Goal: Task Accomplishment & Management: Manage account settings

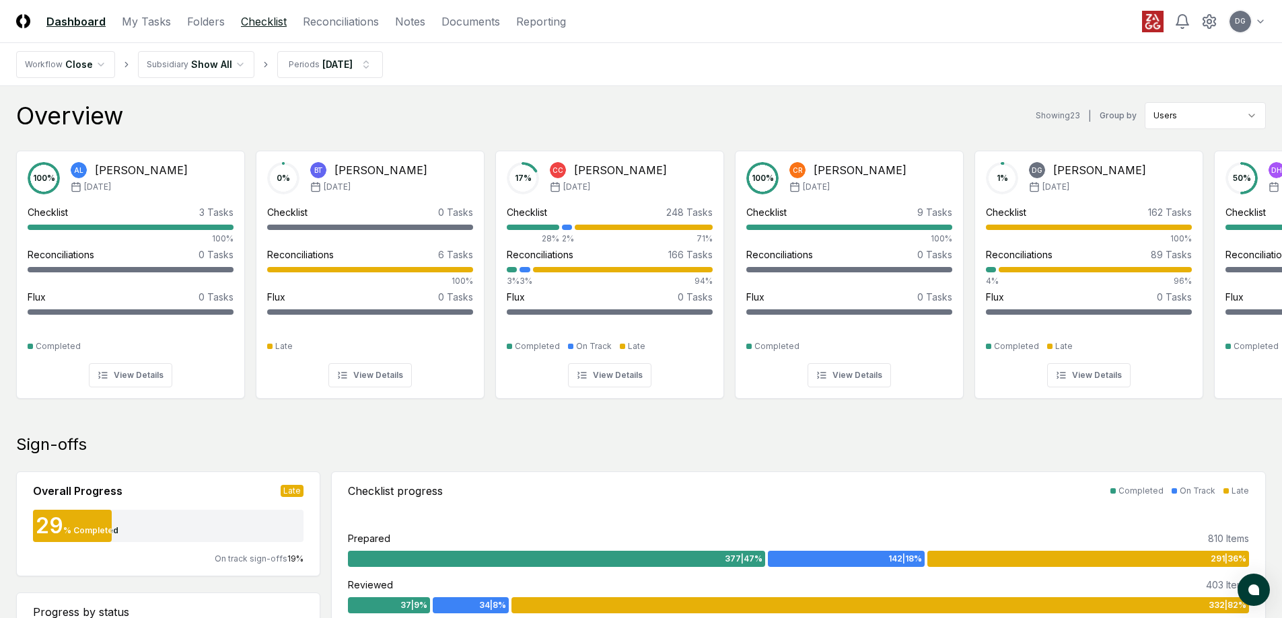
click at [279, 24] on link "Checklist" at bounding box center [264, 21] width 46 height 16
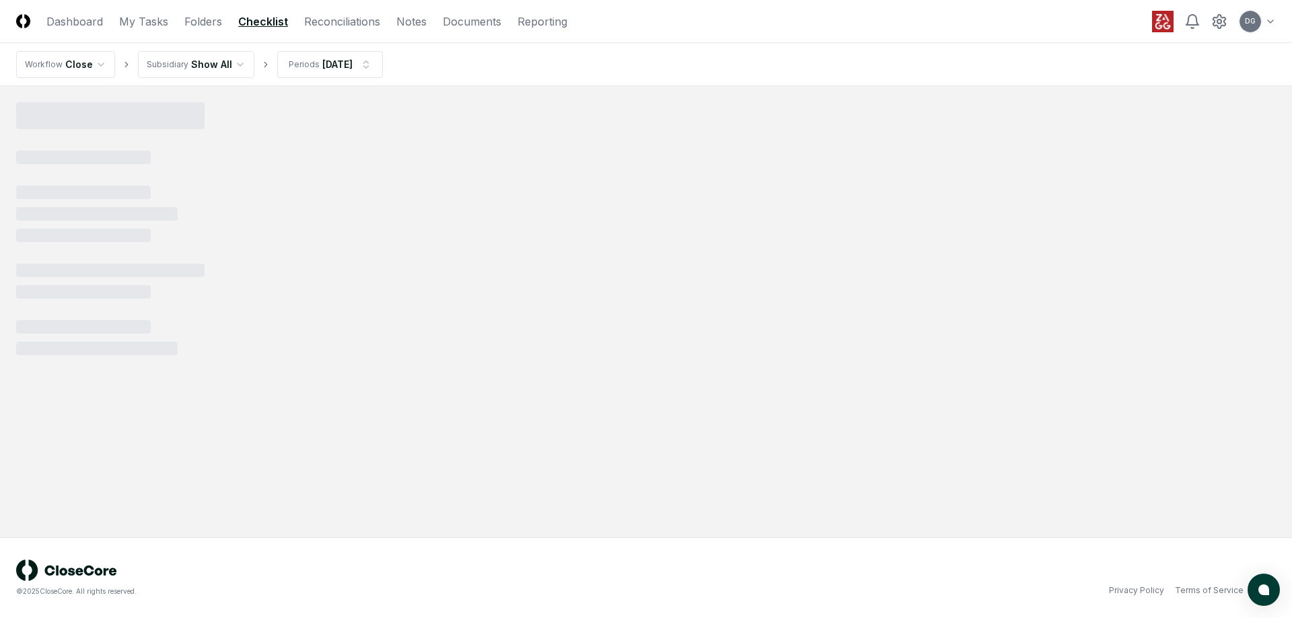
click at [102, 63] on html "CloseCore Dashboard My Tasks Folders Checklist Reconciliations Notes Documents …" at bounding box center [646, 309] width 1292 height 618
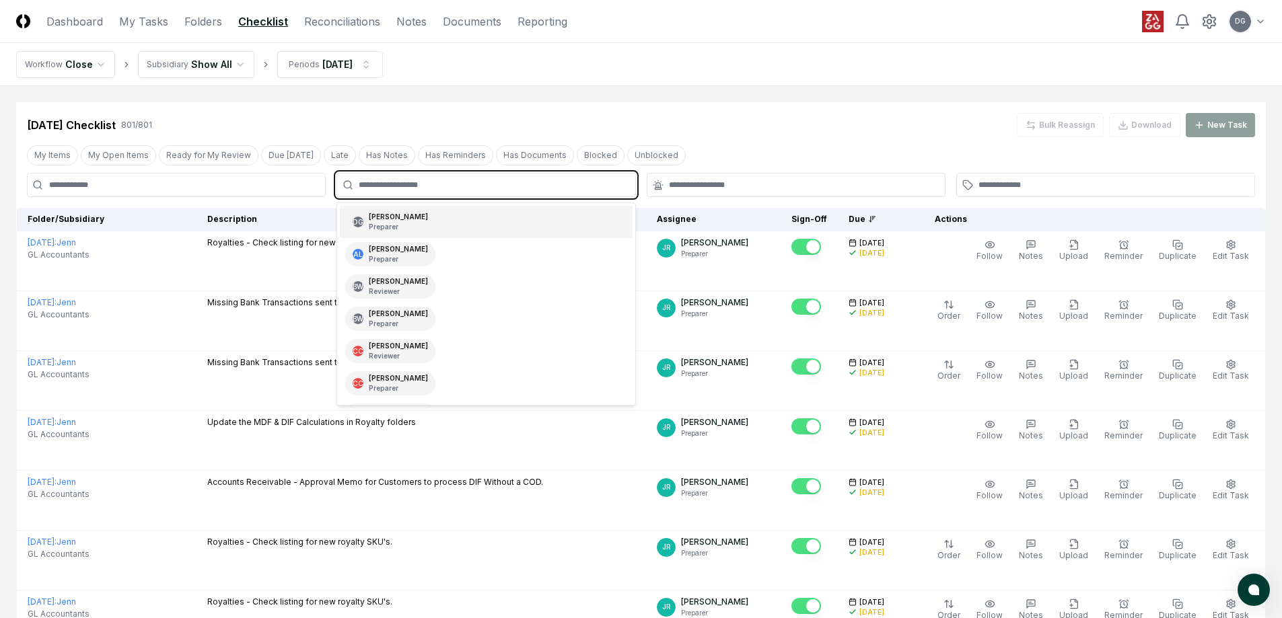
click at [411, 184] on input "text" at bounding box center [493, 185] width 268 height 12
click at [400, 221] on div "[PERSON_NAME] Preparer" at bounding box center [398, 222] width 59 height 20
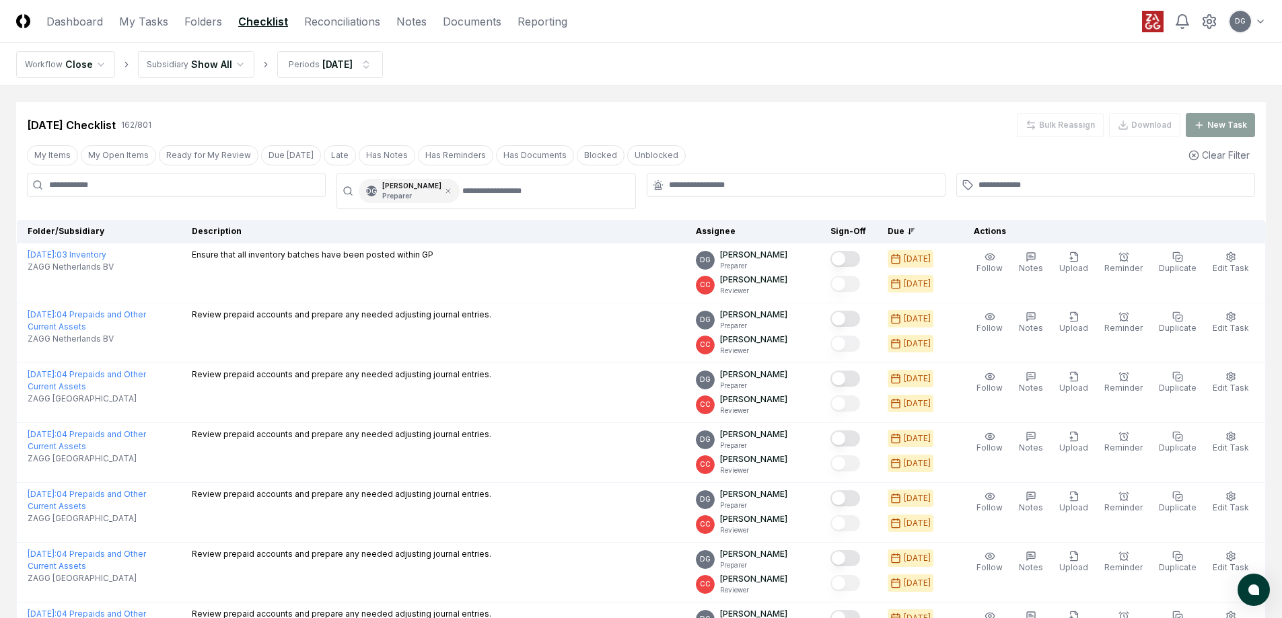
click at [793, 84] on nav "Workflow Close Subsidiary Show All Periods [DATE]" at bounding box center [641, 64] width 1282 height 43
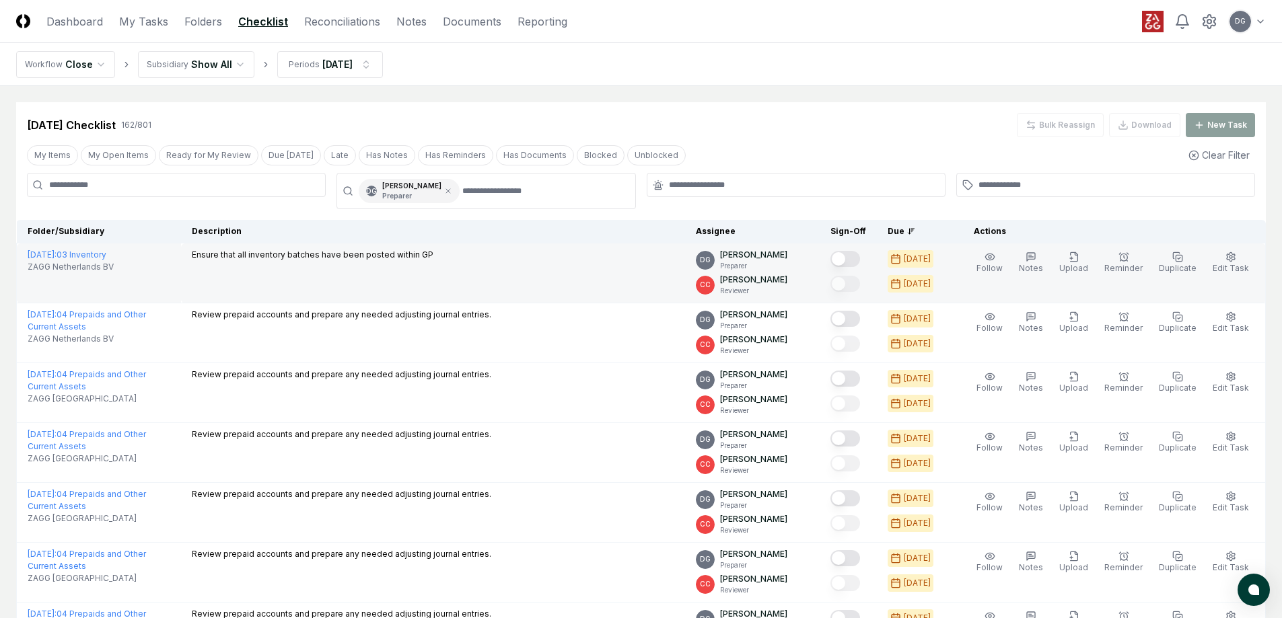
click at [851, 254] on button "Mark complete" at bounding box center [845, 259] width 30 height 16
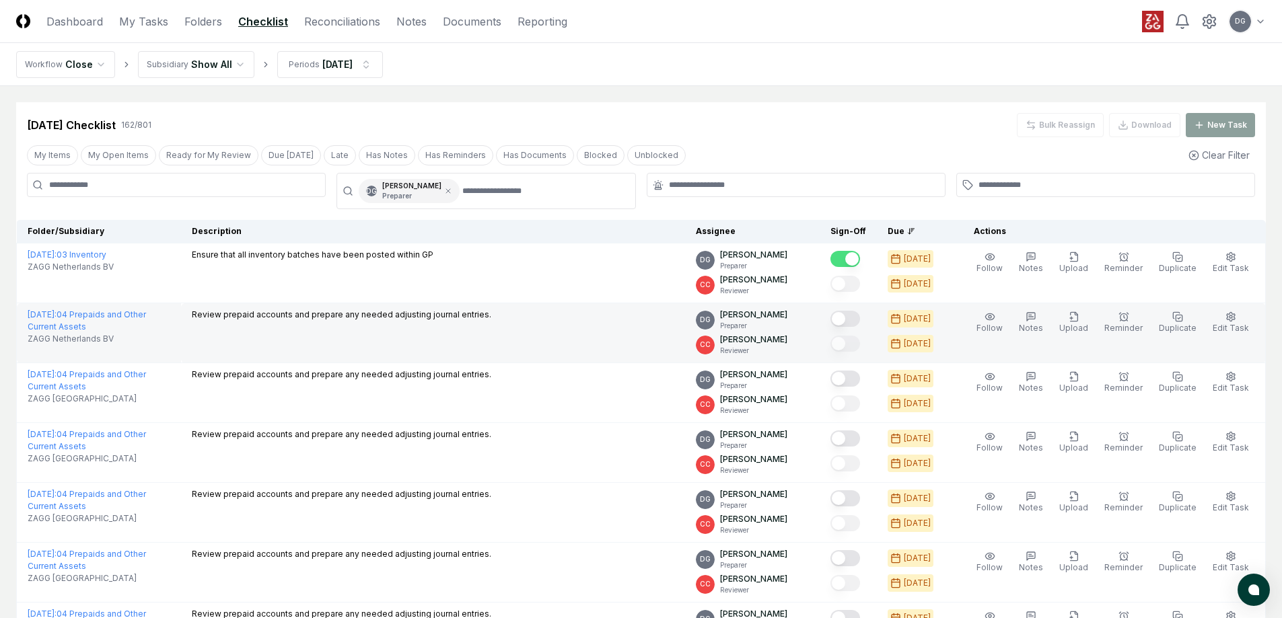
click at [857, 316] on button "Mark complete" at bounding box center [845, 319] width 30 height 16
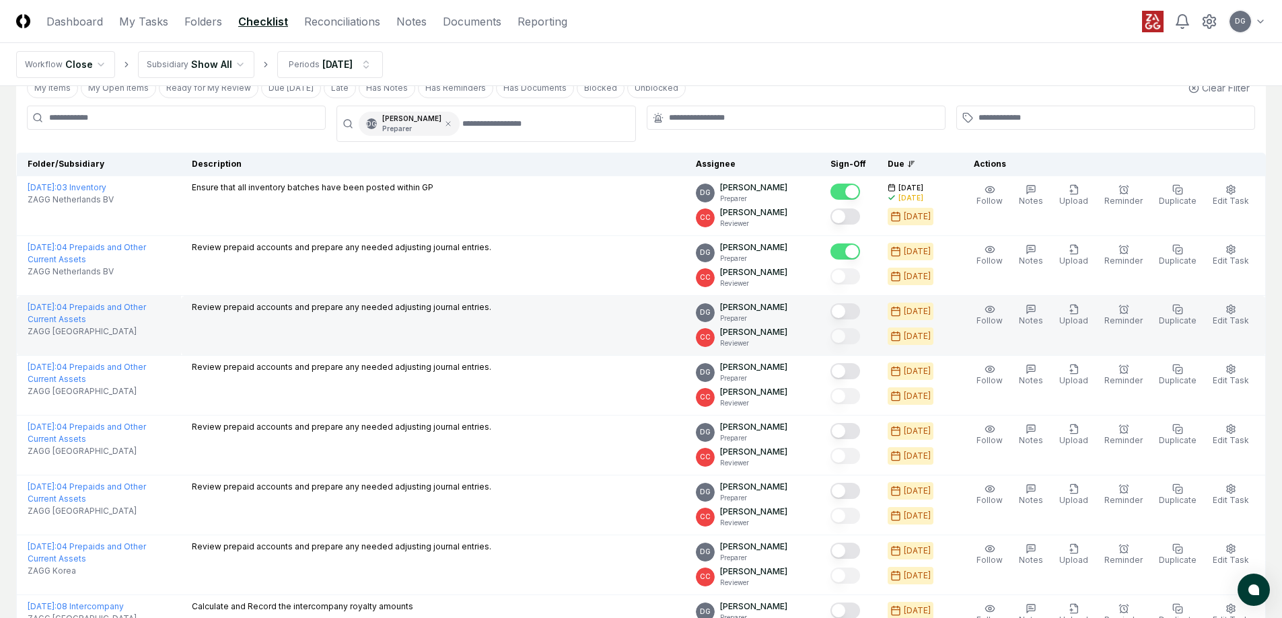
click at [860, 306] on button "Mark complete" at bounding box center [845, 312] width 30 height 16
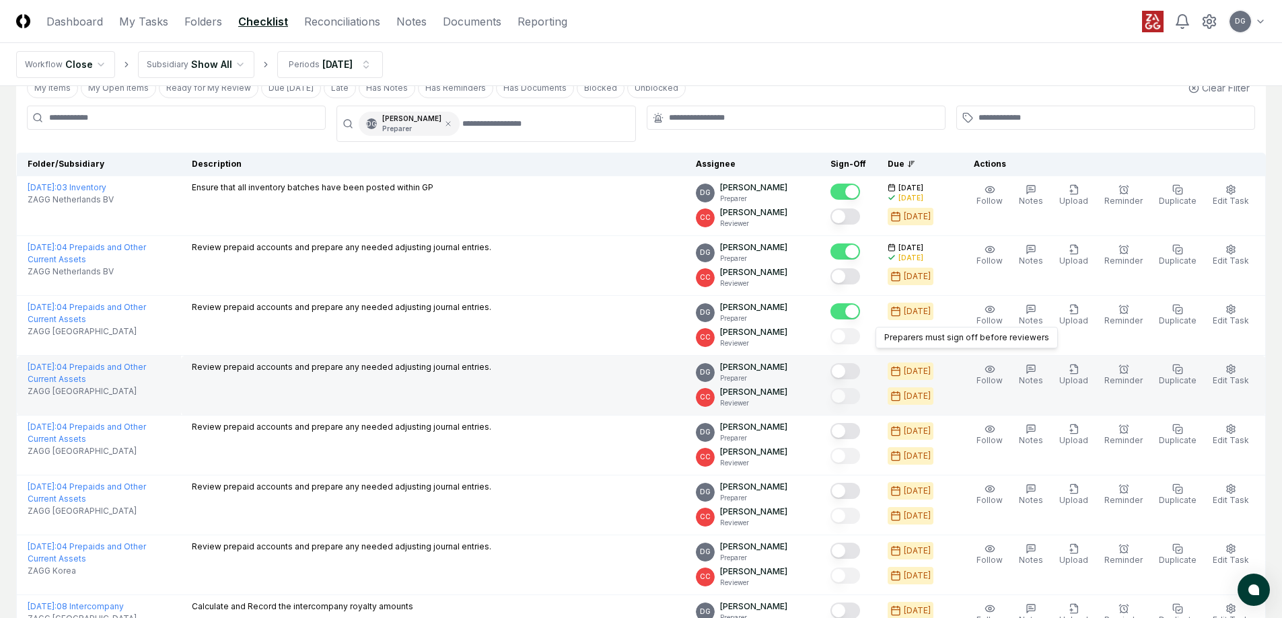
click at [859, 365] on button "Mark complete" at bounding box center [845, 371] width 30 height 16
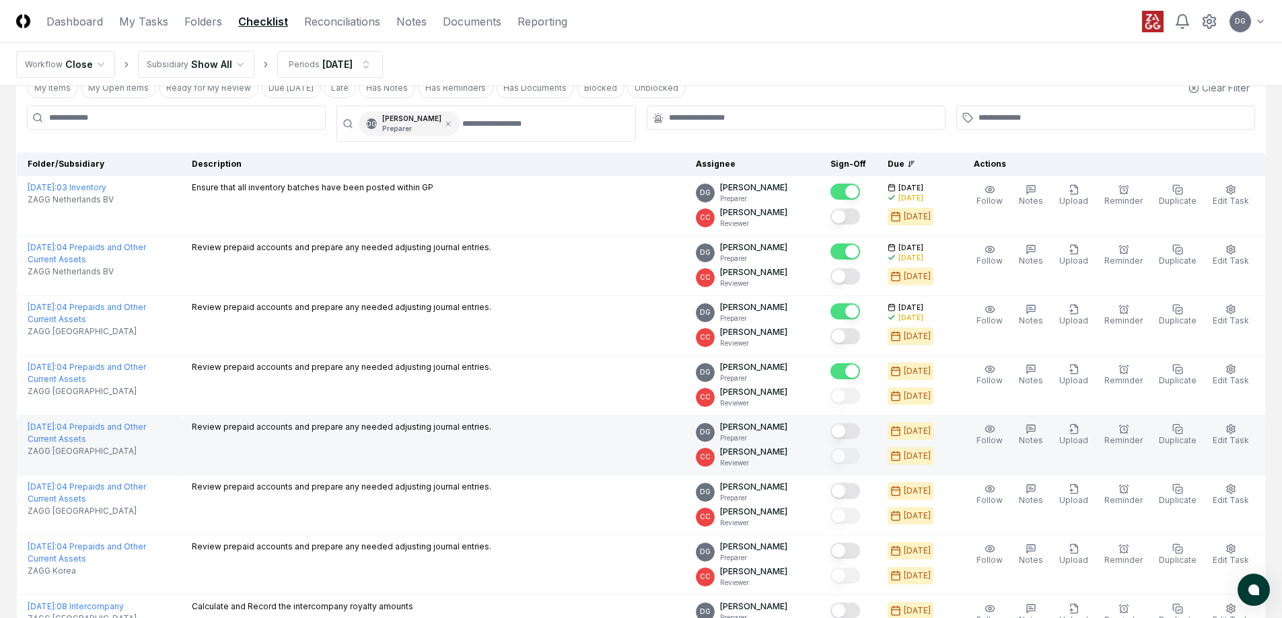
click at [860, 429] on button "Mark complete" at bounding box center [845, 431] width 30 height 16
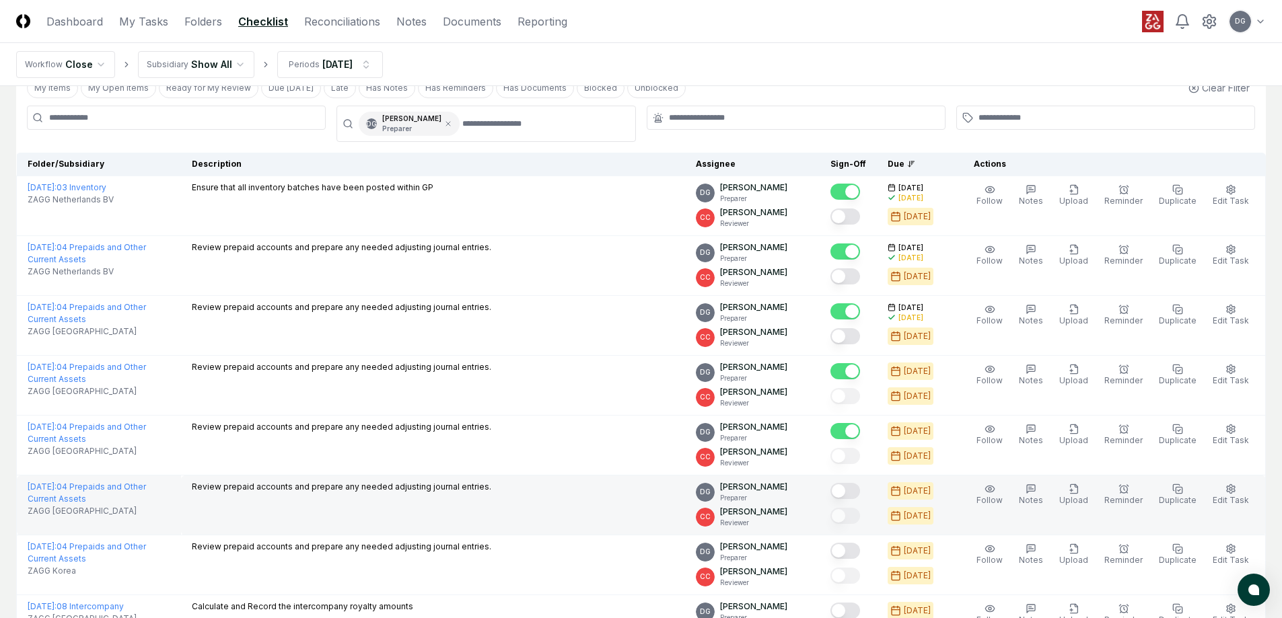
click at [857, 485] on button "Mark complete" at bounding box center [845, 491] width 30 height 16
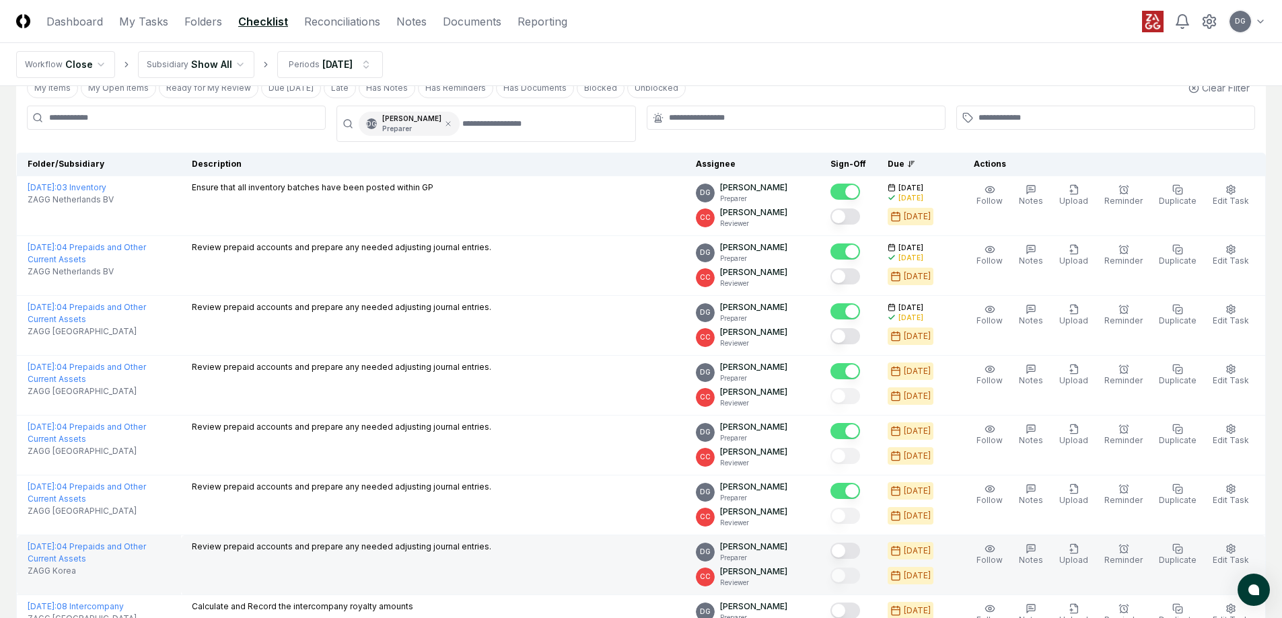
click at [853, 552] on button "Mark complete" at bounding box center [845, 551] width 30 height 16
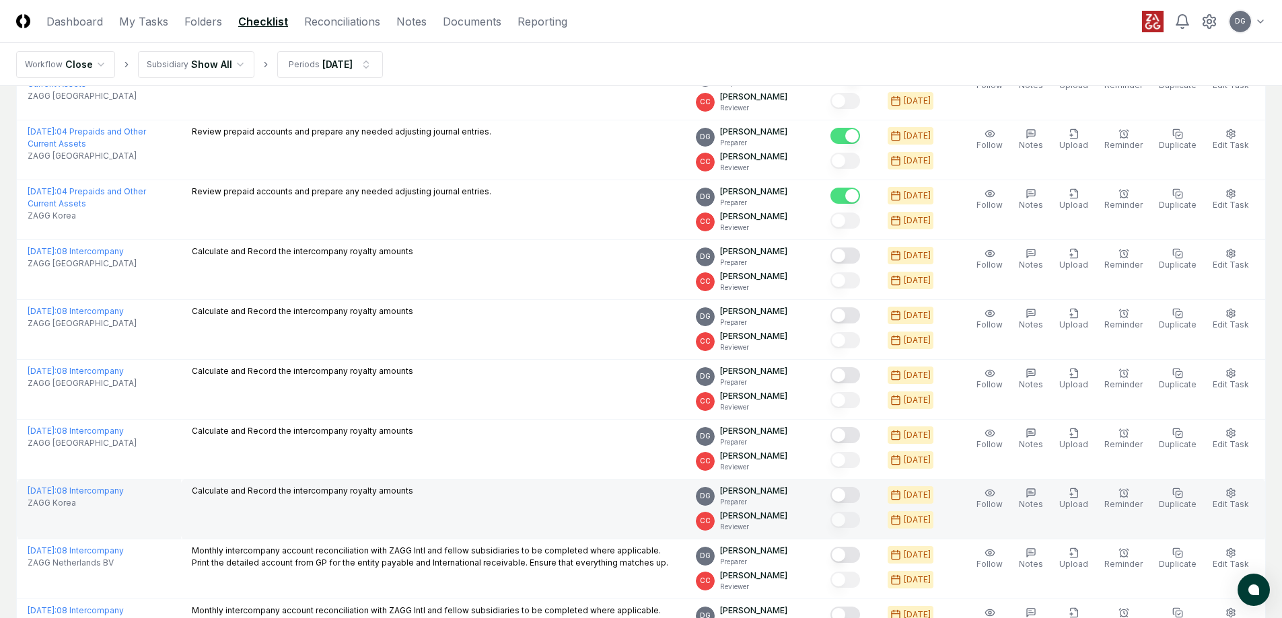
scroll to position [471, 0]
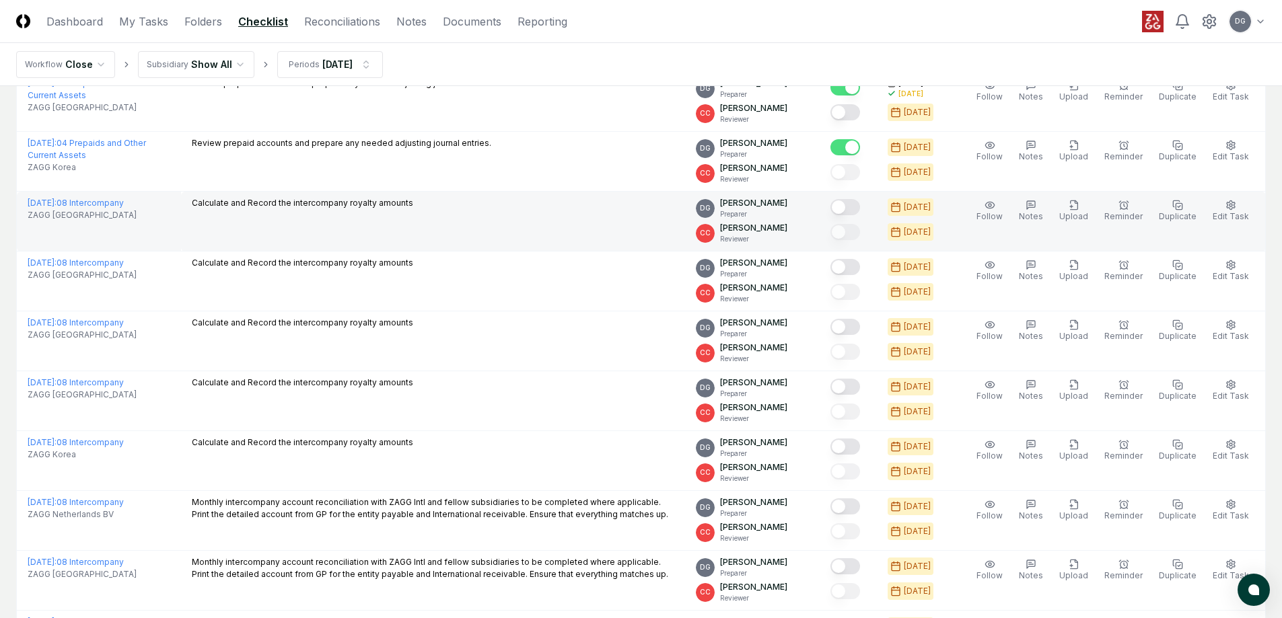
click at [854, 199] on div at bounding box center [848, 208] width 36 height 22
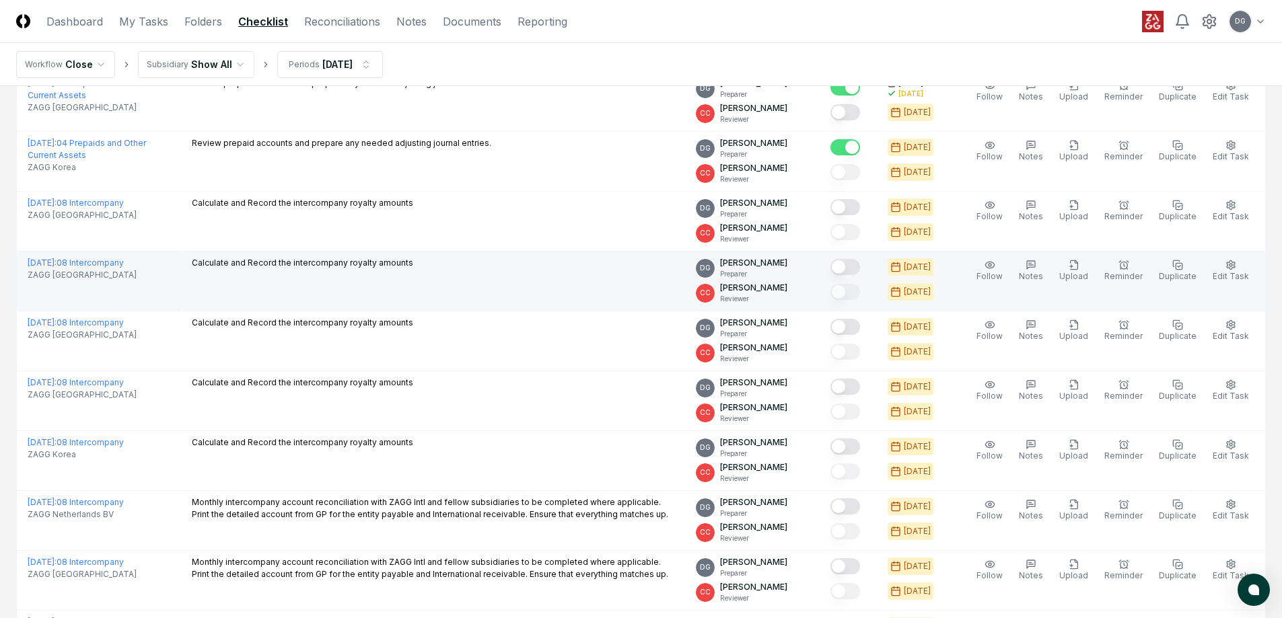
click at [853, 208] on button "Mark complete" at bounding box center [845, 207] width 30 height 16
click at [860, 267] on button "Mark complete" at bounding box center [845, 267] width 30 height 16
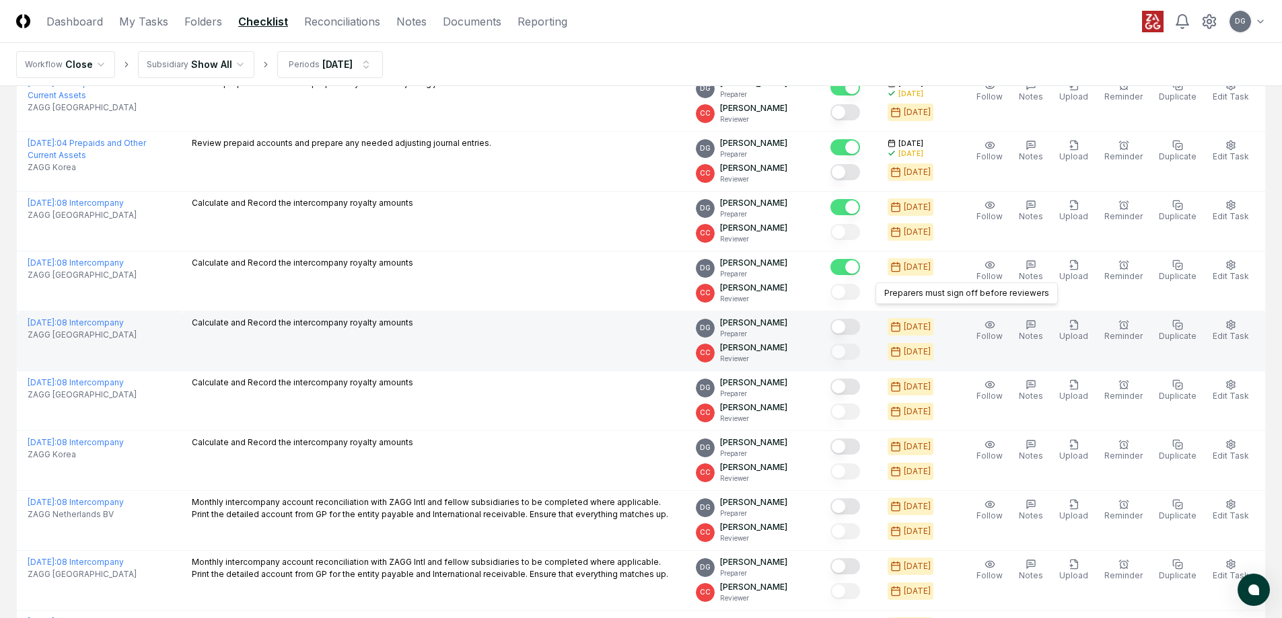
click at [860, 327] on button "Mark complete" at bounding box center [845, 327] width 30 height 16
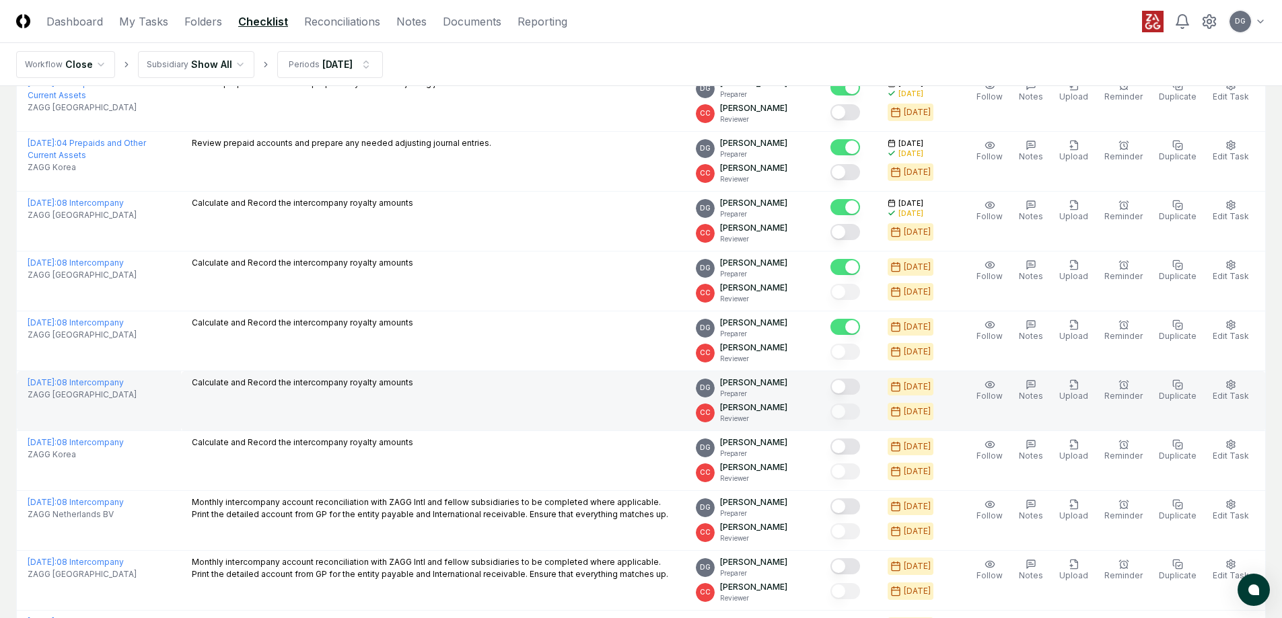
click at [854, 391] on button "Mark complete" at bounding box center [845, 387] width 30 height 16
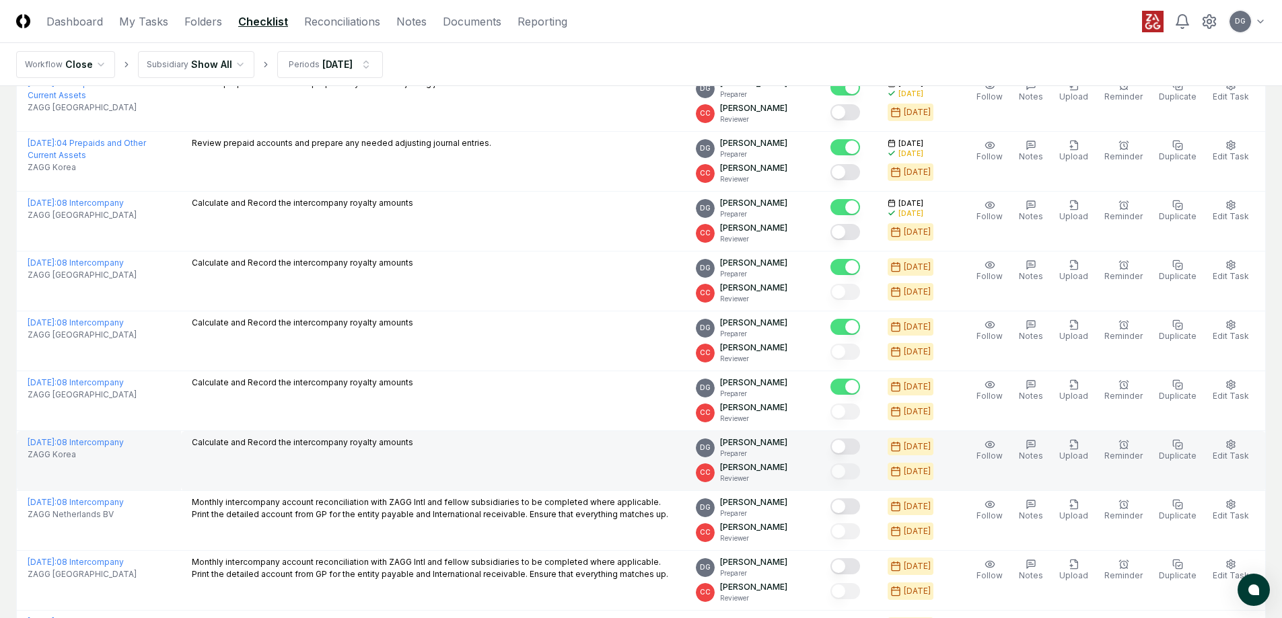
click at [851, 441] on button "Mark complete" at bounding box center [845, 447] width 30 height 16
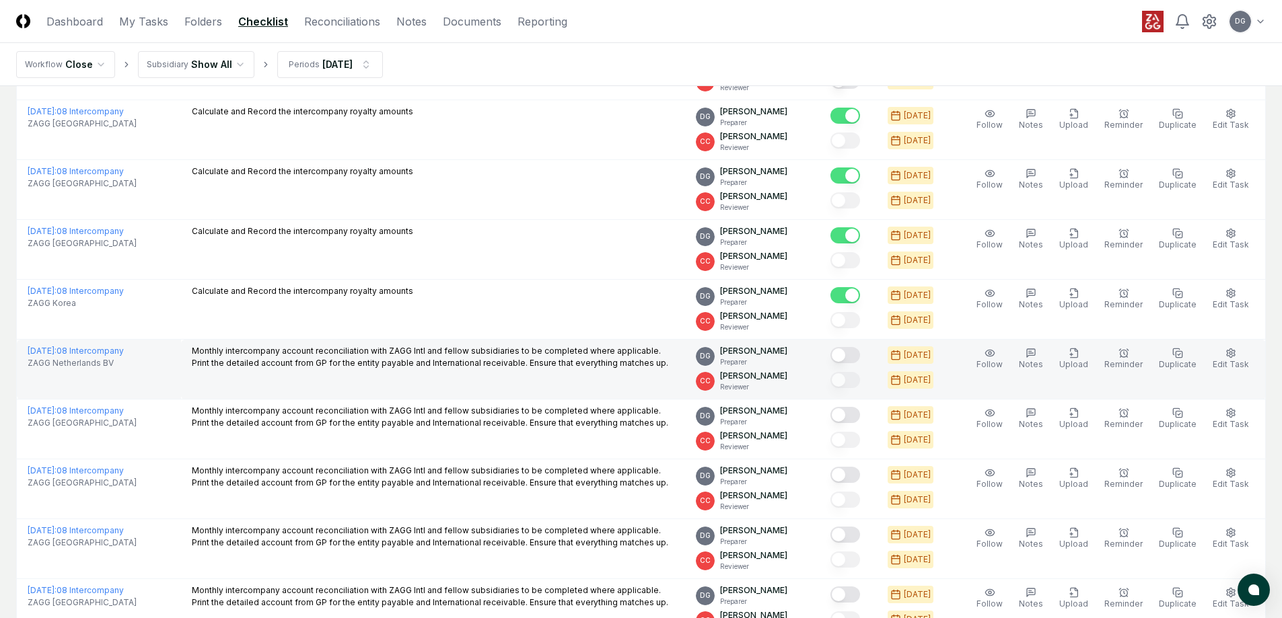
scroll to position [673, 0]
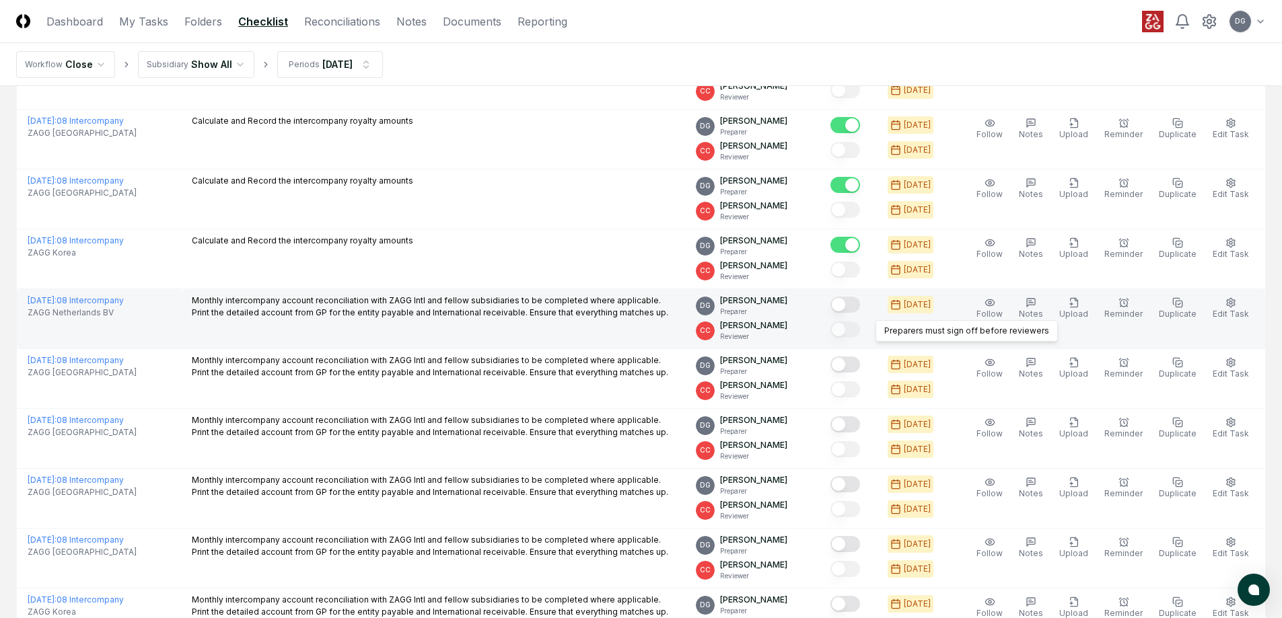
click at [860, 309] on button "Mark complete" at bounding box center [845, 305] width 30 height 16
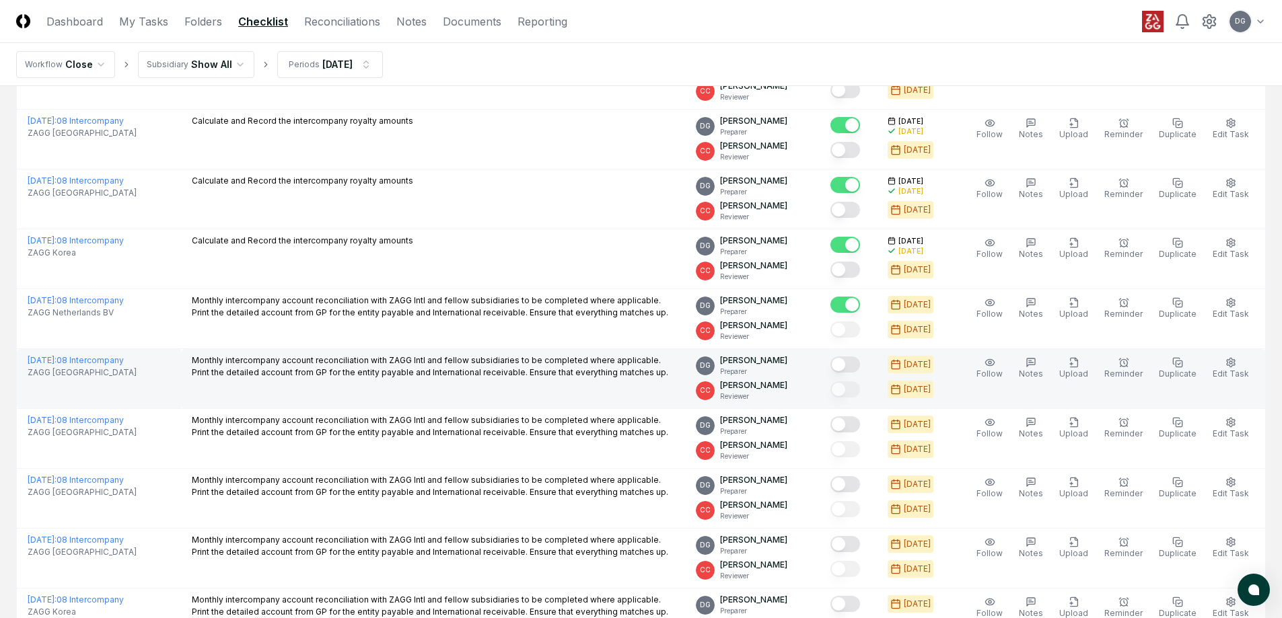
click at [858, 359] on button "Mark complete" at bounding box center [845, 365] width 30 height 16
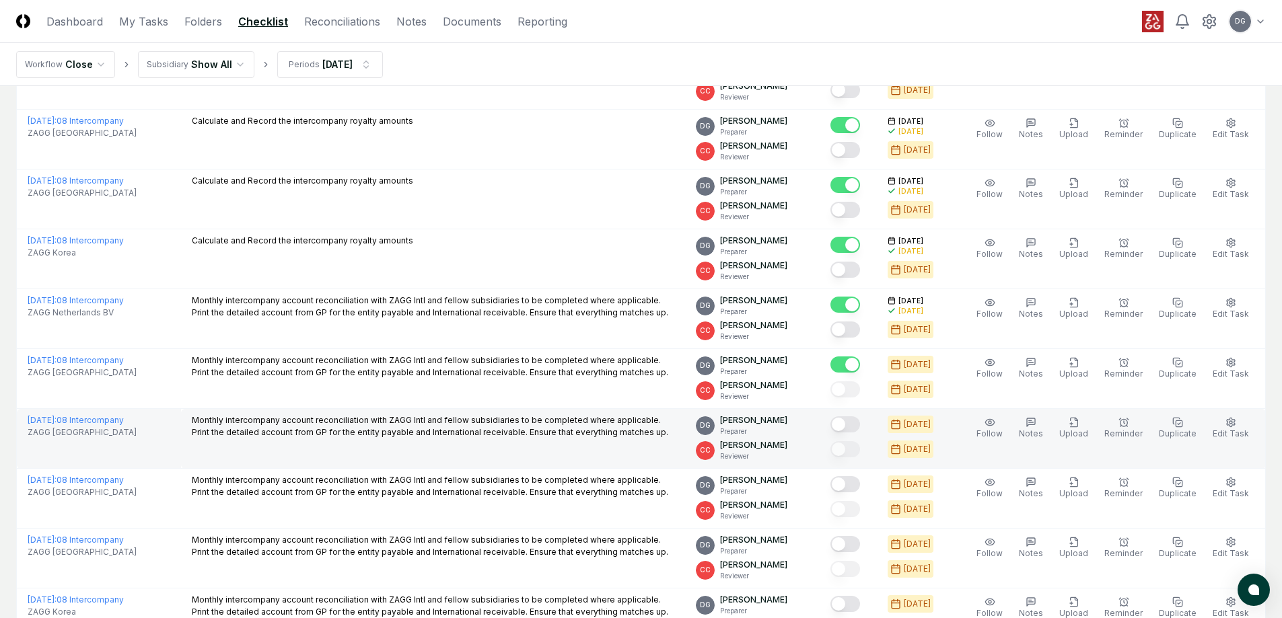
click at [859, 423] on button "Mark complete" at bounding box center [845, 425] width 30 height 16
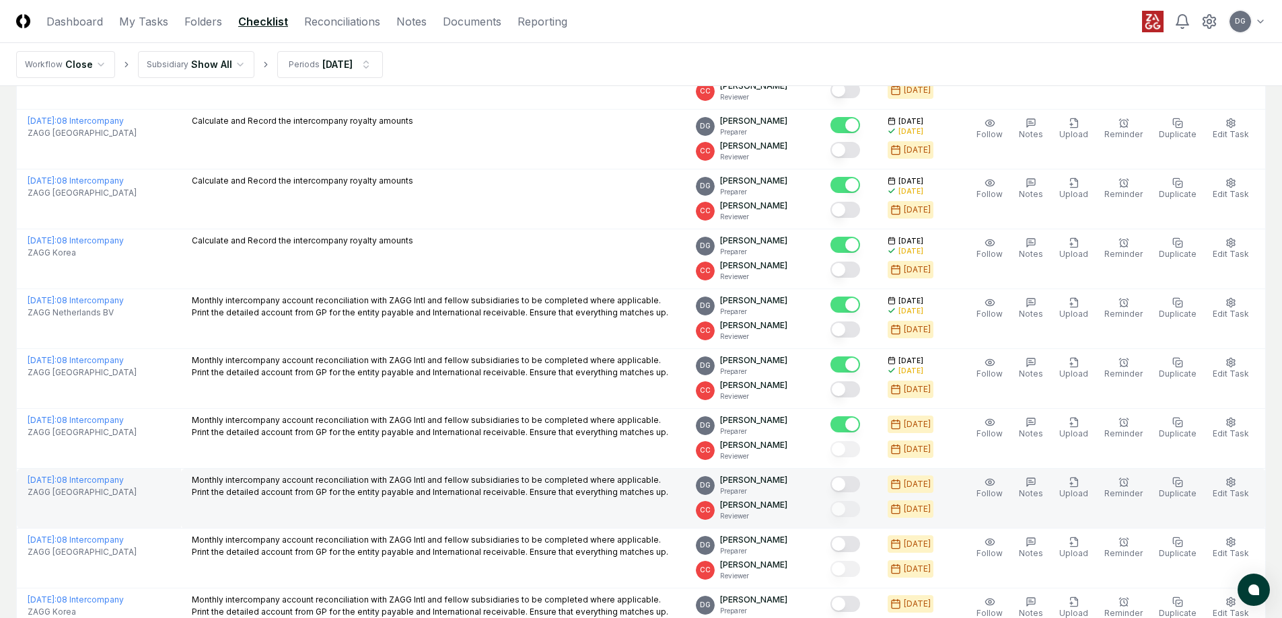
click at [857, 481] on button "Mark complete" at bounding box center [845, 484] width 30 height 16
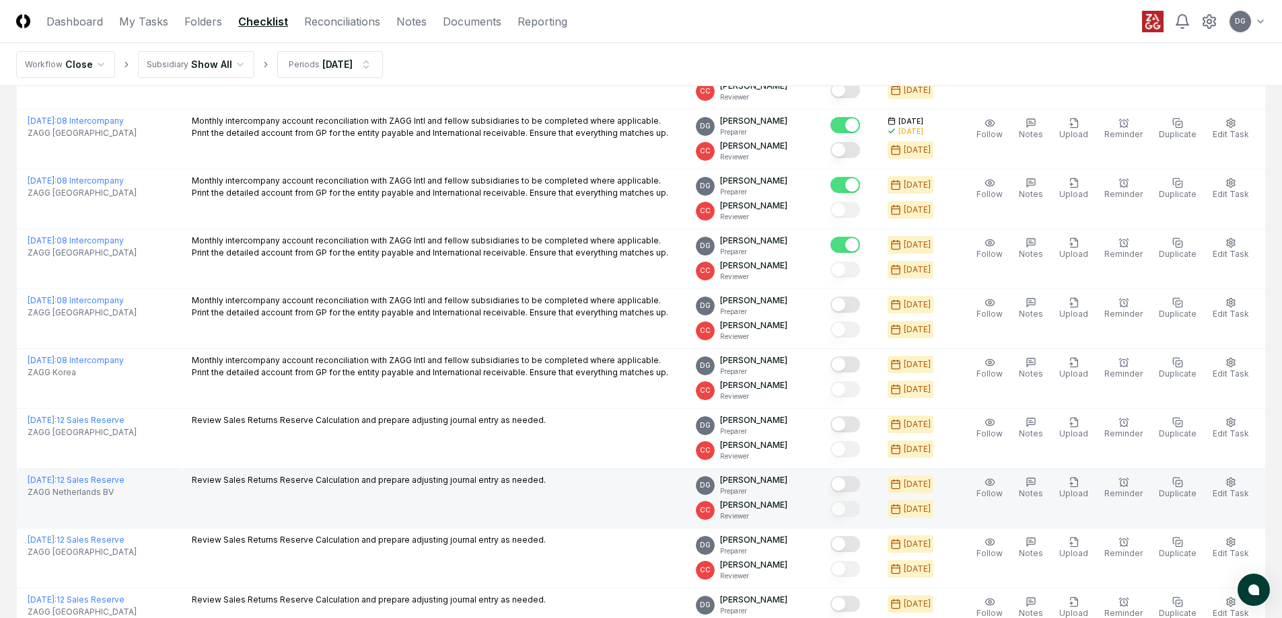
scroll to position [942, 0]
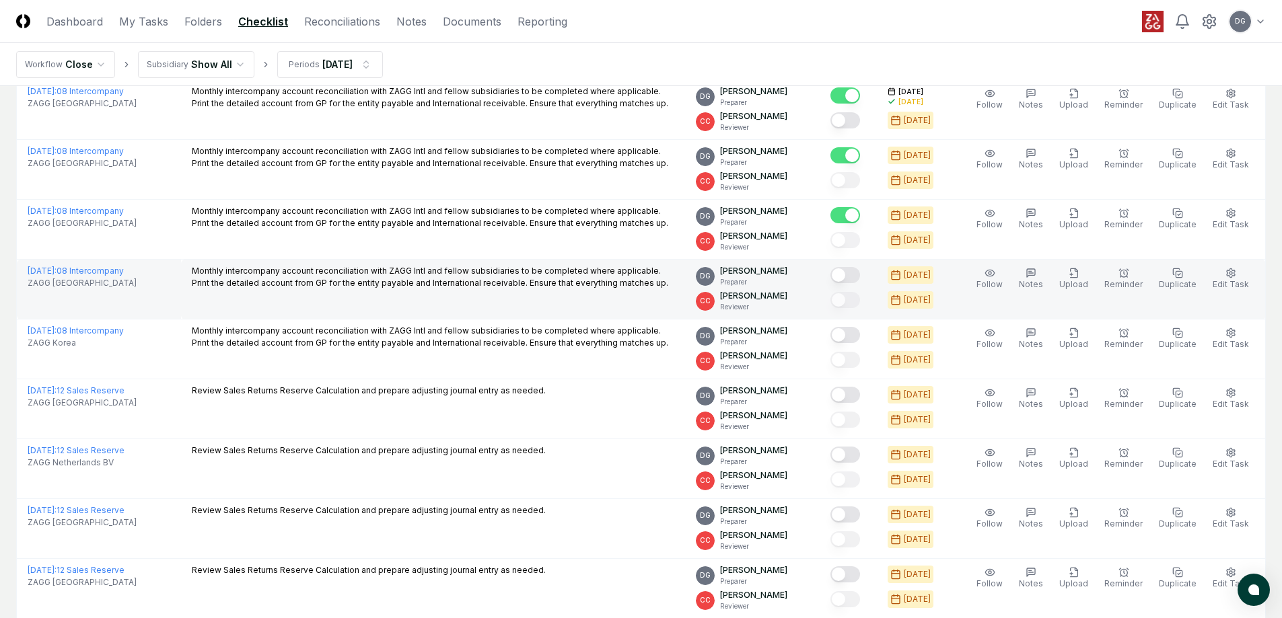
click at [860, 274] on button "Mark complete" at bounding box center [845, 275] width 30 height 16
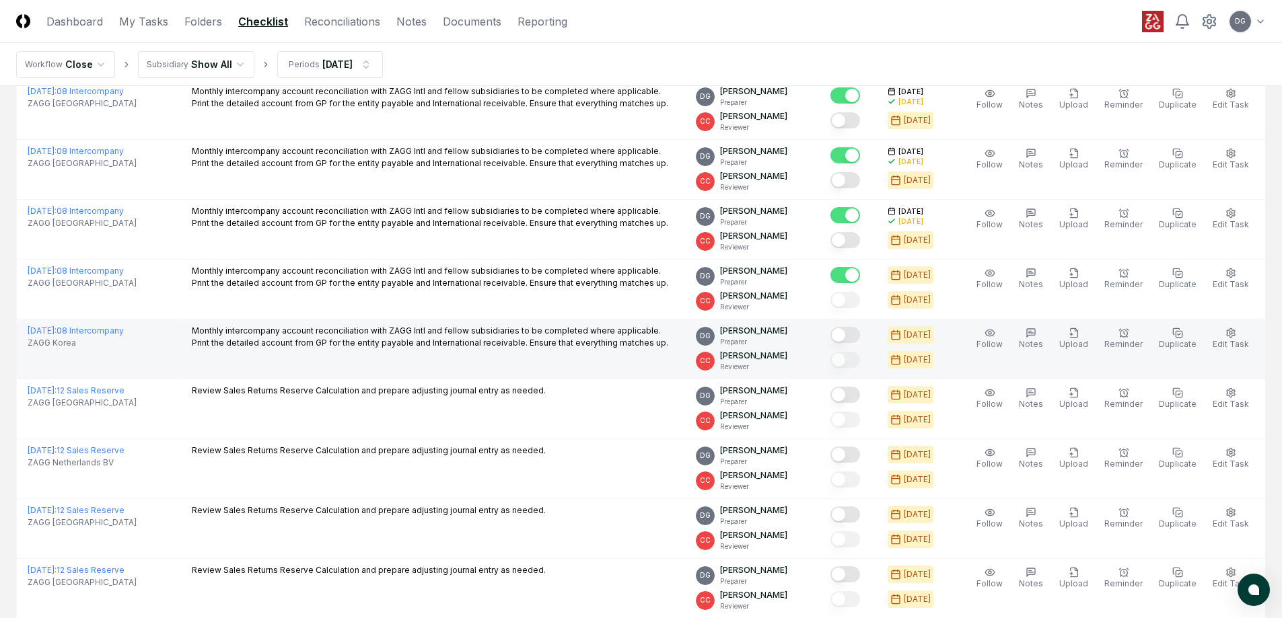
click at [857, 334] on button "Mark complete" at bounding box center [845, 335] width 30 height 16
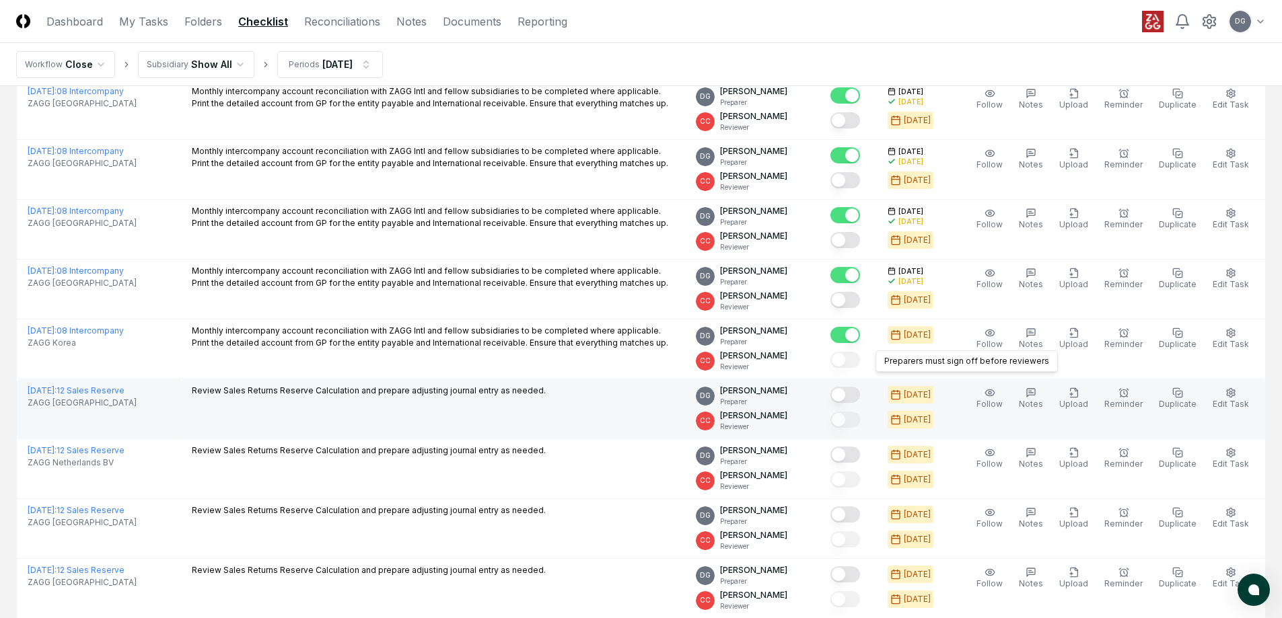
click at [855, 392] on button "Mark complete" at bounding box center [845, 395] width 30 height 16
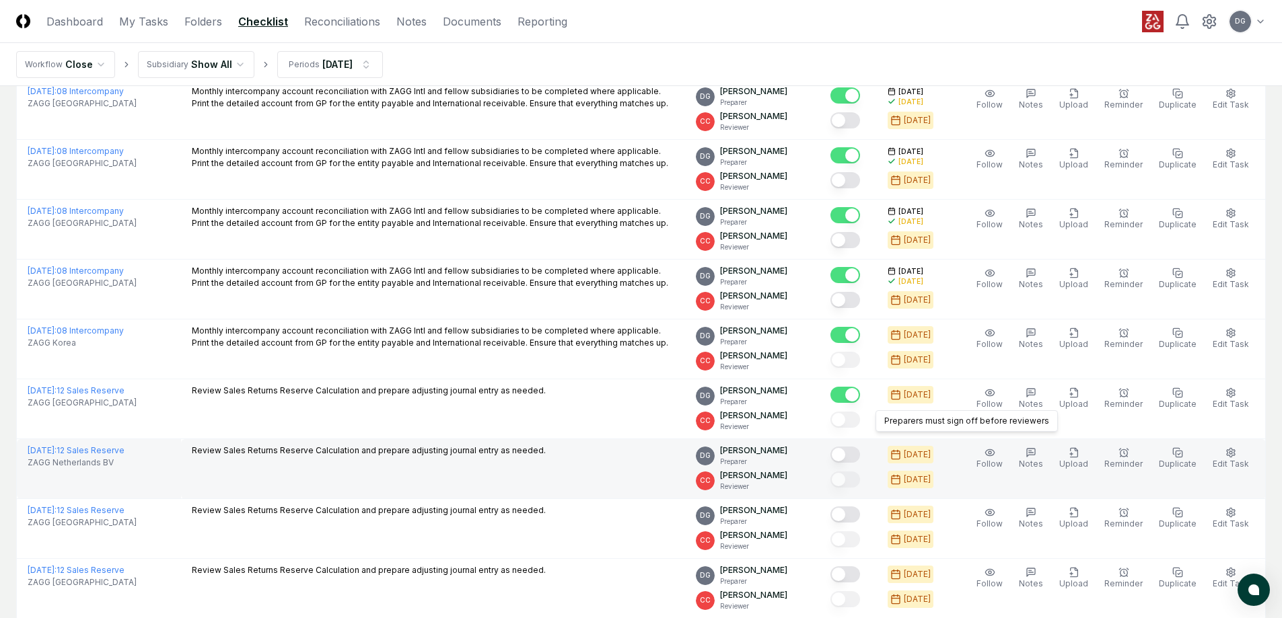
click at [854, 455] on button "Mark complete" at bounding box center [845, 455] width 30 height 16
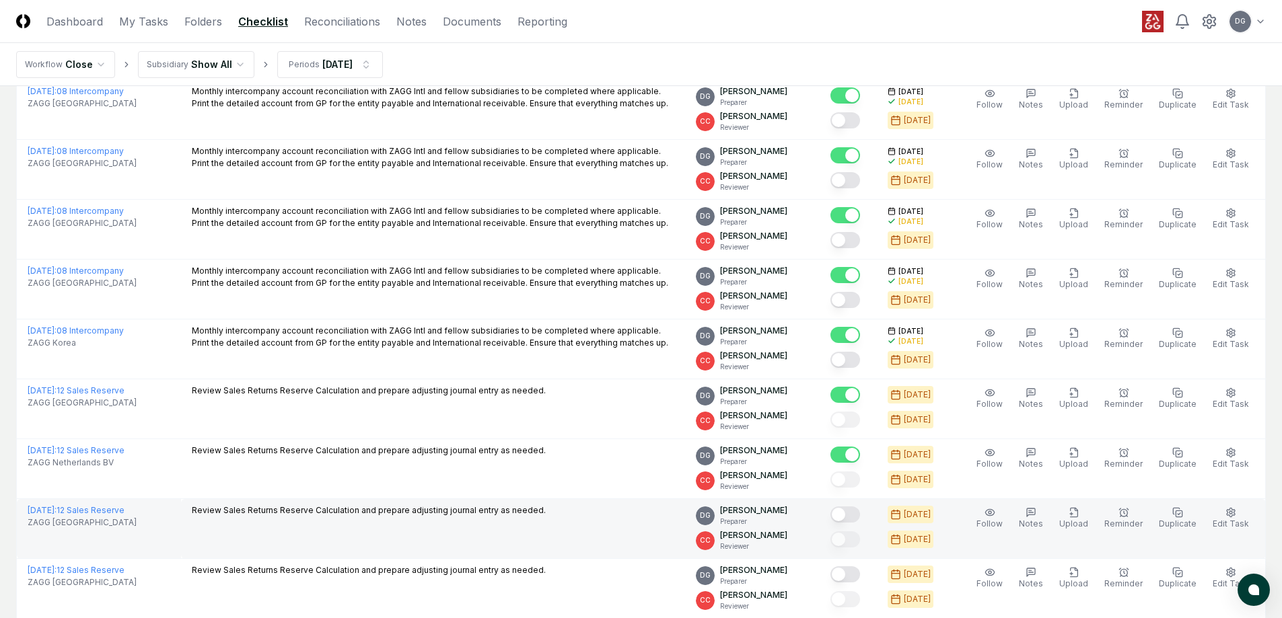
drag, startPoint x: 855, startPoint y: 520, endPoint x: 852, endPoint y: 511, distance: 9.4
click at [855, 517] on button "Mark complete" at bounding box center [845, 515] width 30 height 16
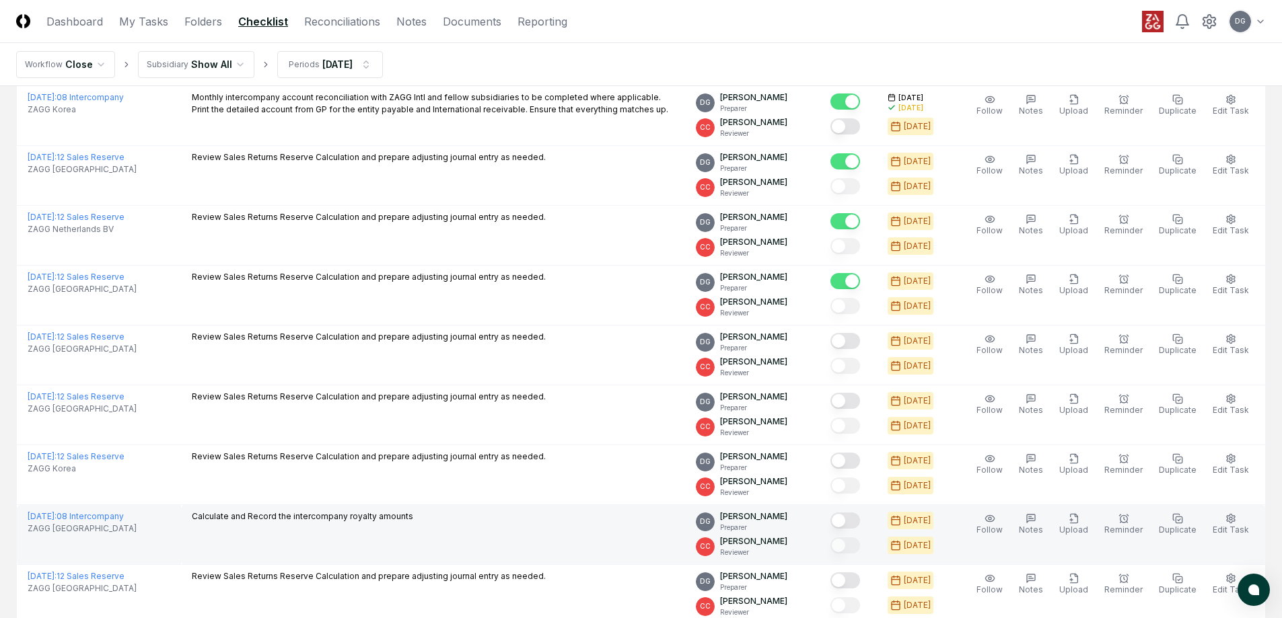
scroll to position [1279, 0]
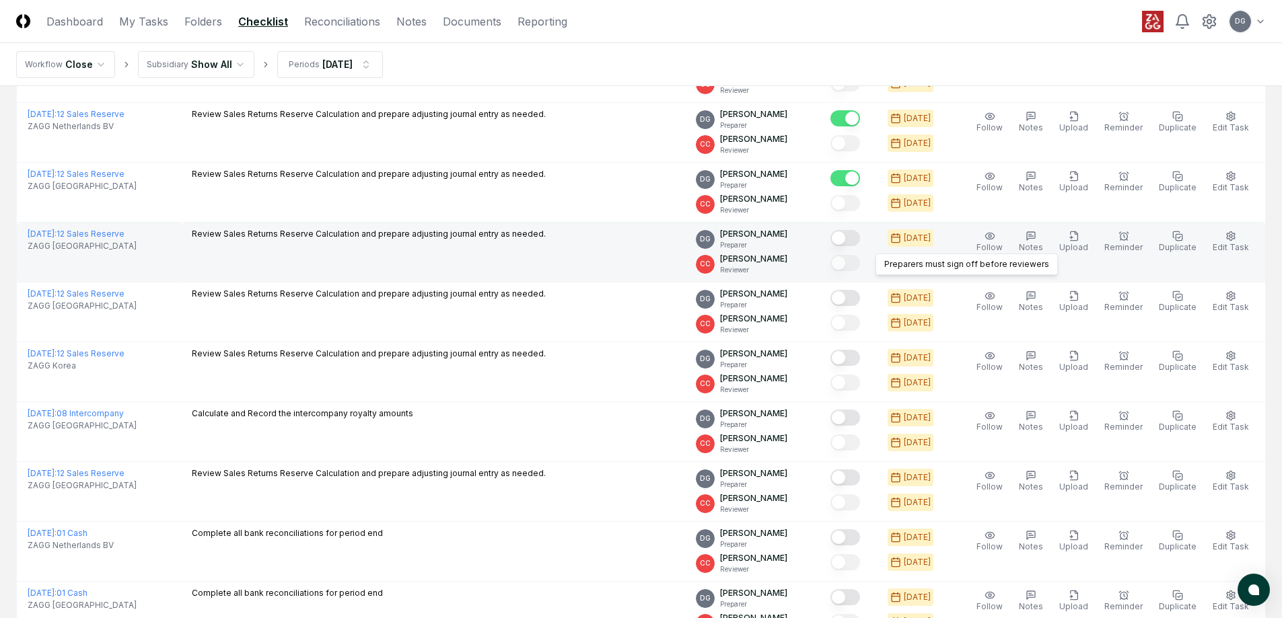
click at [854, 243] on button "Mark complete" at bounding box center [845, 238] width 30 height 16
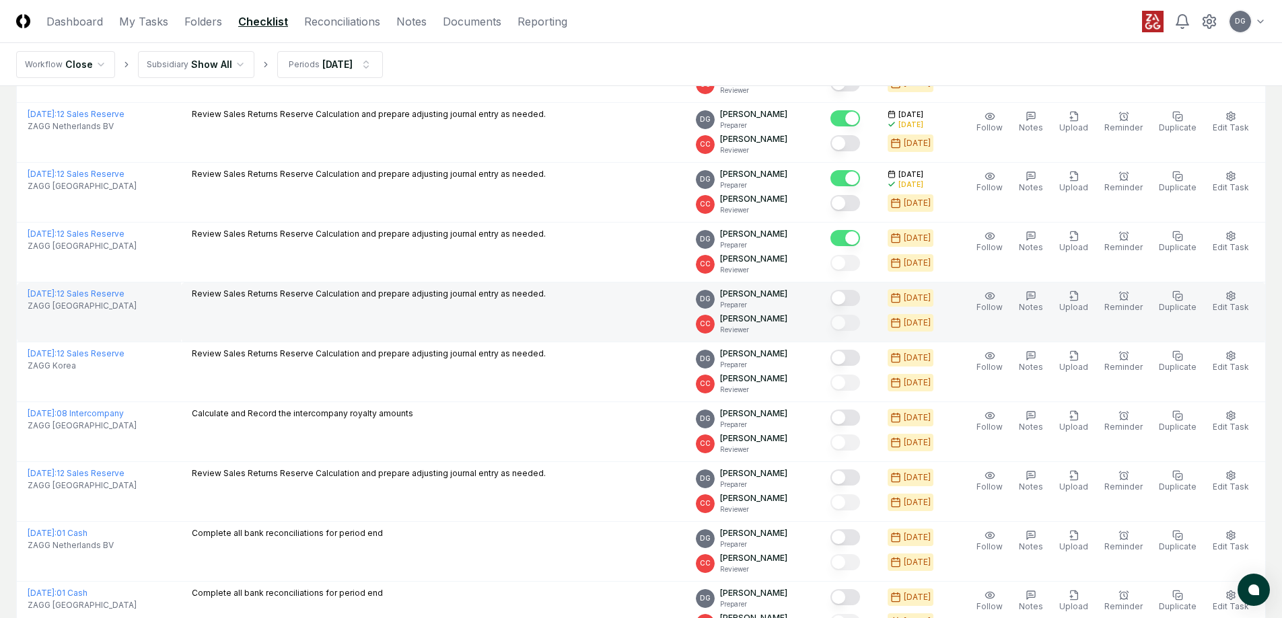
click at [852, 295] on button "Mark complete" at bounding box center [845, 298] width 30 height 16
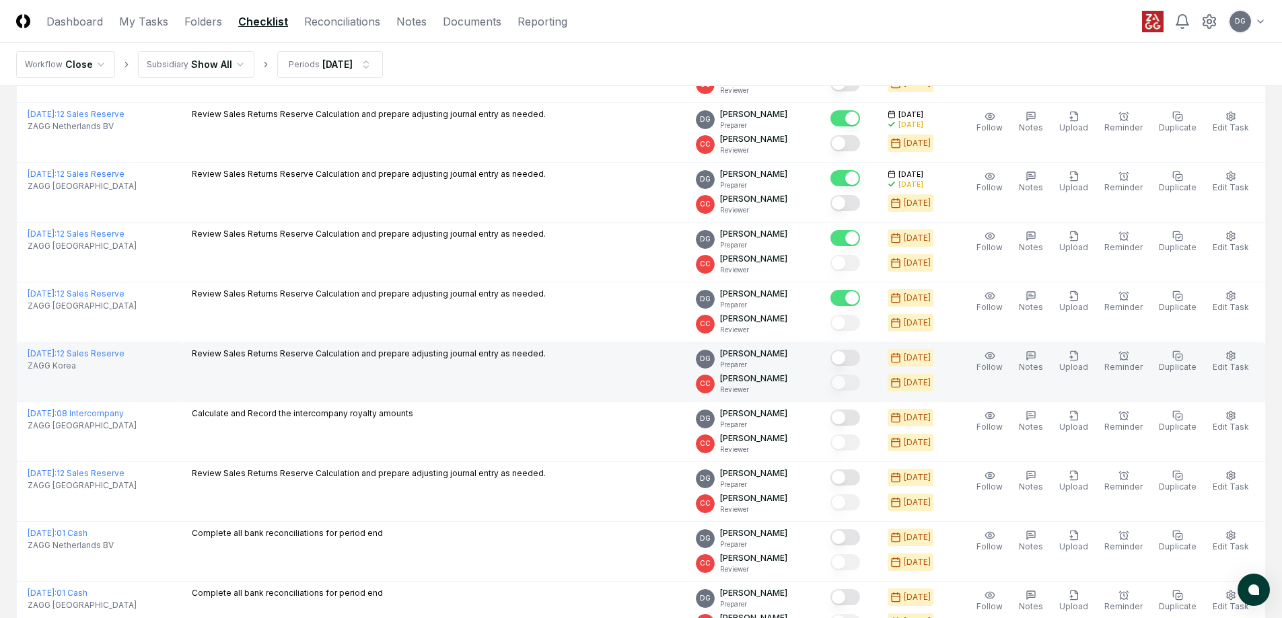
click at [853, 360] on button "Mark complete" at bounding box center [845, 358] width 30 height 16
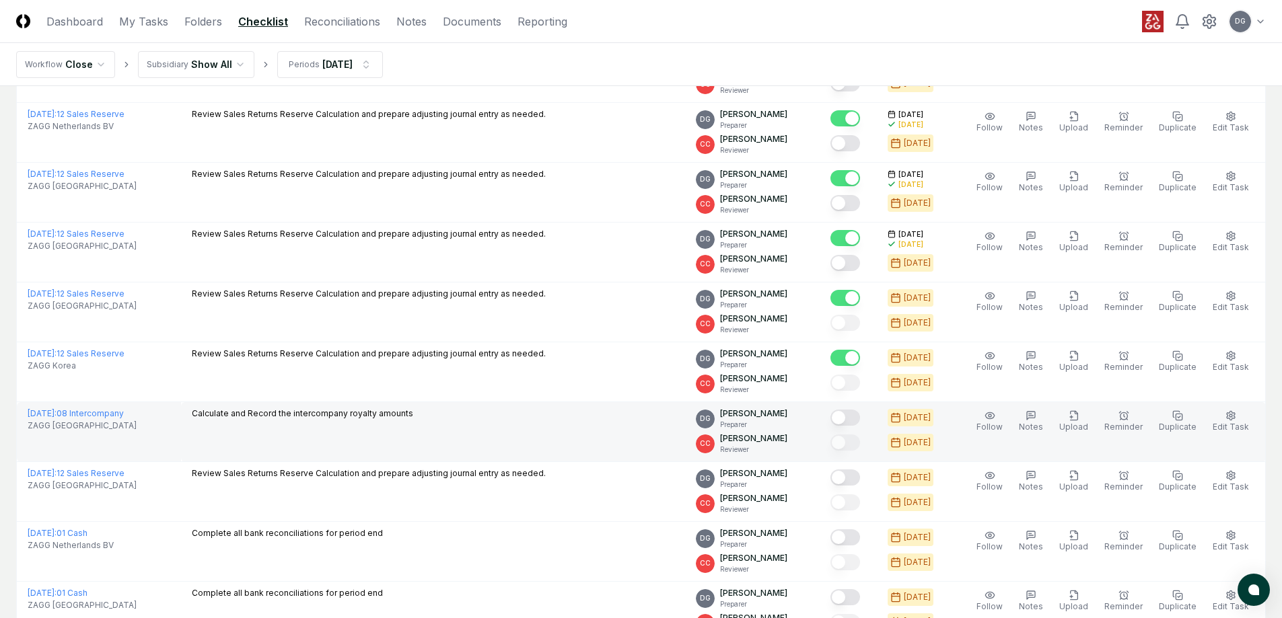
click at [860, 419] on button "Mark complete" at bounding box center [845, 418] width 30 height 16
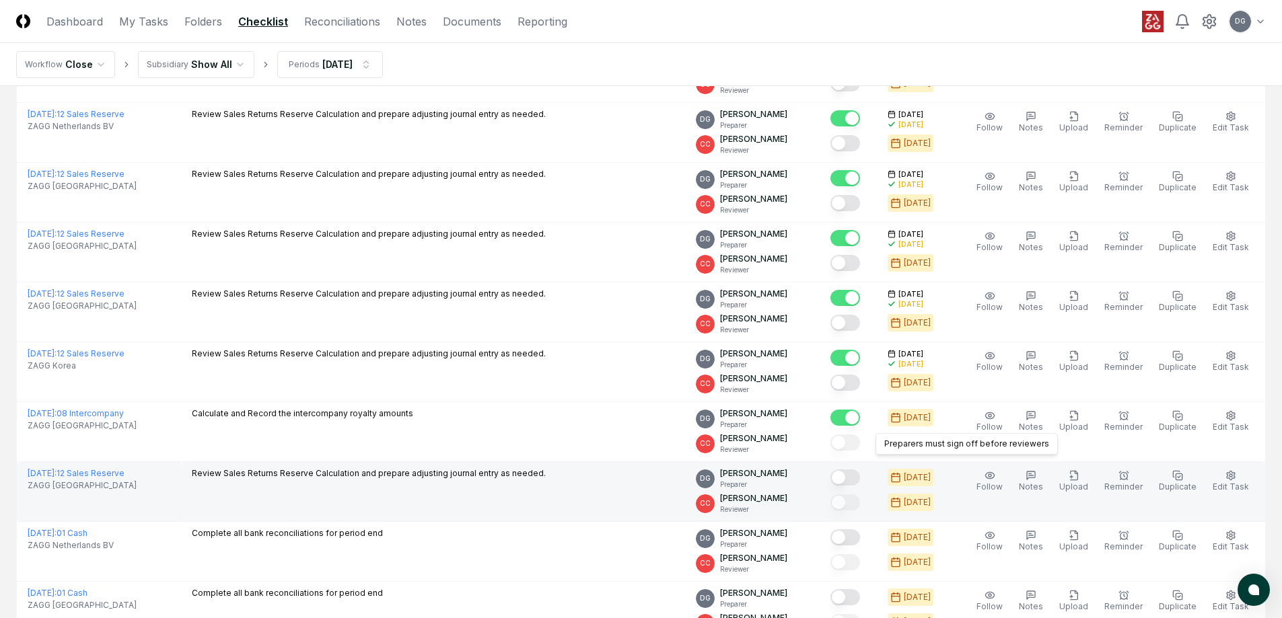
click at [849, 482] on button "Mark complete" at bounding box center [845, 478] width 30 height 16
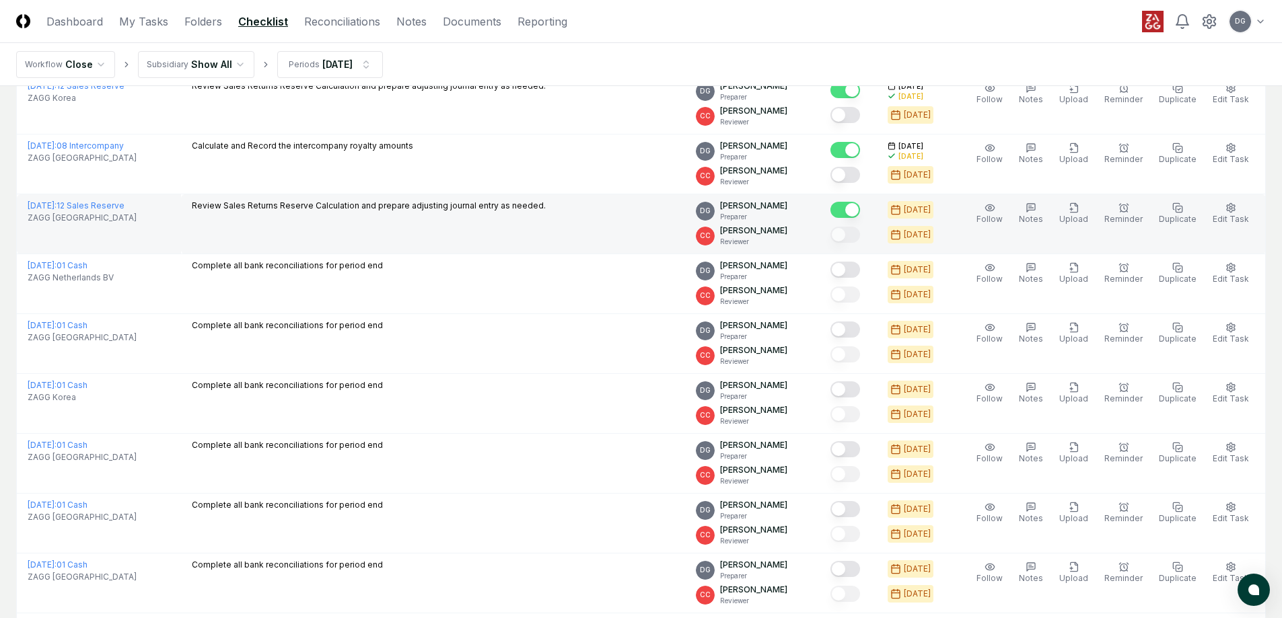
scroll to position [1548, 0]
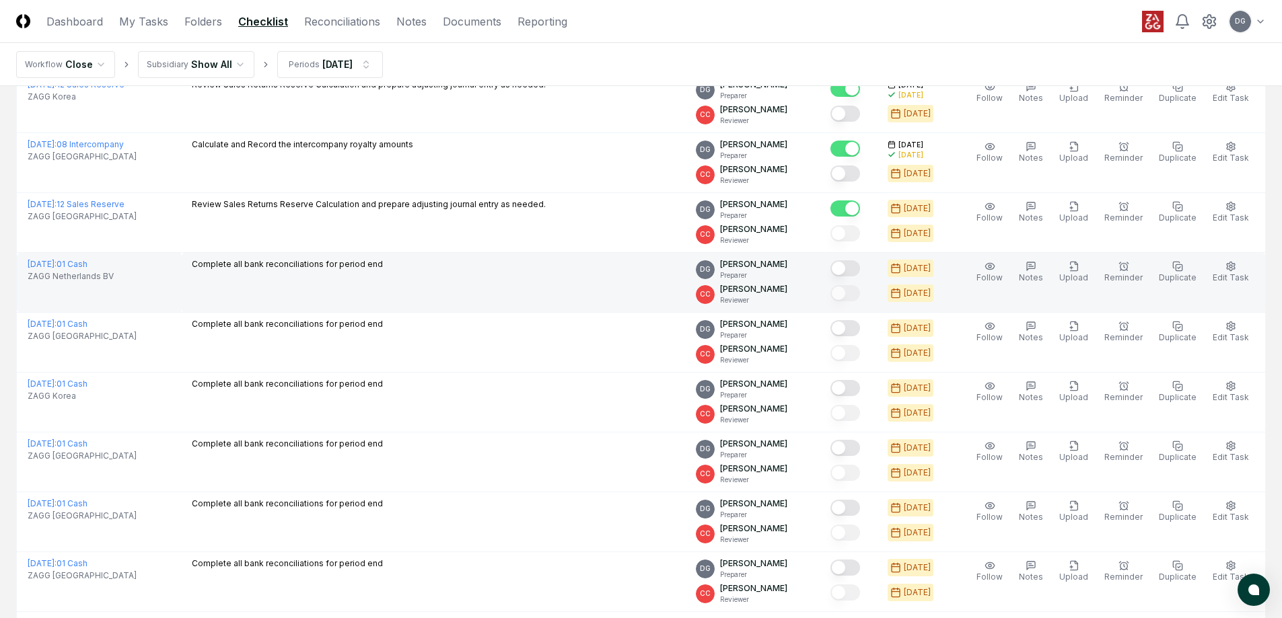
click at [860, 268] on button "Mark complete" at bounding box center [845, 268] width 30 height 16
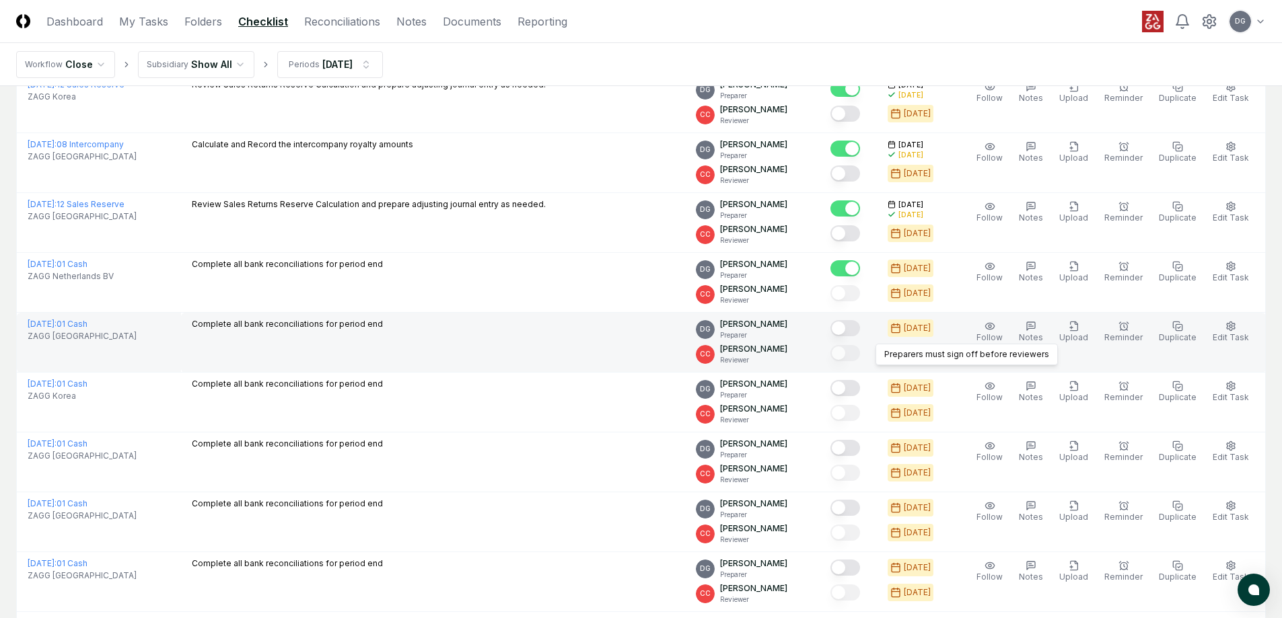
click at [858, 328] on button "Mark complete" at bounding box center [845, 328] width 30 height 16
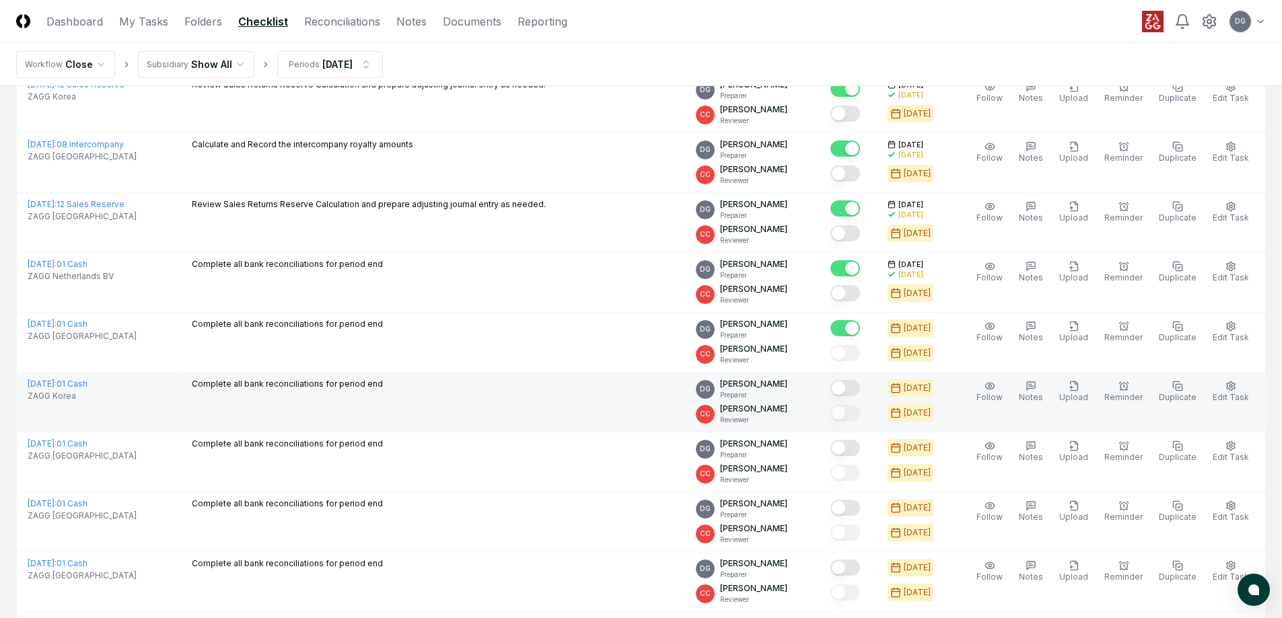
click at [859, 392] on button "Mark complete" at bounding box center [845, 388] width 30 height 16
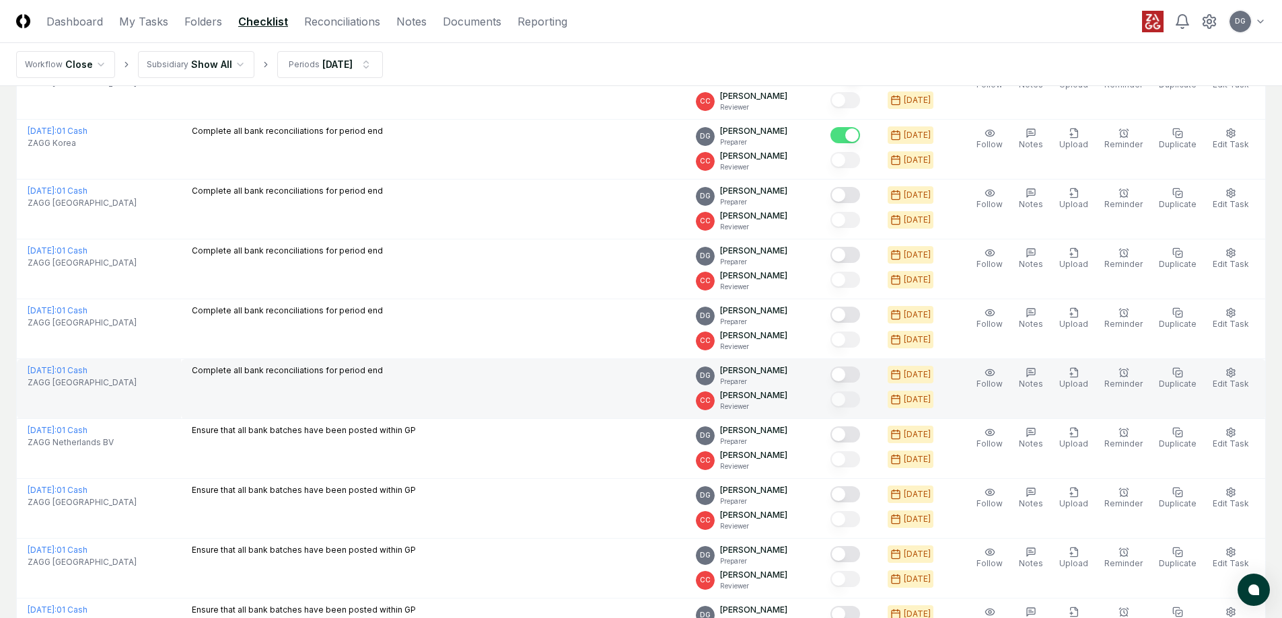
scroll to position [1817, 0]
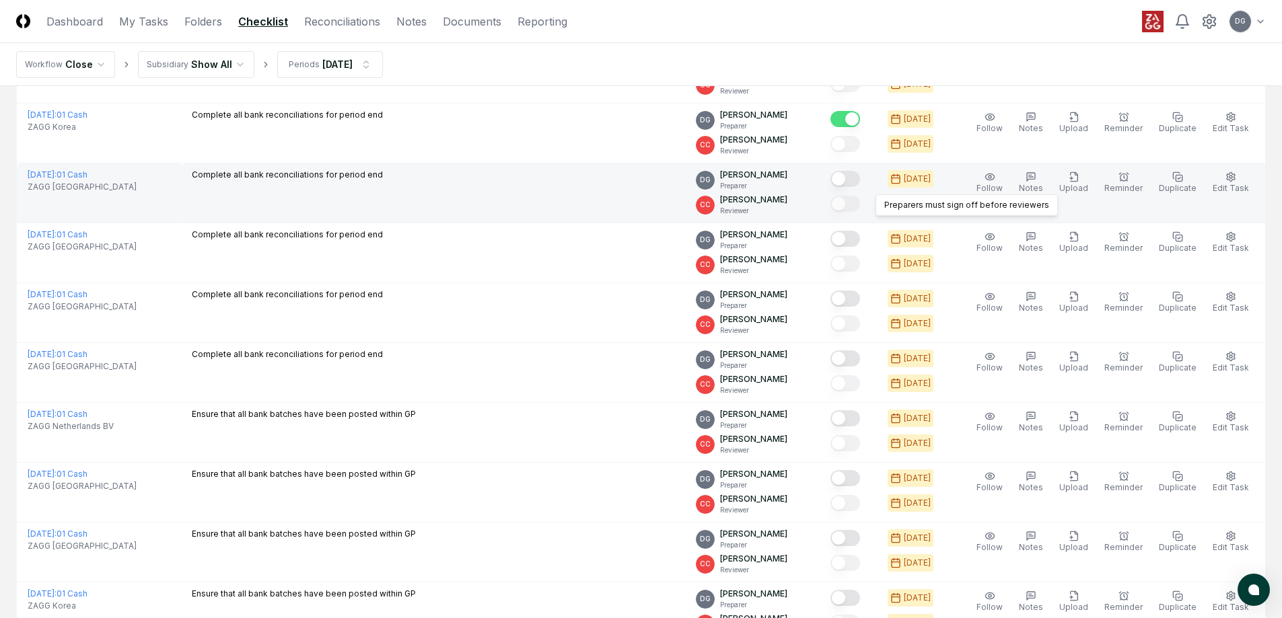
click at [857, 186] on button "Mark complete" at bounding box center [845, 179] width 30 height 16
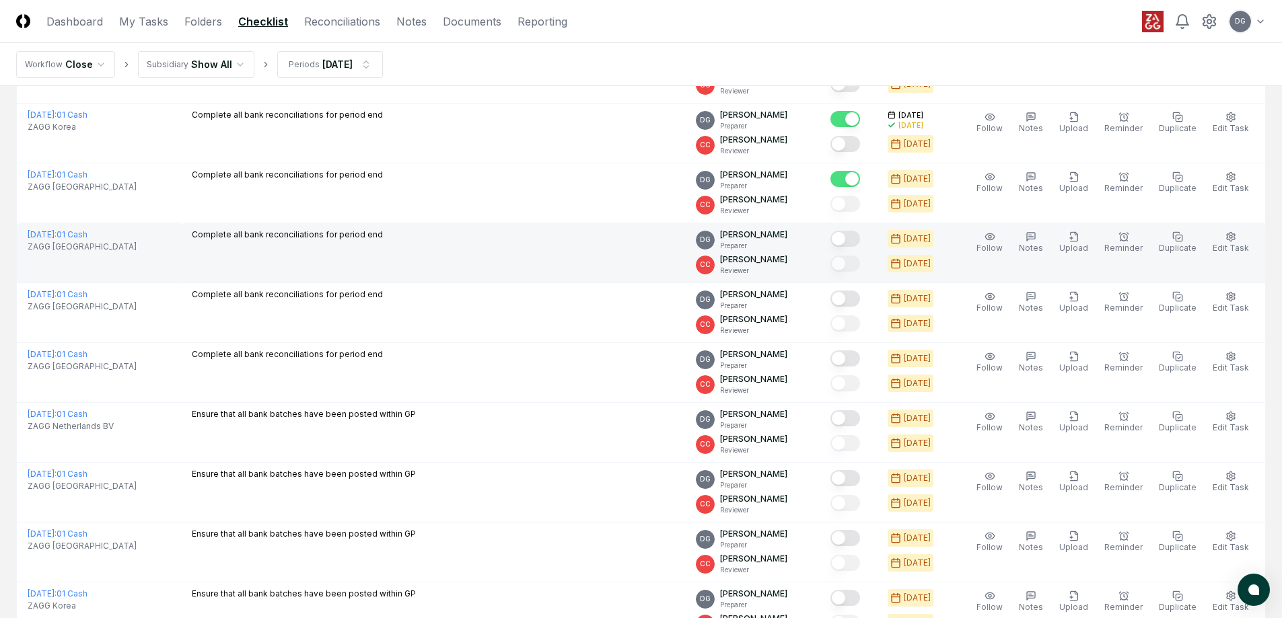
click at [857, 229] on td at bounding box center [848, 253] width 57 height 60
click at [857, 233] on button "Mark complete" at bounding box center [845, 239] width 30 height 16
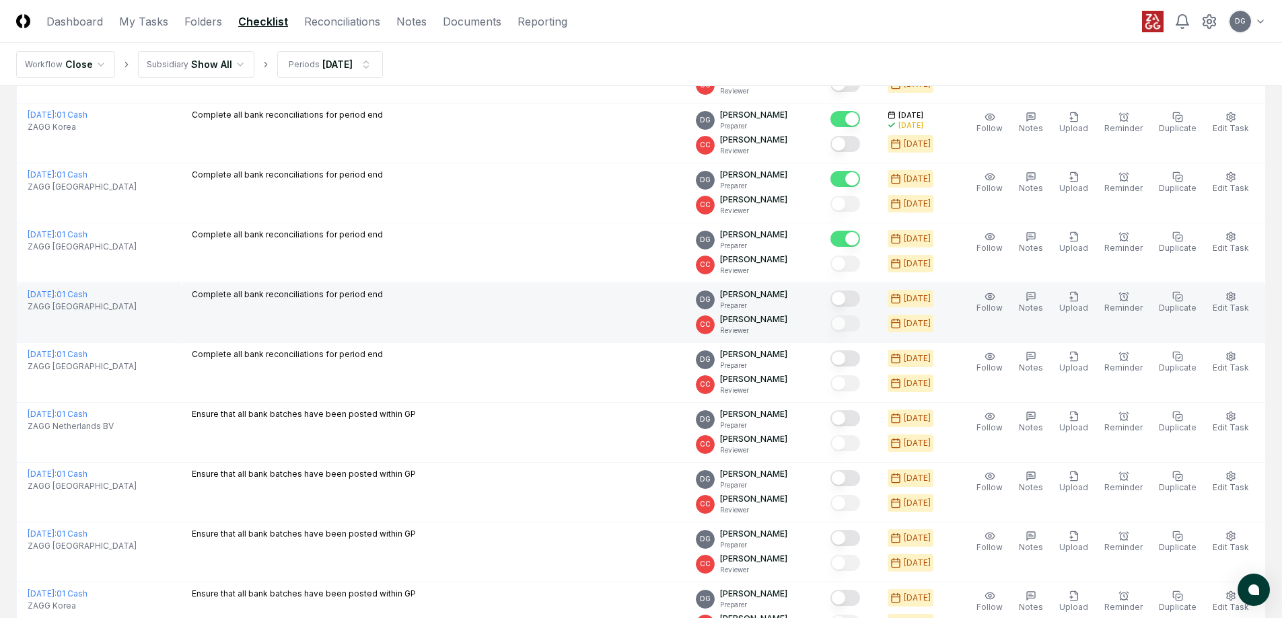
click at [858, 297] on button "Mark complete" at bounding box center [845, 299] width 30 height 16
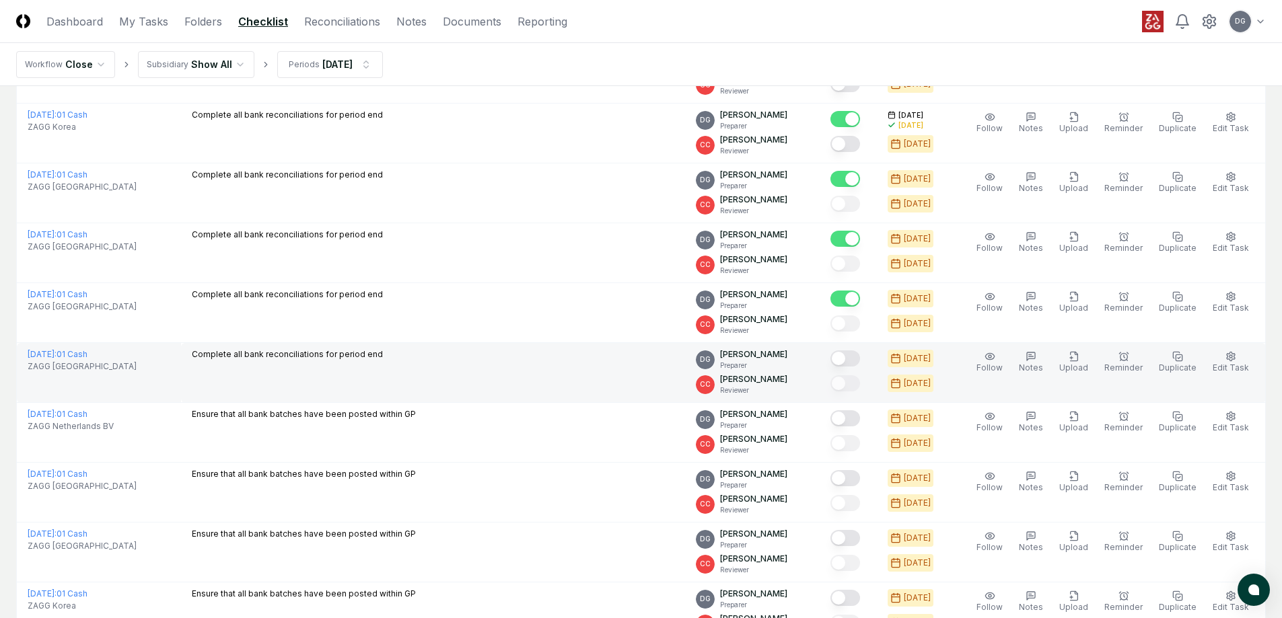
click at [851, 350] on div at bounding box center [848, 360] width 36 height 22
click at [857, 353] on button "Mark complete" at bounding box center [845, 359] width 30 height 16
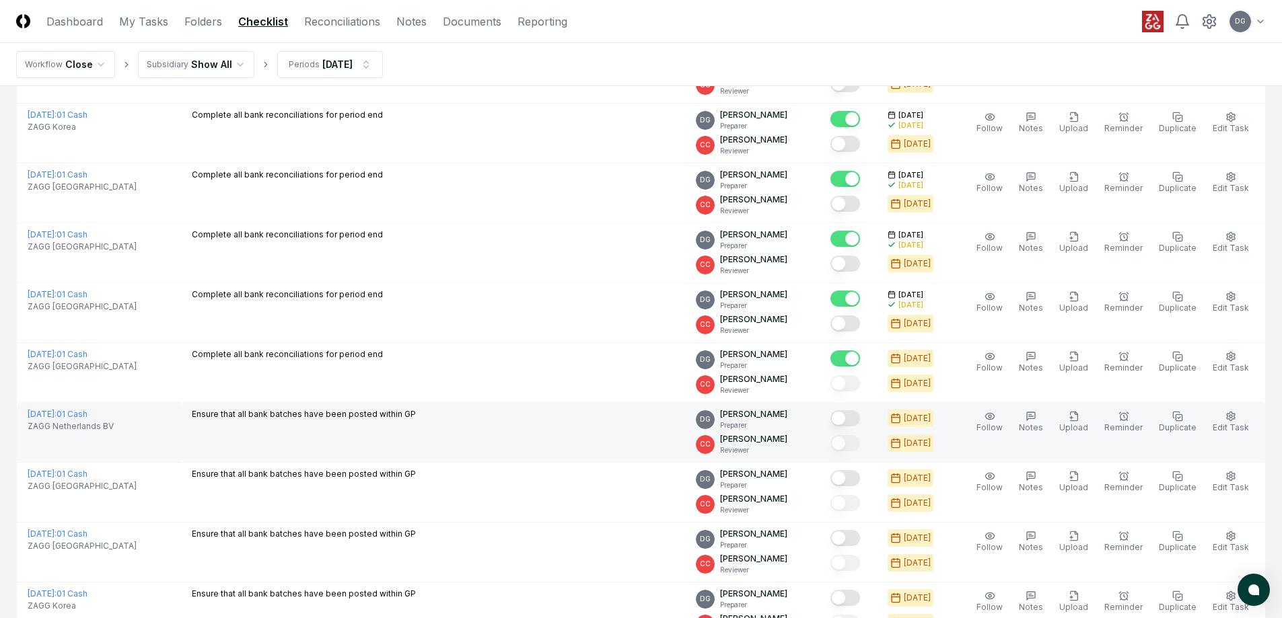
click at [851, 417] on button "Mark complete" at bounding box center [845, 419] width 30 height 16
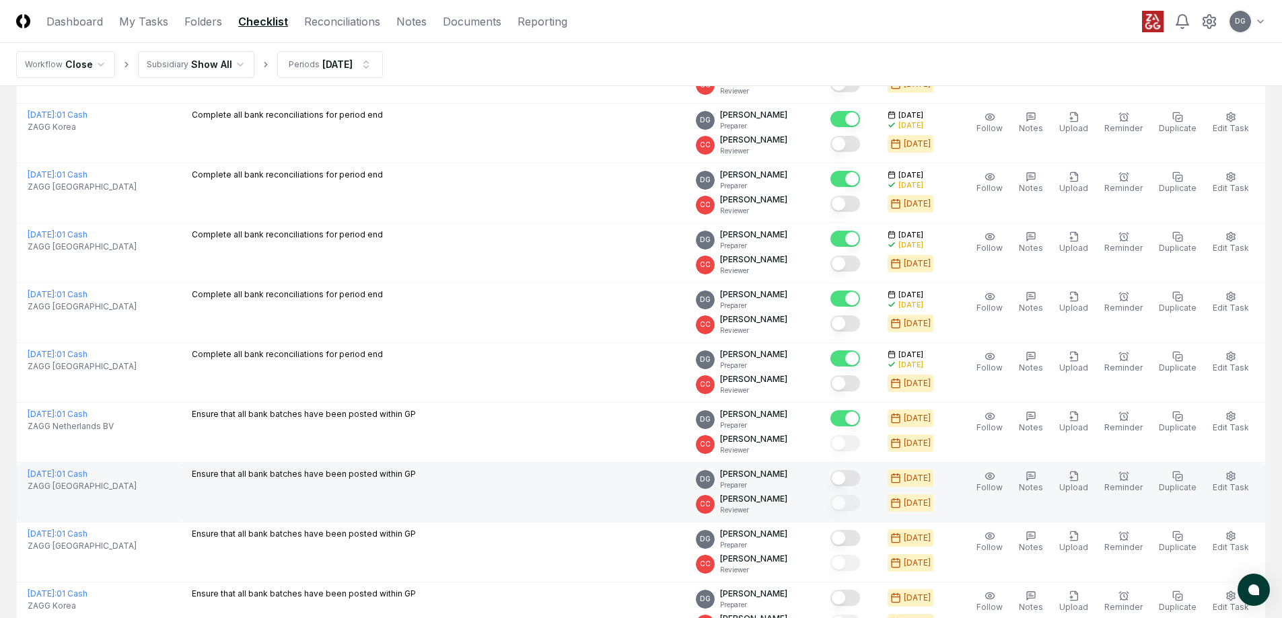
click at [859, 482] on button "Mark complete" at bounding box center [845, 478] width 30 height 16
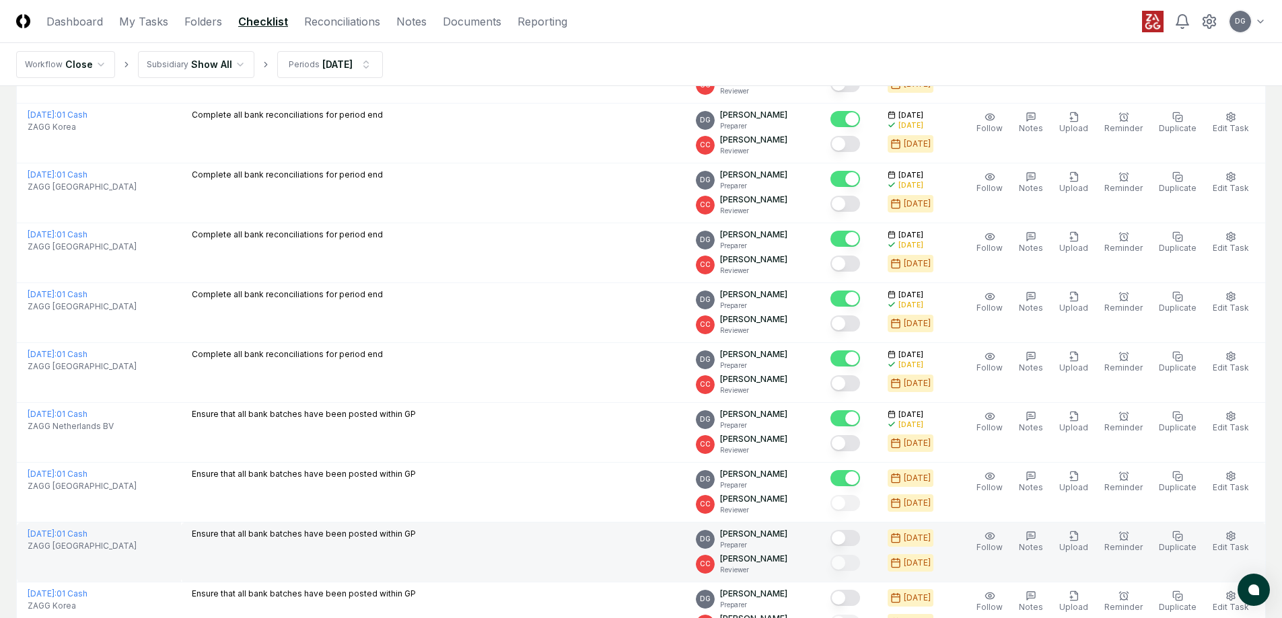
click at [860, 542] on button "Mark complete" at bounding box center [845, 538] width 30 height 16
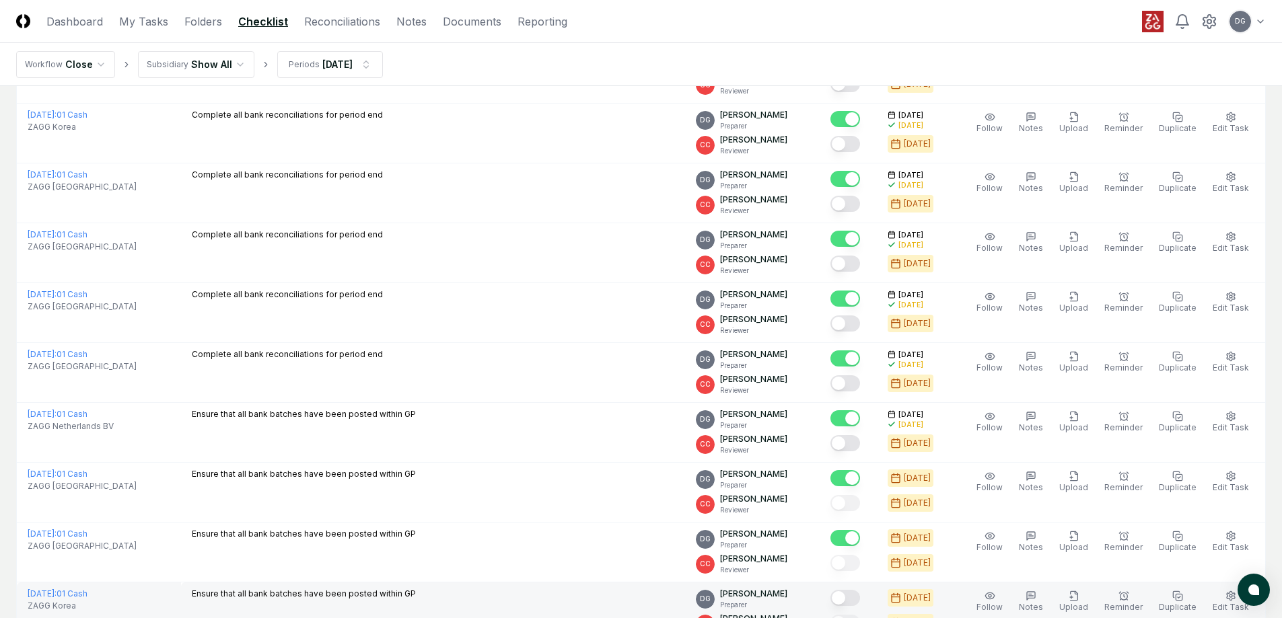
click at [860, 599] on button "Mark complete" at bounding box center [845, 598] width 30 height 16
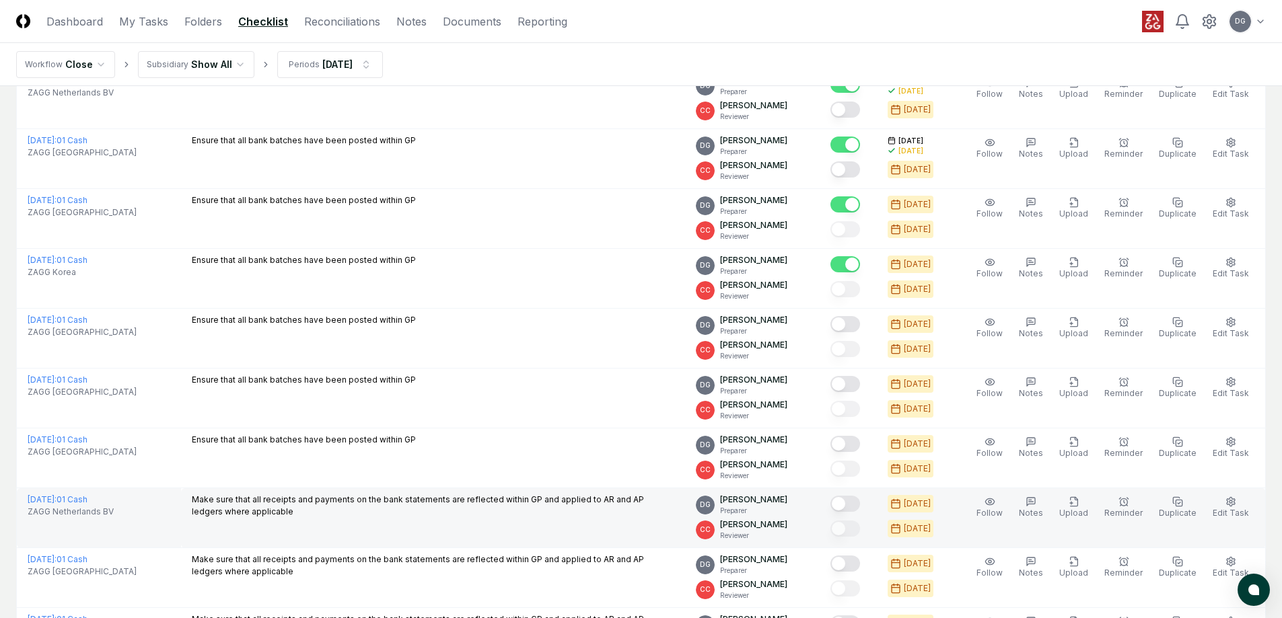
scroll to position [2154, 0]
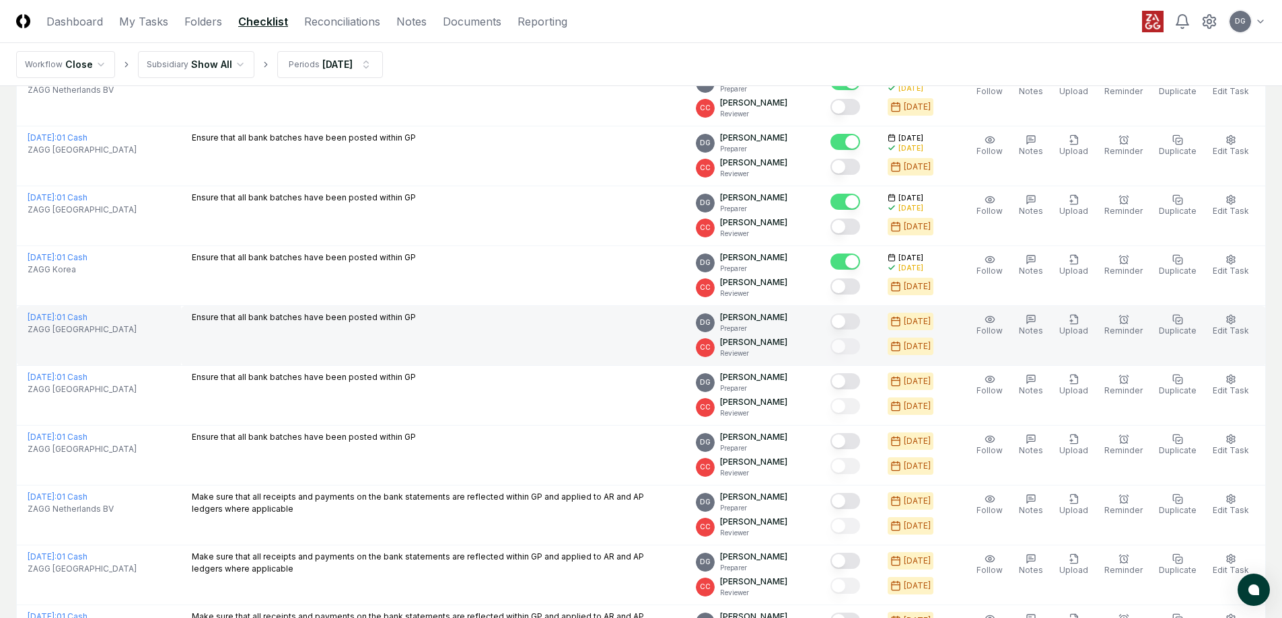
click at [853, 312] on div at bounding box center [848, 323] width 36 height 22
click at [854, 324] on button "Mark complete" at bounding box center [845, 322] width 30 height 16
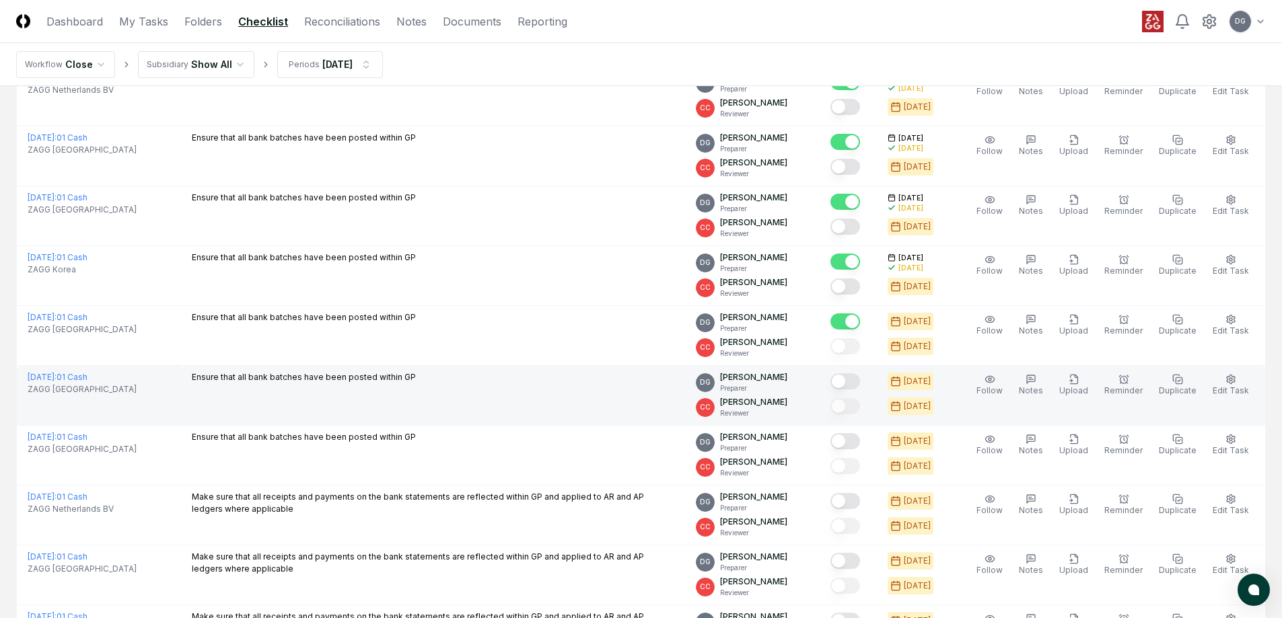
drag, startPoint x: 862, startPoint y: 380, endPoint x: 861, endPoint y: 392, distance: 12.1
click at [860, 381] on button "Mark complete" at bounding box center [845, 382] width 30 height 16
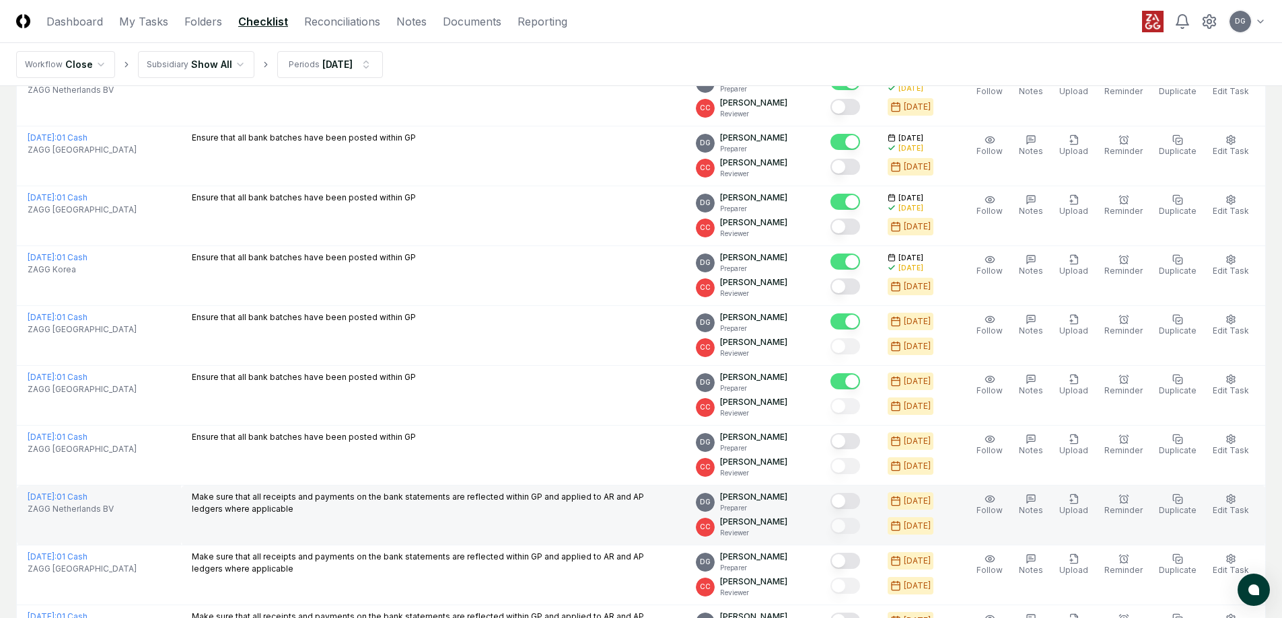
drag, startPoint x: 861, startPoint y: 440, endPoint x: 857, endPoint y: 488, distance: 48.0
click at [860, 441] on button "Mark complete" at bounding box center [845, 441] width 30 height 16
click at [857, 508] on button "Mark complete" at bounding box center [845, 501] width 30 height 16
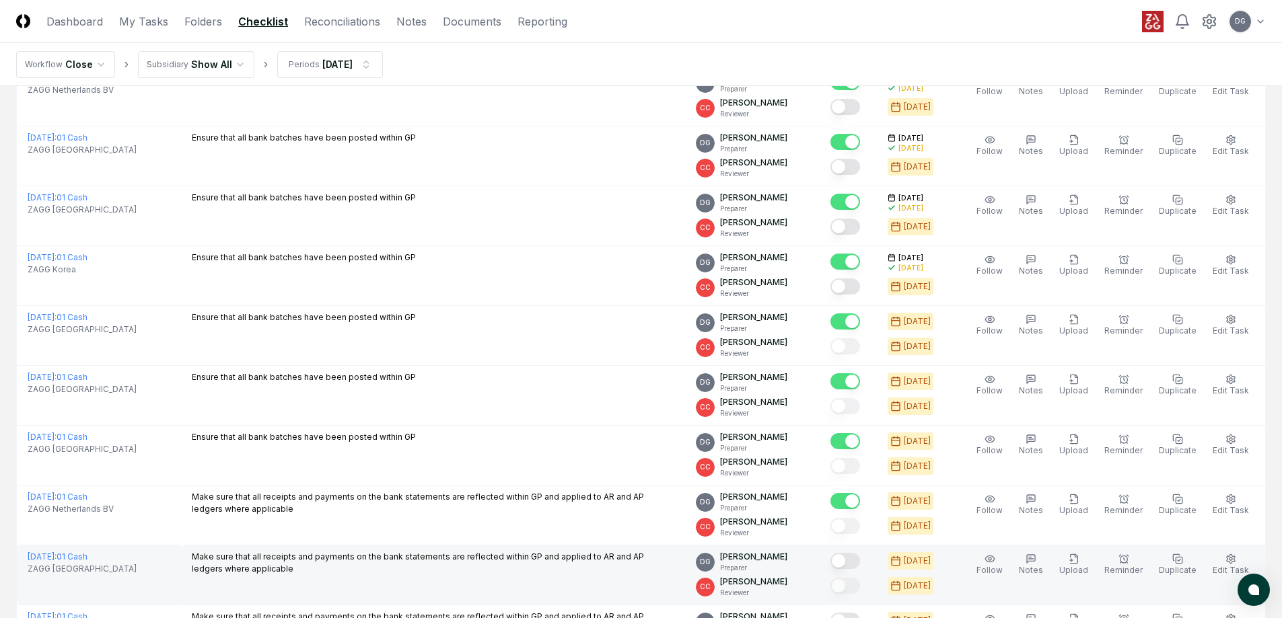
click at [860, 555] on button "Mark complete" at bounding box center [845, 561] width 30 height 16
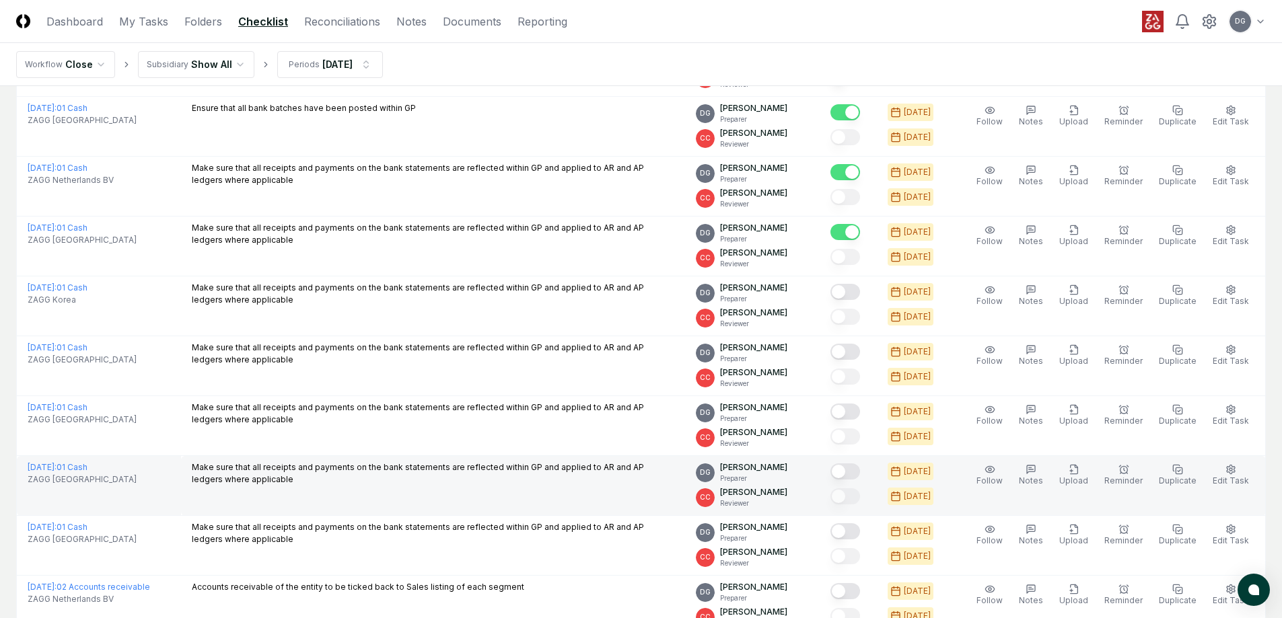
scroll to position [2490, 0]
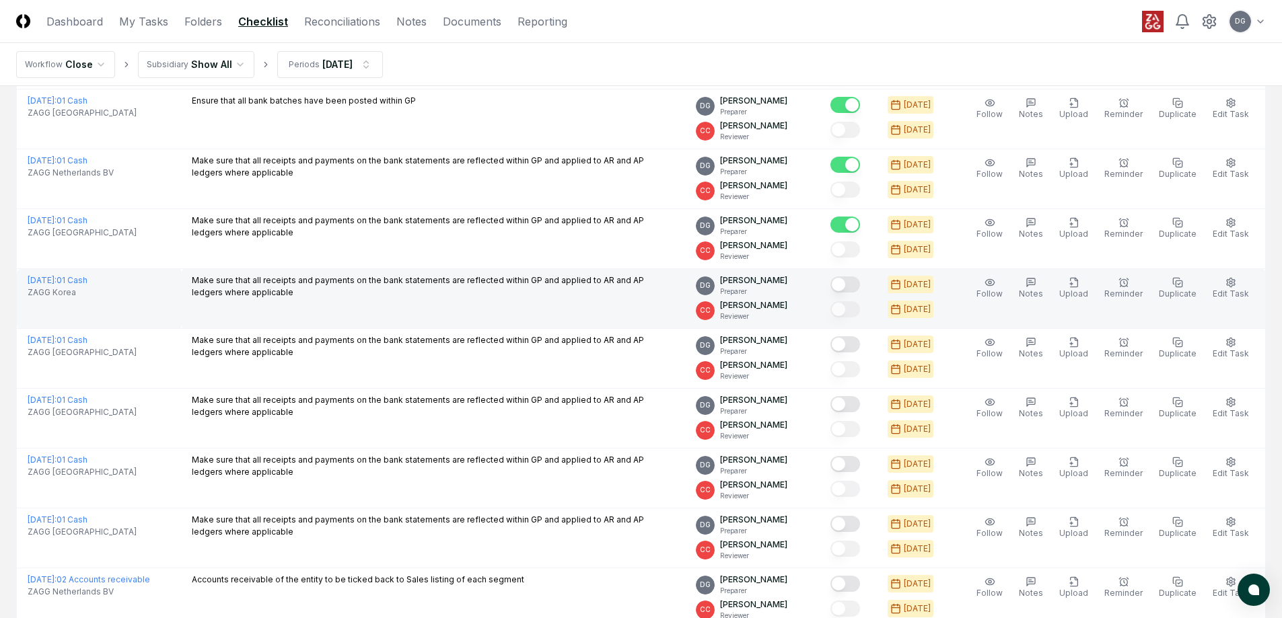
click at [857, 285] on button "Mark complete" at bounding box center [845, 285] width 30 height 16
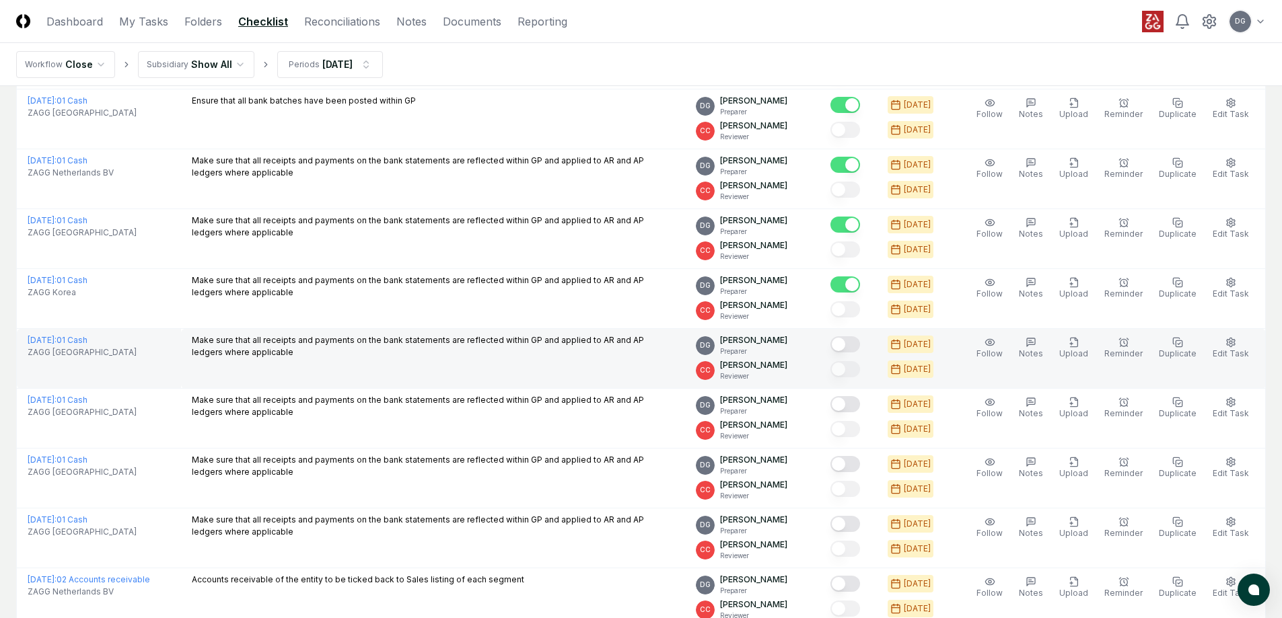
drag, startPoint x: 854, startPoint y: 341, endPoint x: 859, endPoint y: 401, distance: 60.1
click at [855, 343] on button "Mark complete" at bounding box center [845, 344] width 30 height 16
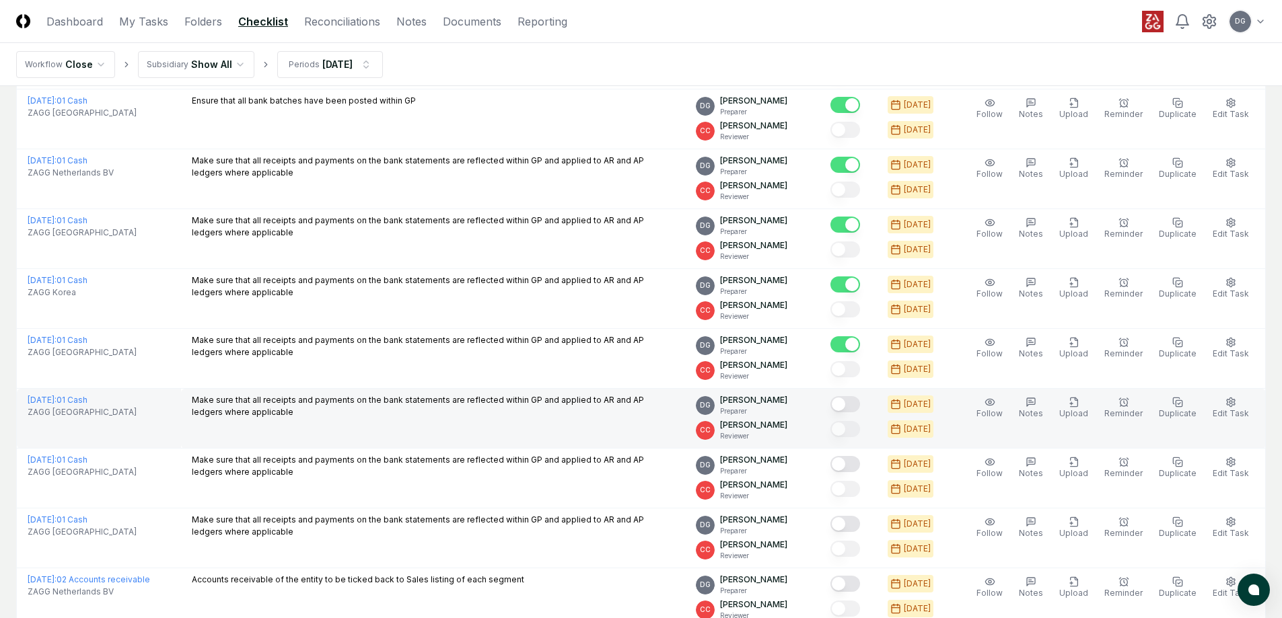
click at [860, 402] on button "Mark complete" at bounding box center [845, 404] width 30 height 16
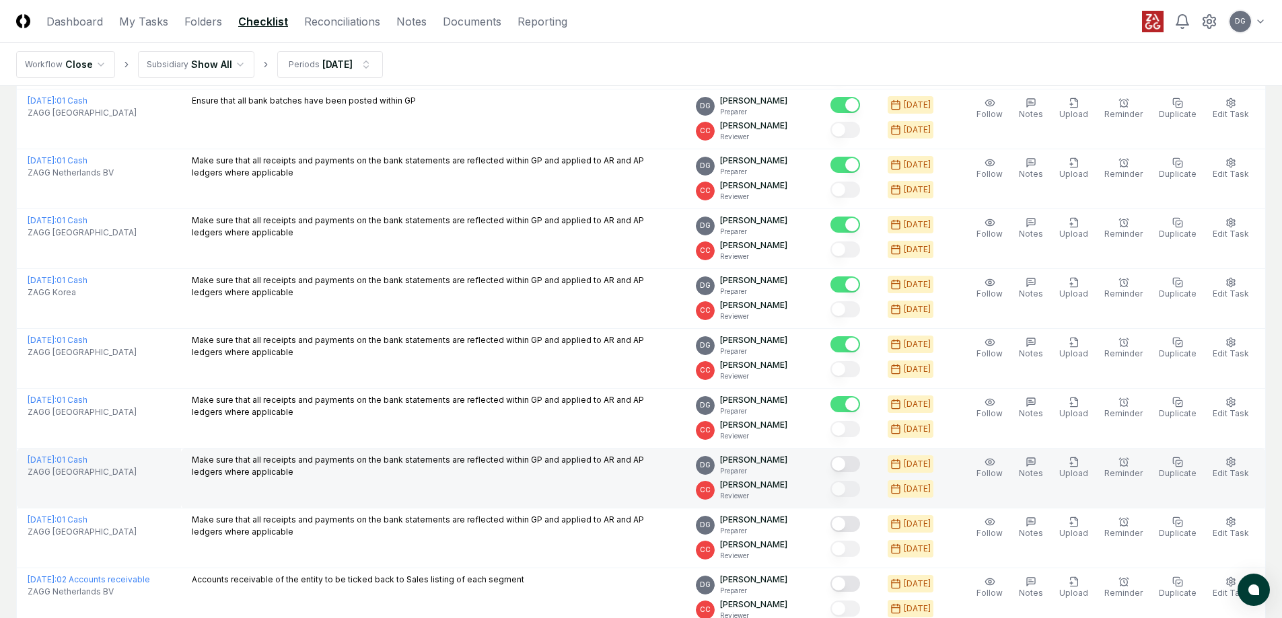
click at [858, 461] on button "Mark complete" at bounding box center [845, 464] width 30 height 16
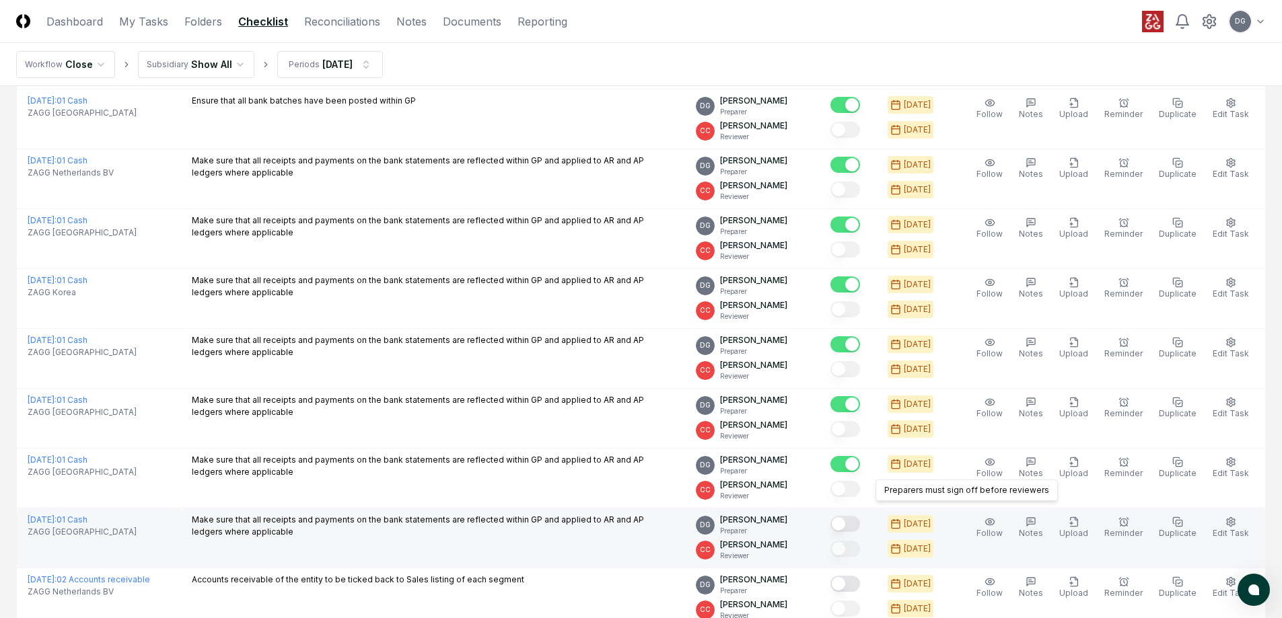
click at [857, 522] on button "Mark complete" at bounding box center [845, 524] width 30 height 16
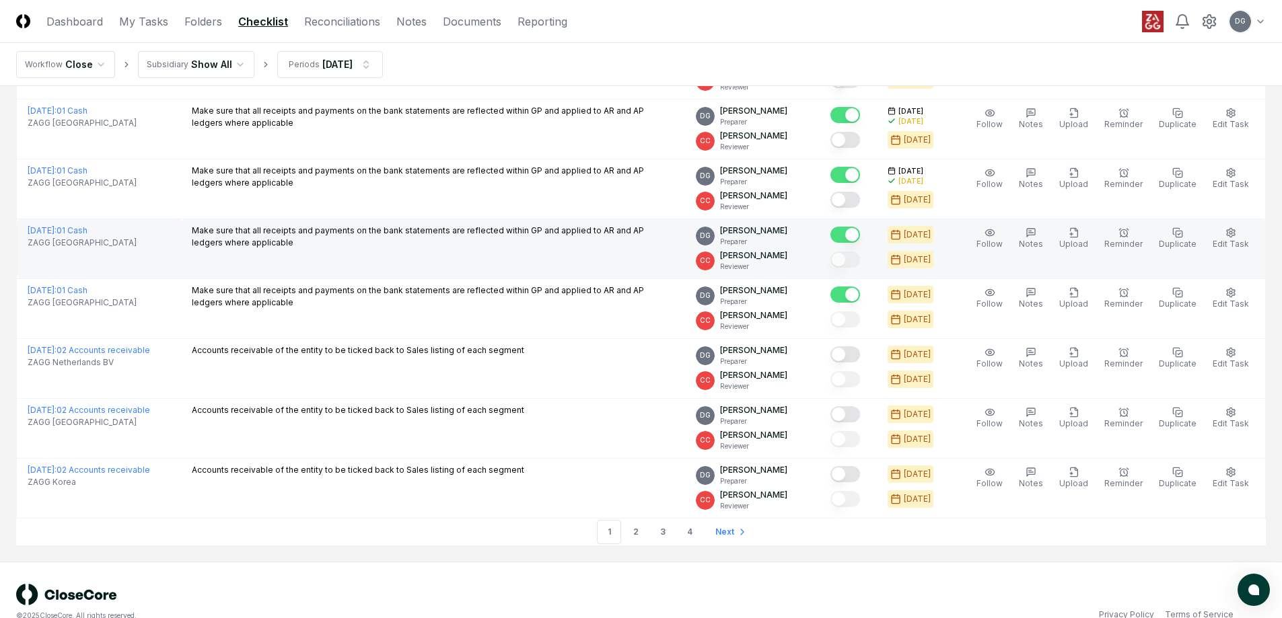
scroll to position [2744, 0]
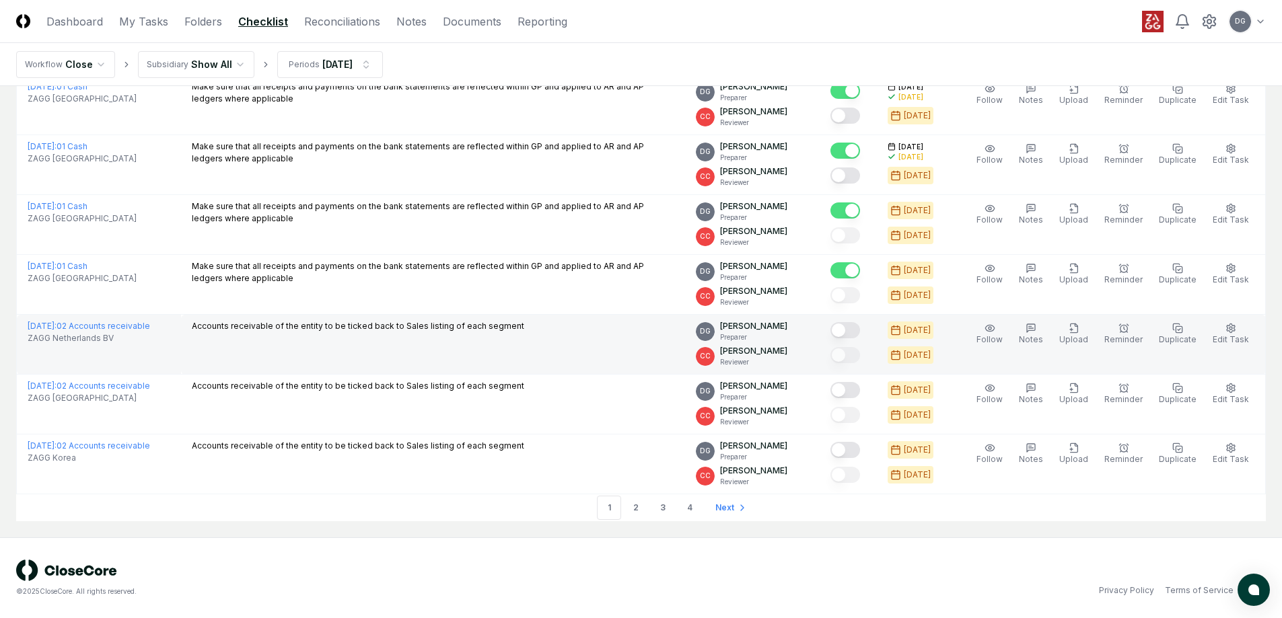
click at [859, 330] on button "Mark complete" at bounding box center [845, 330] width 30 height 16
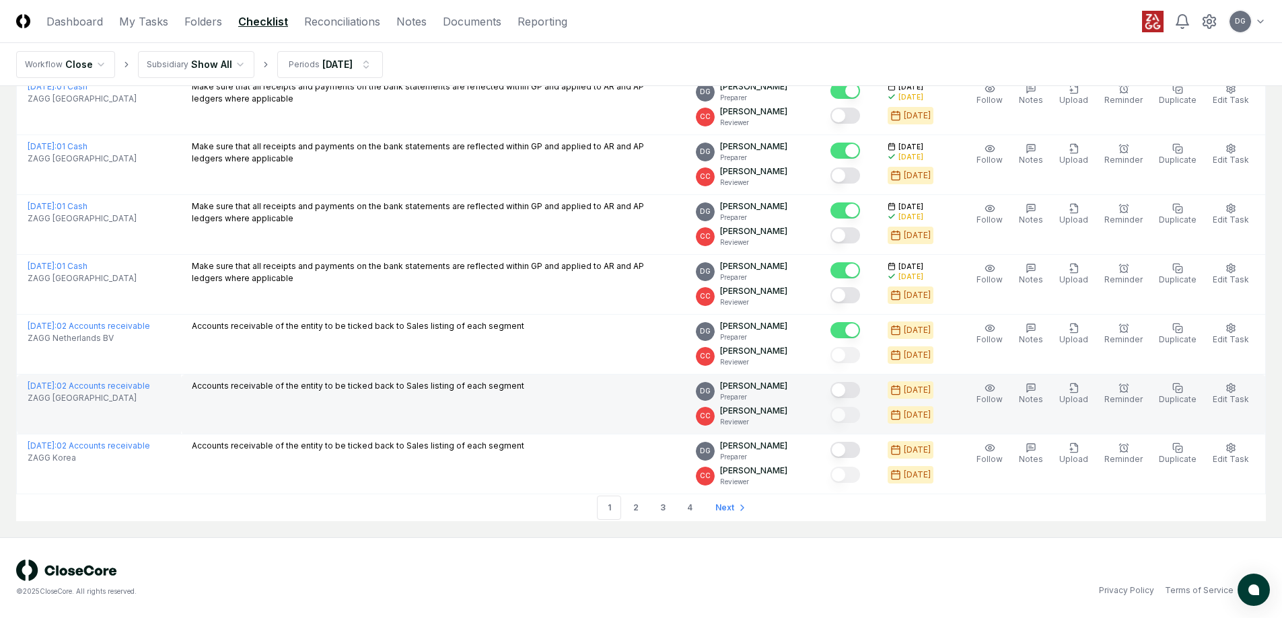
click at [854, 394] on button "Mark complete" at bounding box center [845, 390] width 30 height 16
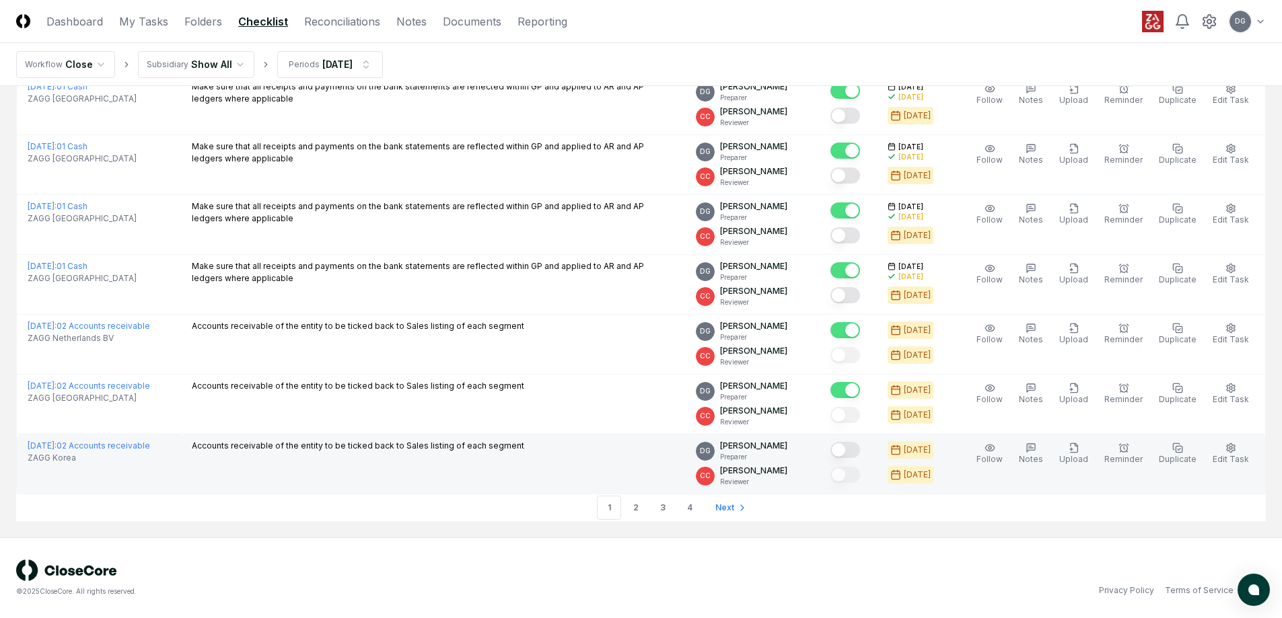
click at [851, 442] on button "Mark complete" at bounding box center [845, 450] width 30 height 16
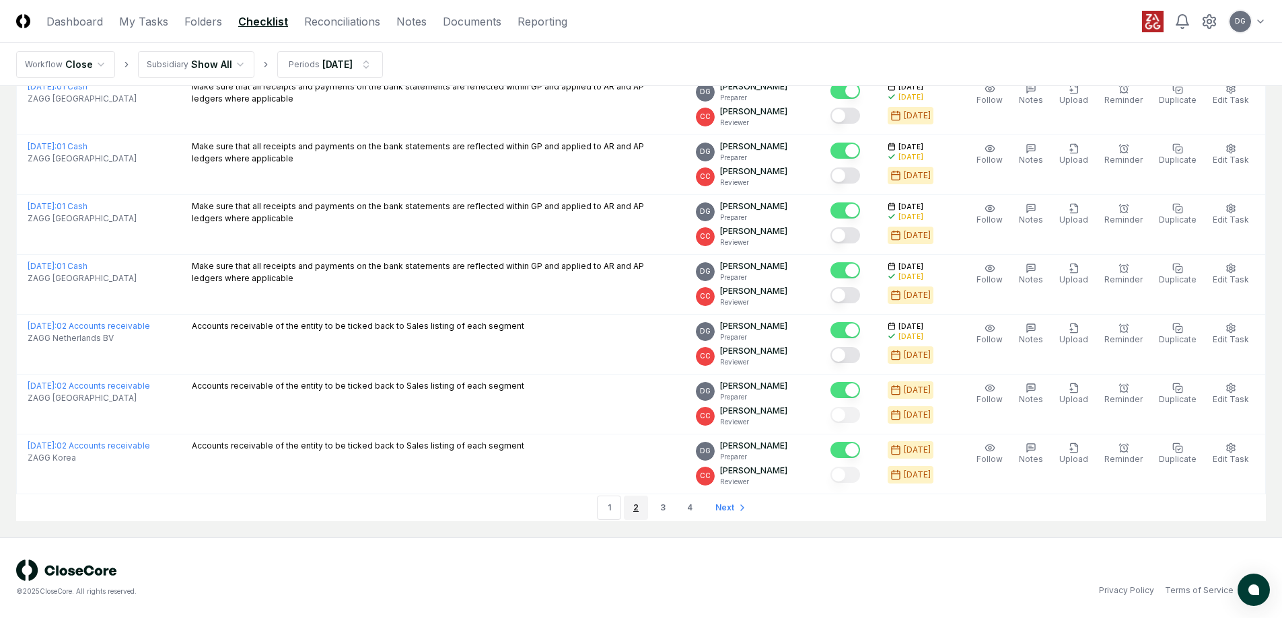
click at [641, 509] on link "2" at bounding box center [636, 508] width 24 height 24
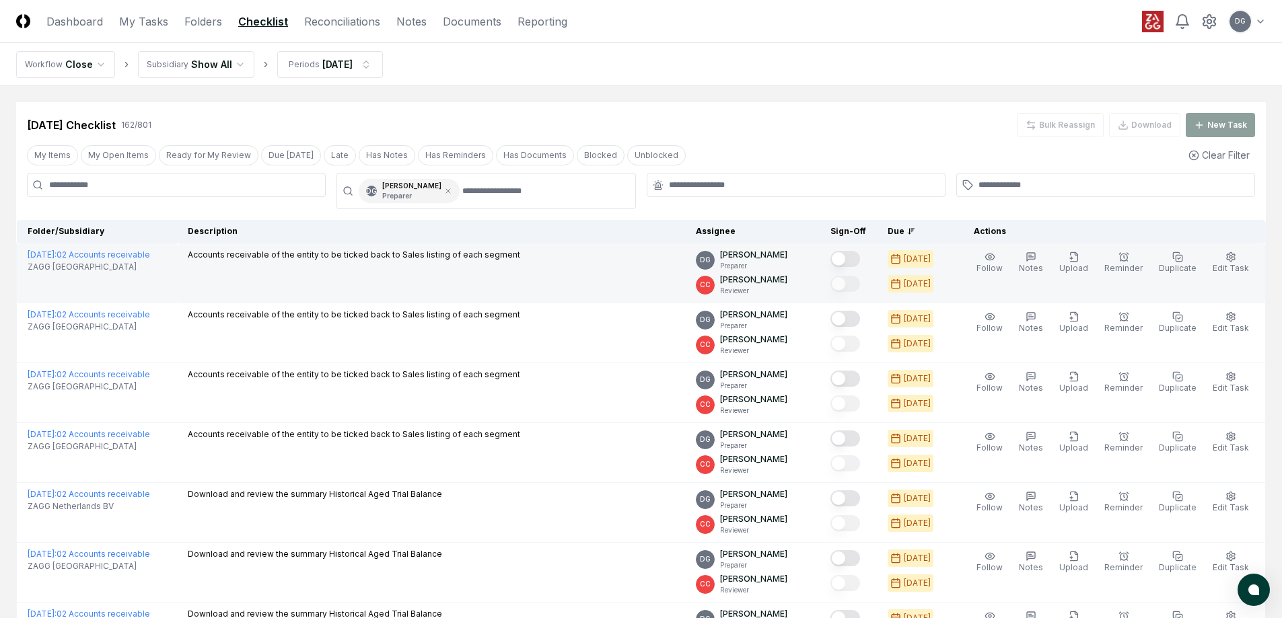
drag, startPoint x: 864, startPoint y: 261, endPoint x: 856, endPoint y: 288, distance: 28.1
click at [860, 264] on button "Mark complete" at bounding box center [845, 259] width 30 height 16
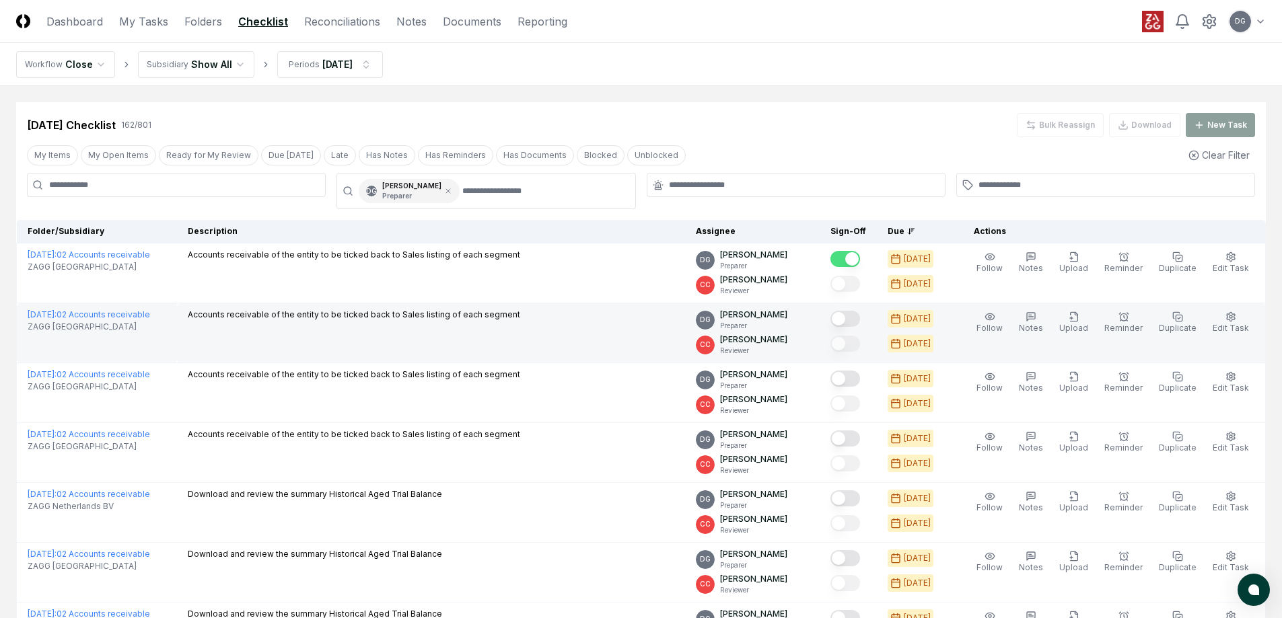
click at [858, 320] on button "Mark complete" at bounding box center [845, 319] width 30 height 16
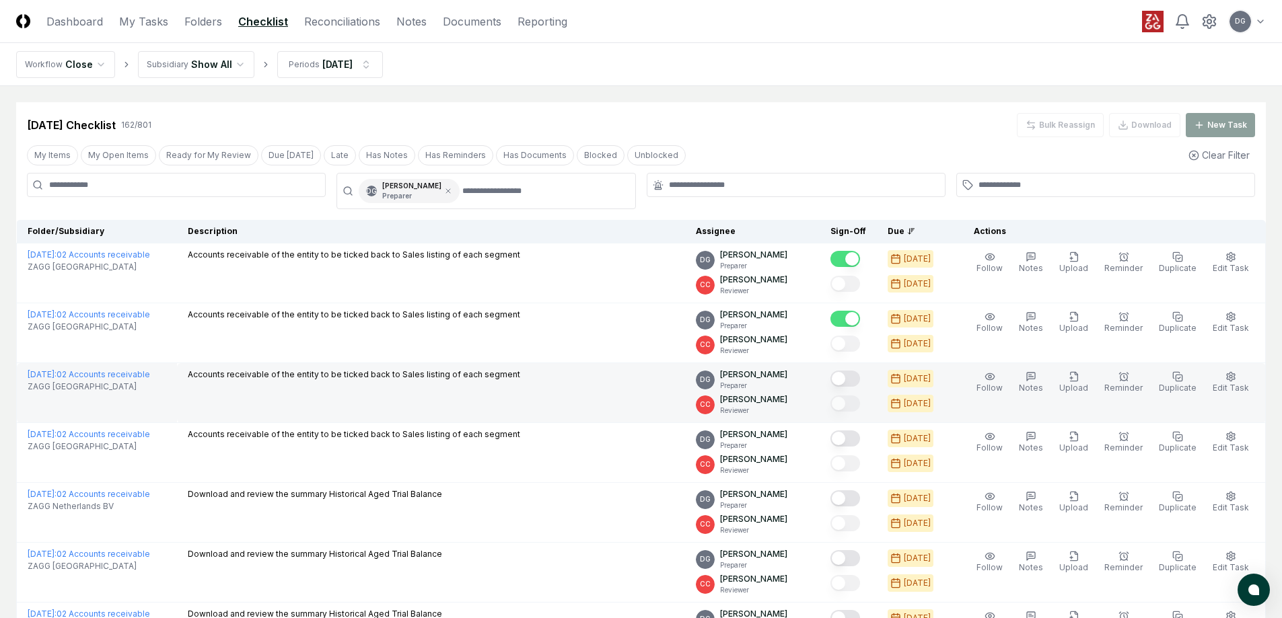
click at [859, 380] on button "Mark complete" at bounding box center [845, 379] width 30 height 16
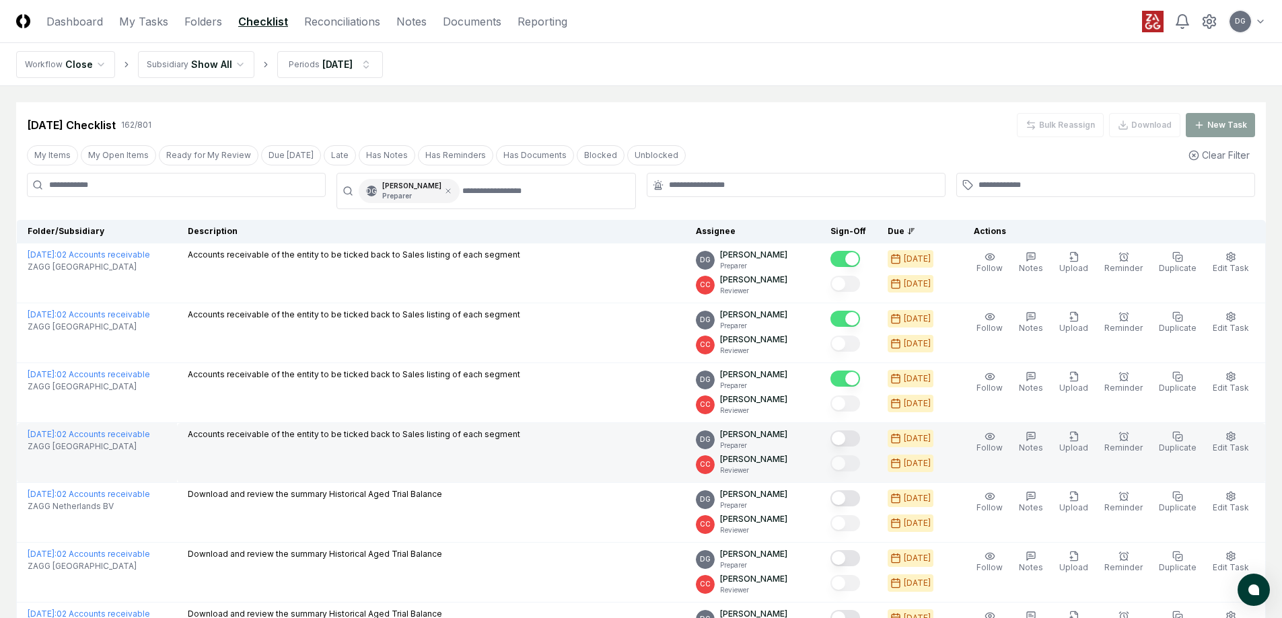
click at [851, 438] on button "Mark complete" at bounding box center [845, 439] width 30 height 16
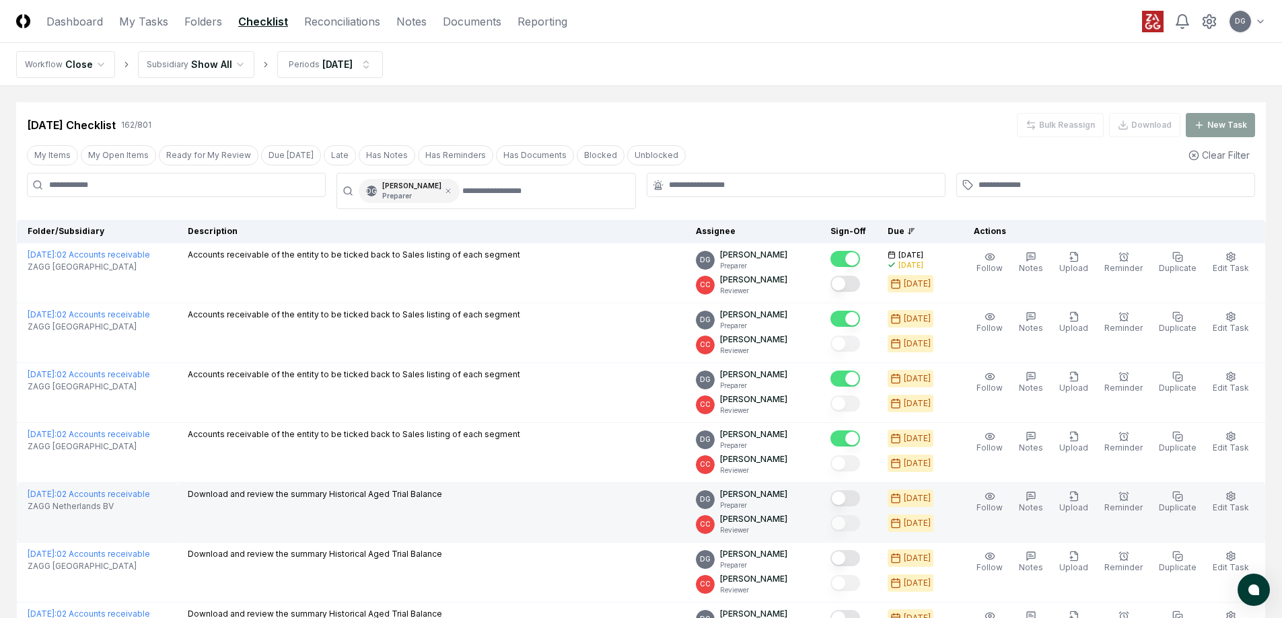
click at [858, 503] on button "Mark complete" at bounding box center [845, 499] width 30 height 16
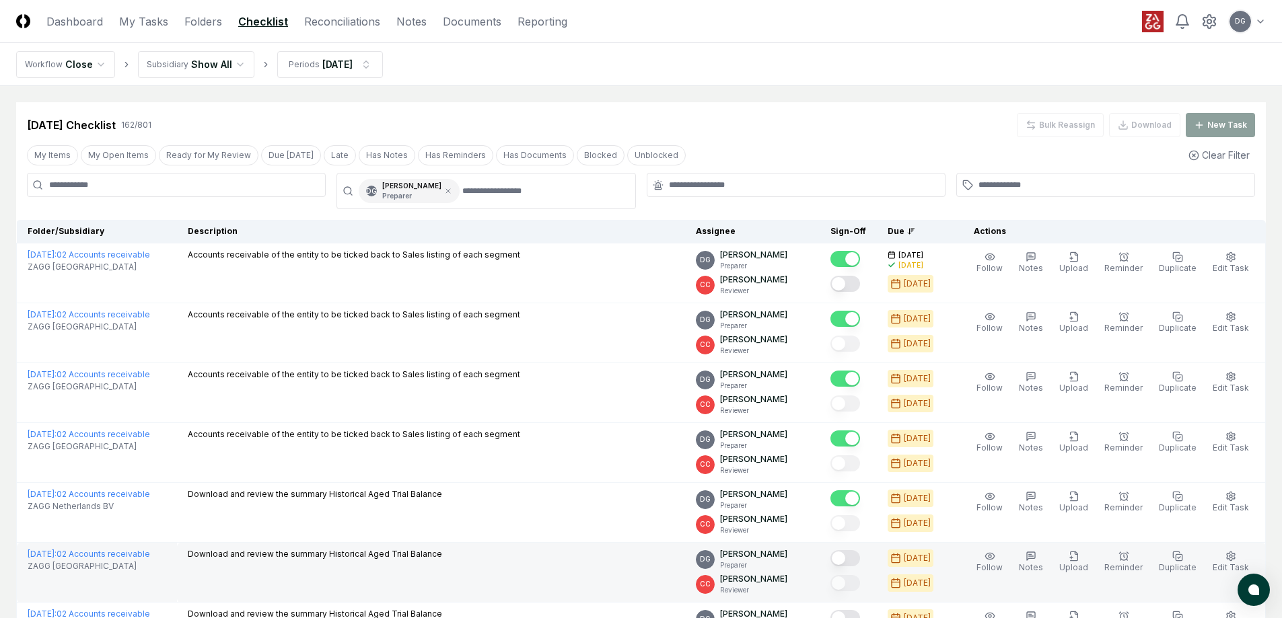
click at [849, 558] on button "Mark complete" at bounding box center [845, 559] width 30 height 16
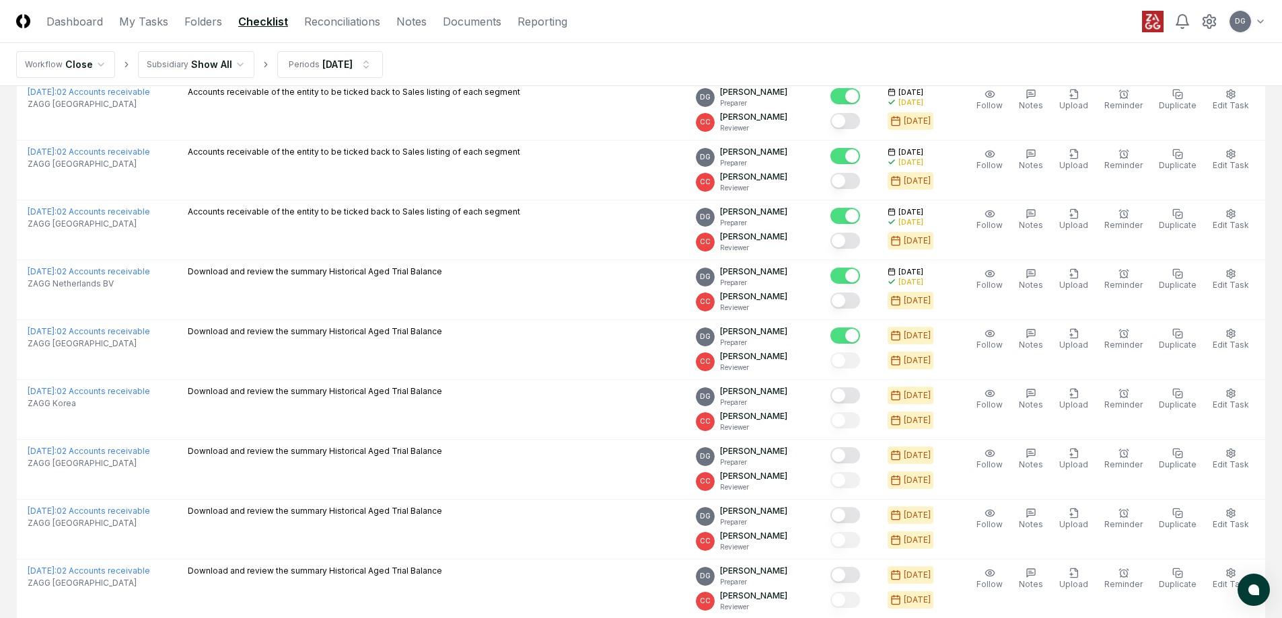
scroll to position [269, 0]
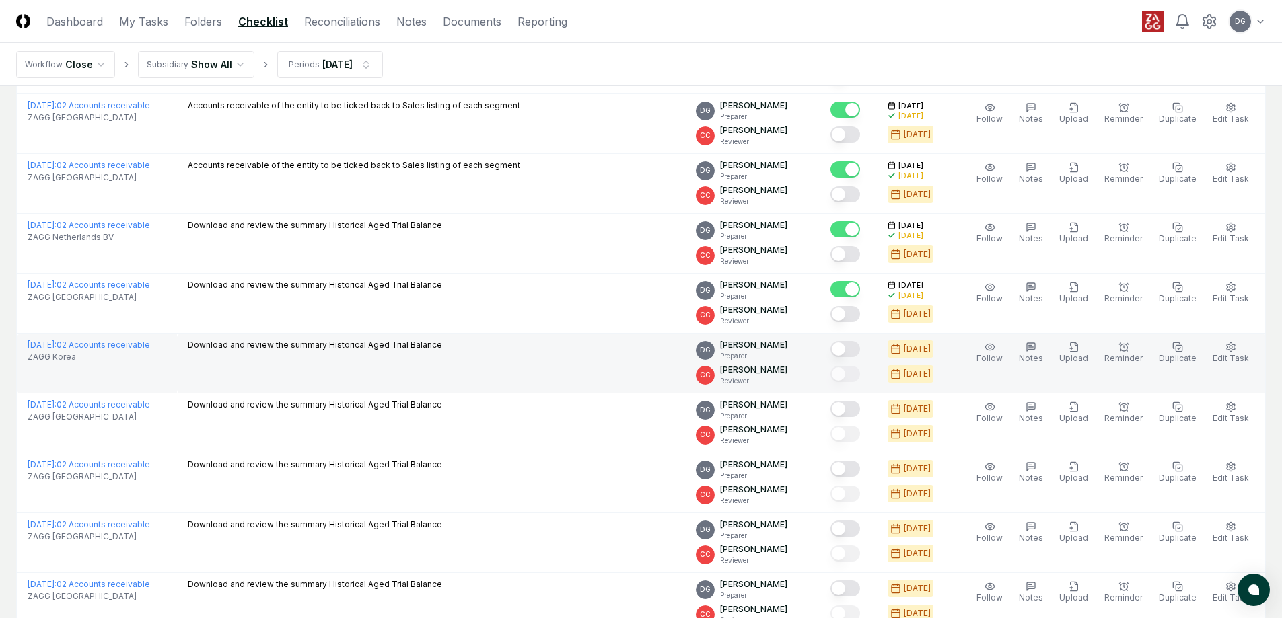
click at [859, 348] on button "Mark complete" at bounding box center [845, 349] width 30 height 16
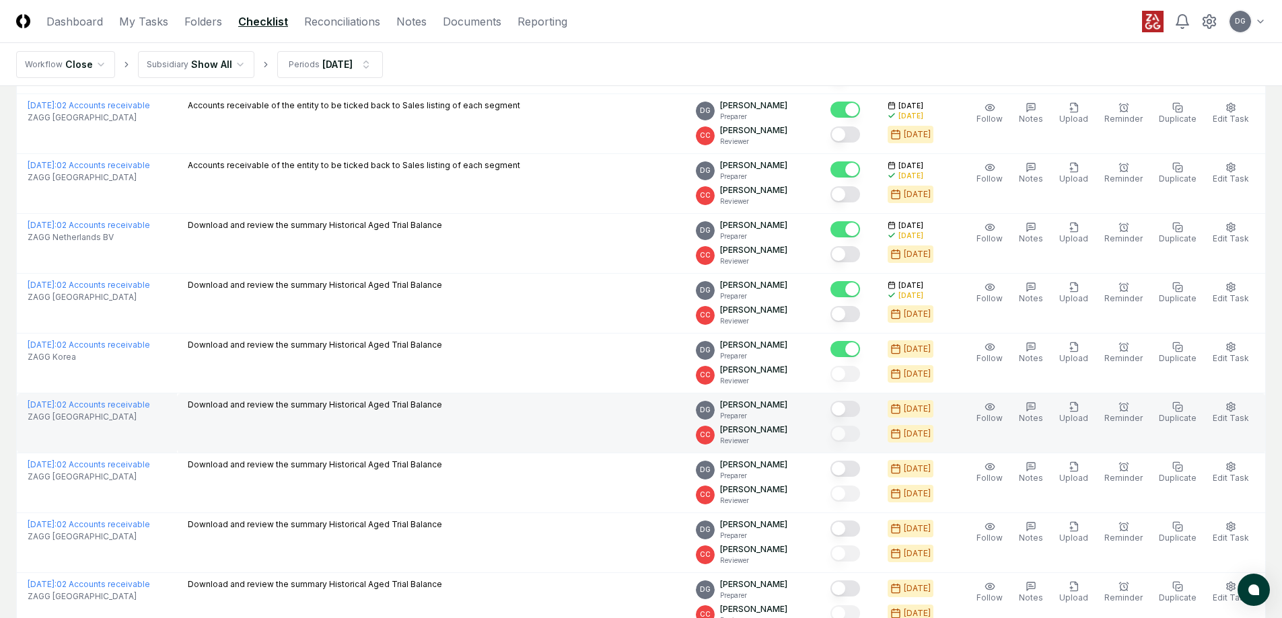
click at [860, 413] on button "Mark complete" at bounding box center [845, 409] width 30 height 16
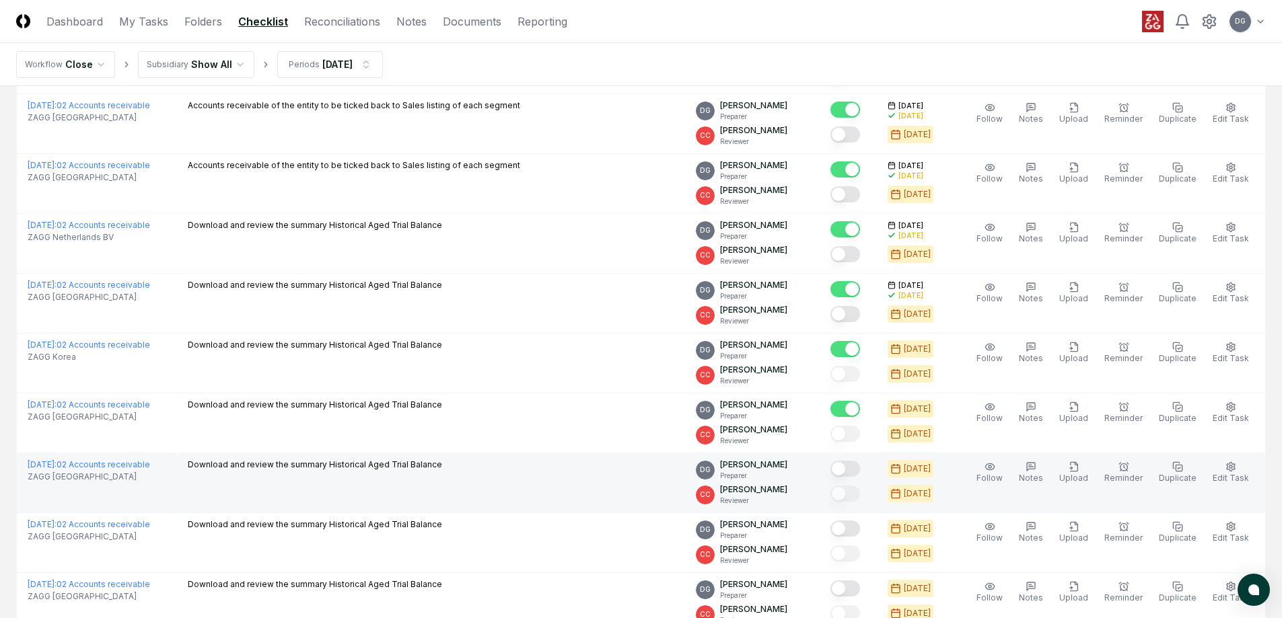
click at [860, 471] on button "Mark complete" at bounding box center [845, 469] width 30 height 16
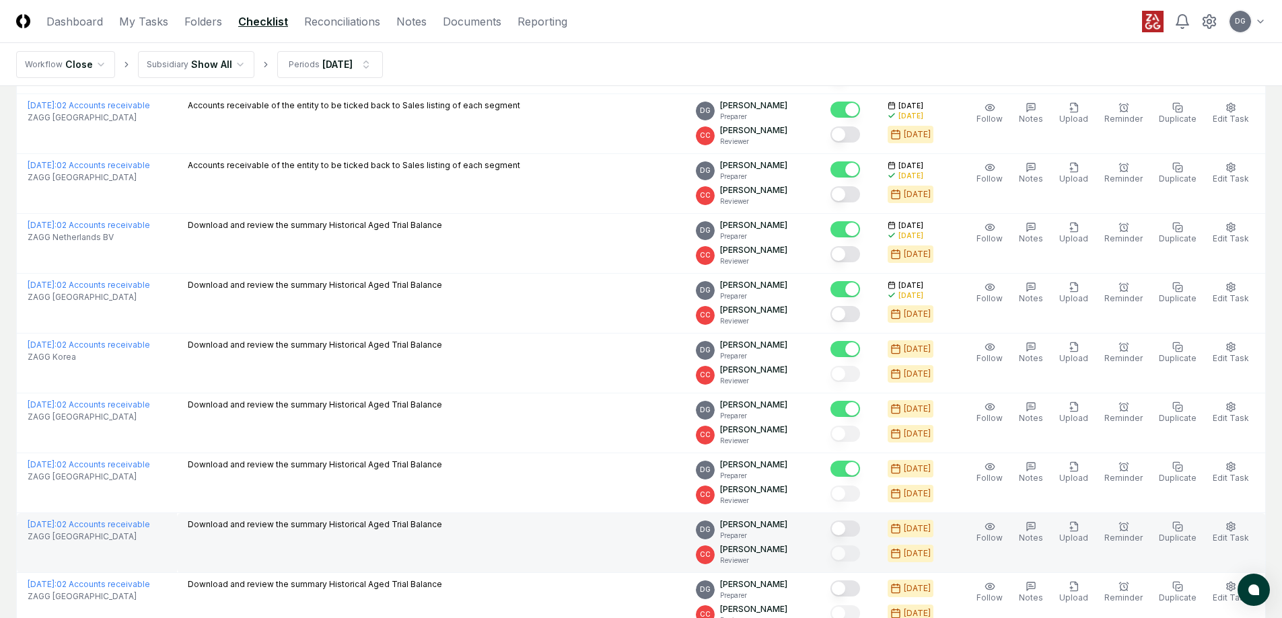
click at [857, 542] on div at bounding box center [848, 542] width 36 height 47
click at [859, 531] on button "Mark complete" at bounding box center [845, 529] width 30 height 16
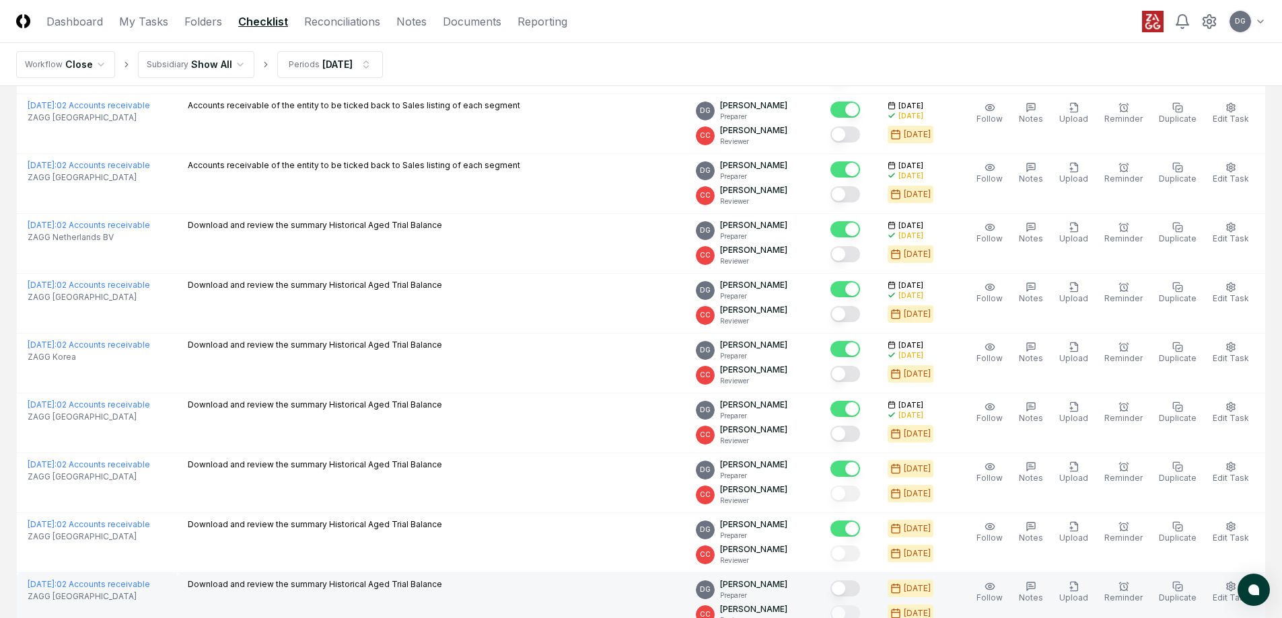
click at [857, 592] on button "Mark complete" at bounding box center [845, 589] width 30 height 16
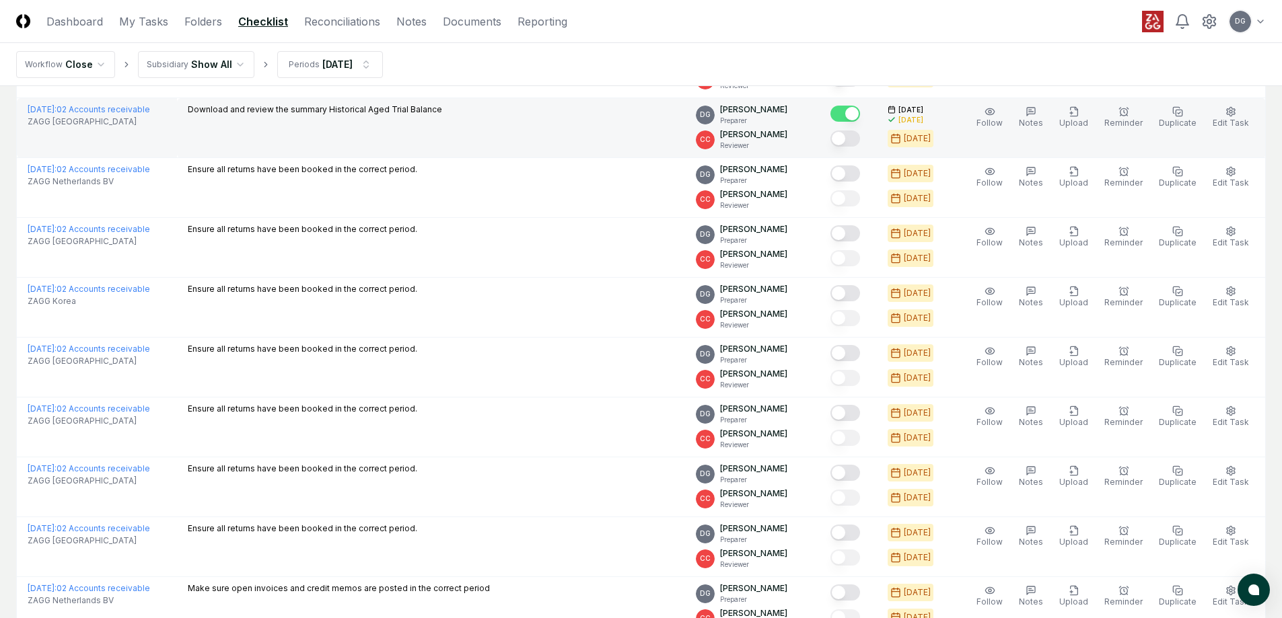
scroll to position [808, 0]
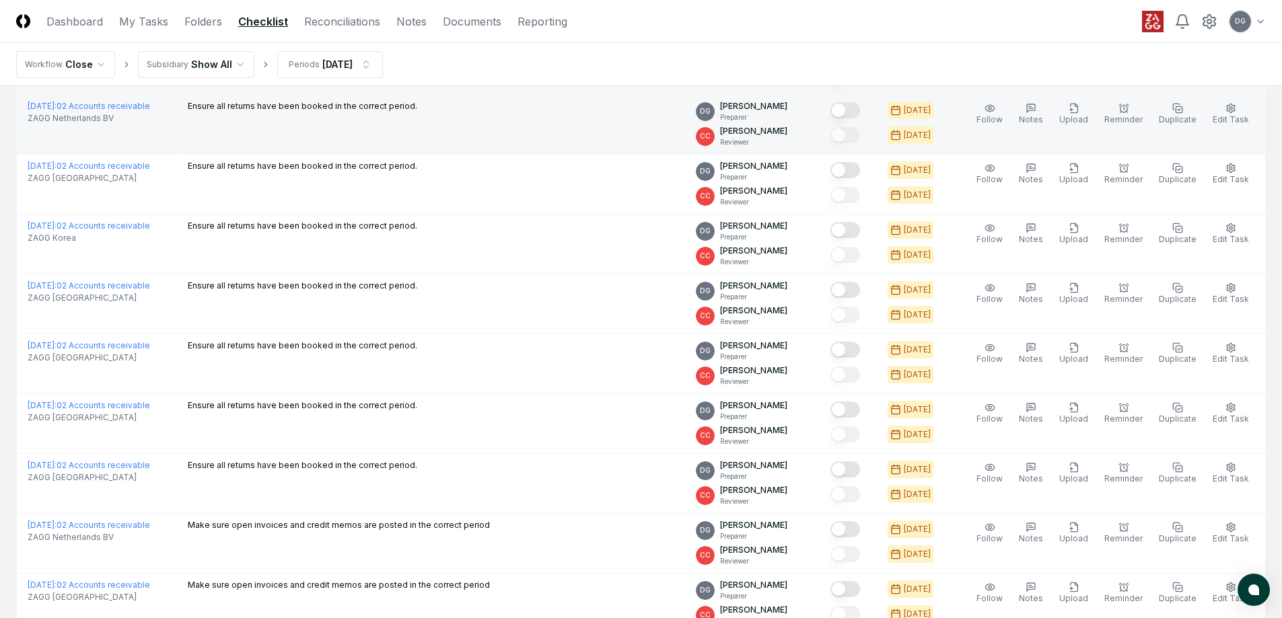
click at [858, 110] on button "Mark complete" at bounding box center [845, 110] width 30 height 16
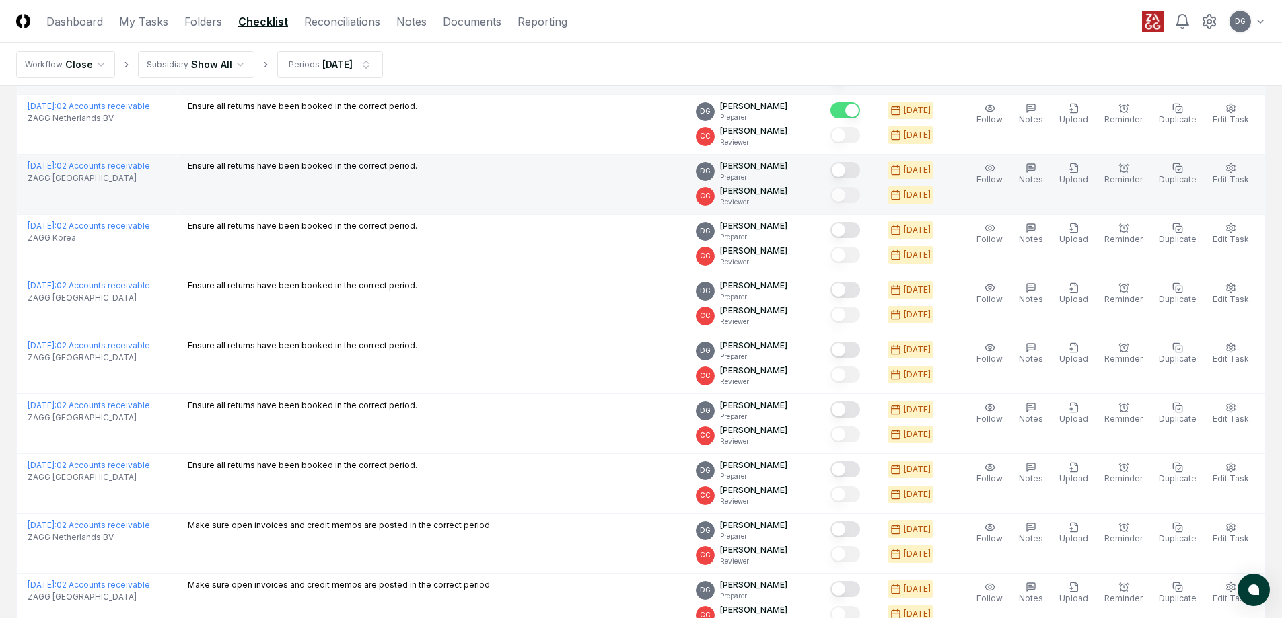
click at [860, 166] on button "Mark complete" at bounding box center [845, 170] width 30 height 16
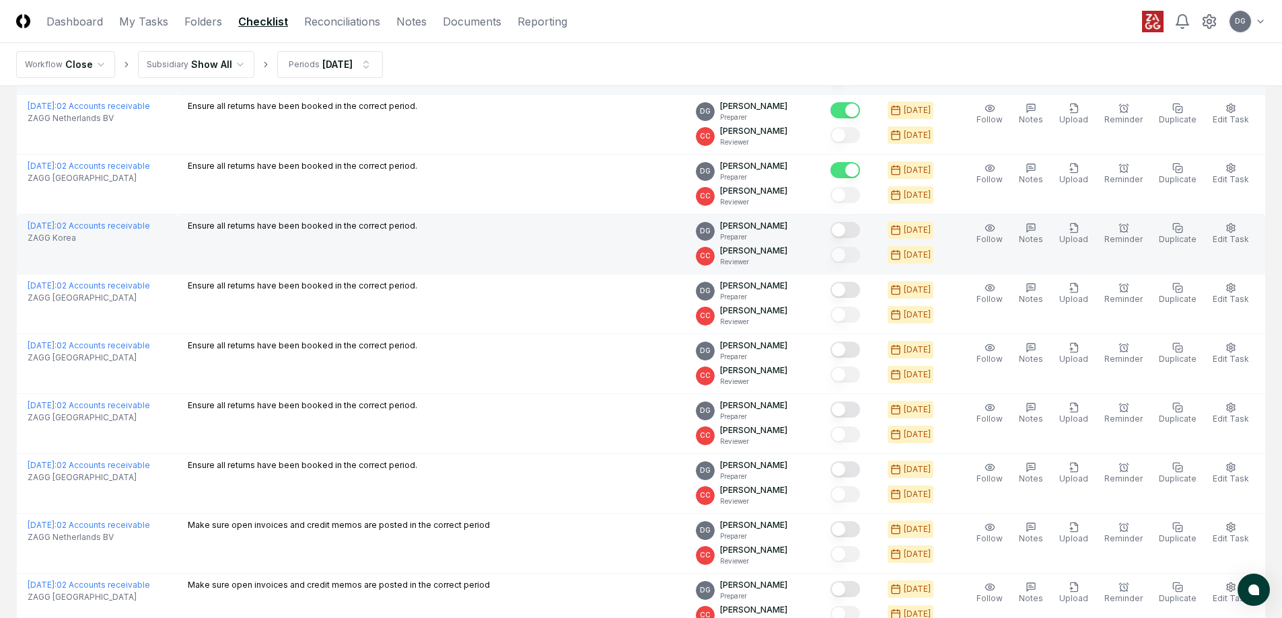
click at [860, 226] on button "Mark complete" at bounding box center [845, 230] width 30 height 16
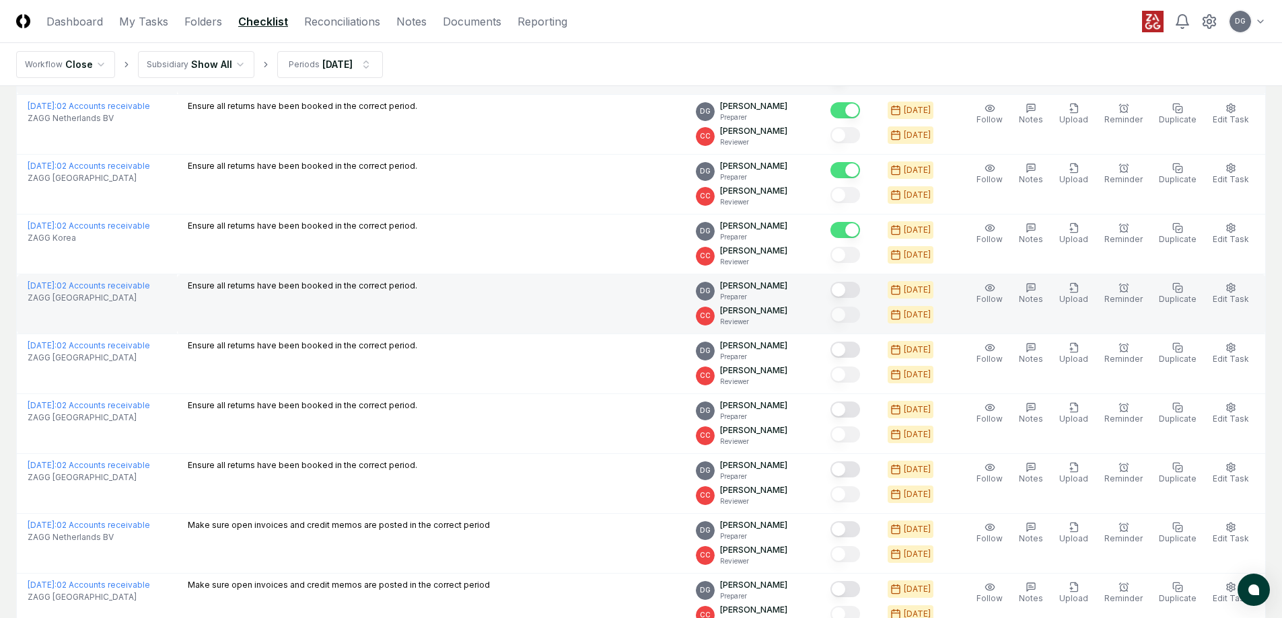
click at [858, 285] on button "Mark complete" at bounding box center [845, 290] width 30 height 16
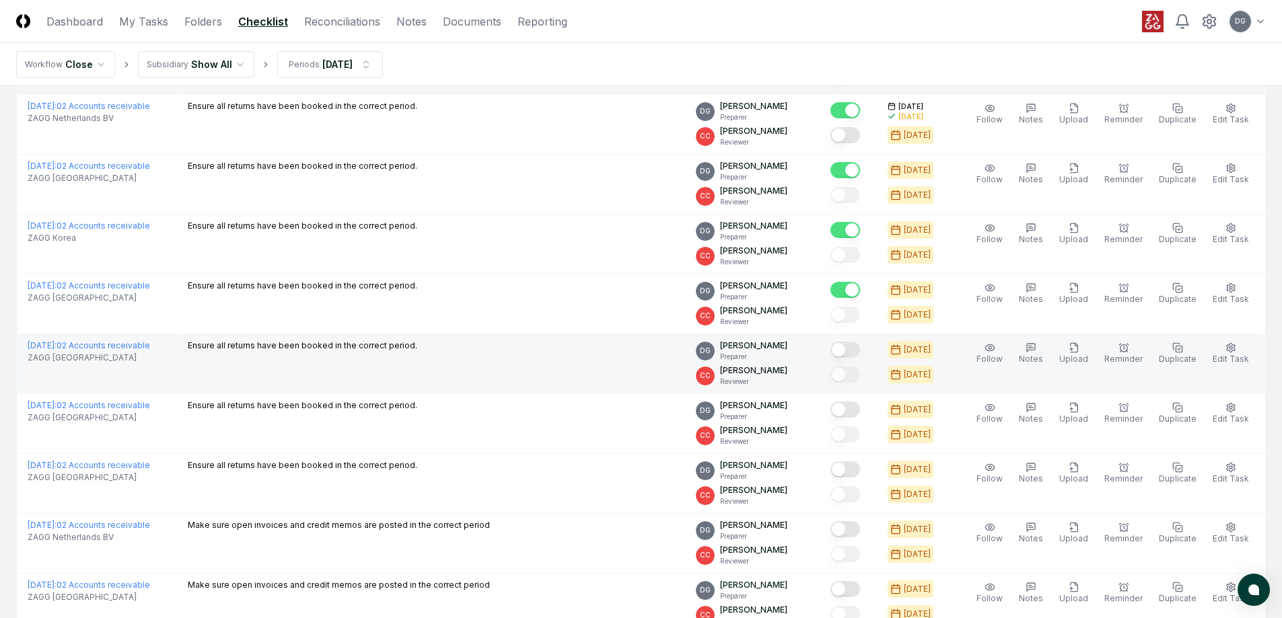
click at [860, 352] on button "Mark complete" at bounding box center [845, 350] width 30 height 16
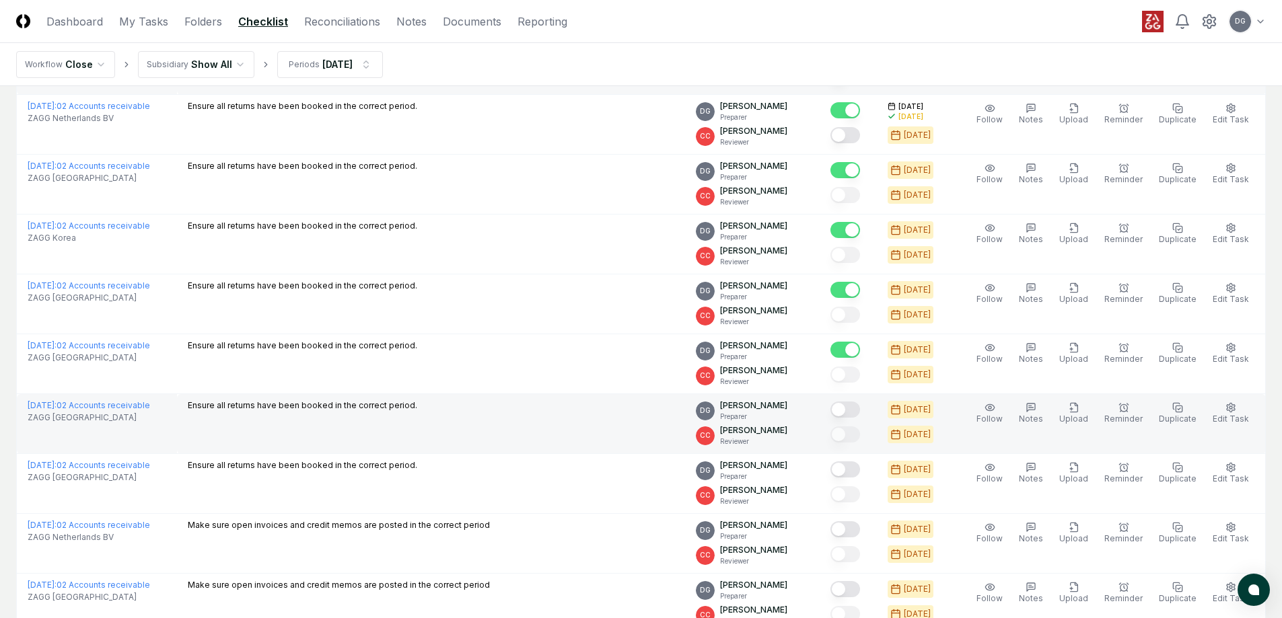
click at [860, 406] on button "Mark complete" at bounding box center [845, 410] width 30 height 16
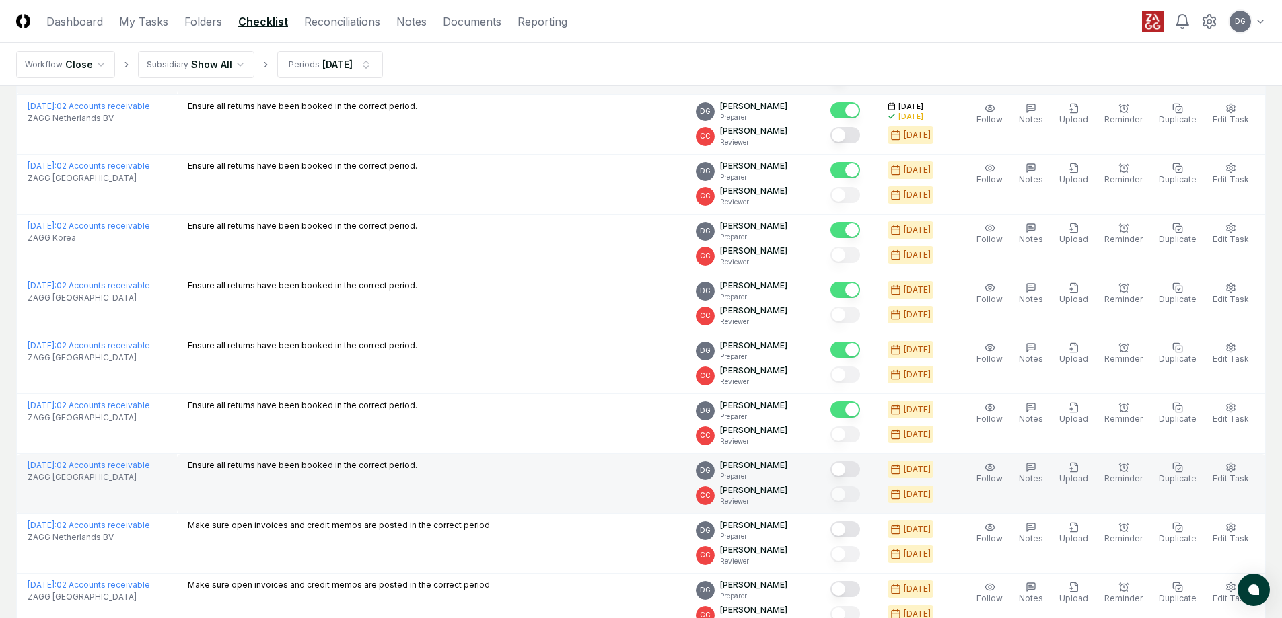
click at [859, 478] on div at bounding box center [845, 471] width 30 height 18
click at [860, 468] on button "Mark complete" at bounding box center [845, 470] width 30 height 16
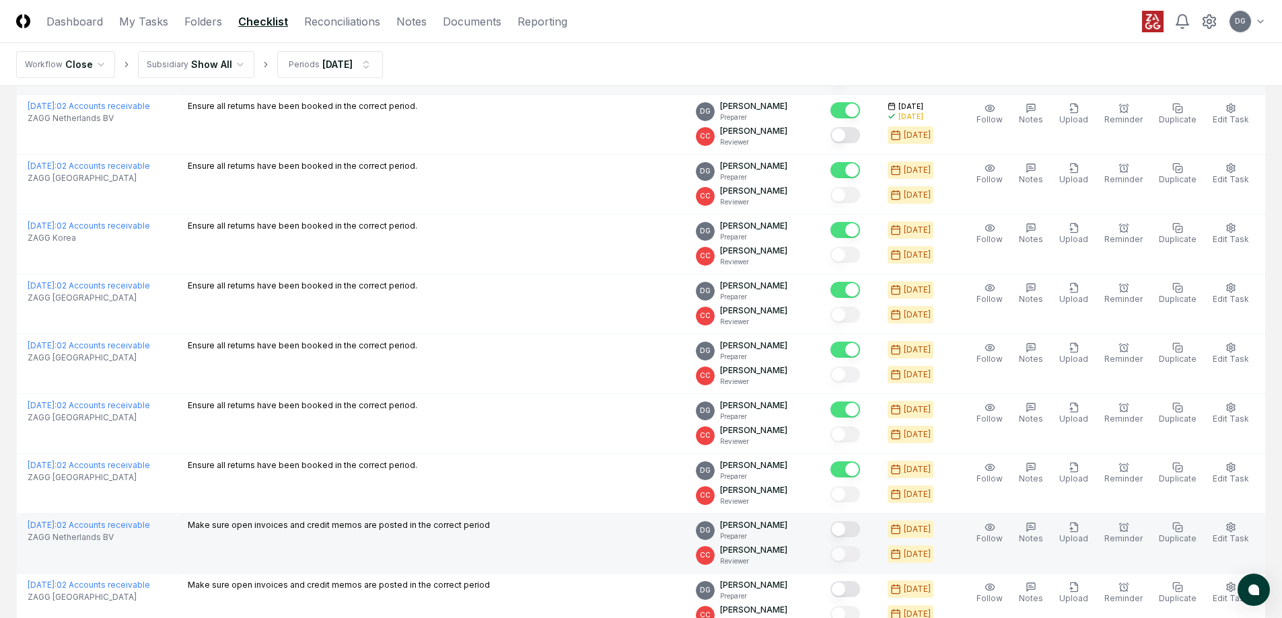
click at [855, 534] on button "Mark complete" at bounding box center [845, 530] width 30 height 16
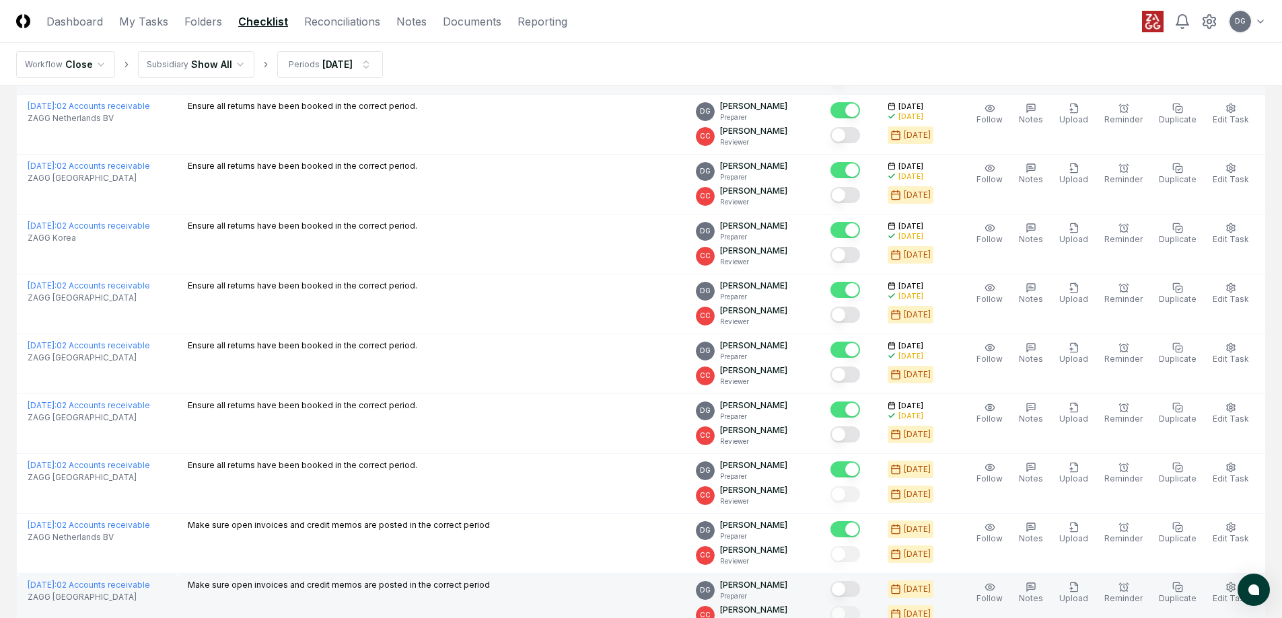
click at [856, 588] on button "Mark complete" at bounding box center [845, 589] width 30 height 16
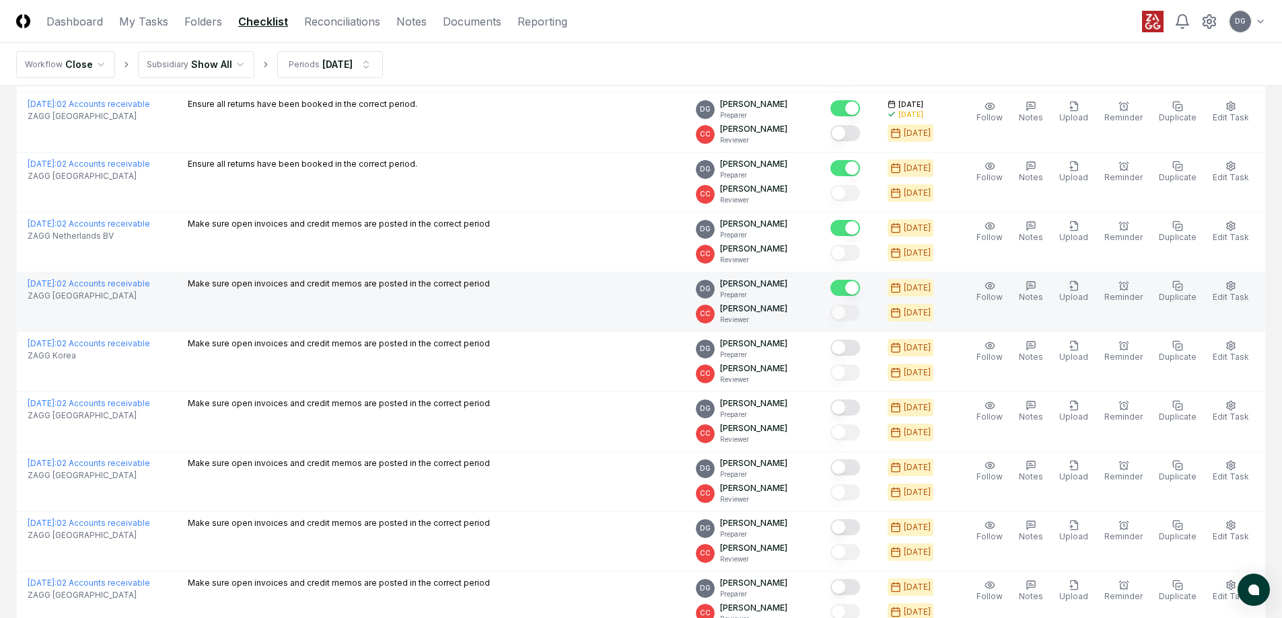
scroll to position [1144, 0]
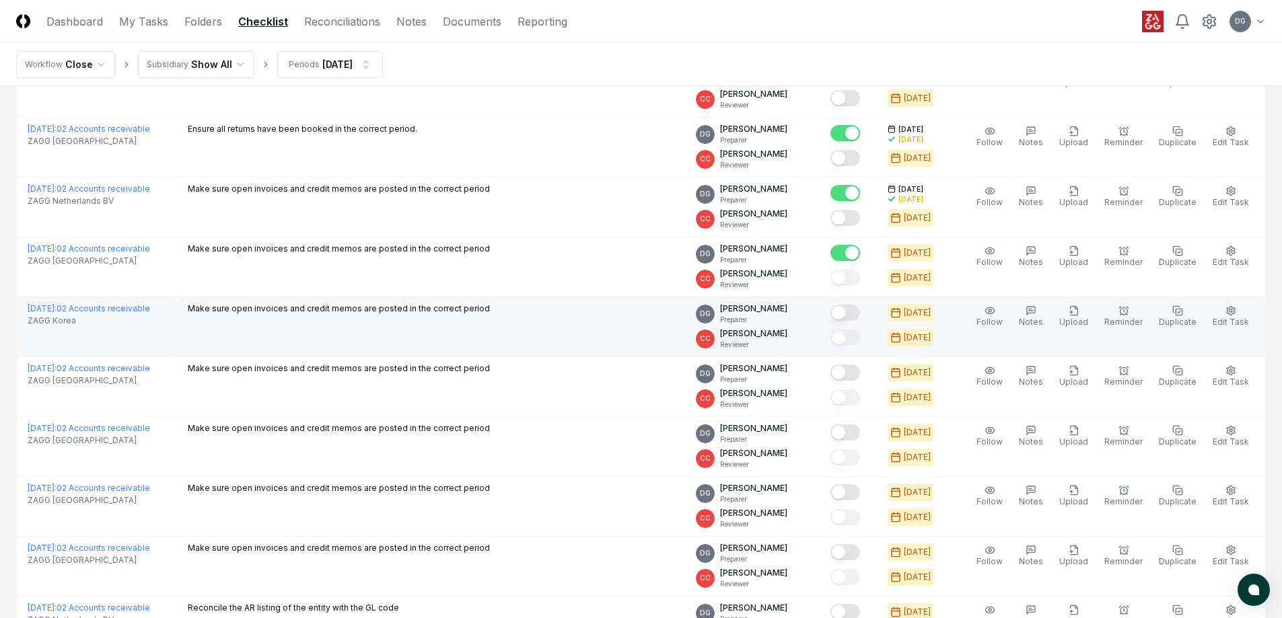
click at [859, 306] on button "Mark complete" at bounding box center [845, 313] width 30 height 16
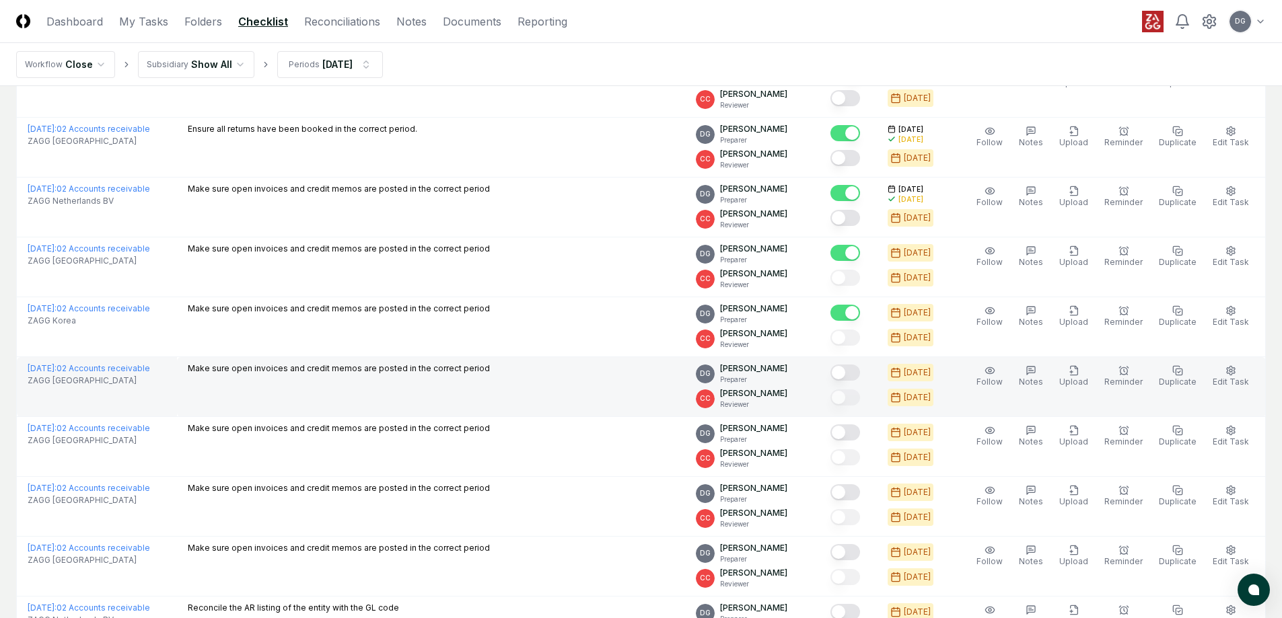
click at [860, 372] on button "Mark complete" at bounding box center [845, 373] width 30 height 16
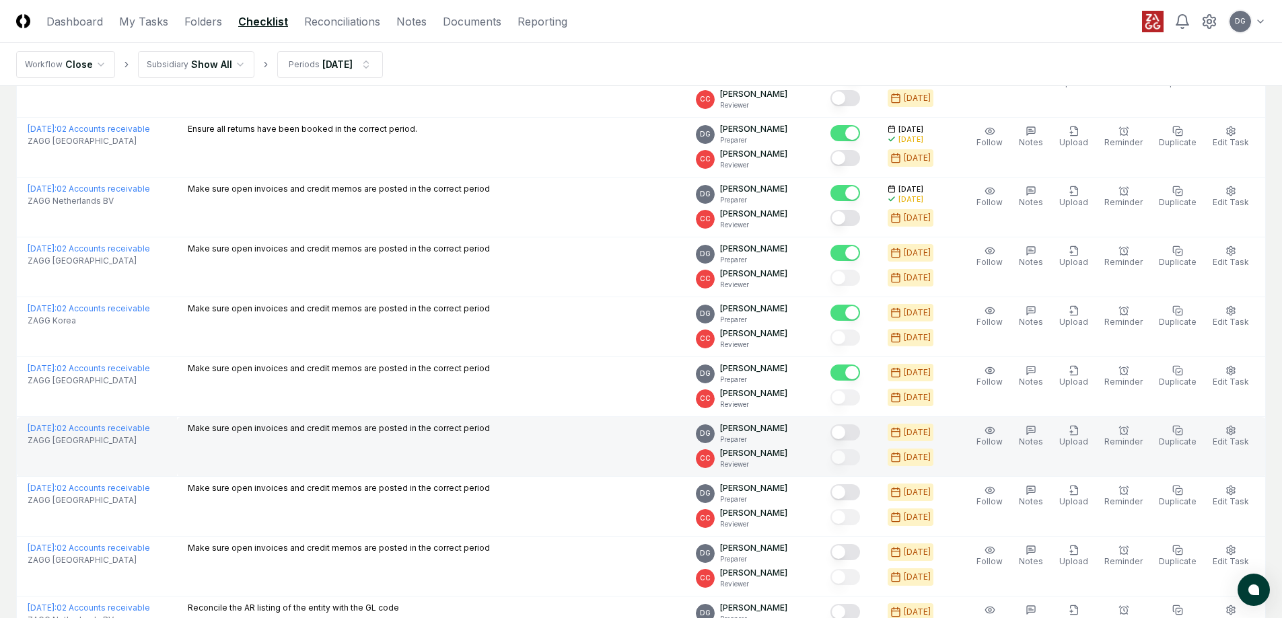
click at [859, 435] on button "Mark complete" at bounding box center [845, 433] width 30 height 16
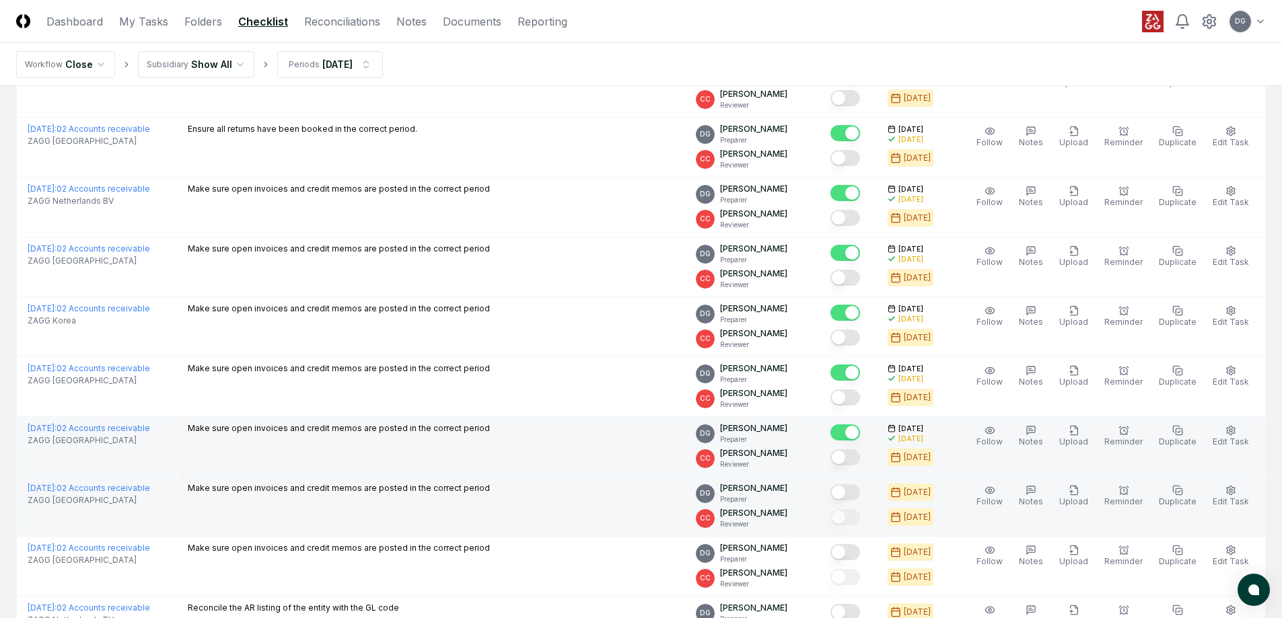
click at [860, 501] on div at bounding box center [845, 494] width 30 height 18
click at [860, 496] on button "Mark complete" at bounding box center [845, 493] width 30 height 16
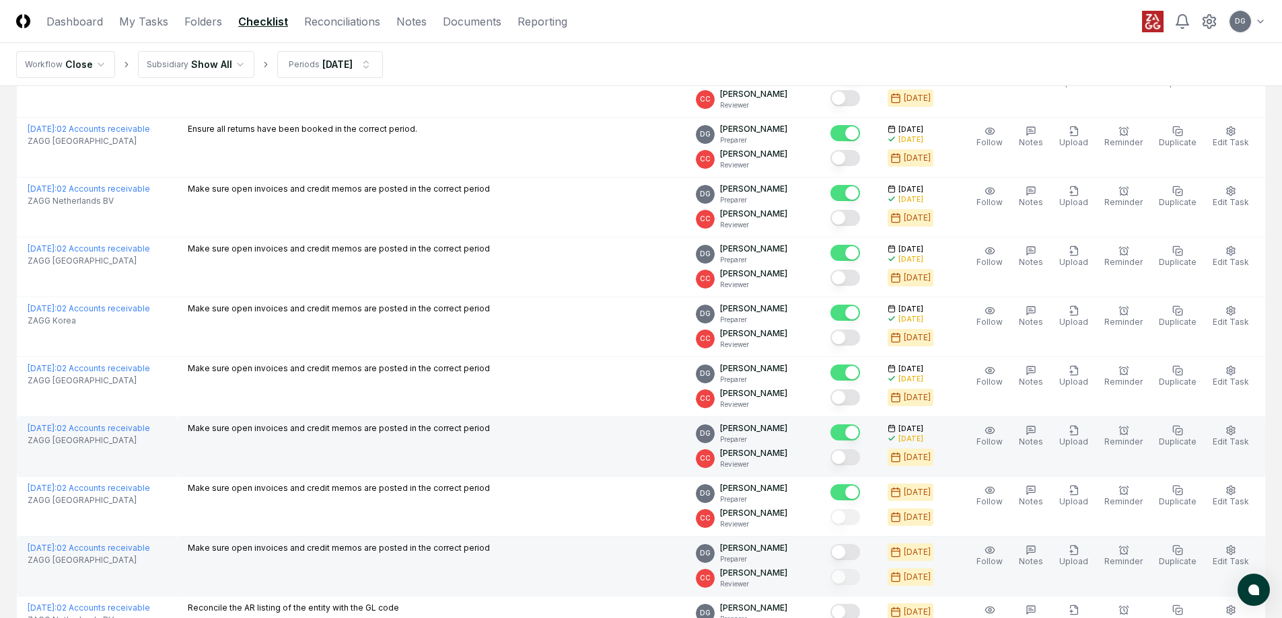
click at [857, 559] on button "Mark complete" at bounding box center [845, 552] width 30 height 16
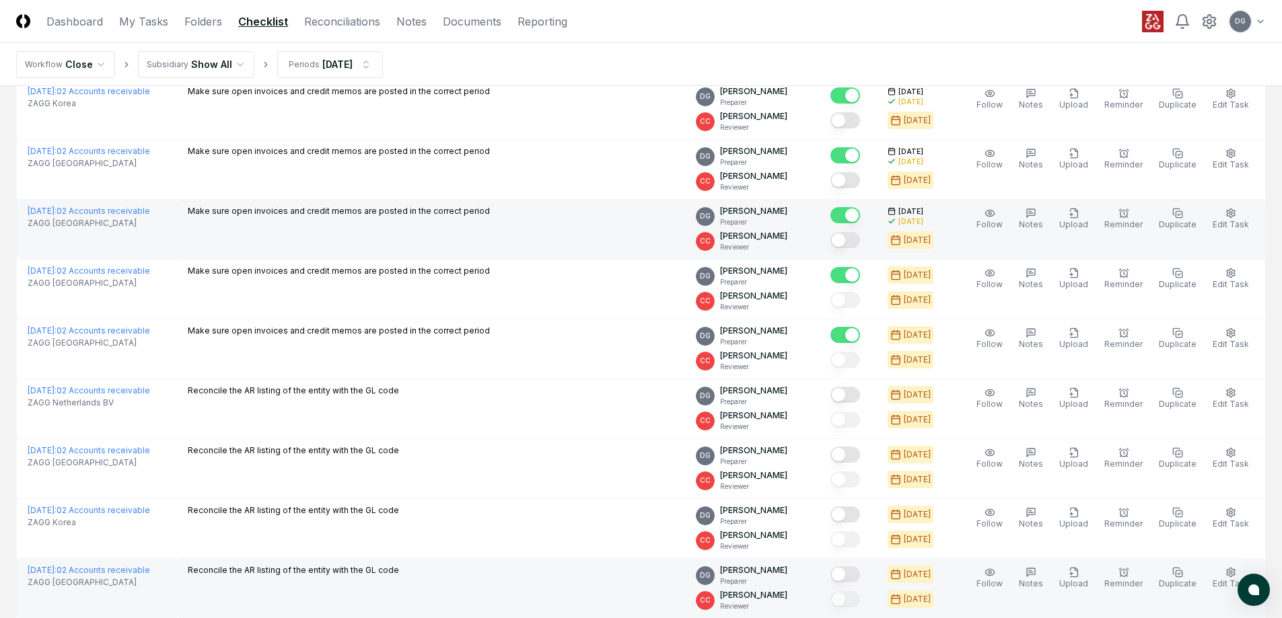
scroll to position [1413, 0]
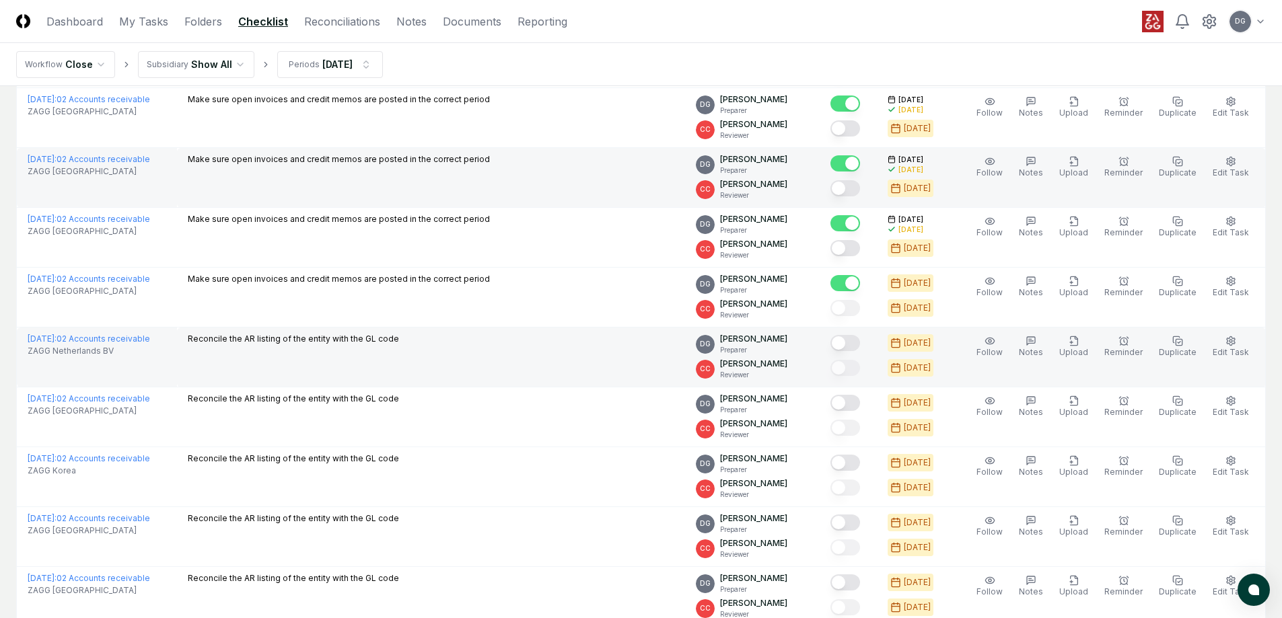
click at [853, 341] on button "Mark complete" at bounding box center [845, 343] width 30 height 16
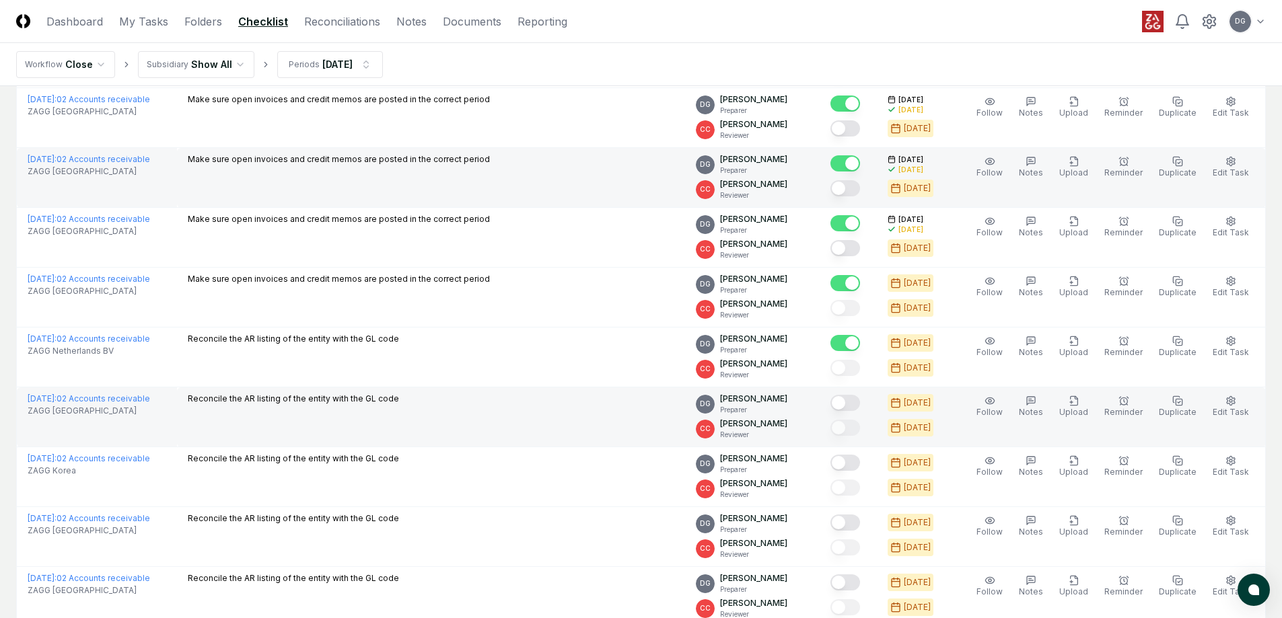
click at [856, 400] on button "Mark complete" at bounding box center [845, 403] width 30 height 16
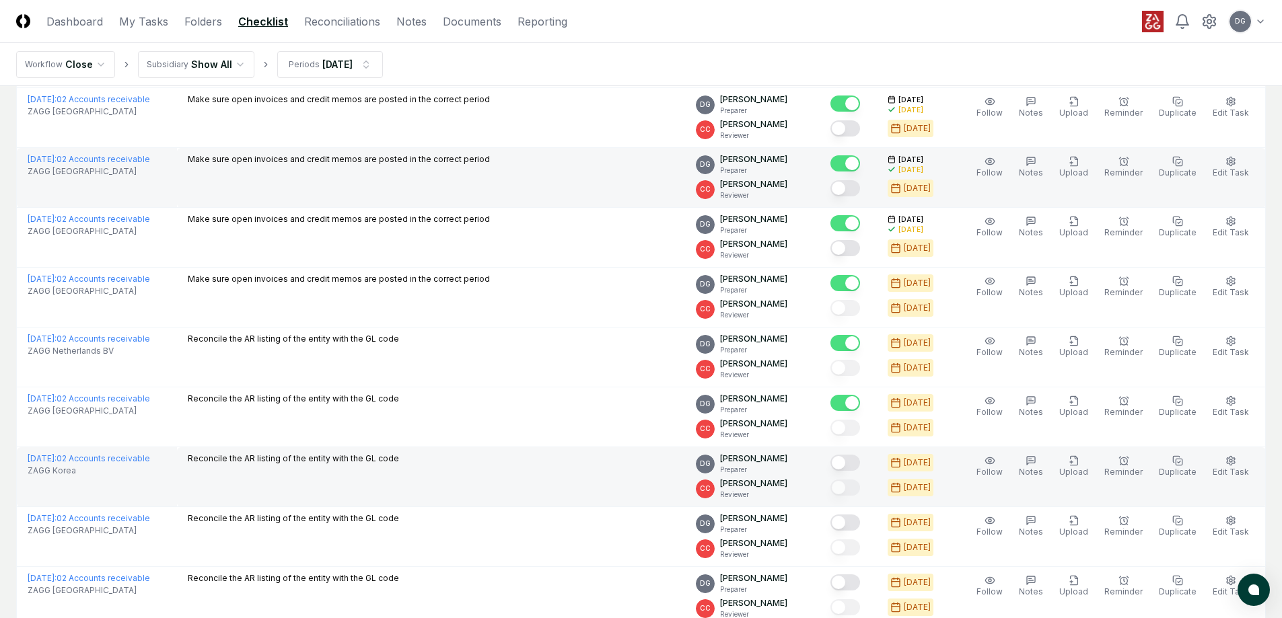
click at [849, 464] on button "Mark complete" at bounding box center [845, 463] width 30 height 16
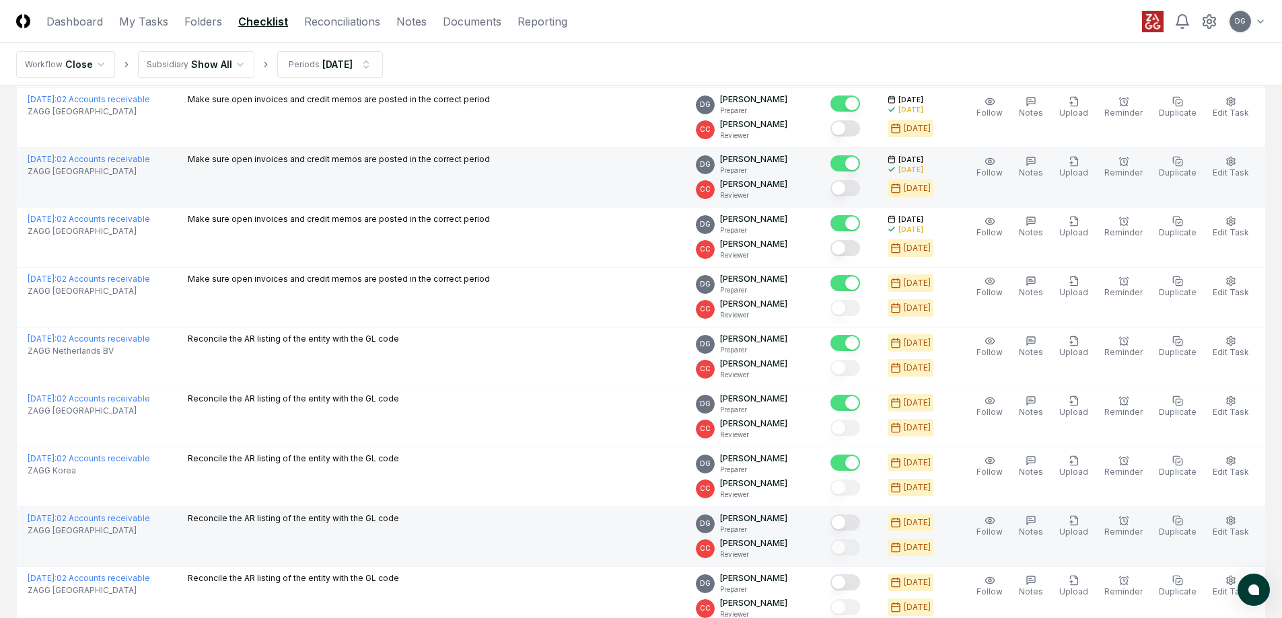
click at [855, 523] on button "Mark complete" at bounding box center [845, 523] width 30 height 16
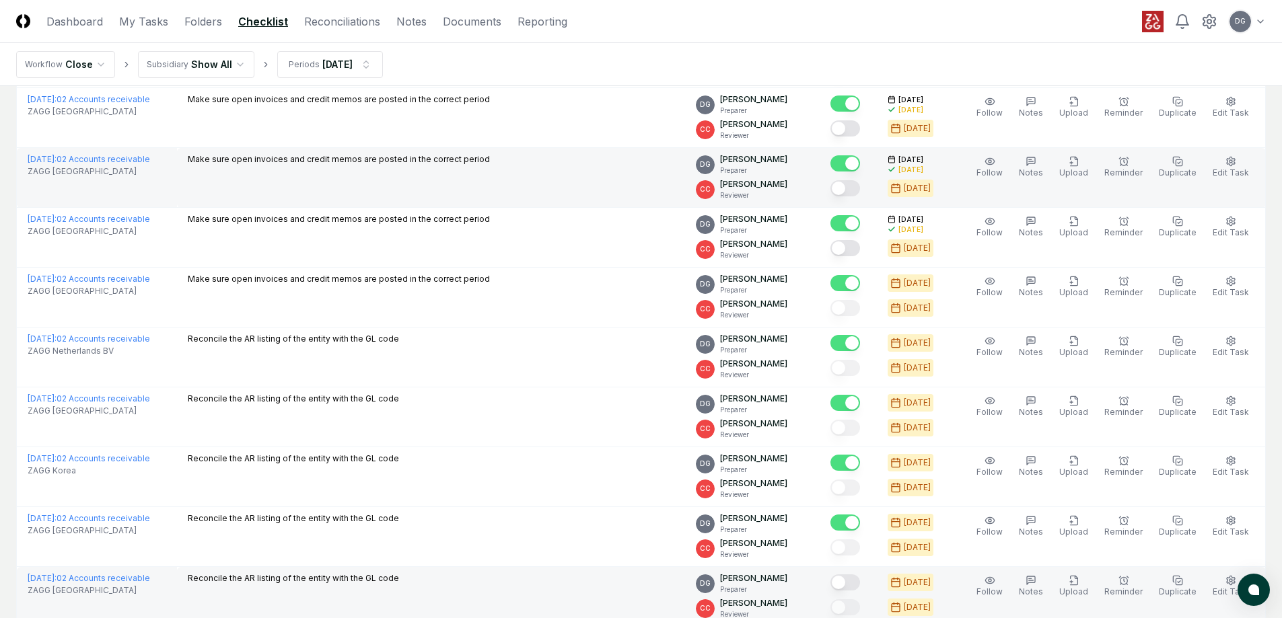
click at [858, 581] on button "Mark complete" at bounding box center [845, 583] width 30 height 16
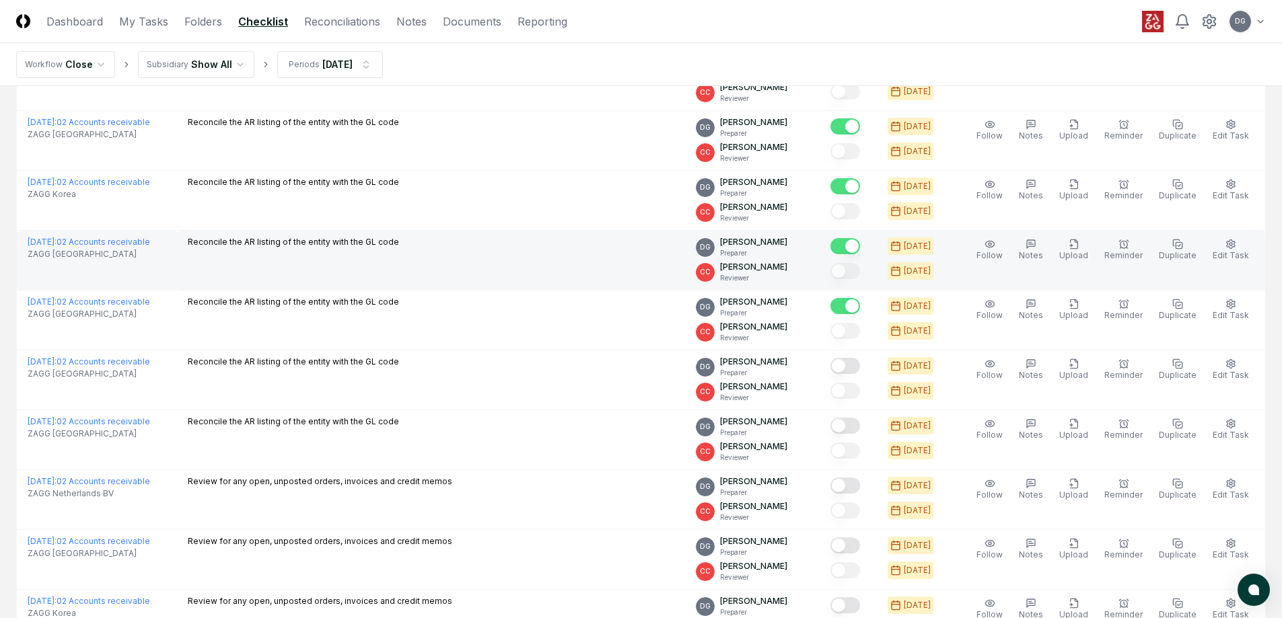
scroll to position [1750, 0]
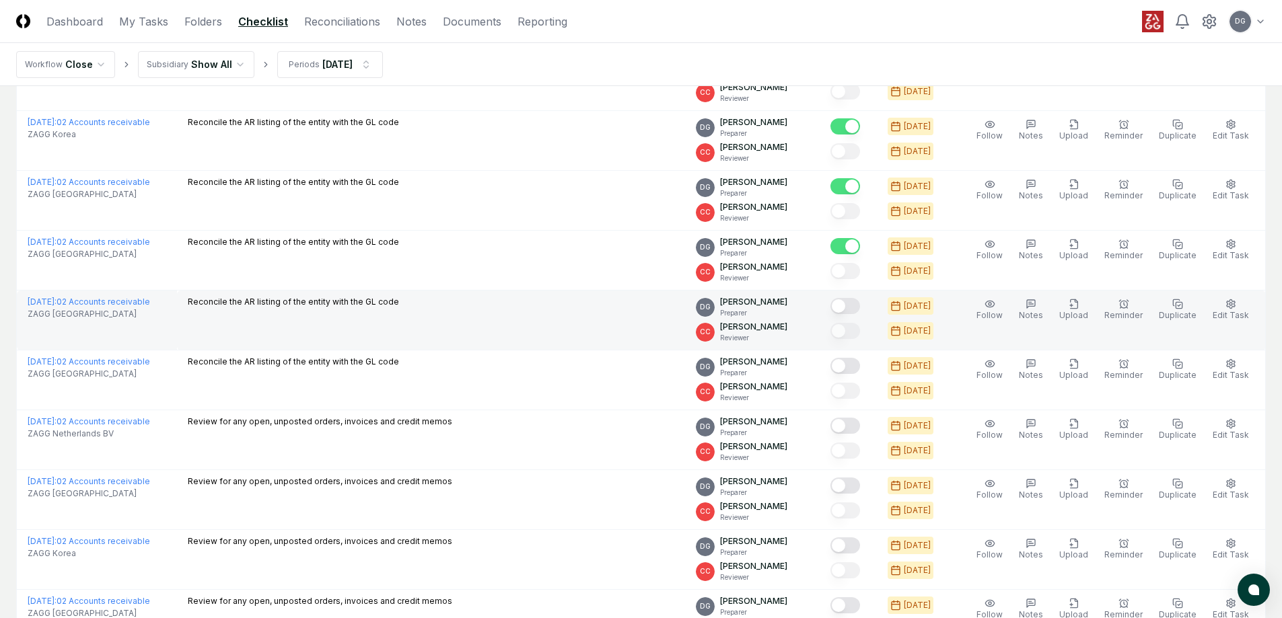
click at [855, 306] on button "Mark complete" at bounding box center [845, 306] width 30 height 16
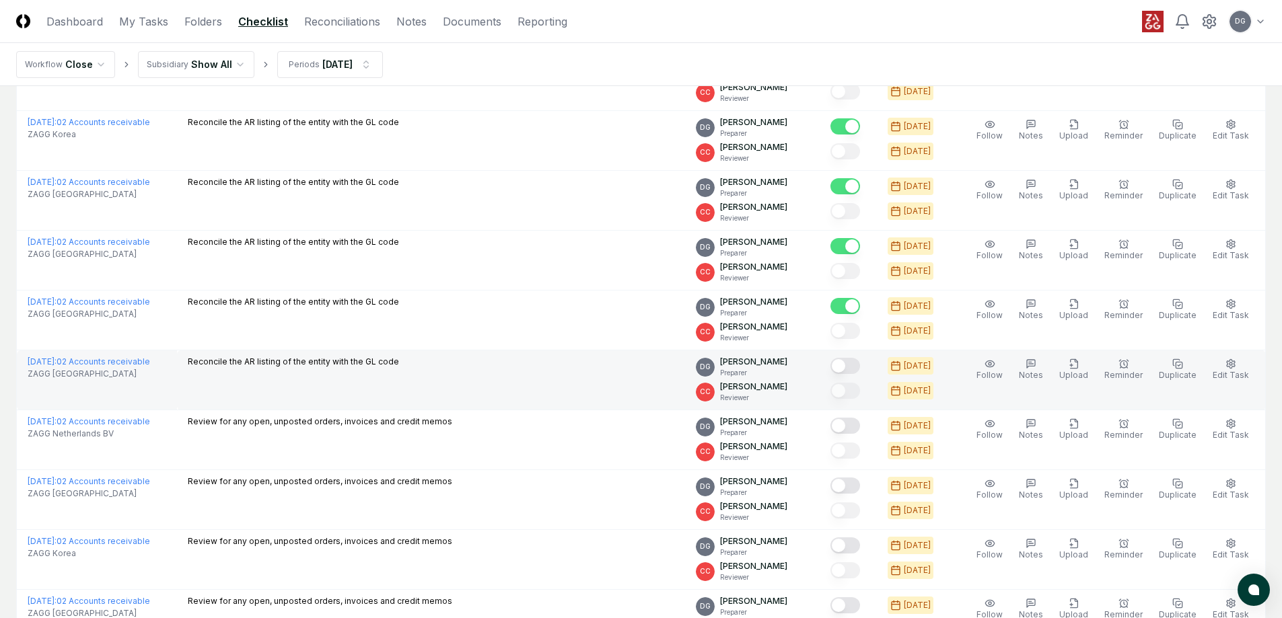
click at [857, 361] on button "Mark complete" at bounding box center [845, 366] width 30 height 16
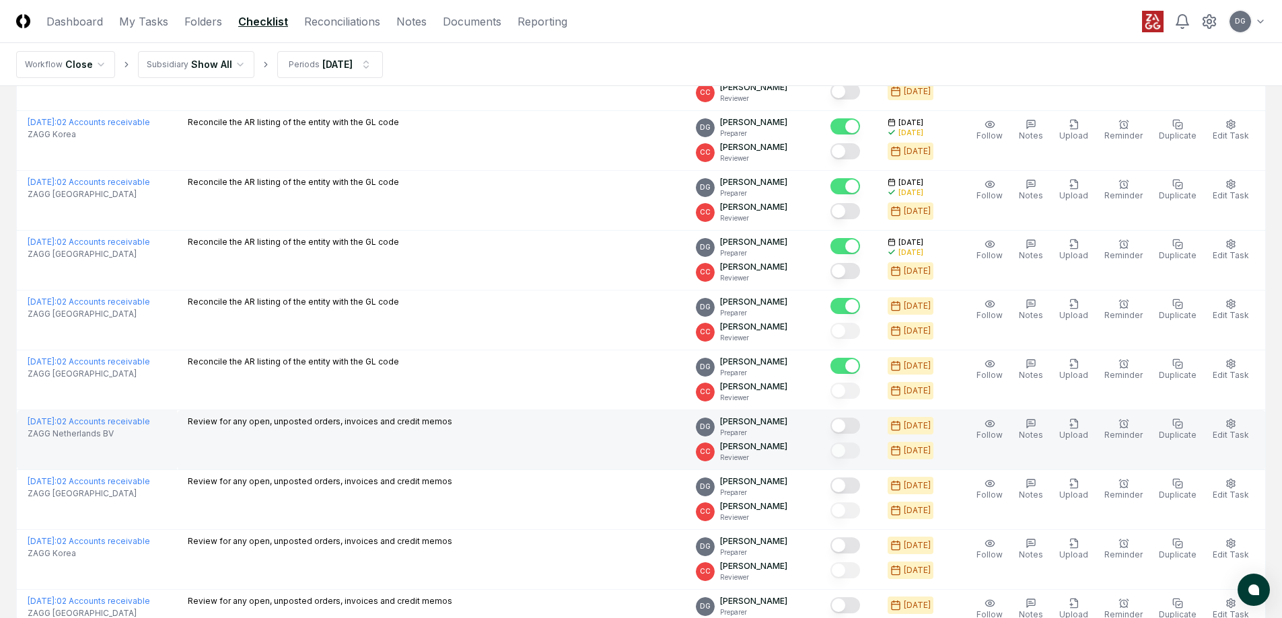
click at [851, 424] on button "Mark complete" at bounding box center [845, 426] width 30 height 16
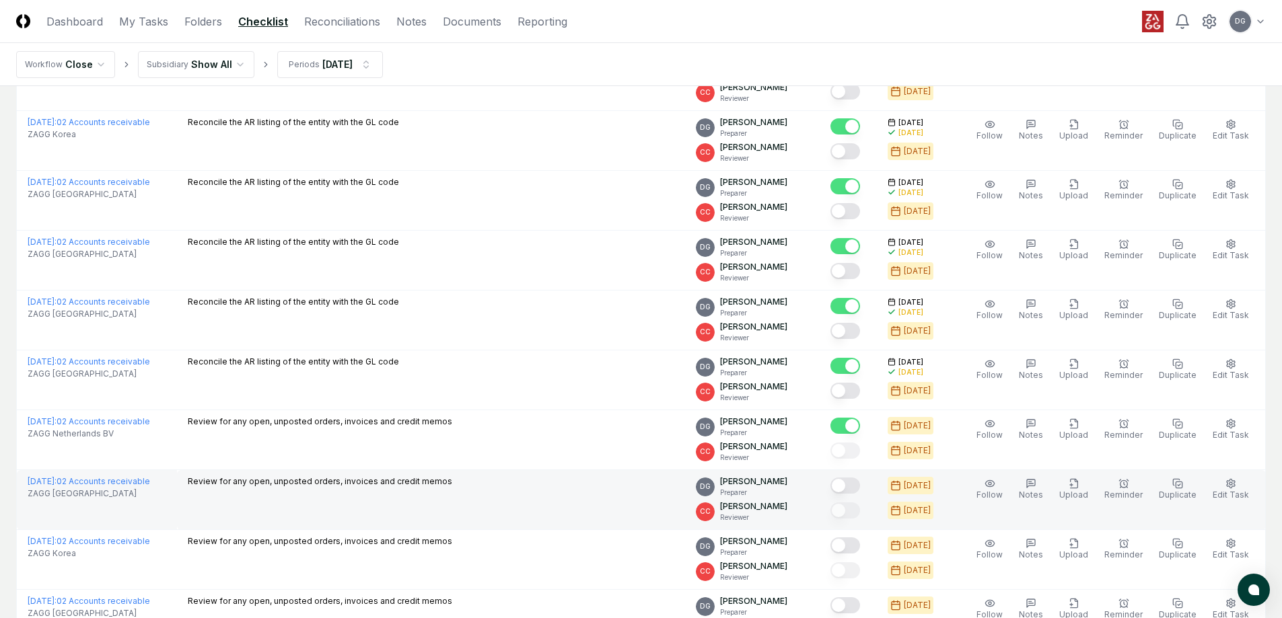
click at [860, 486] on button "Mark complete" at bounding box center [845, 486] width 30 height 16
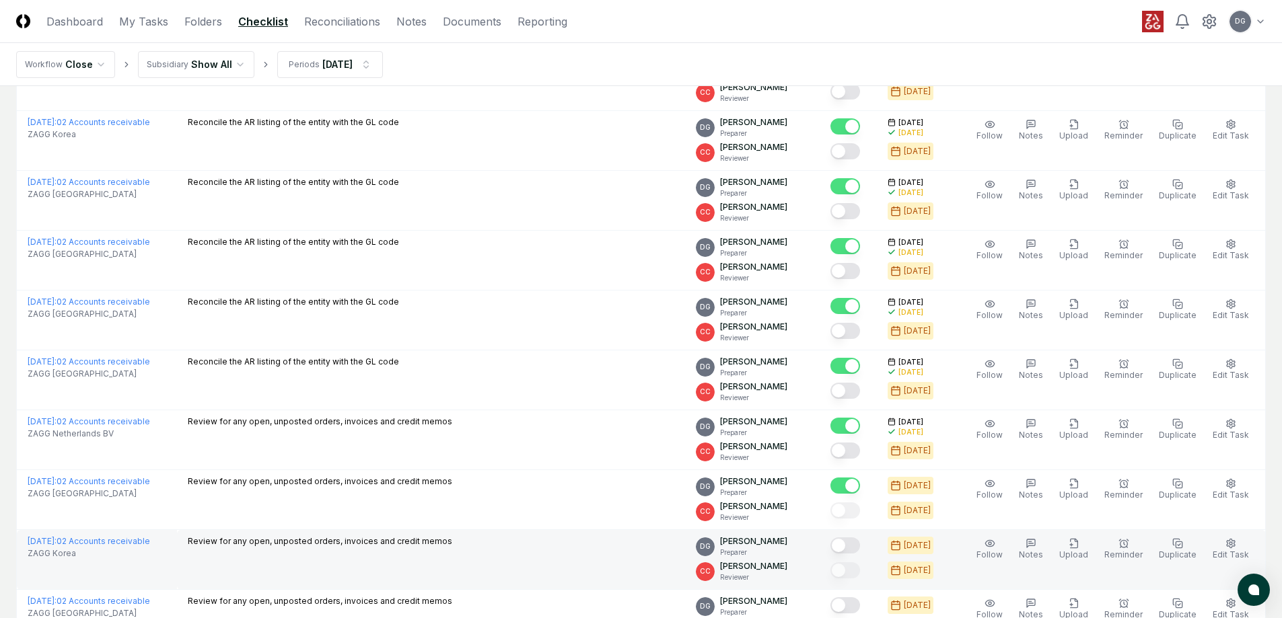
click at [860, 548] on button "Mark complete" at bounding box center [845, 546] width 30 height 16
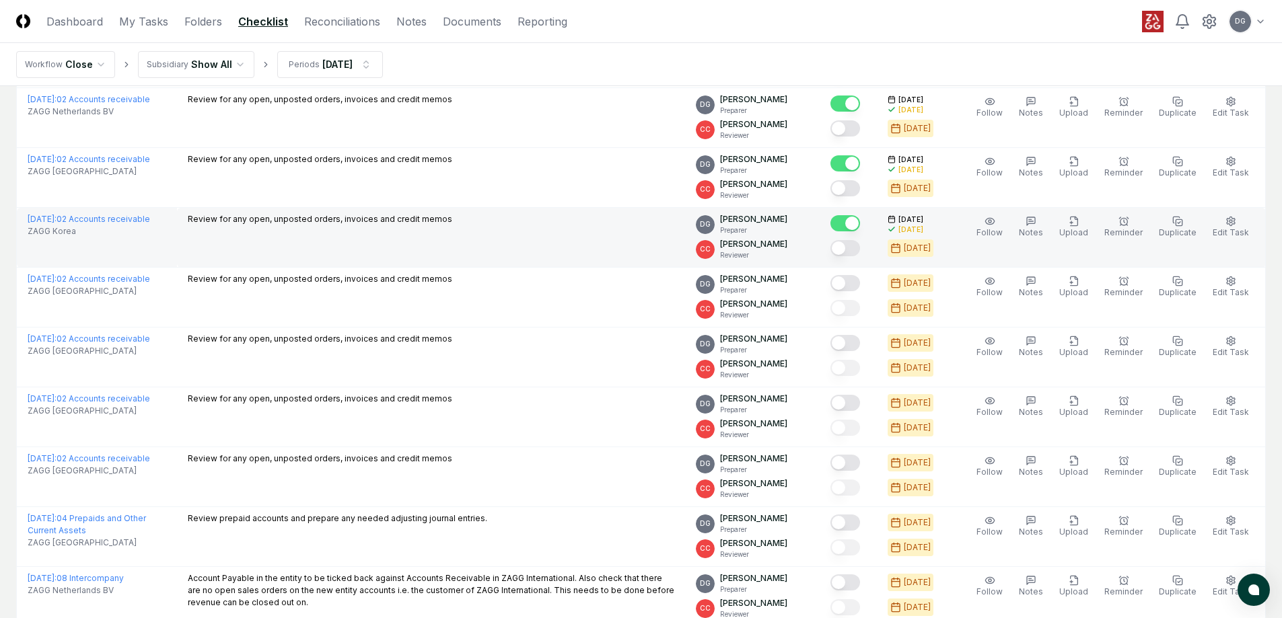
scroll to position [2086, 0]
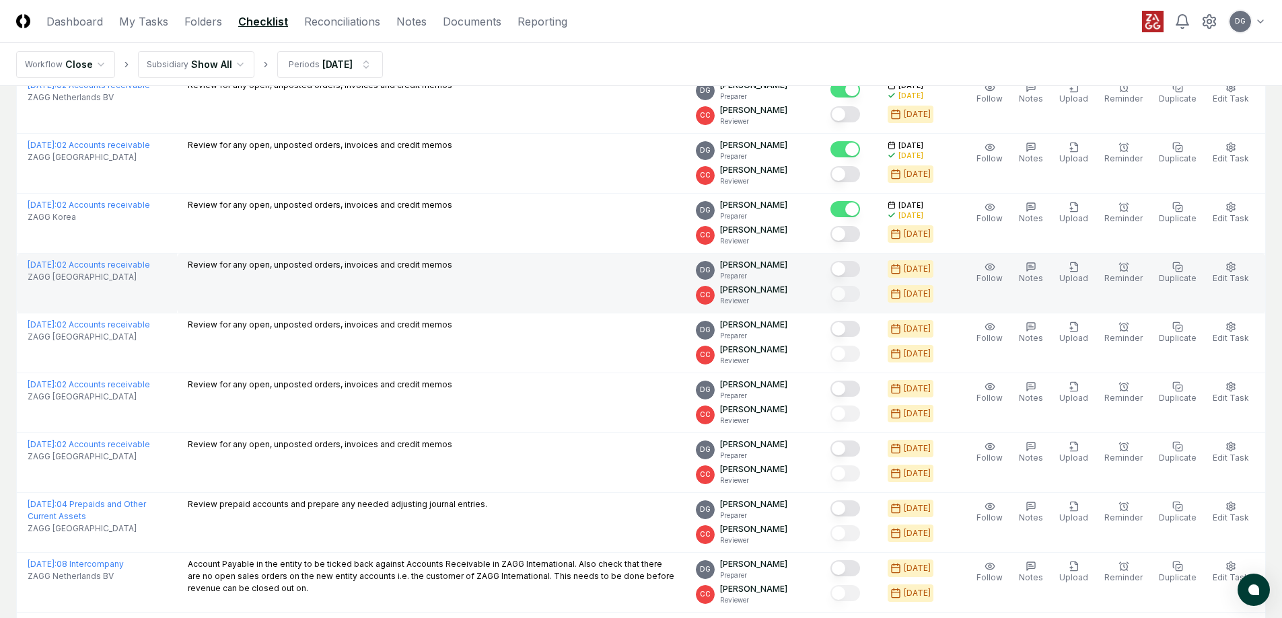
click at [860, 267] on button "Mark complete" at bounding box center [845, 269] width 30 height 16
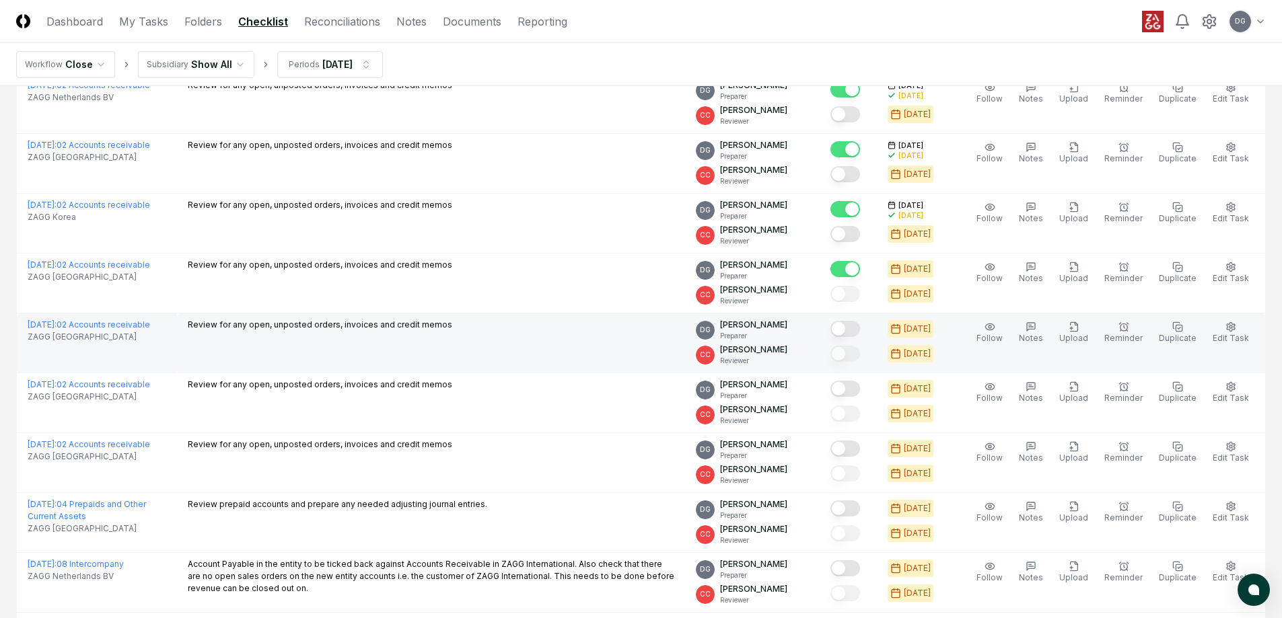
click at [856, 323] on button "Mark complete" at bounding box center [845, 329] width 30 height 16
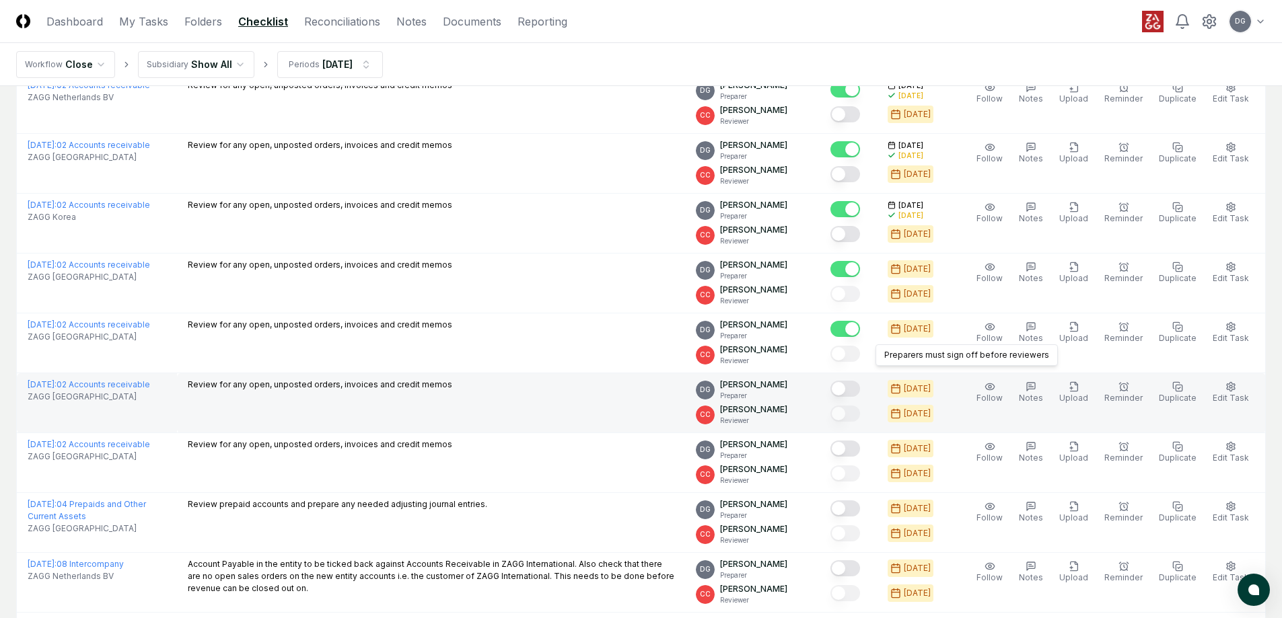
click at [860, 386] on button "Mark complete" at bounding box center [845, 389] width 30 height 16
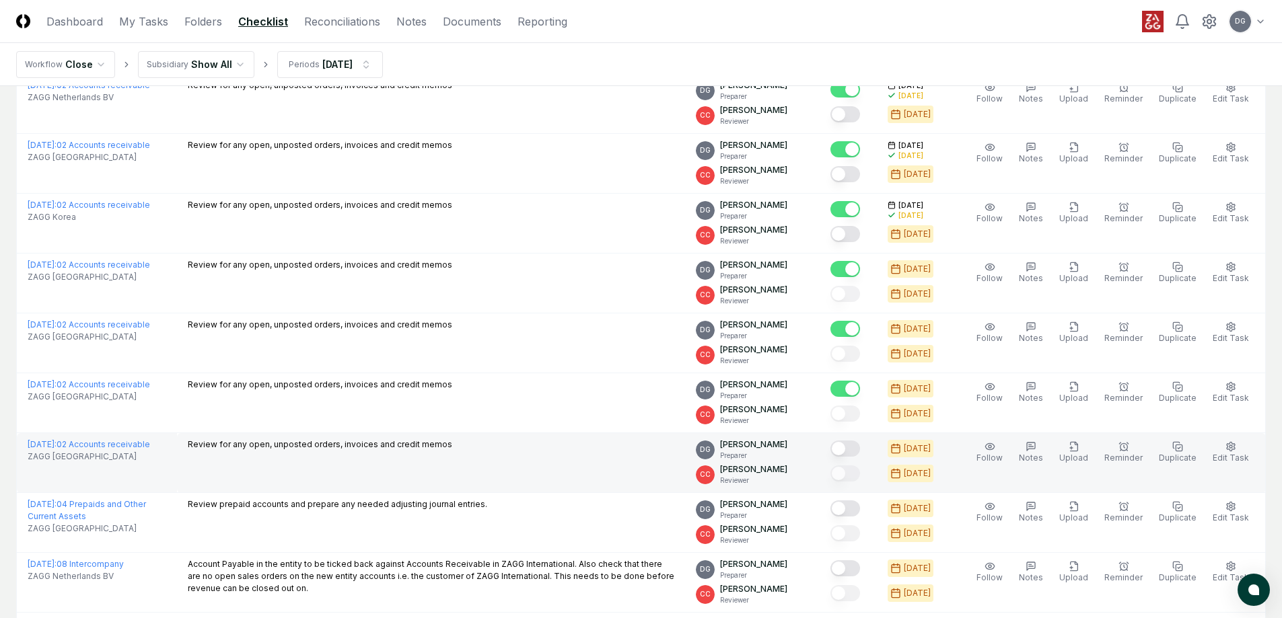
click at [860, 453] on button "Mark complete" at bounding box center [845, 449] width 30 height 16
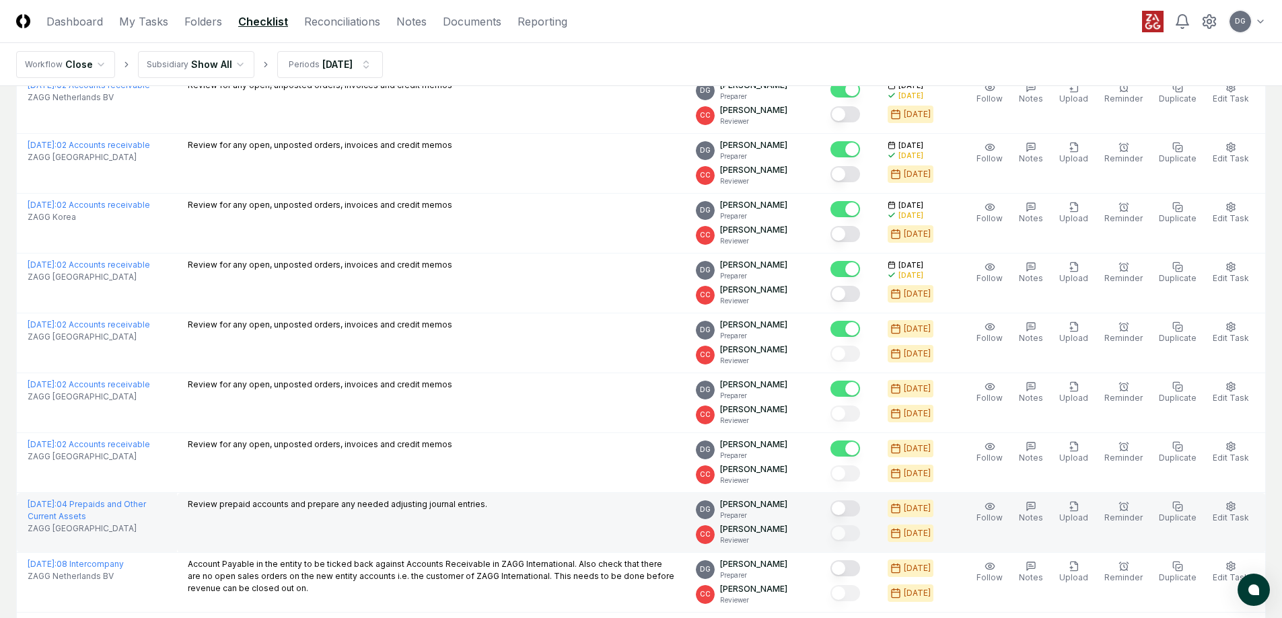
click at [849, 516] on button "Mark complete" at bounding box center [845, 509] width 30 height 16
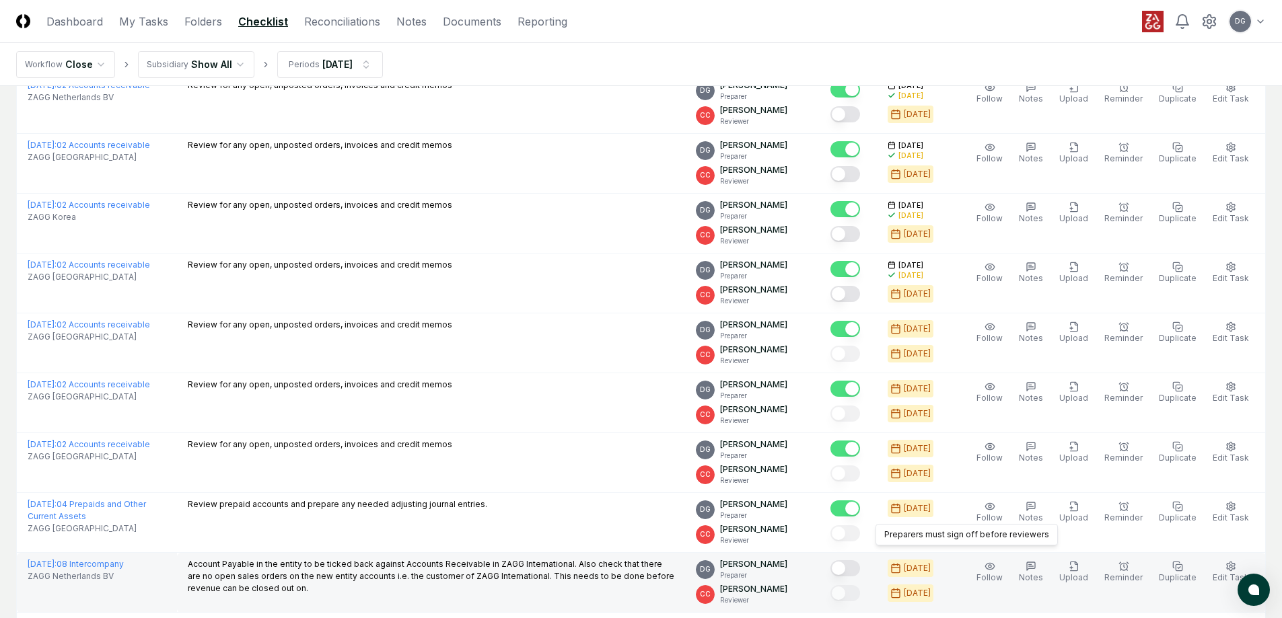
click at [851, 552] on td "Preparers must sign off before reviewers Preparers must sign off before reviewe…" at bounding box center [848, 523] width 57 height 60
click at [853, 563] on button "Mark complete" at bounding box center [845, 569] width 30 height 16
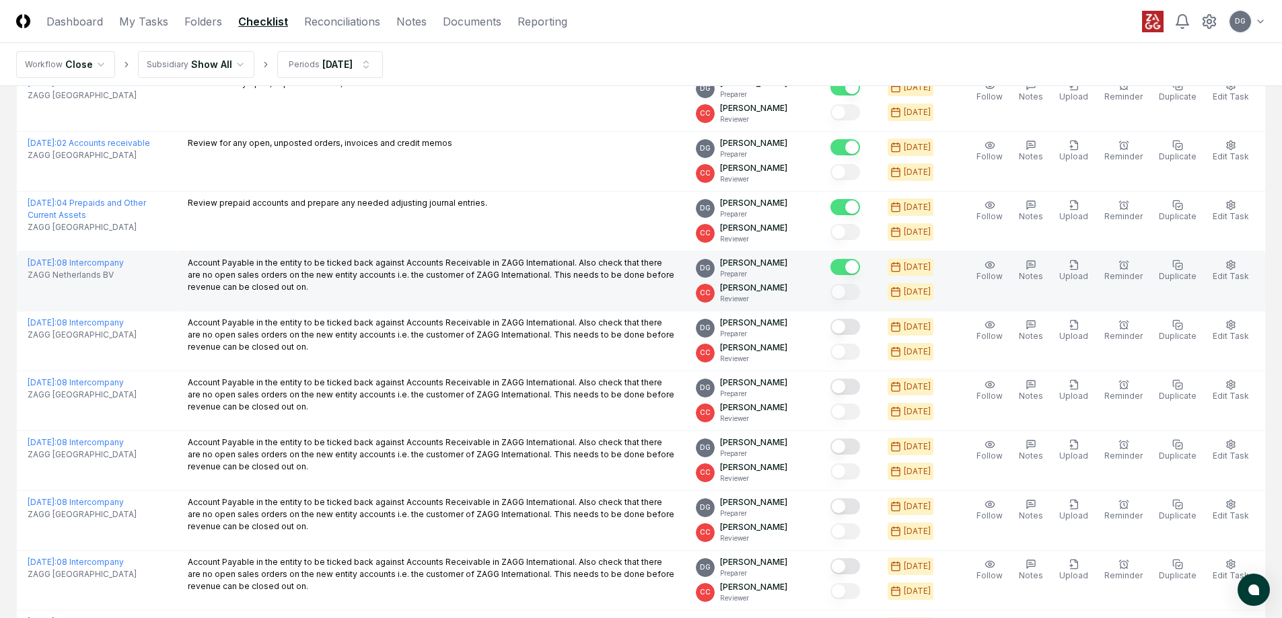
scroll to position [2423, 0]
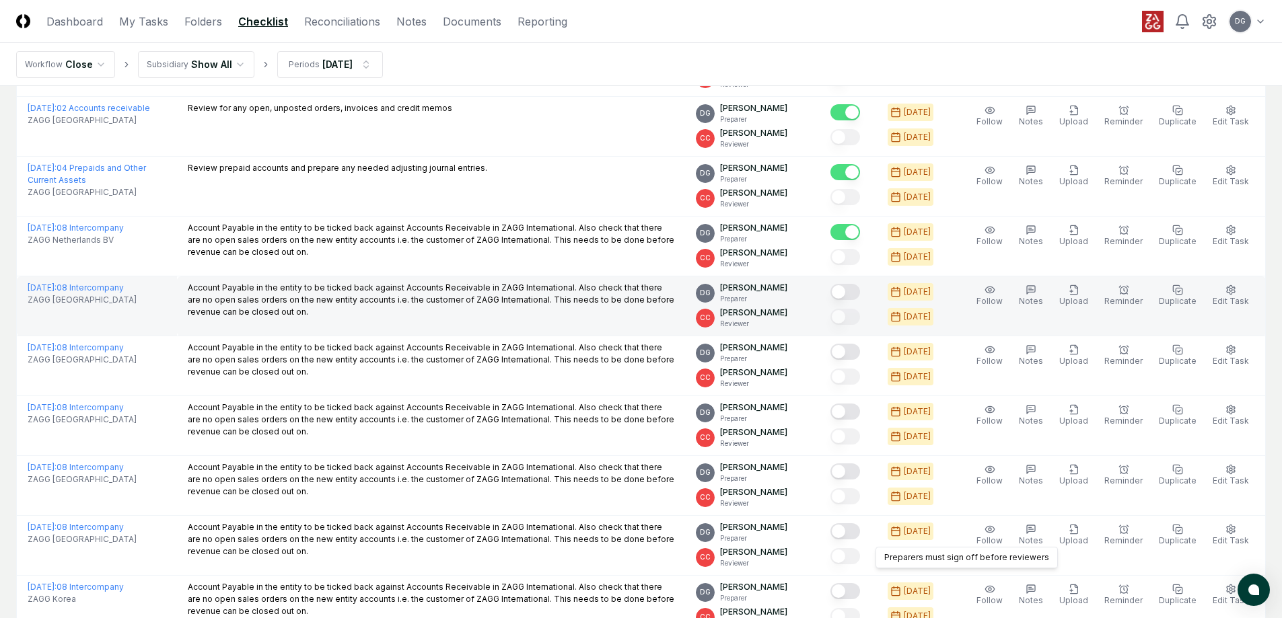
click at [853, 286] on button "Mark complete" at bounding box center [845, 292] width 30 height 16
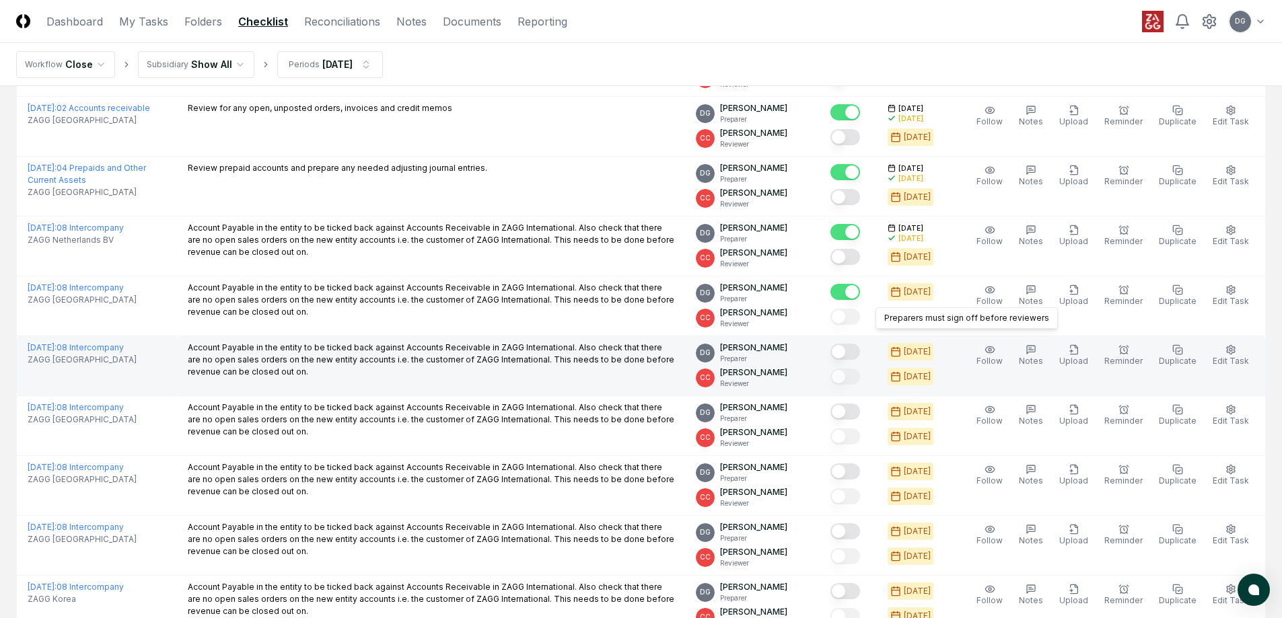
click at [859, 342] on div at bounding box center [848, 353] width 36 height 22
click at [860, 353] on button "Mark complete" at bounding box center [845, 352] width 30 height 16
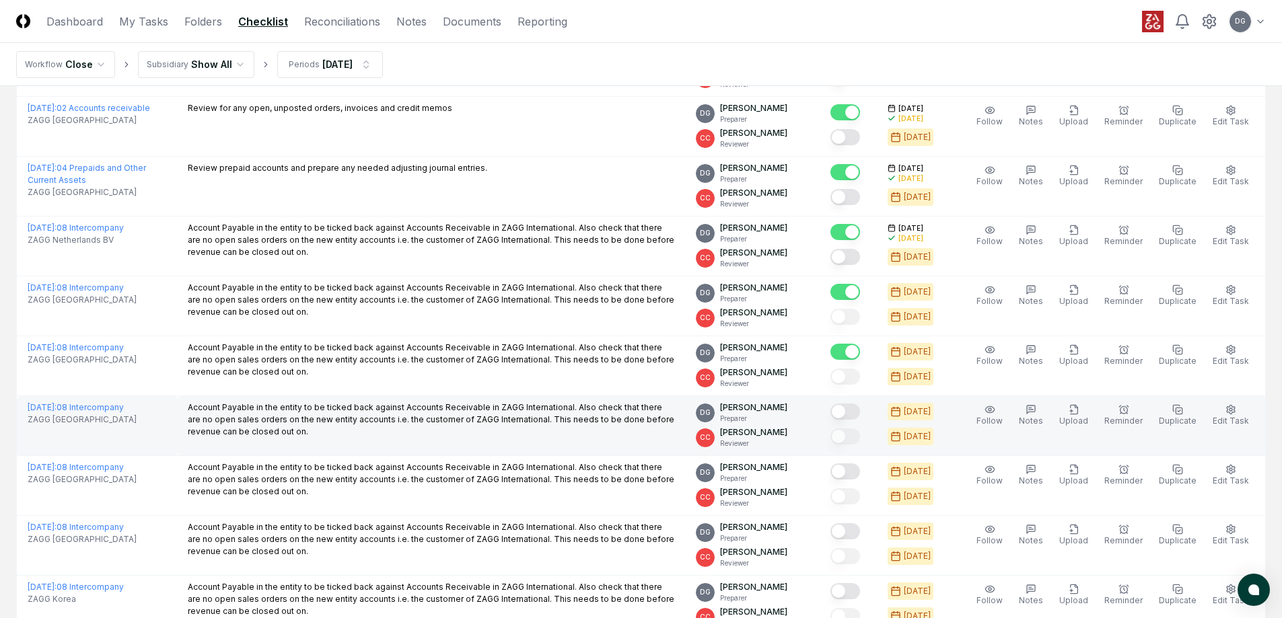
click at [866, 422] on div at bounding box center [848, 413] width 36 height 22
click at [860, 409] on button "Mark complete" at bounding box center [845, 412] width 30 height 16
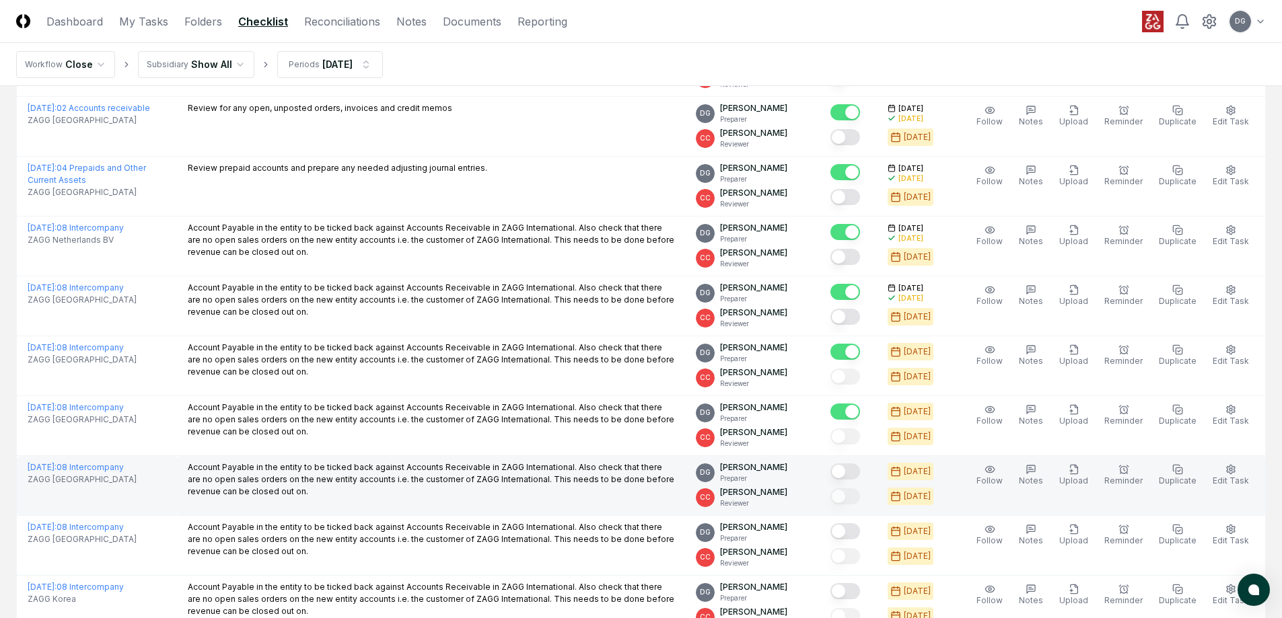
click at [859, 468] on button "Mark complete" at bounding box center [845, 472] width 30 height 16
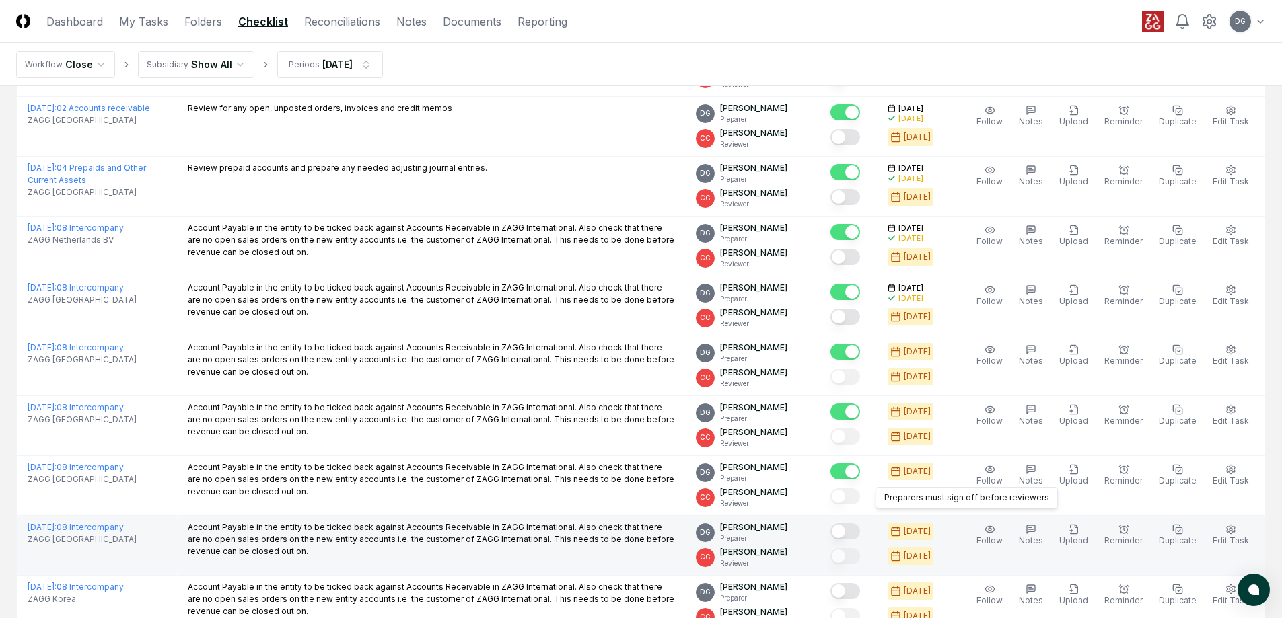
click at [857, 528] on button "Mark complete" at bounding box center [845, 532] width 30 height 16
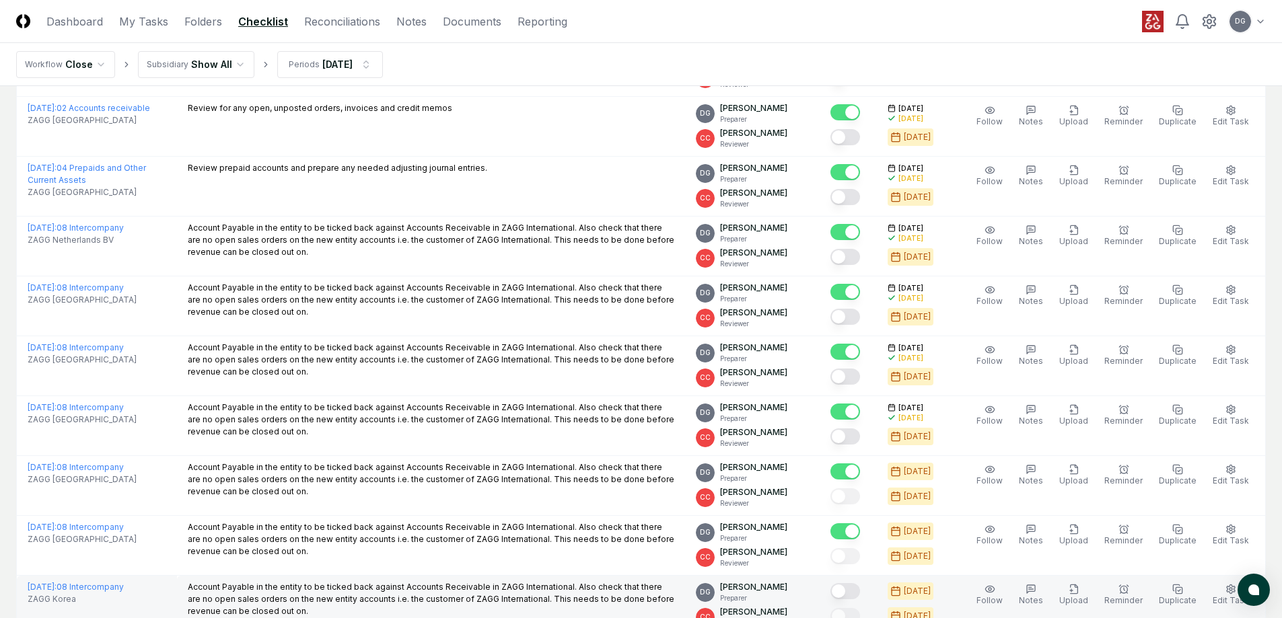
click at [859, 588] on button "Mark complete" at bounding box center [845, 591] width 30 height 16
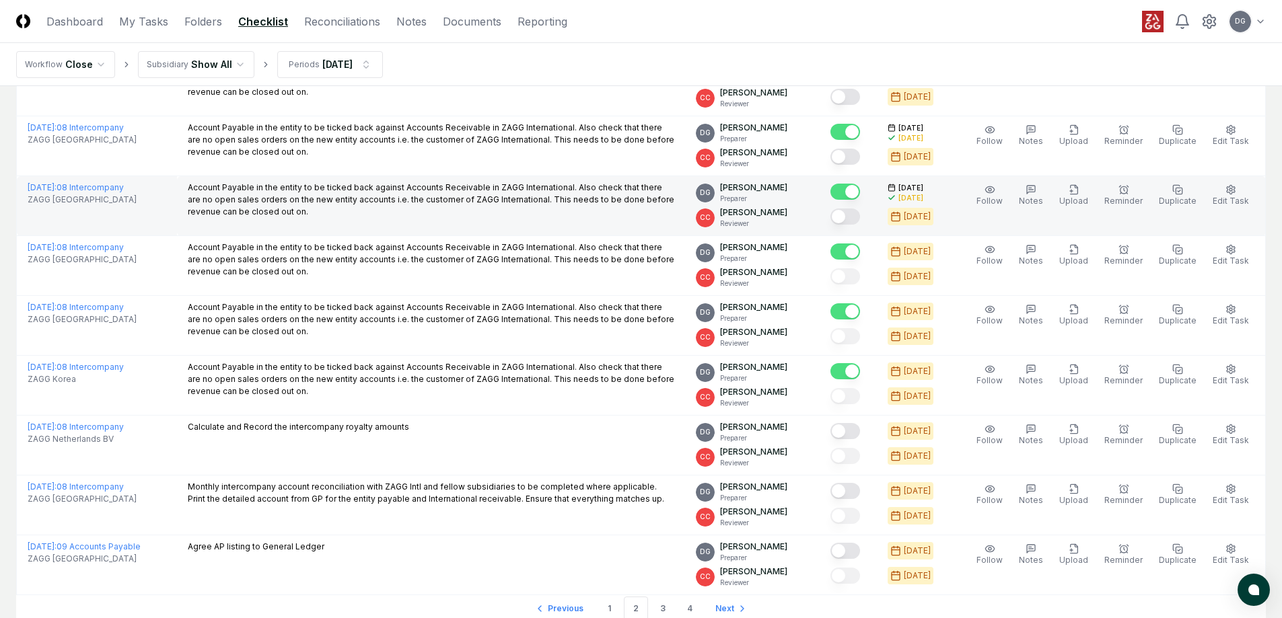
scroll to position [2744, 0]
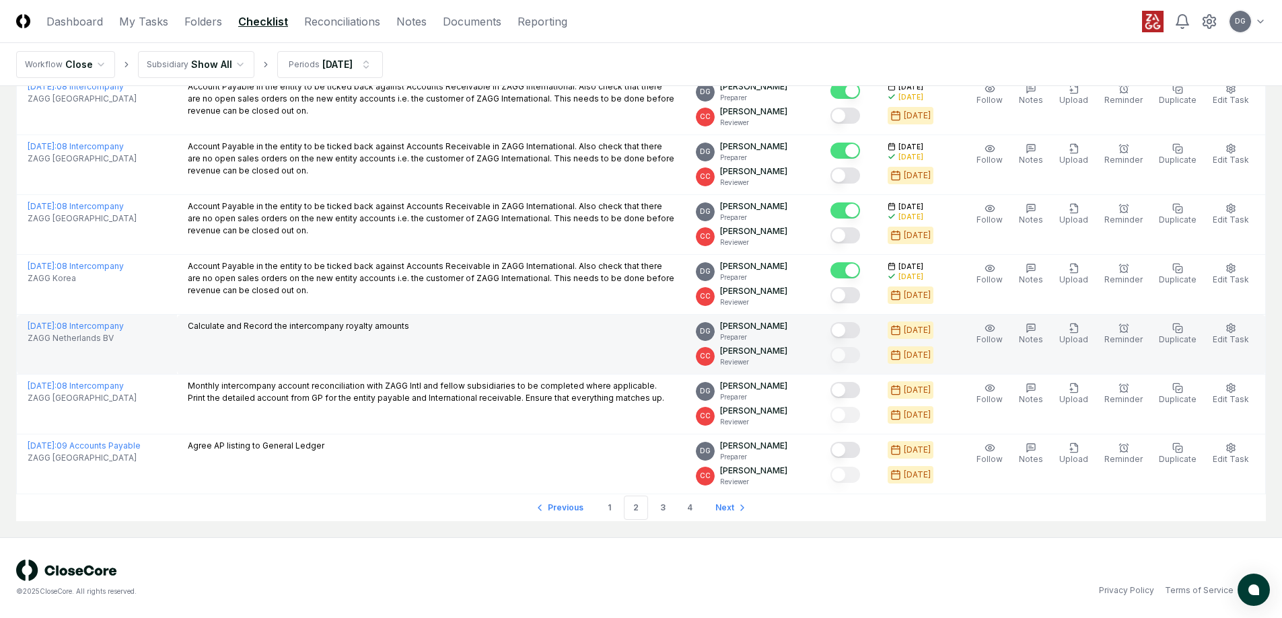
click at [860, 326] on button "Mark complete" at bounding box center [845, 330] width 30 height 16
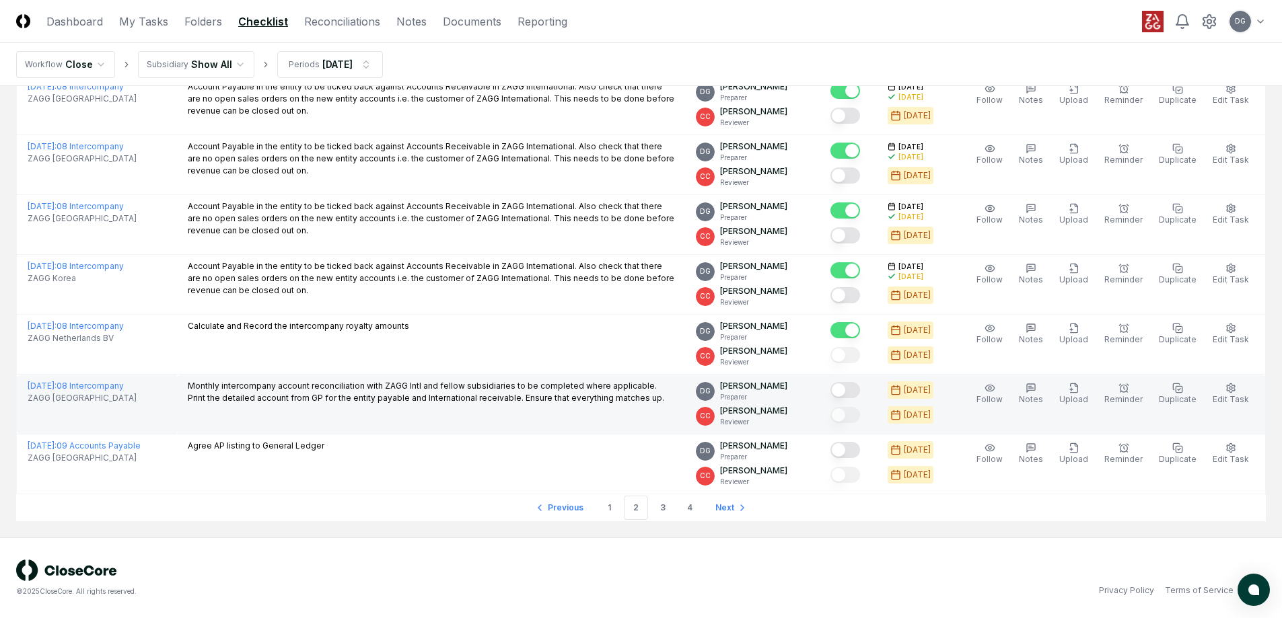
click at [861, 381] on div at bounding box center [848, 391] width 36 height 22
click at [860, 385] on button "Mark complete" at bounding box center [845, 390] width 30 height 16
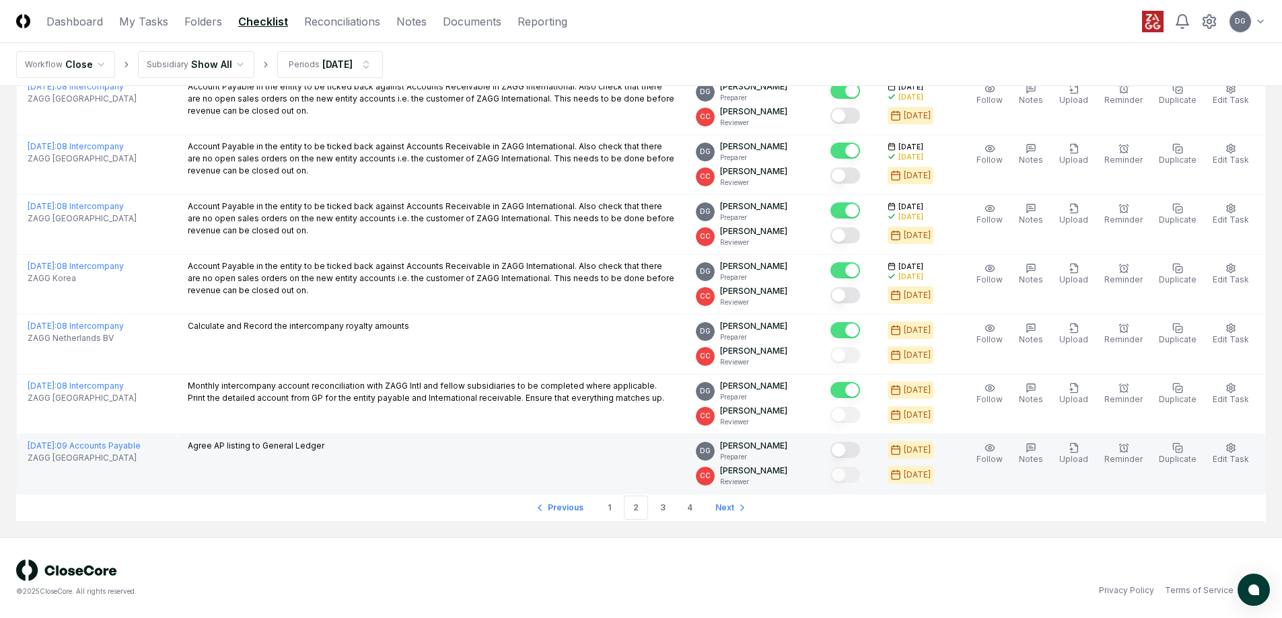
click at [860, 458] on button "Mark complete" at bounding box center [845, 450] width 30 height 16
click at [664, 509] on link "3" at bounding box center [663, 508] width 24 height 24
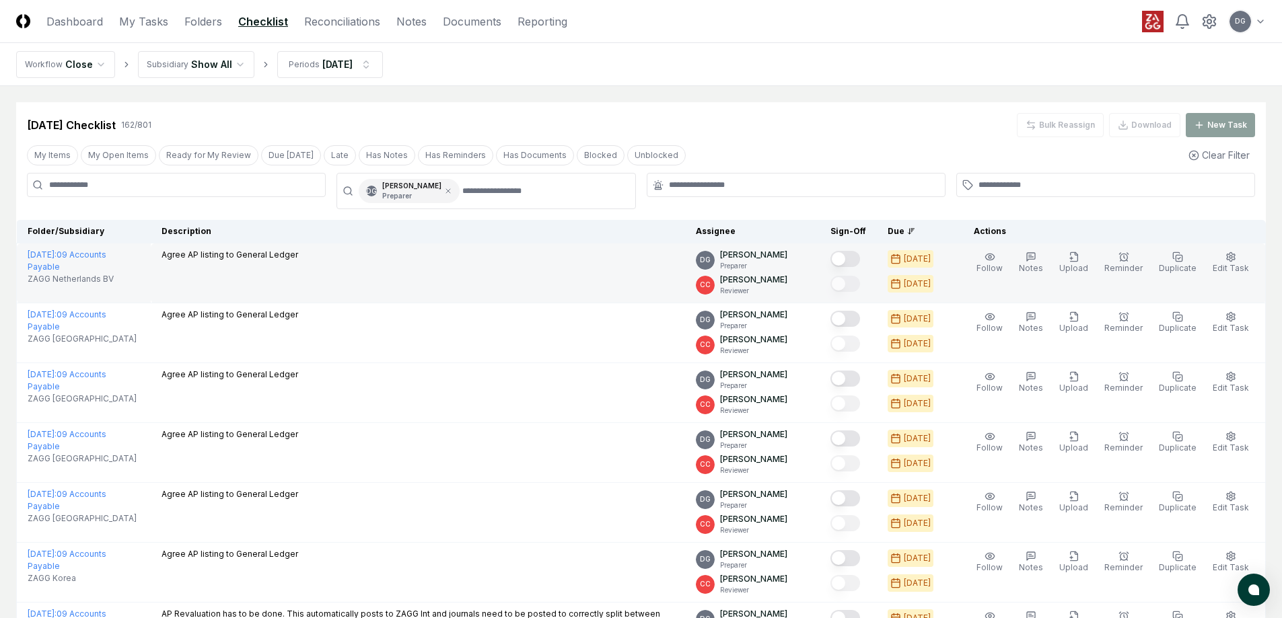
click at [860, 257] on button "Mark complete" at bounding box center [845, 259] width 30 height 16
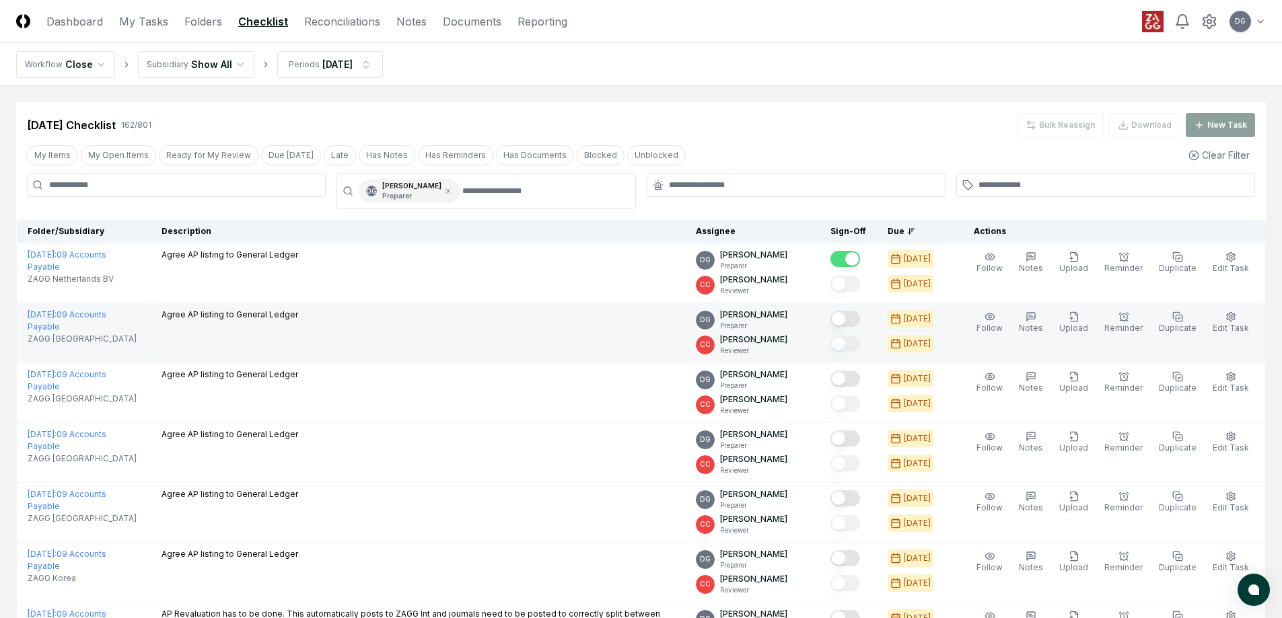
click at [860, 313] on button "Mark complete" at bounding box center [845, 319] width 30 height 16
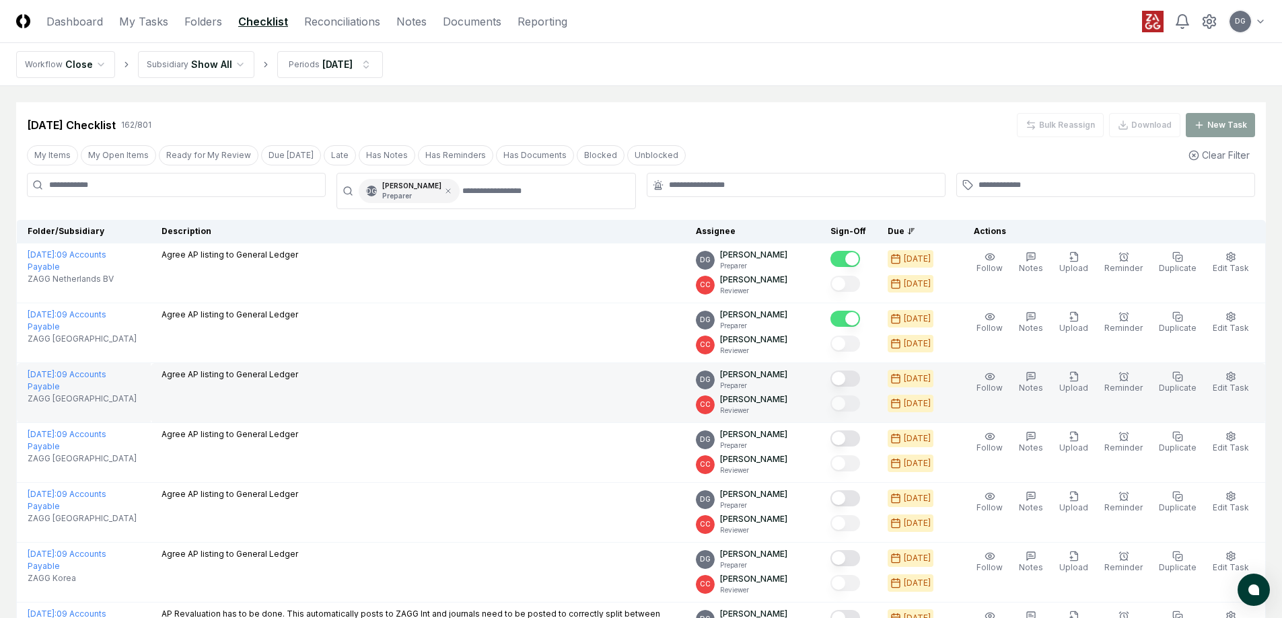
click at [859, 378] on button "Mark complete" at bounding box center [845, 379] width 30 height 16
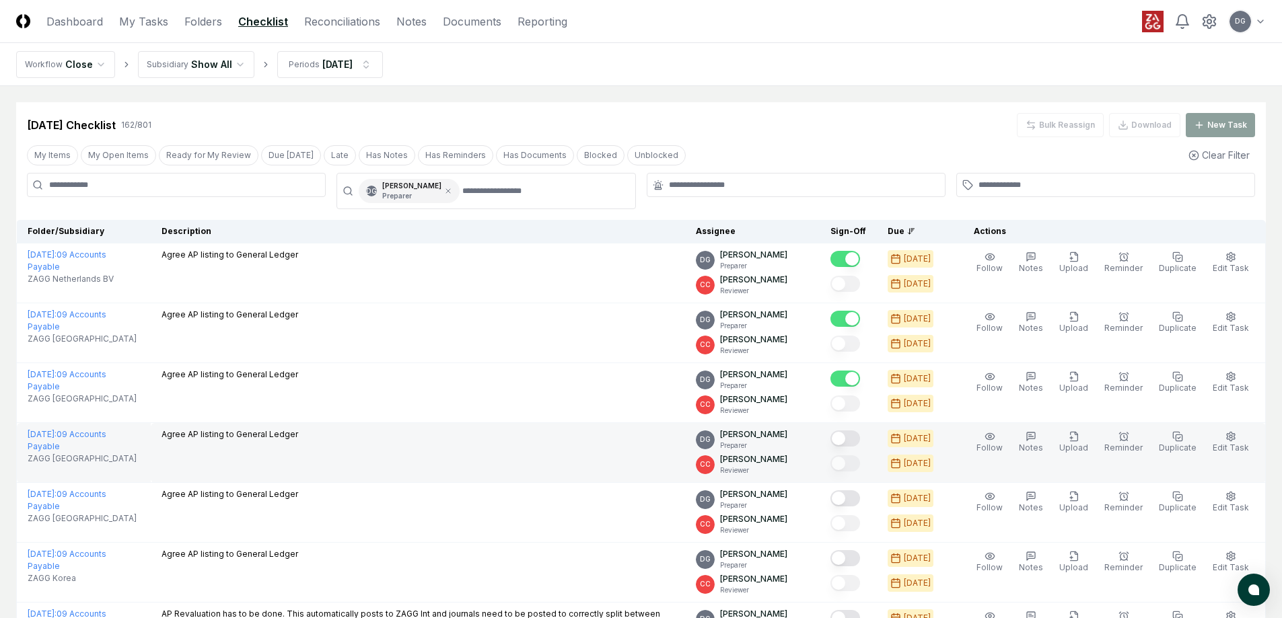
click at [859, 431] on div at bounding box center [848, 440] width 36 height 22
click at [860, 442] on button "Mark complete" at bounding box center [845, 439] width 30 height 16
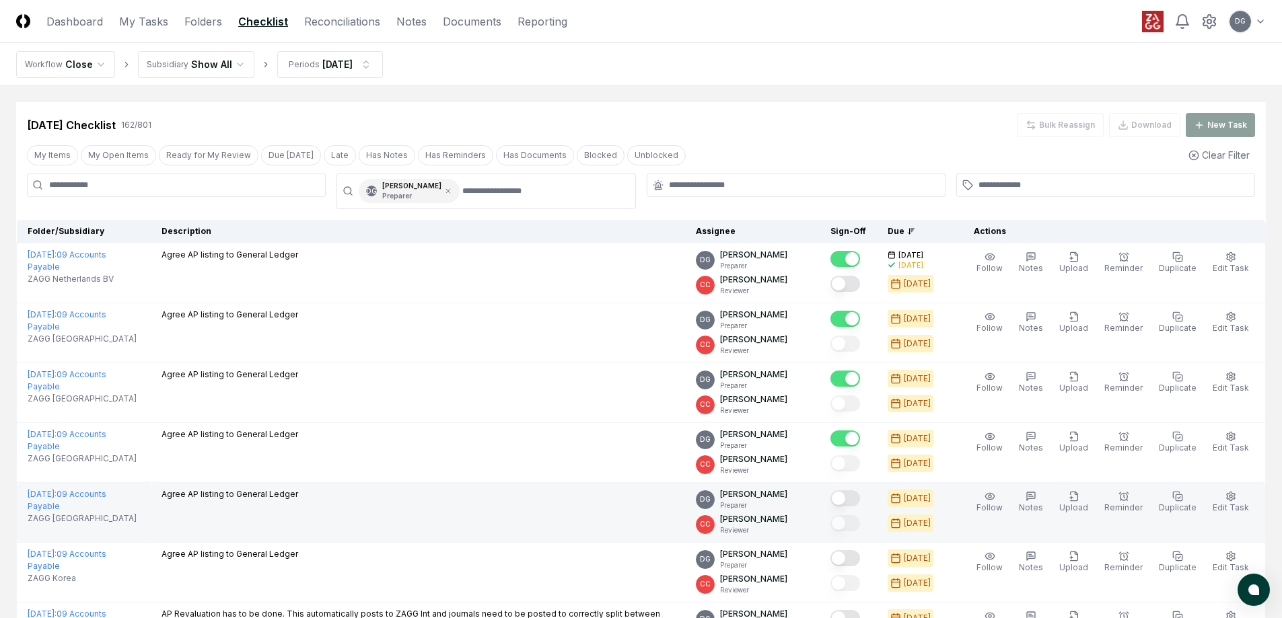
click at [860, 504] on button "Mark complete" at bounding box center [845, 499] width 30 height 16
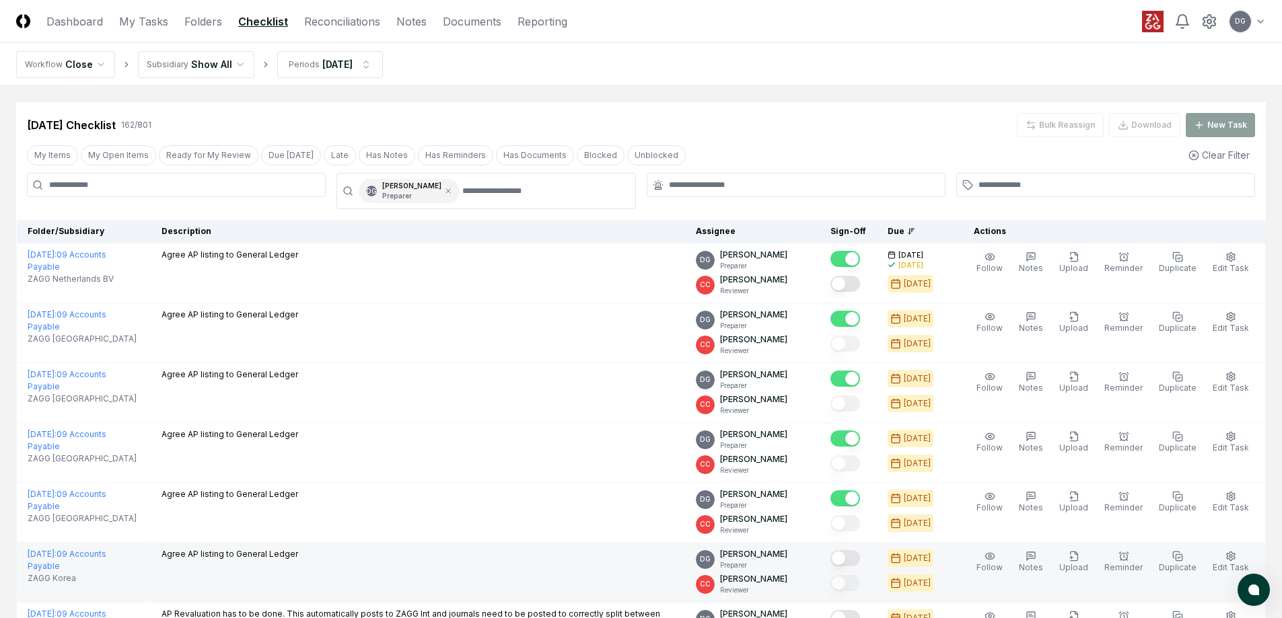
click at [860, 559] on button "Mark complete" at bounding box center [845, 559] width 30 height 16
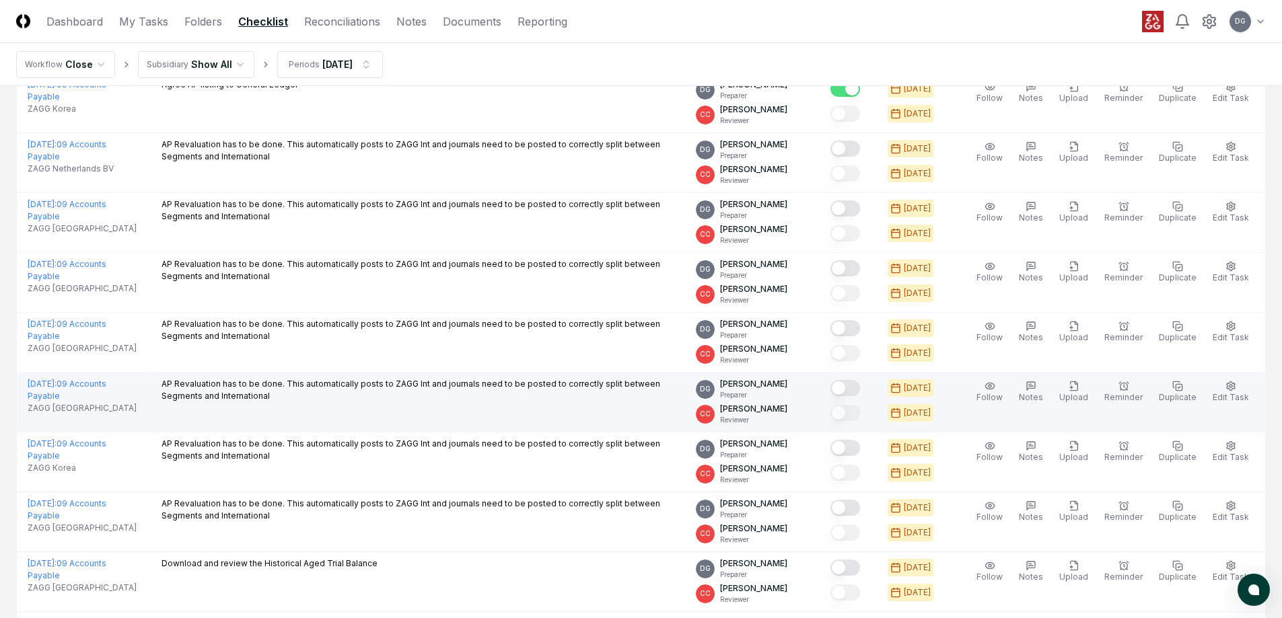
scroll to position [471, 0]
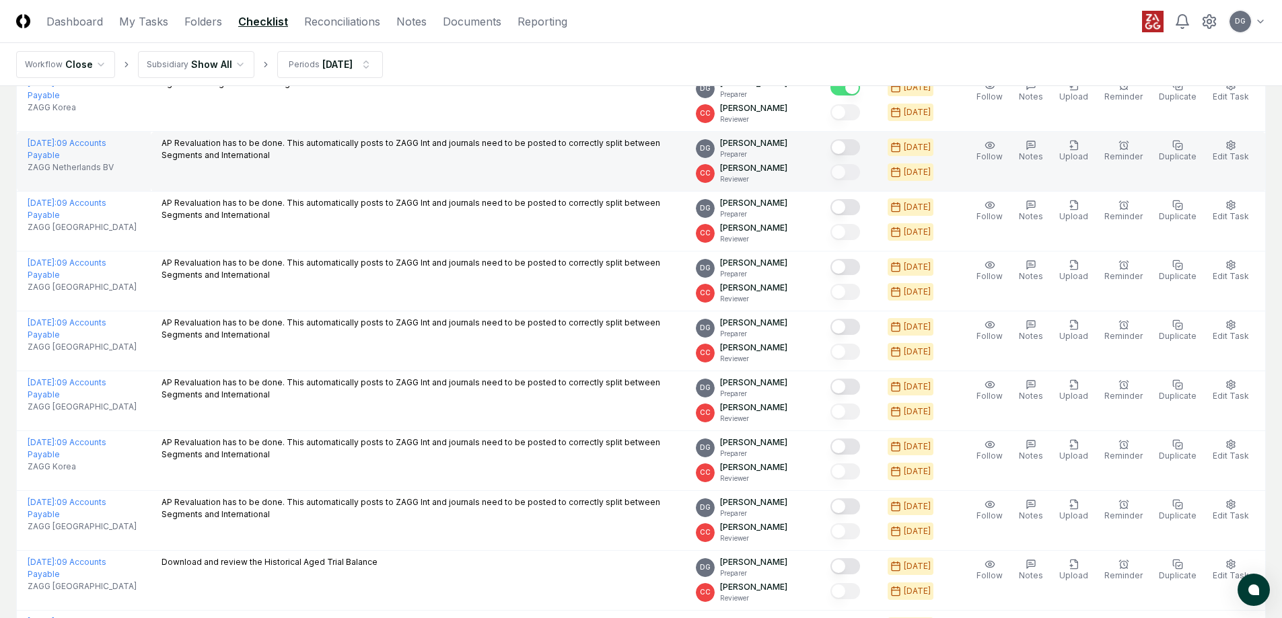
click at [860, 150] on button "Mark complete" at bounding box center [845, 147] width 30 height 16
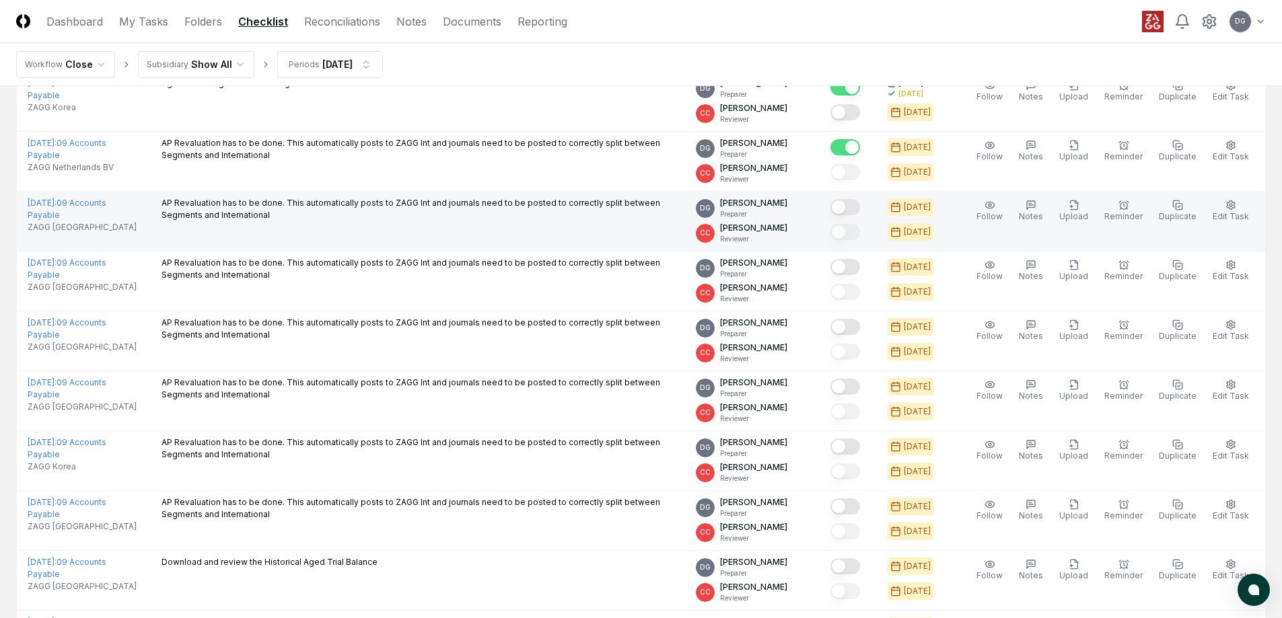
click at [860, 208] on button "Mark complete" at bounding box center [845, 207] width 30 height 16
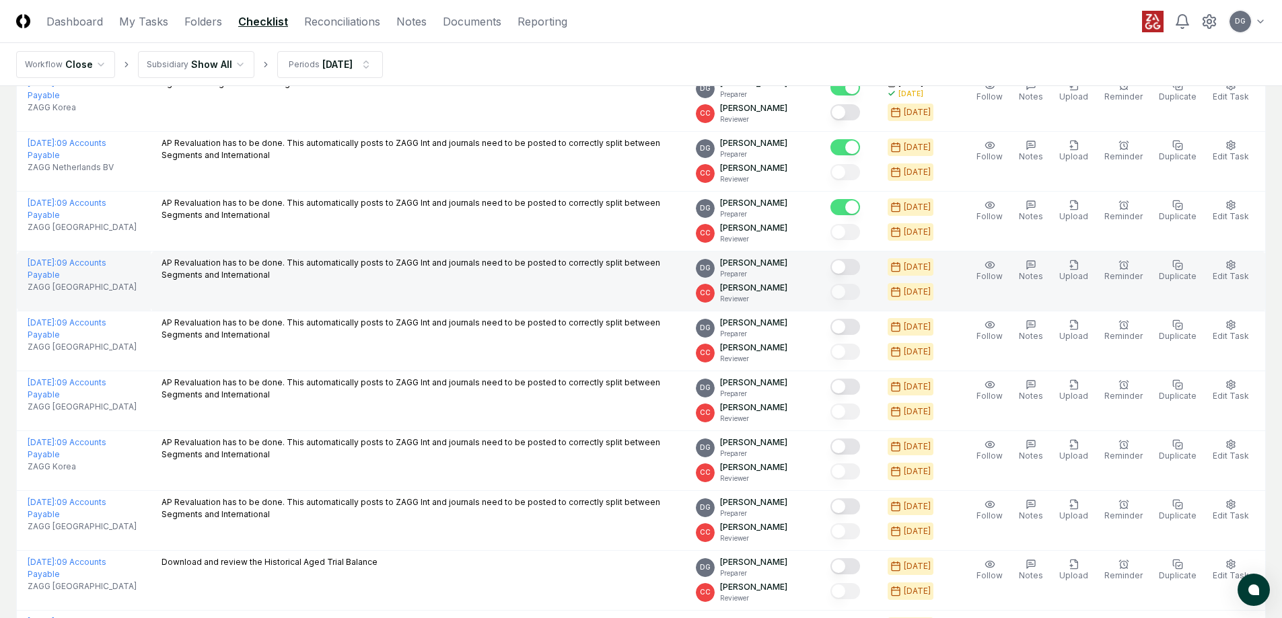
click at [860, 263] on button "Mark complete" at bounding box center [845, 267] width 30 height 16
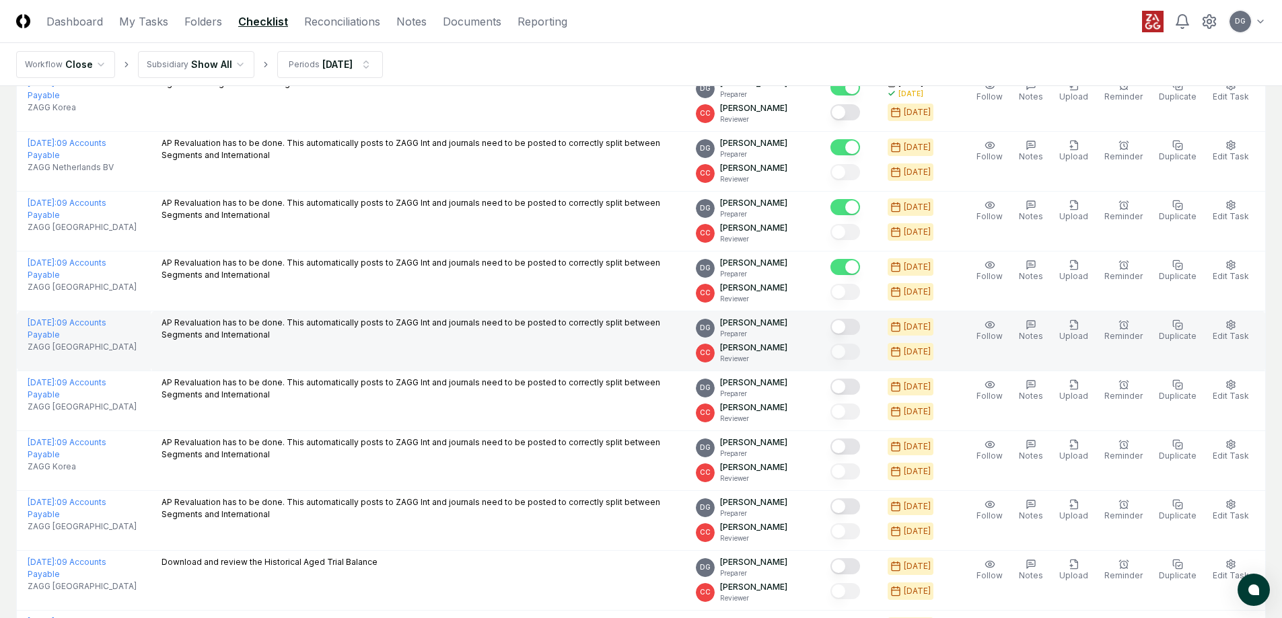
click at [860, 324] on button "Mark complete" at bounding box center [845, 327] width 30 height 16
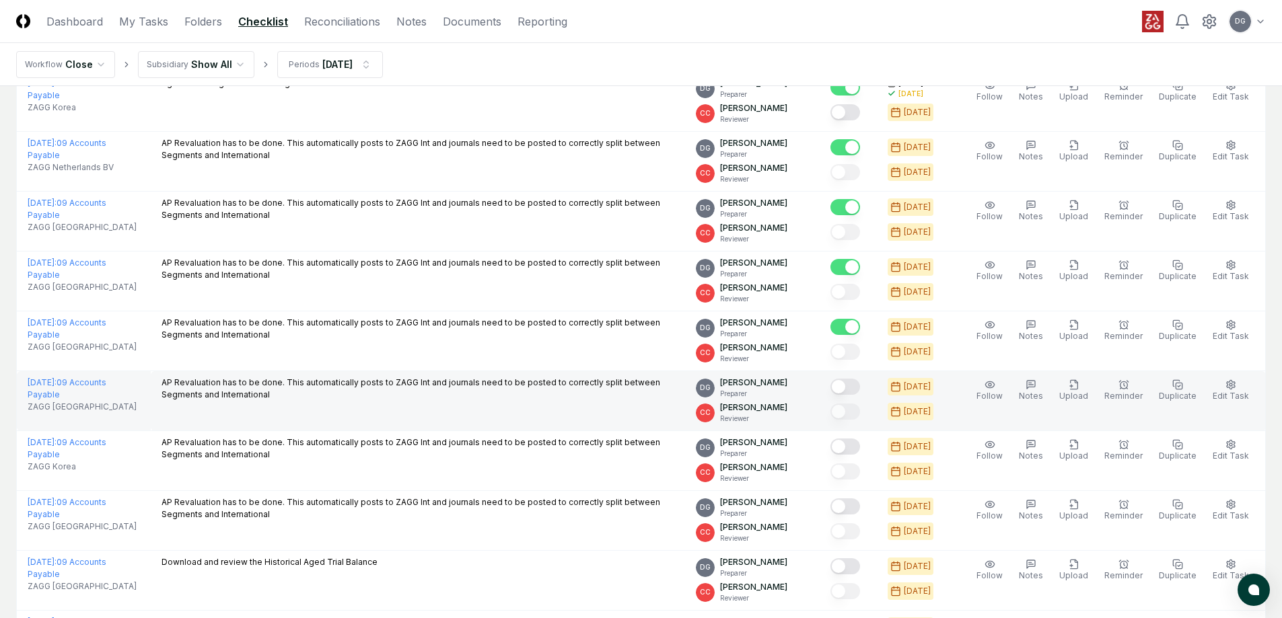
click at [860, 390] on button "Mark complete" at bounding box center [845, 387] width 30 height 16
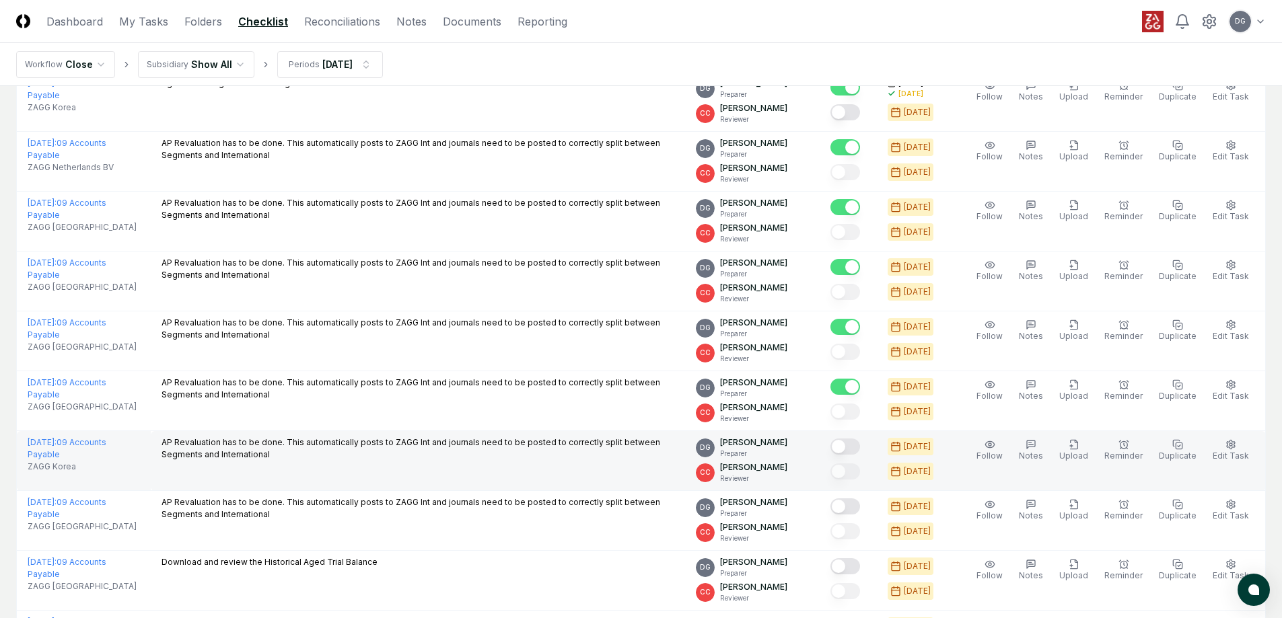
click at [860, 446] on button "Mark complete" at bounding box center [845, 447] width 30 height 16
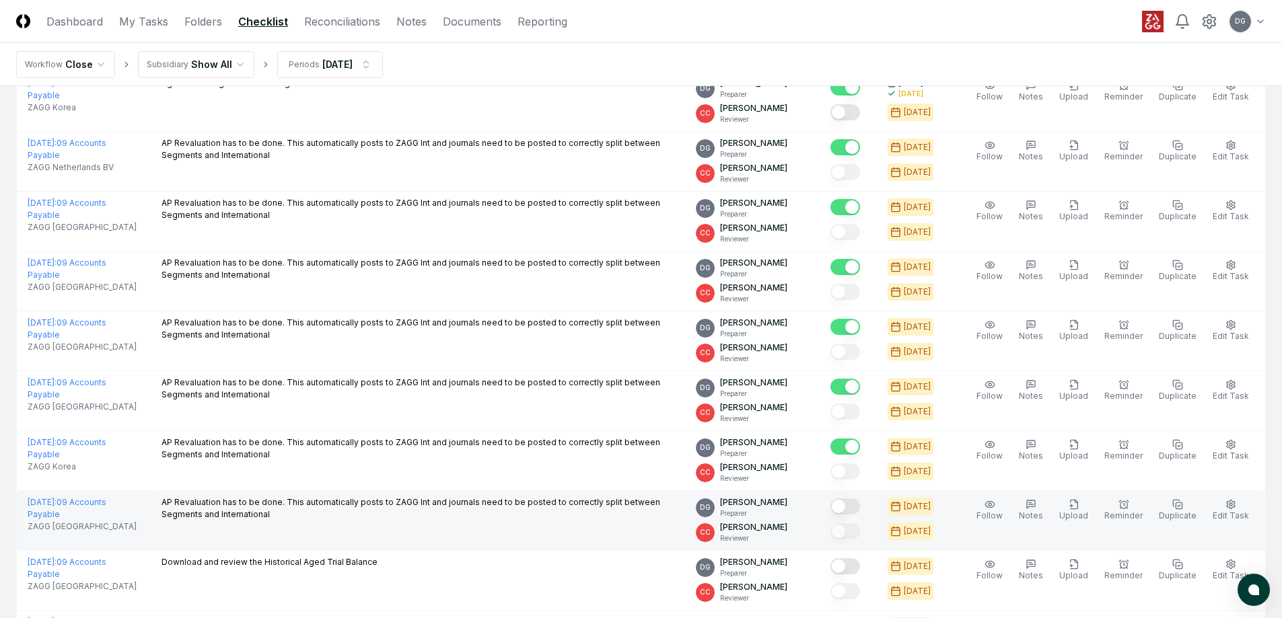
click at [861, 518] on div at bounding box center [848, 508] width 36 height 22
click at [860, 508] on button "Mark complete" at bounding box center [845, 507] width 30 height 16
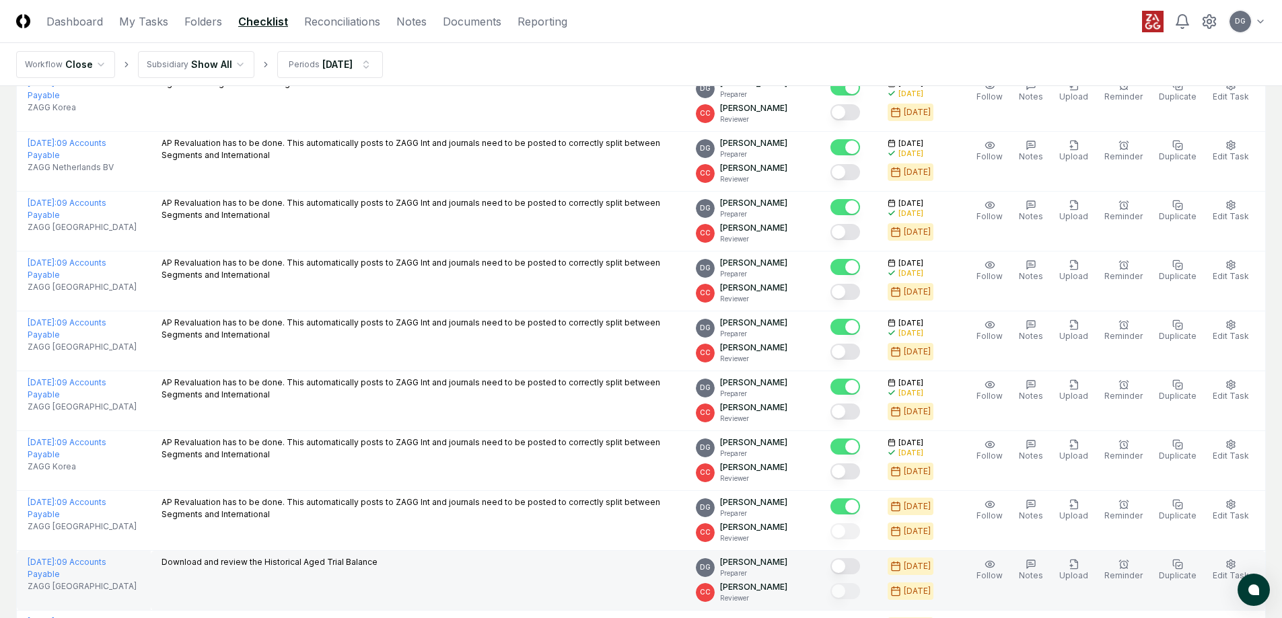
click at [860, 562] on button "Mark complete" at bounding box center [845, 567] width 30 height 16
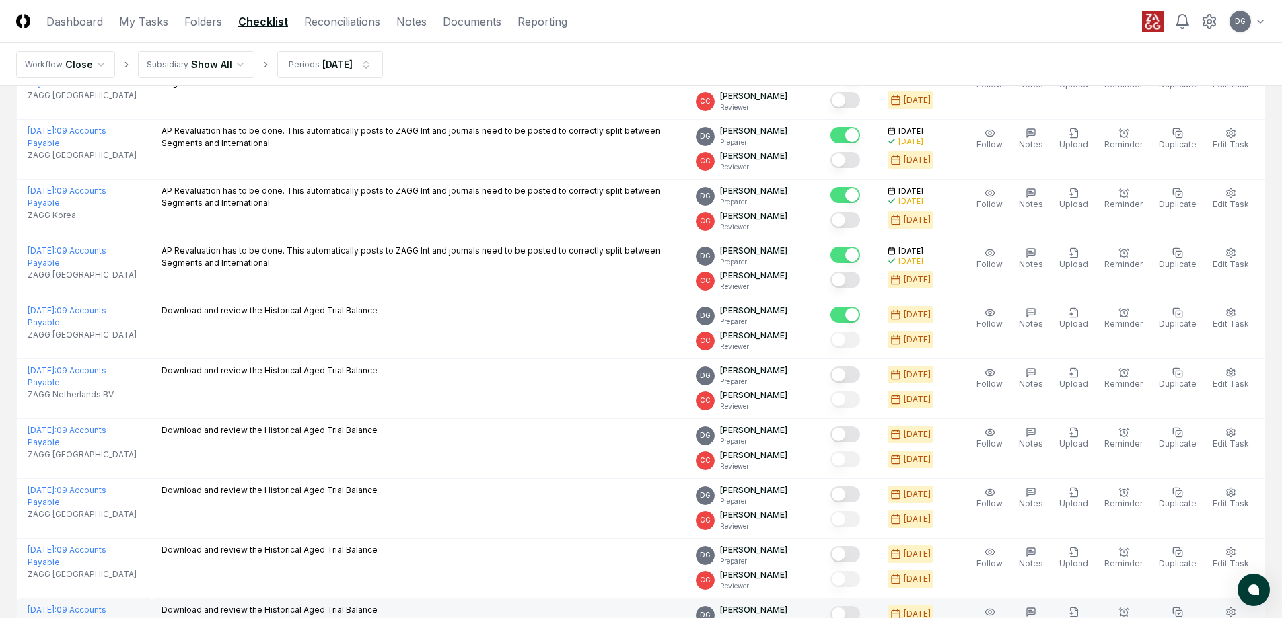
scroll to position [808, 0]
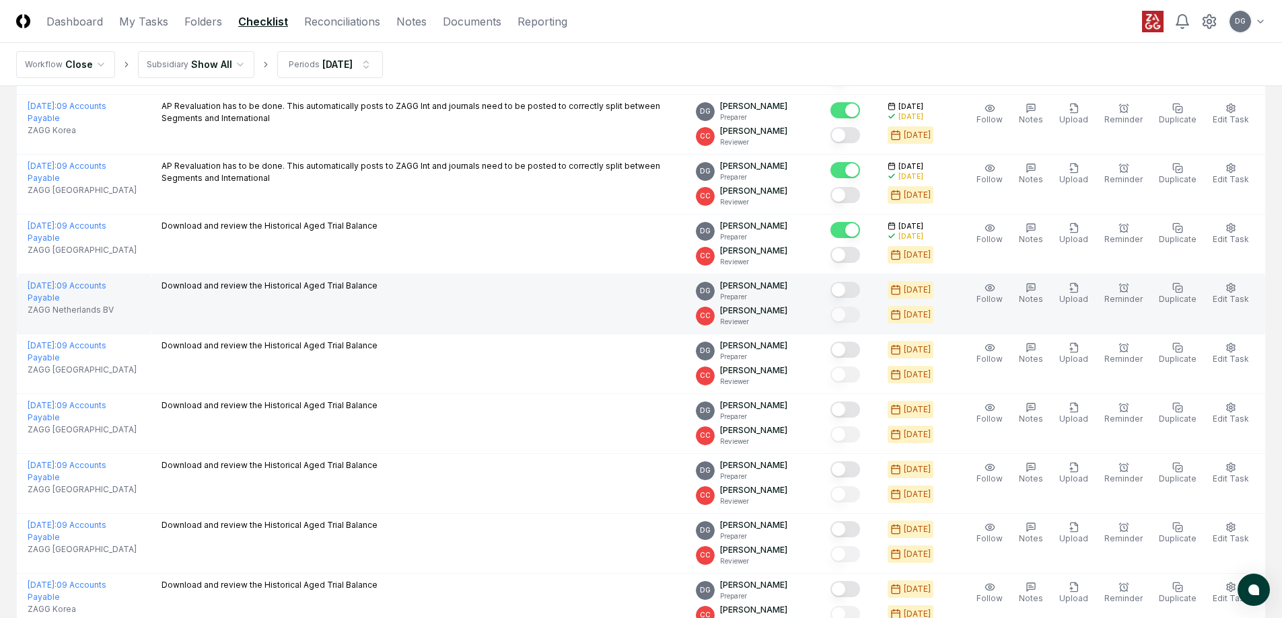
click at [854, 295] on button "Mark complete" at bounding box center [845, 290] width 30 height 16
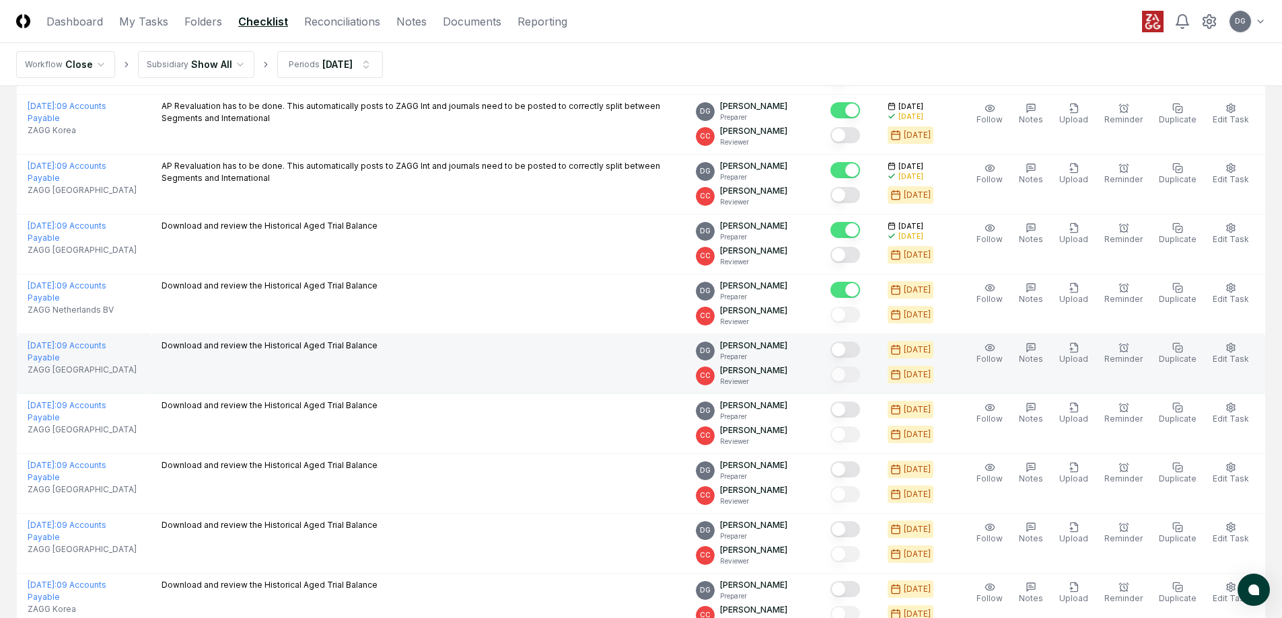
click at [851, 343] on button "Mark complete" at bounding box center [845, 350] width 30 height 16
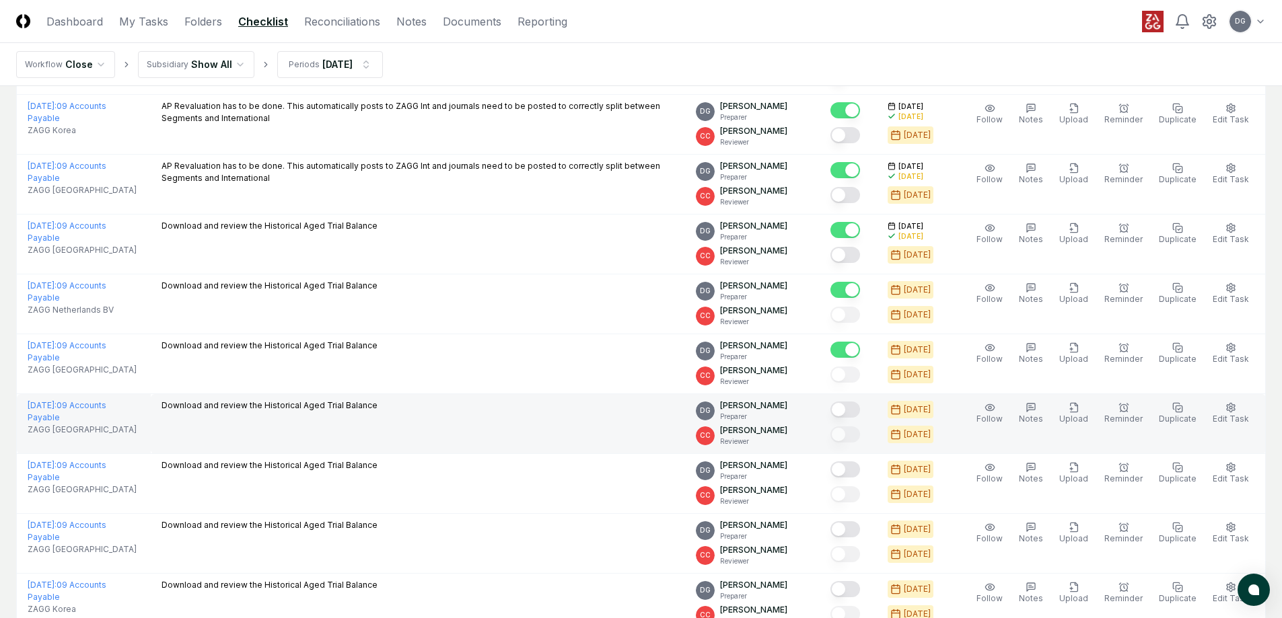
click at [858, 411] on button "Mark complete" at bounding box center [845, 410] width 30 height 16
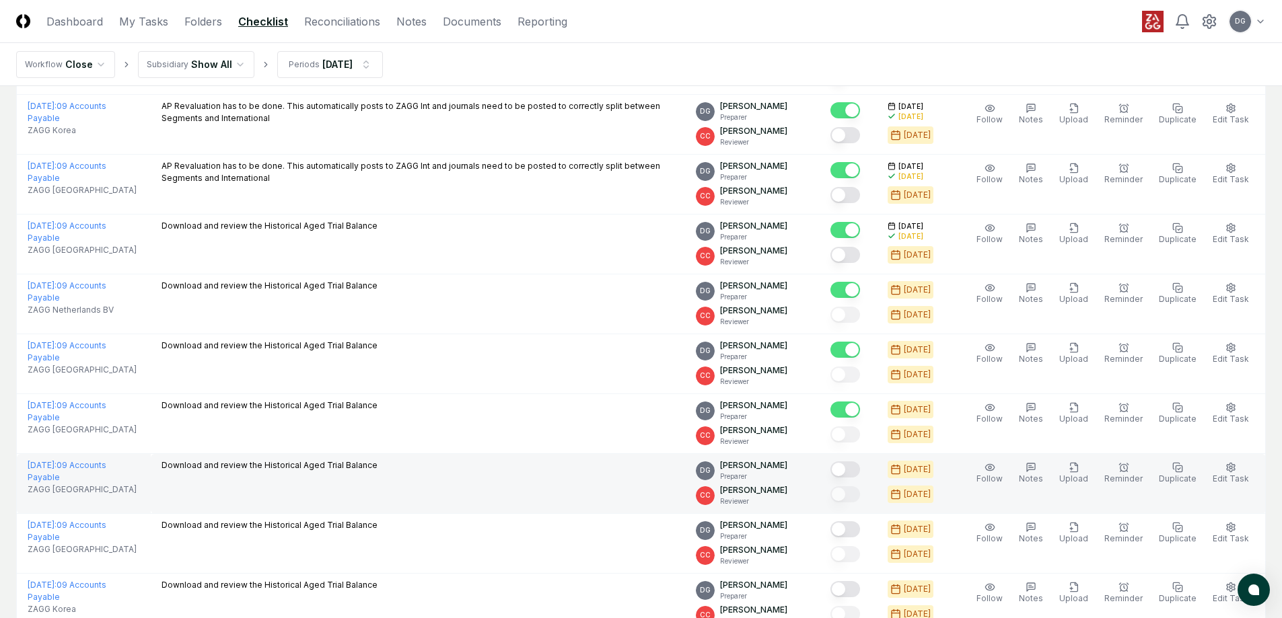
click at [855, 468] on button "Mark complete" at bounding box center [845, 470] width 30 height 16
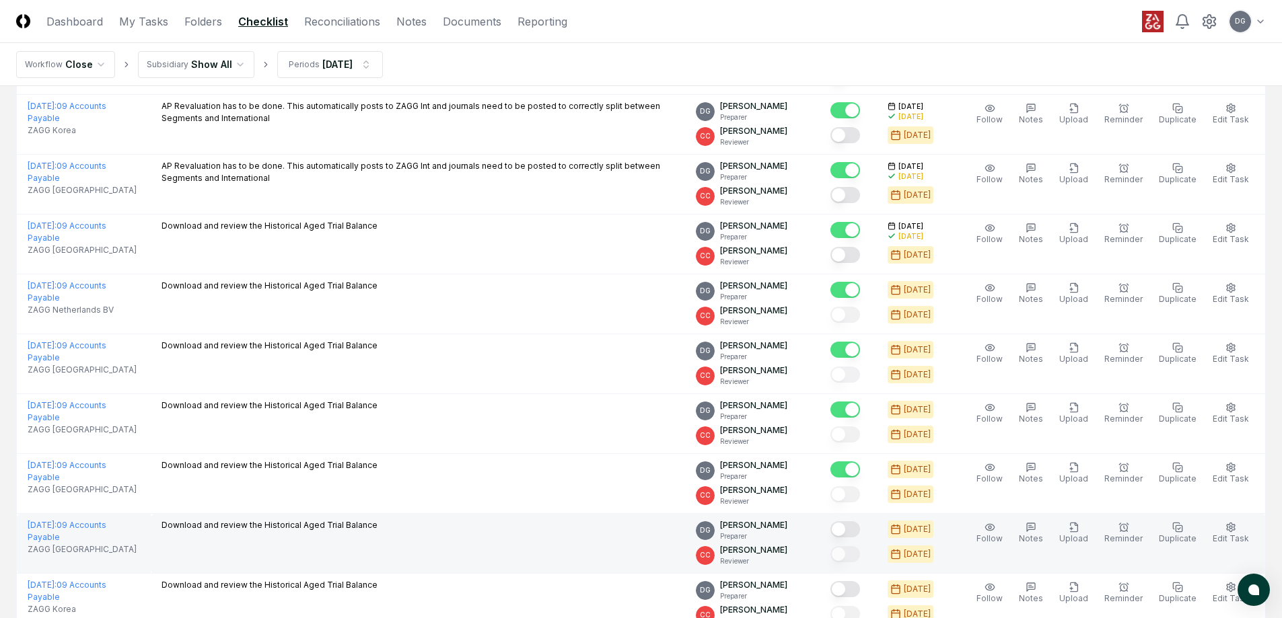
click at [854, 528] on button "Mark complete" at bounding box center [845, 530] width 30 height 16
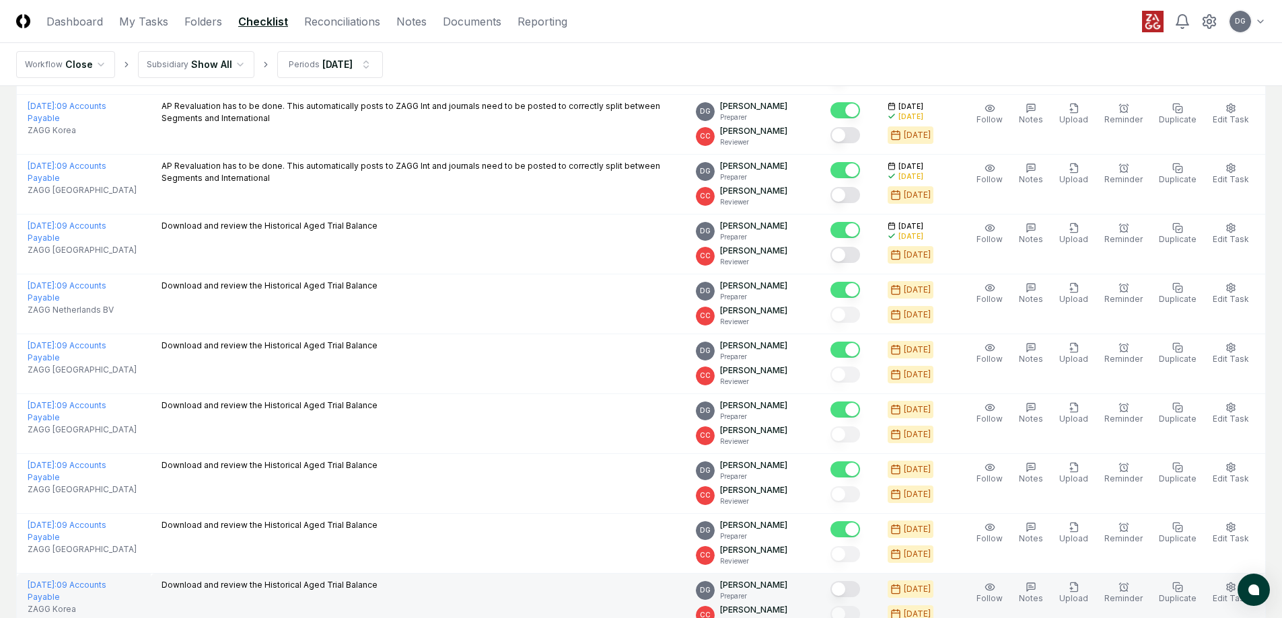
click at [855, 586] on button "Mark complete" at bounding box center [845, 589] width 30 height 16
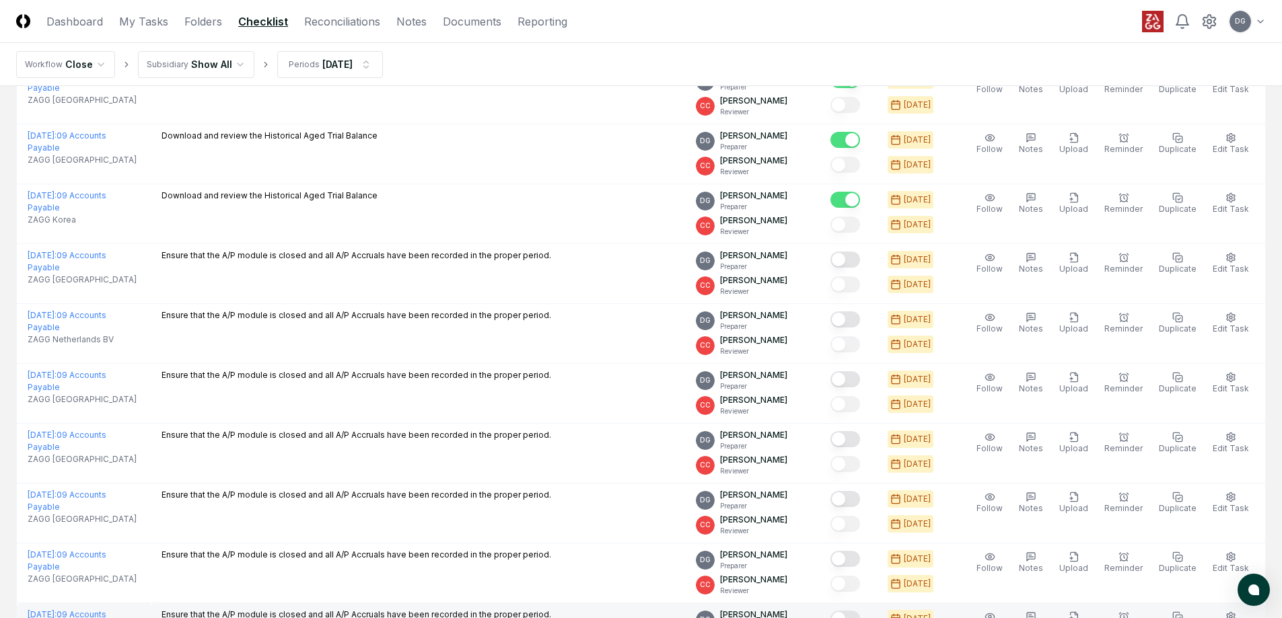
scroll to position [1346, 0]
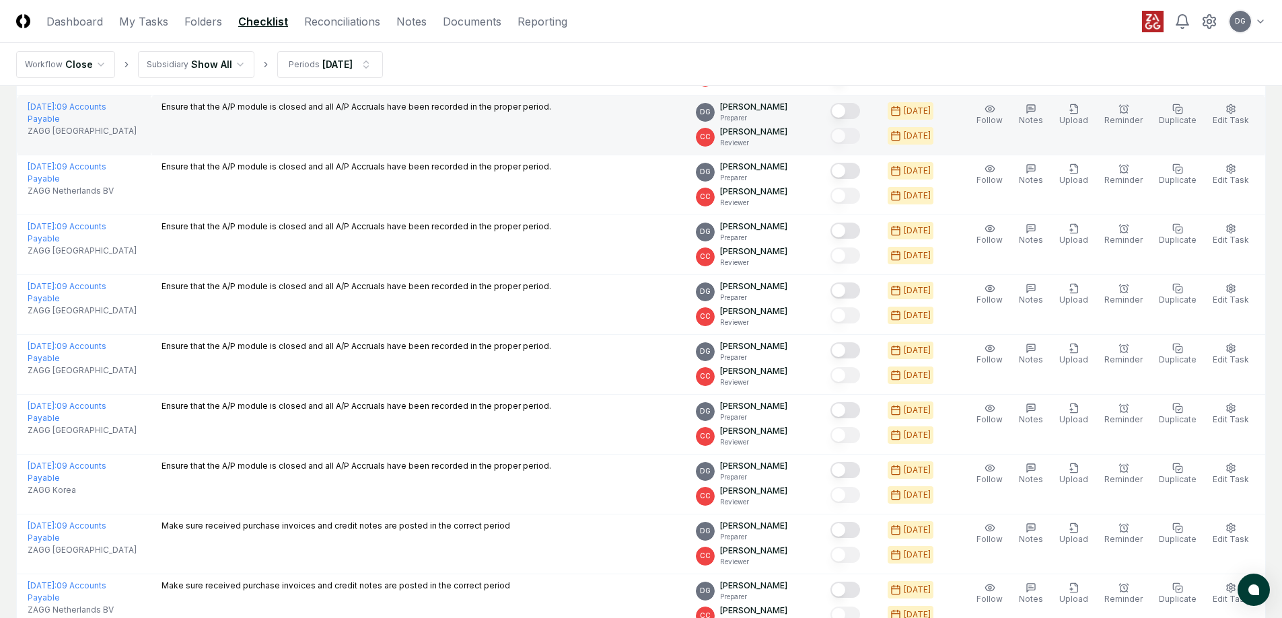
click at [860, 112] on button "Mark complete" at bounding box center [845, 111] width 30 height 16
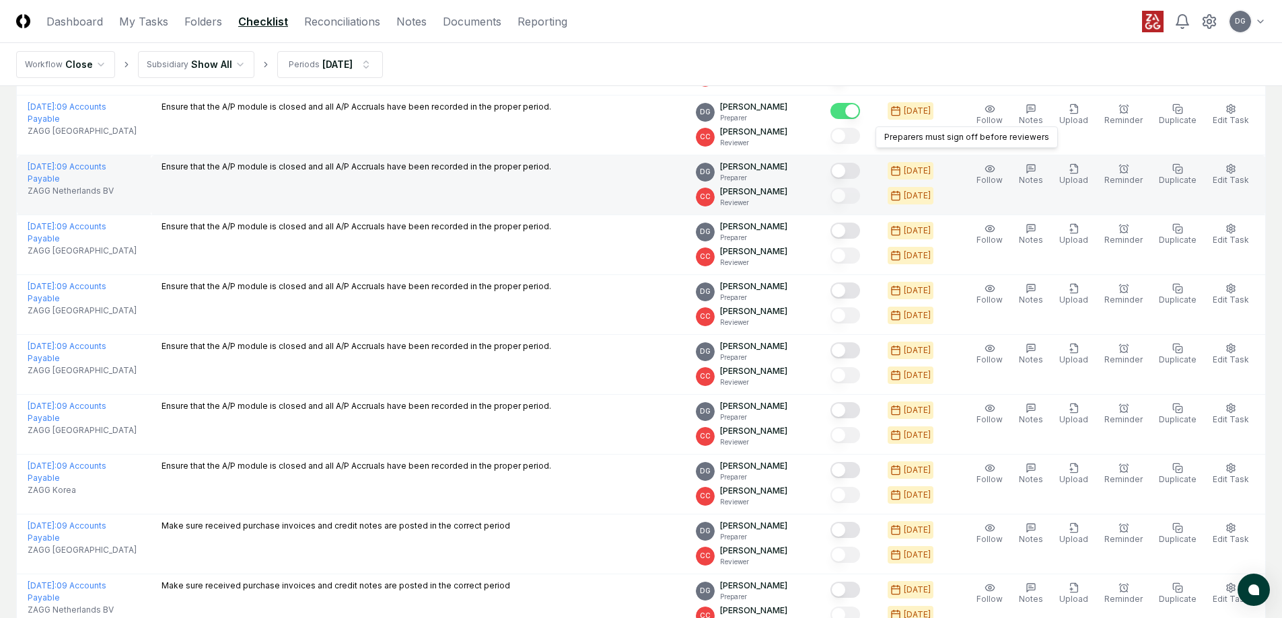
click at [857, 172] on button "Mark complete" at bounding box center [845, 171] width 30 height 16
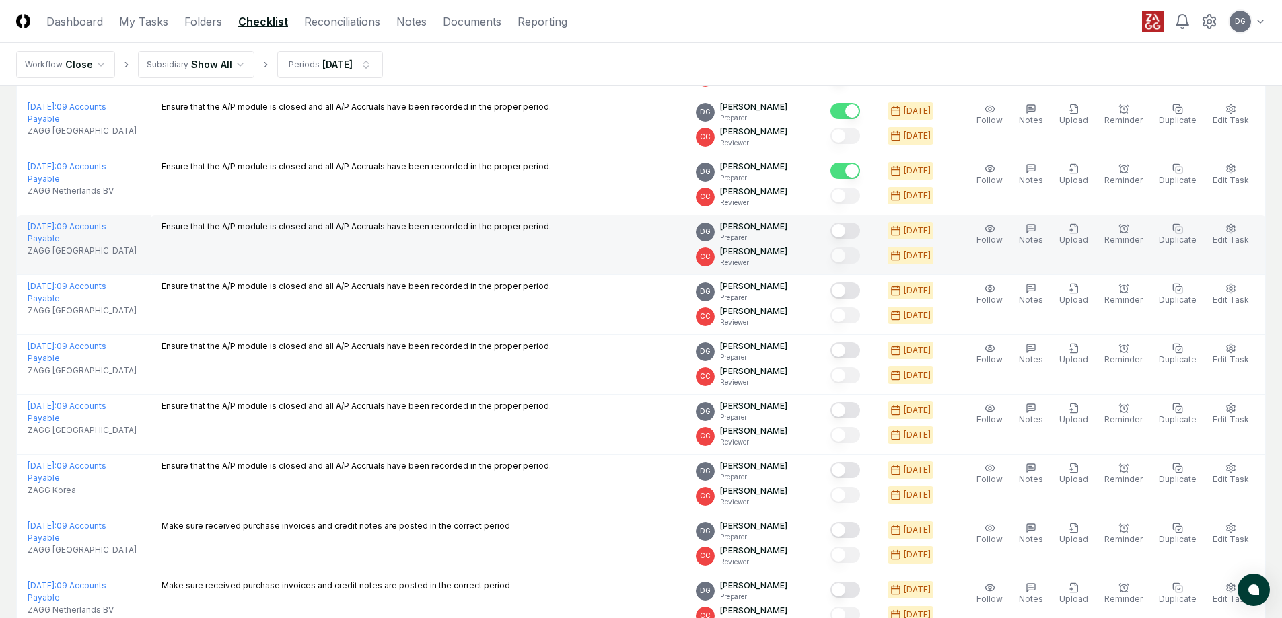
click at [857, 227] on button "Mark complete" at bounding box center [845, 231] width 30 height 16
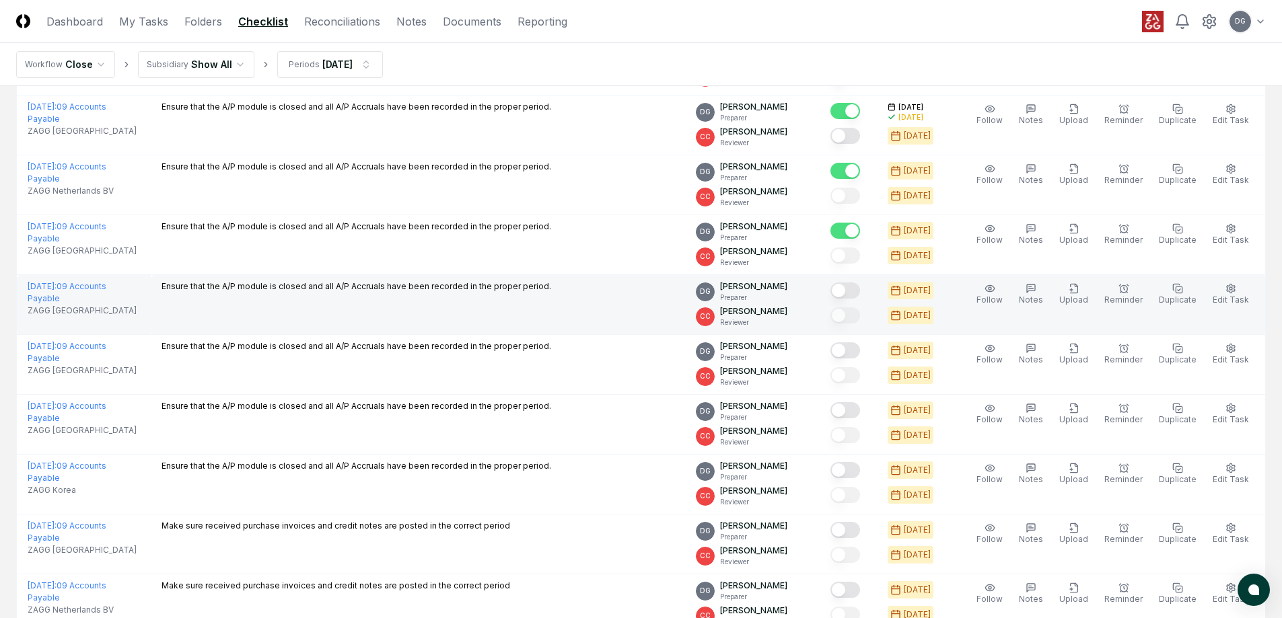
click at [860, 291] on button "Mark complete" at bounding box center [845, 291] width 30 height 16
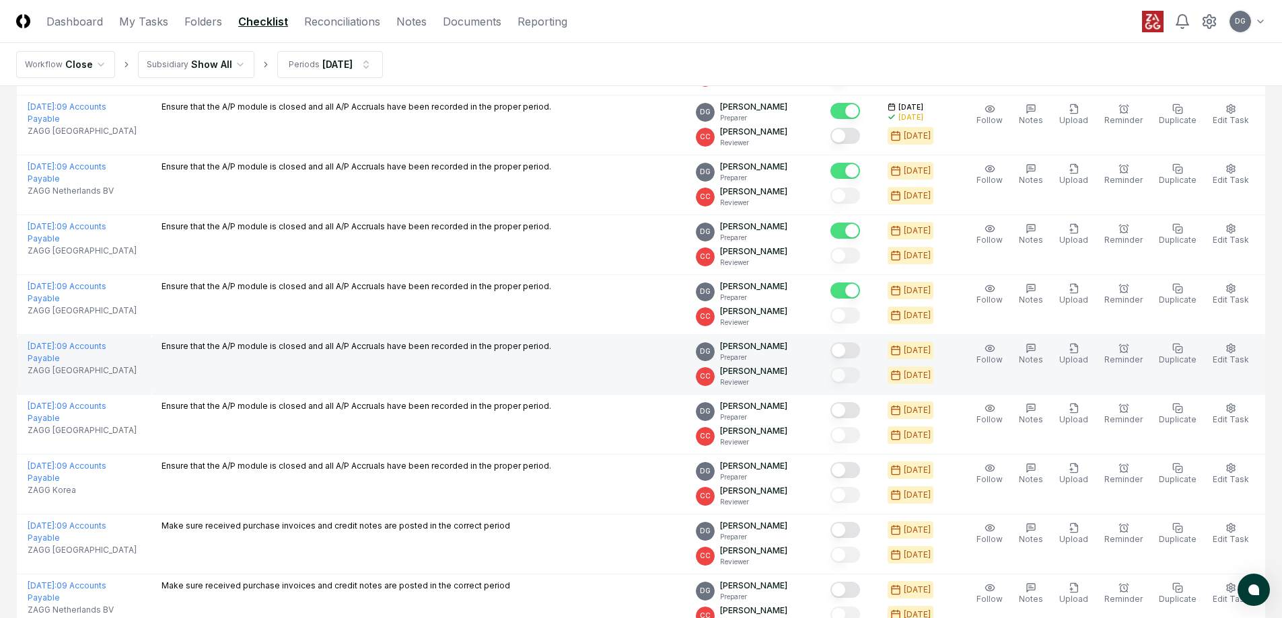
click at [853, 351] on button "Mark complete" at bounding box center [845, 351] width 30 height 16
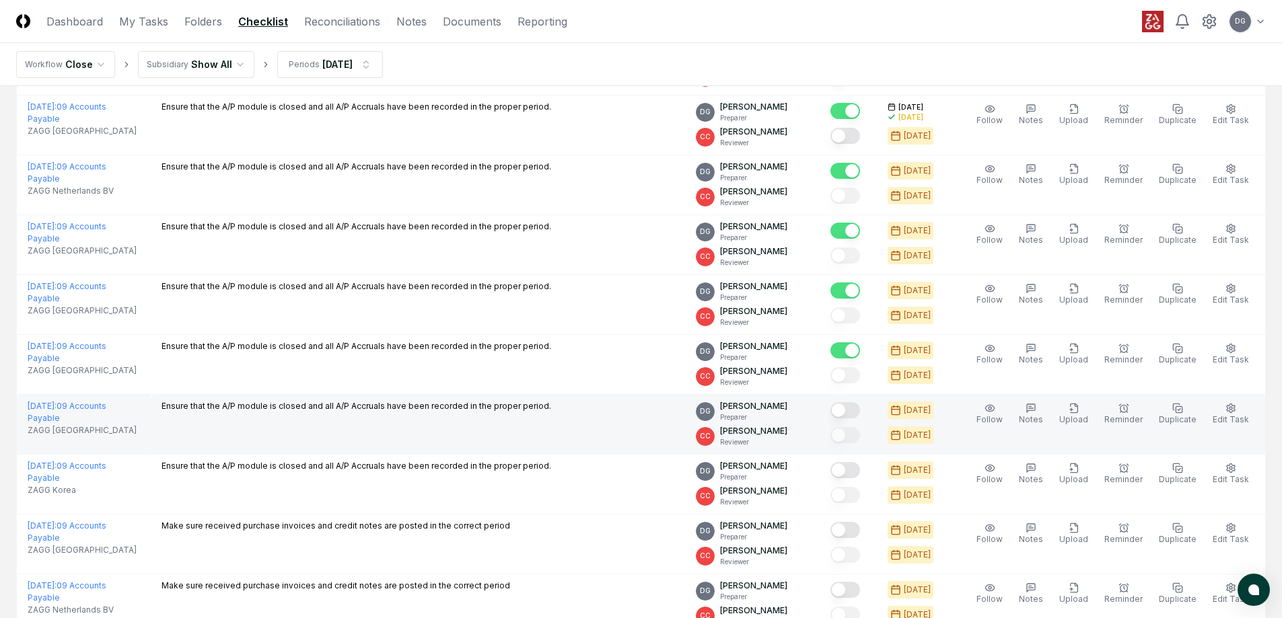
click at [859, 409] on button "Mark complete" at bounding box center [845, 410] width 30 height 16
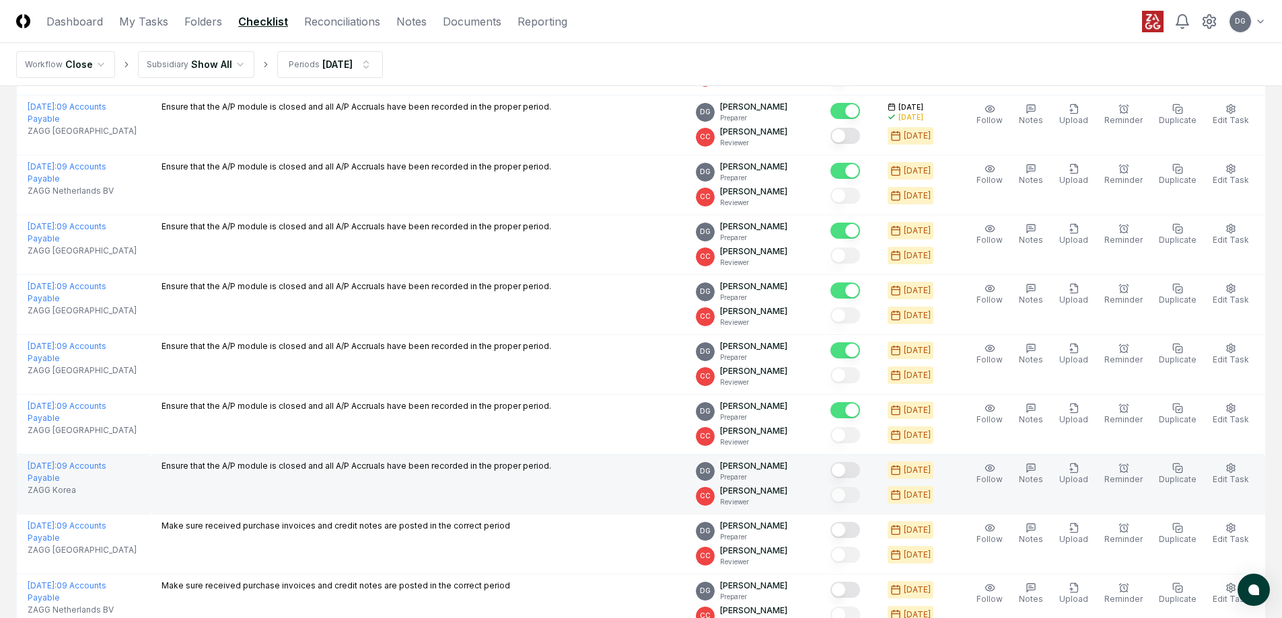
click at [853, 467] on button "Mark complete" at bounding box center [845, 470] width 30 height 16
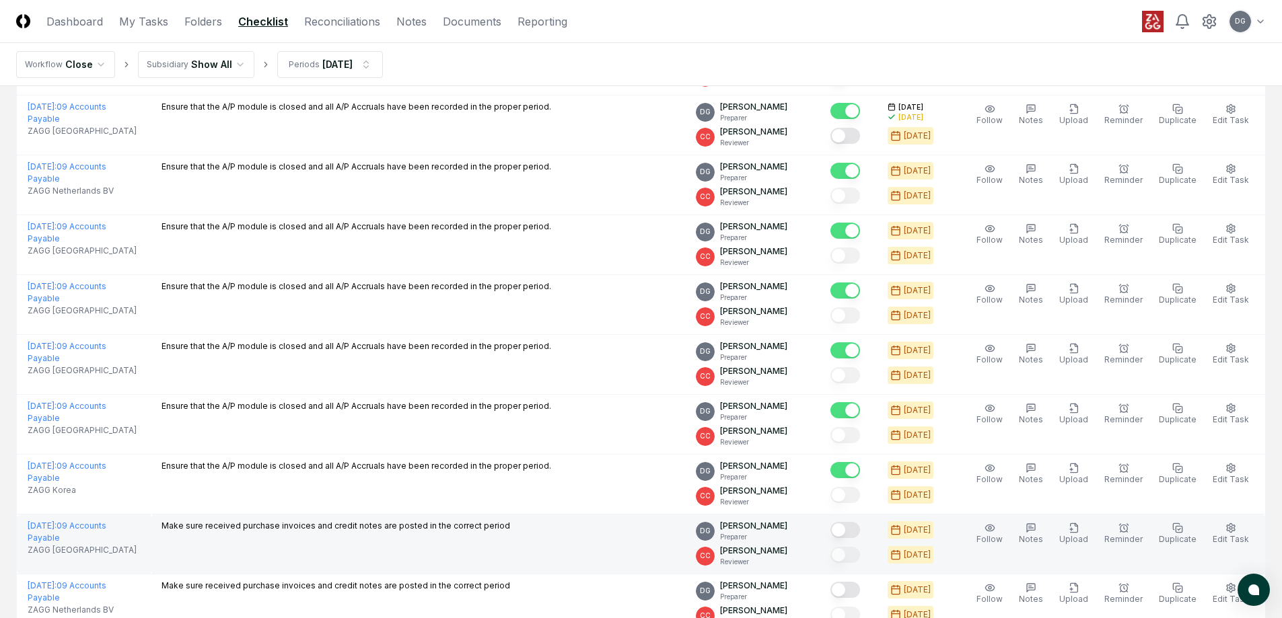
drag, startPoint x: 856, startPoint y: 526, endPoint x: 857, endPoint y: 569, distance: 43.1
click at [857, 527] on button "Mark complete" at bounding box center [845, 530] width 30 height 16
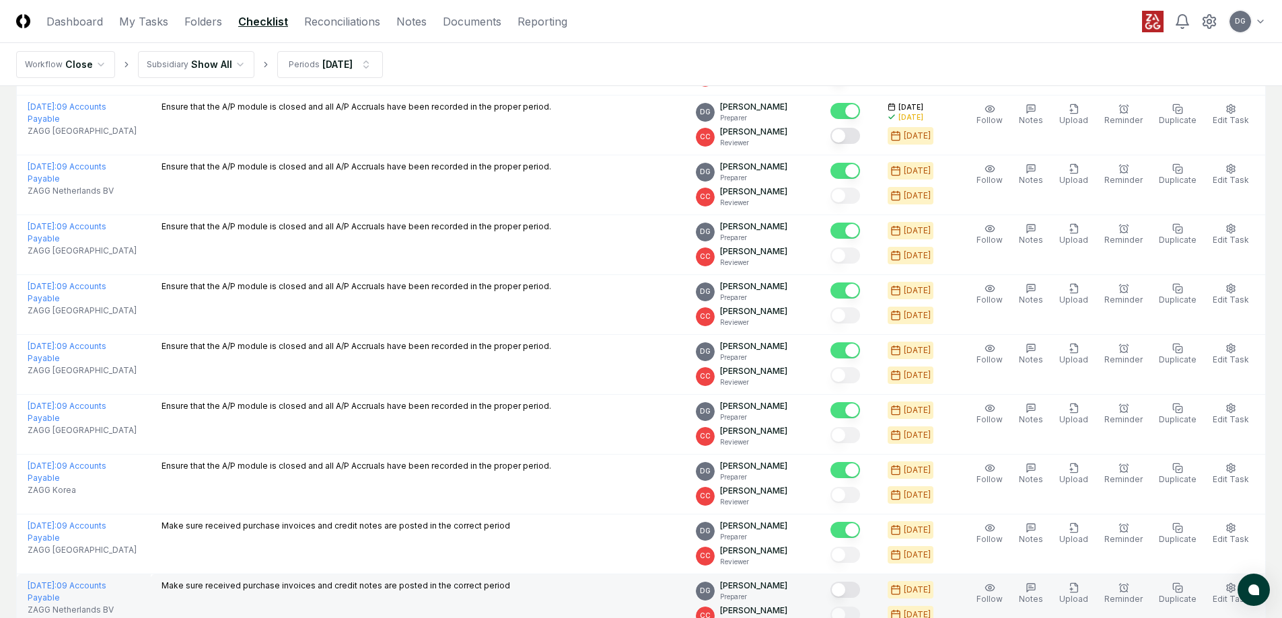
click at [858, 583] on button "Mark complete" at bounding box center [845, 590] width 30 height 16
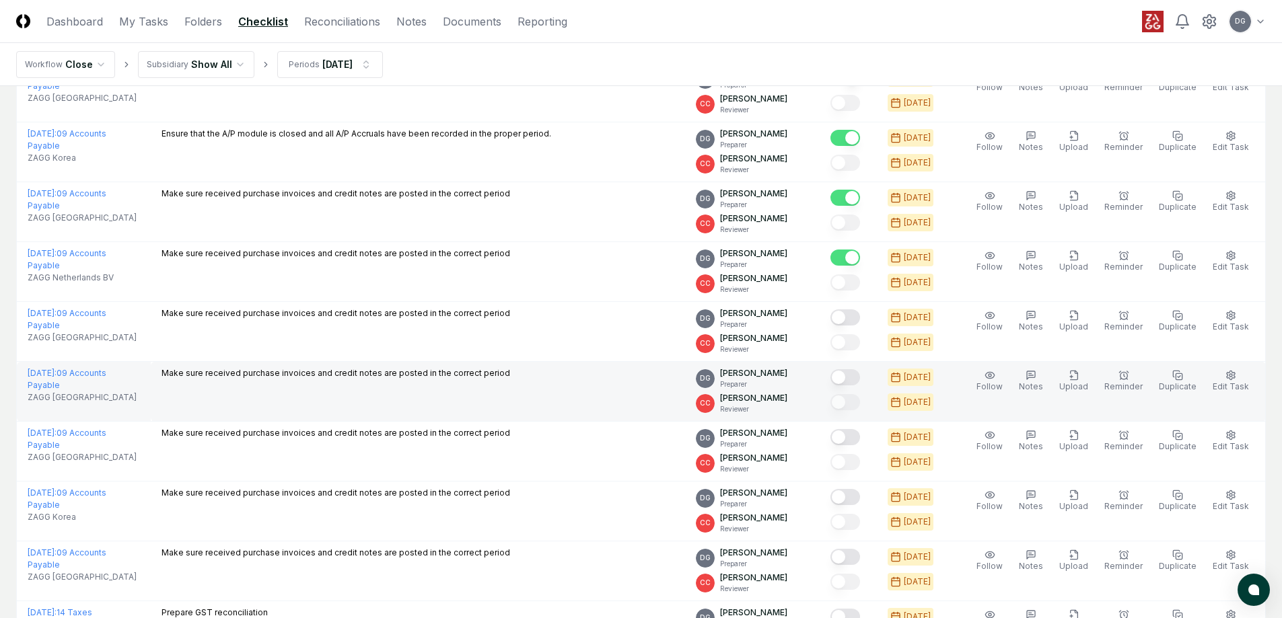
scroll to position [1682, 0]
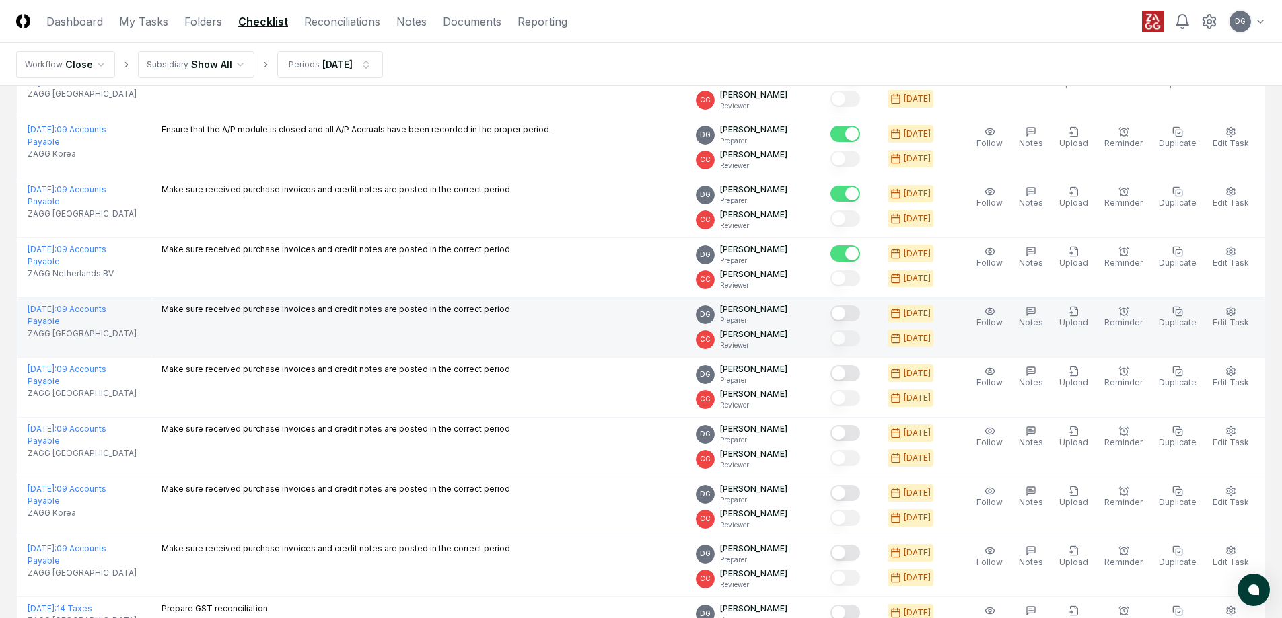
click at [860, 307] on button "Mark complete" at bounding box center [845, 314] width 30 height 16
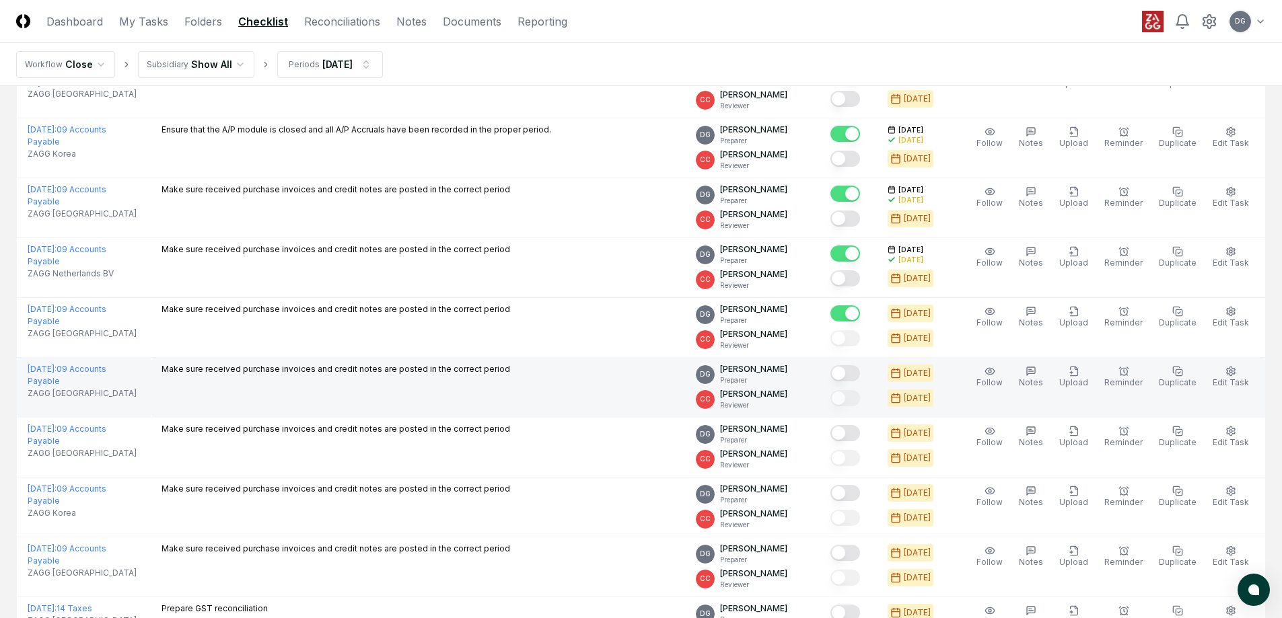
click at [858, 366] on button "Mark complete" at bounding box center [845, 373] width 30 height 16
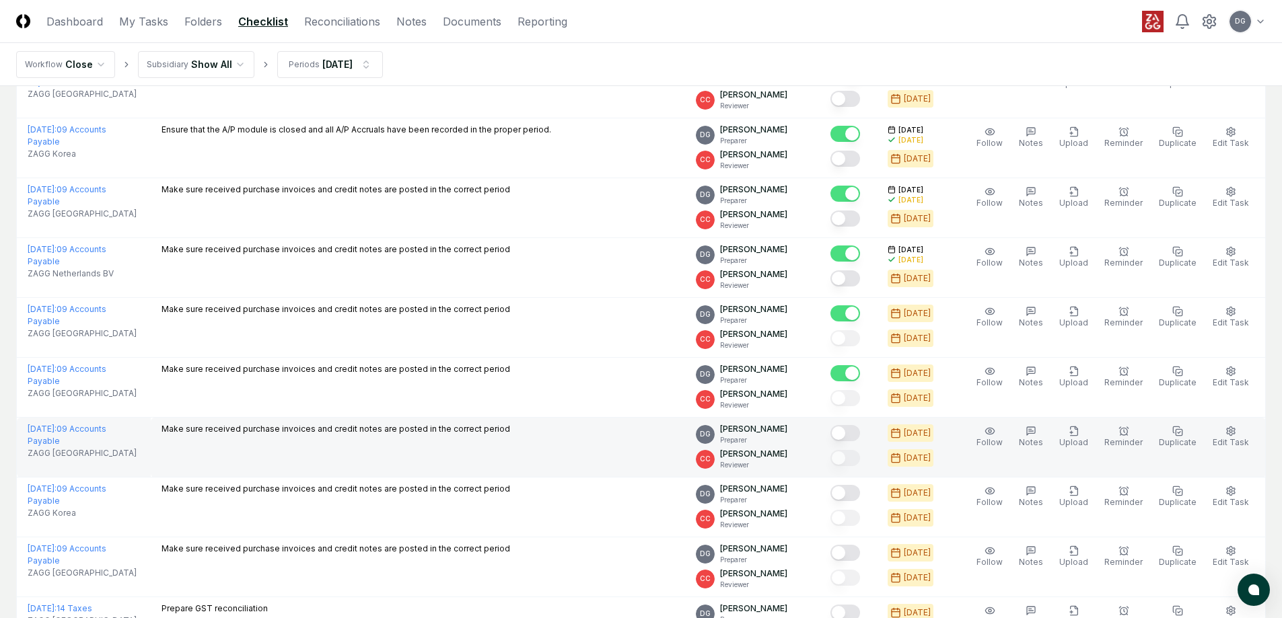
click at [860, 430] on button "Mark complete" at bounding box center [845, 433] width 30 height 16
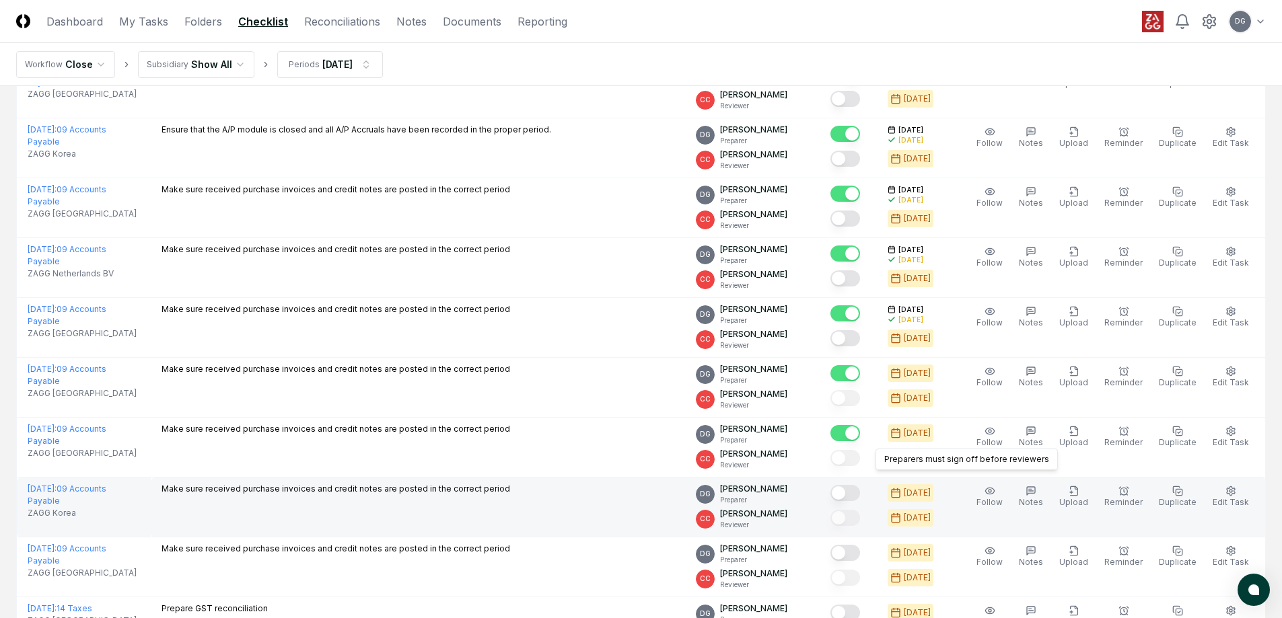
click at [859, 493] on button "Mark complete" at bounding box center [845, 493] width 30 height 16
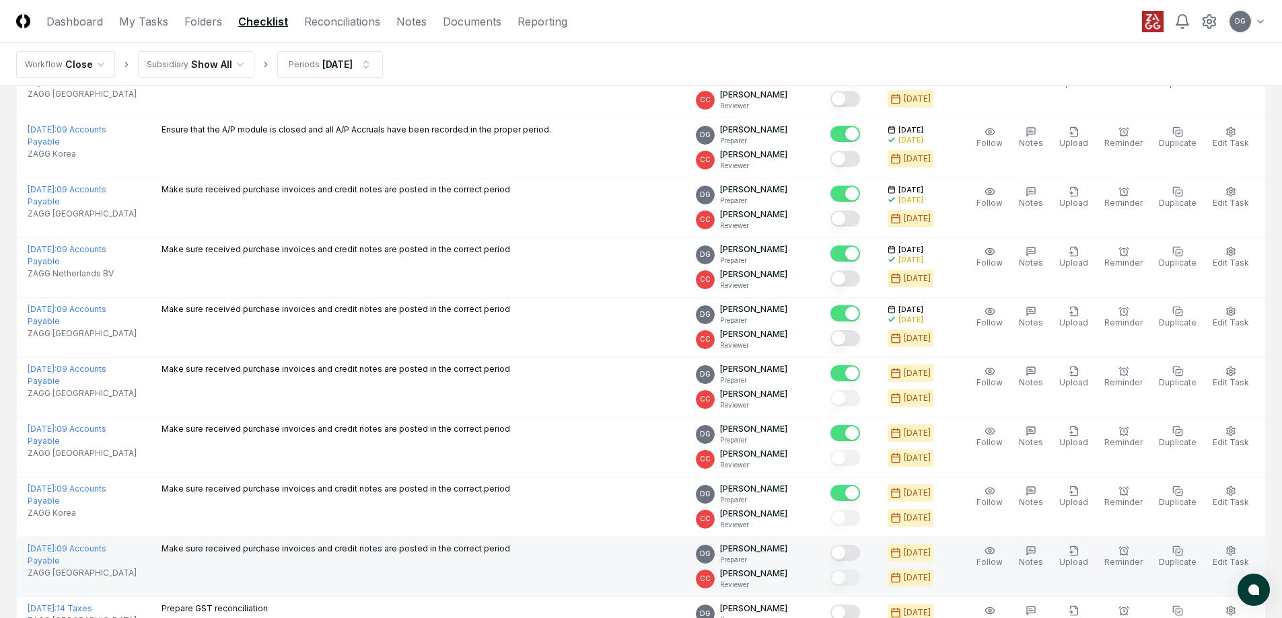
click at [848, 544] on div at bounding box center [848, 554] width 36 height 22
click at [854, 546] on button "Mark complete" at bounding box center [845, 553] width 30 height 16
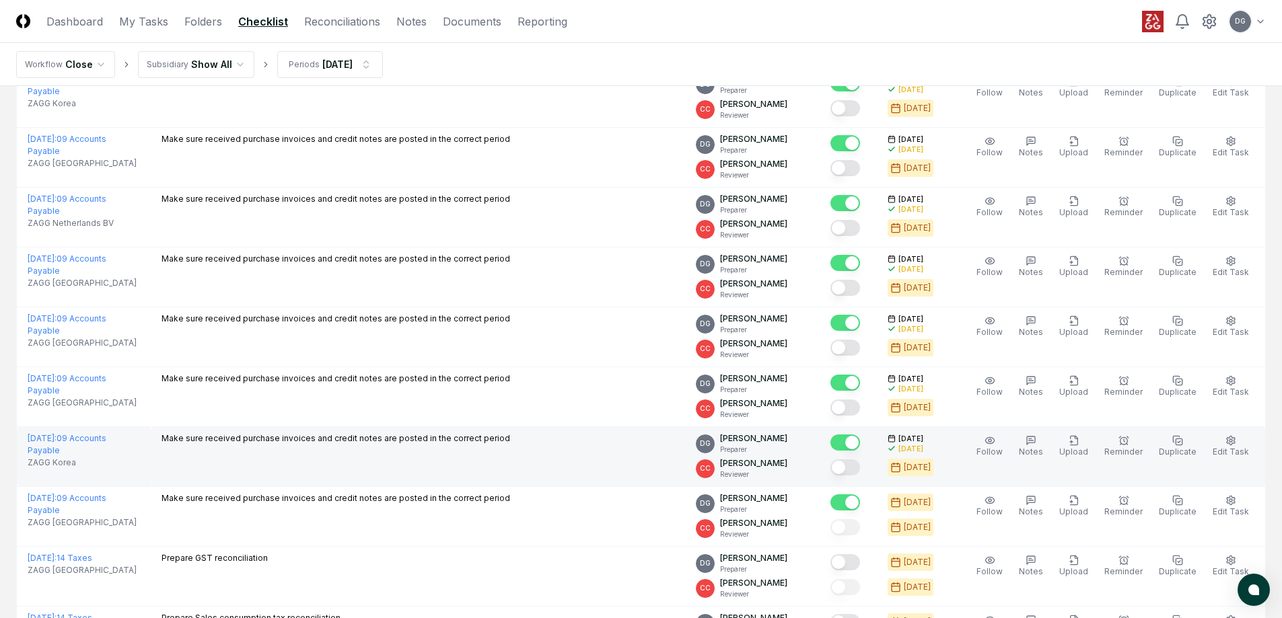
scroll to position [2019, 0]
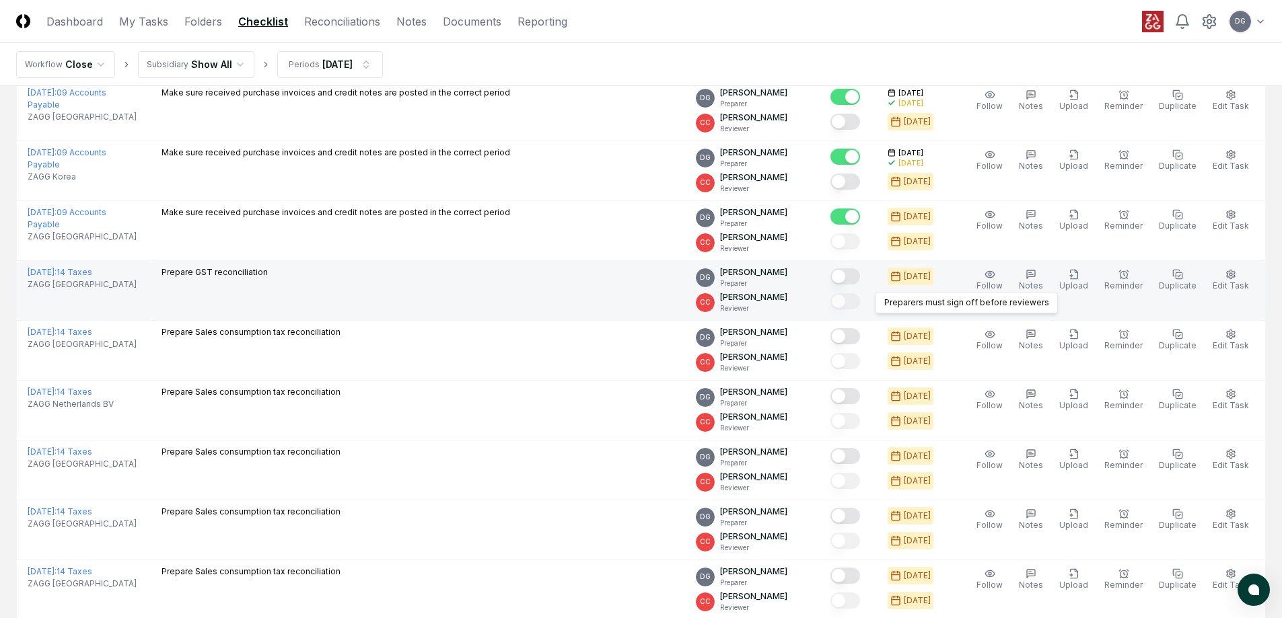
click at [857, 273] on button "Mark complete" at bounding box center [845, 277] width 30 height 16
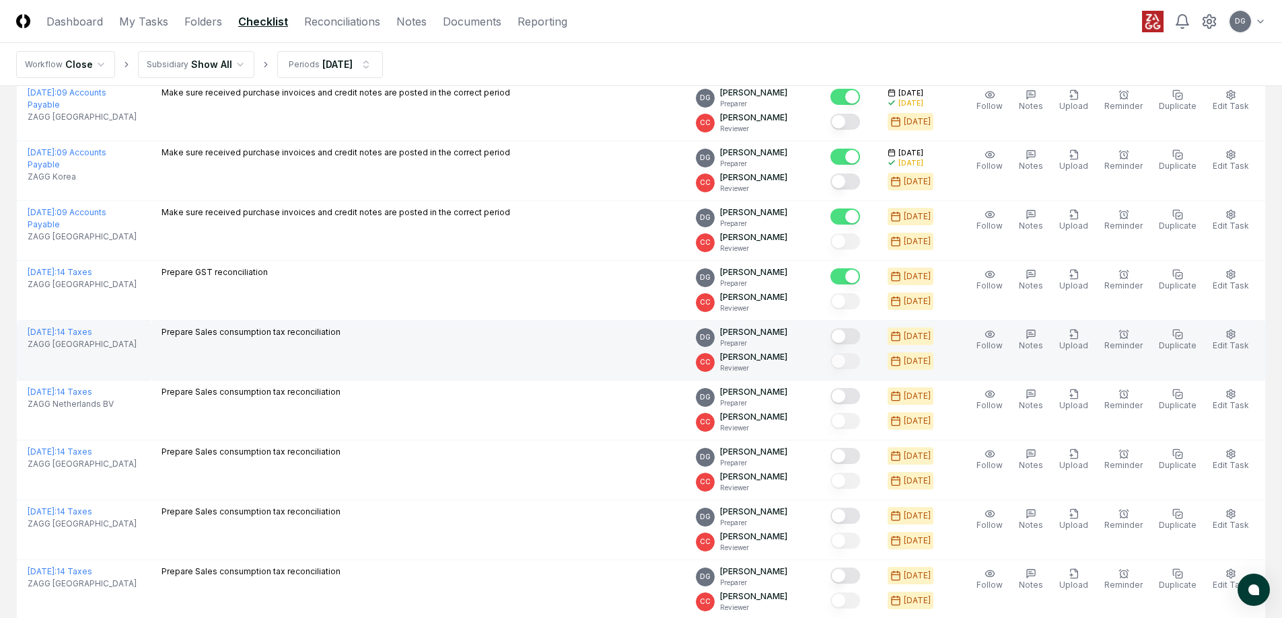
click at [857, 336] on button "Mark complete" at bounding box center [845, 336] width 30 height 16
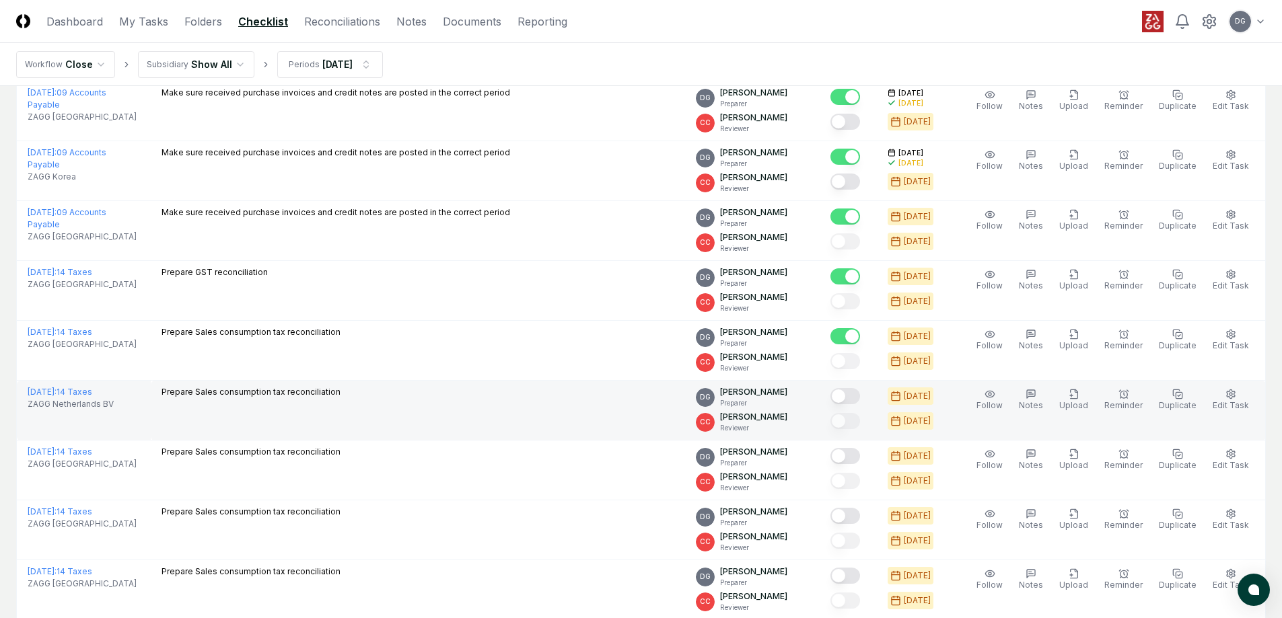
click at [860, 397] on button "Mark complete" at bounding box center [845, 396] width 30 height 16
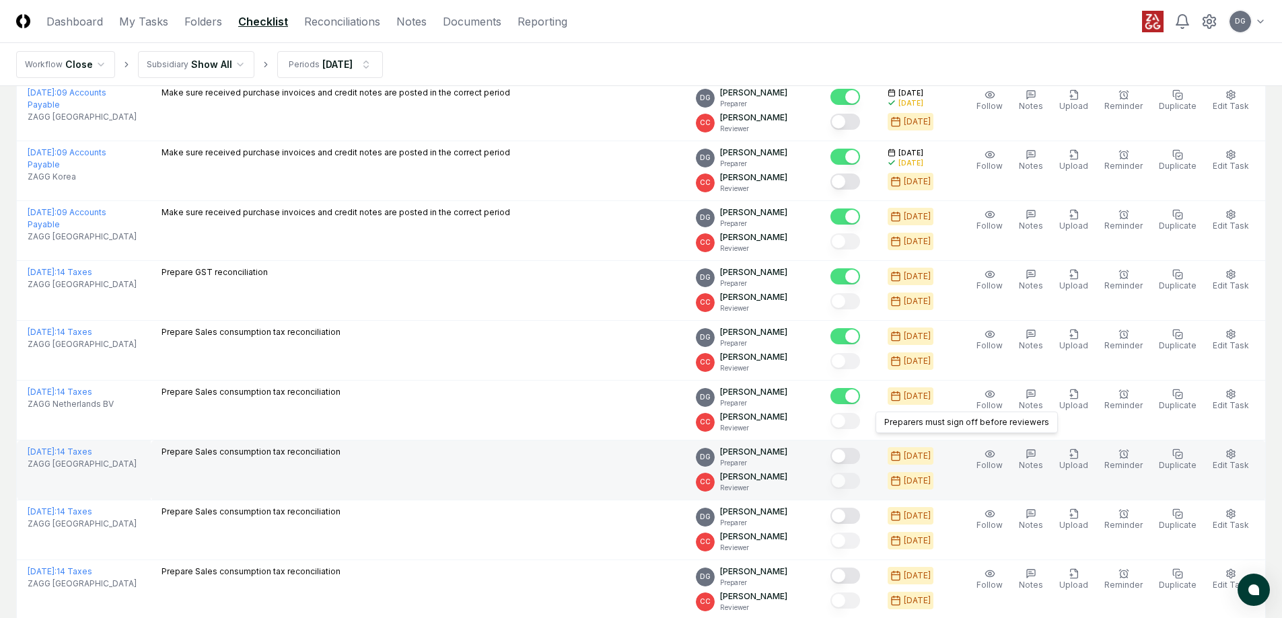
click at [860, 452] on button "Mark complete" at bounding box center [845, 456] width 30 height 16
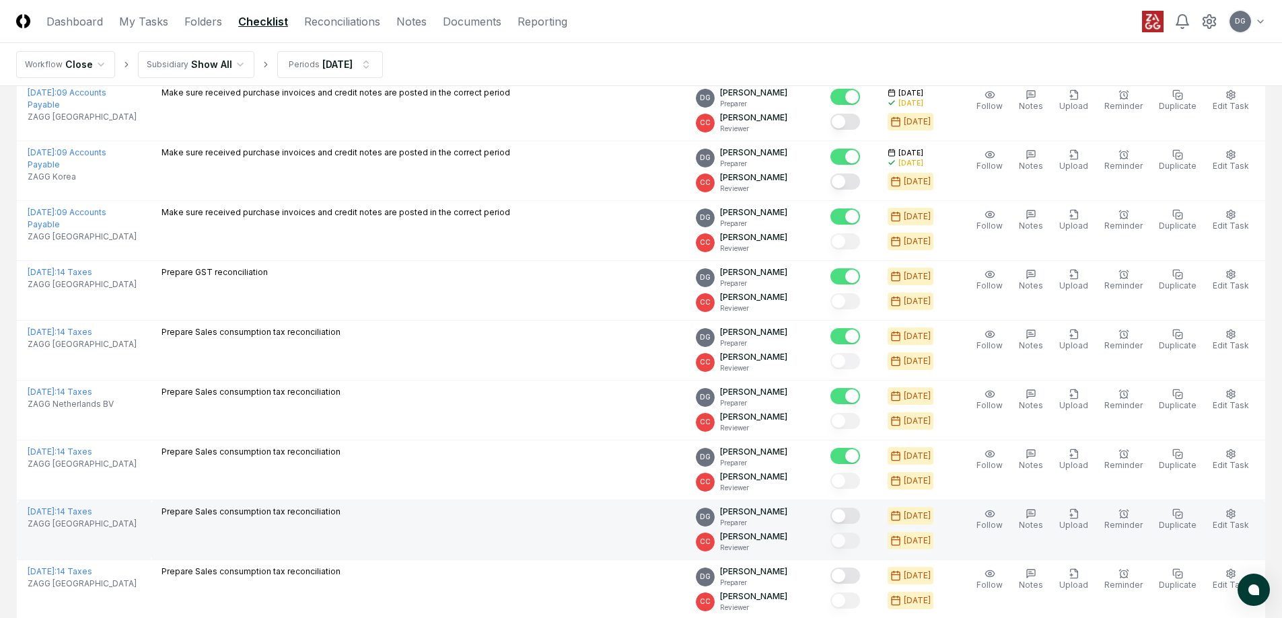
click at [859, 510] on button "Mark complete" at bounding box center [845, 516] width 30 height 16
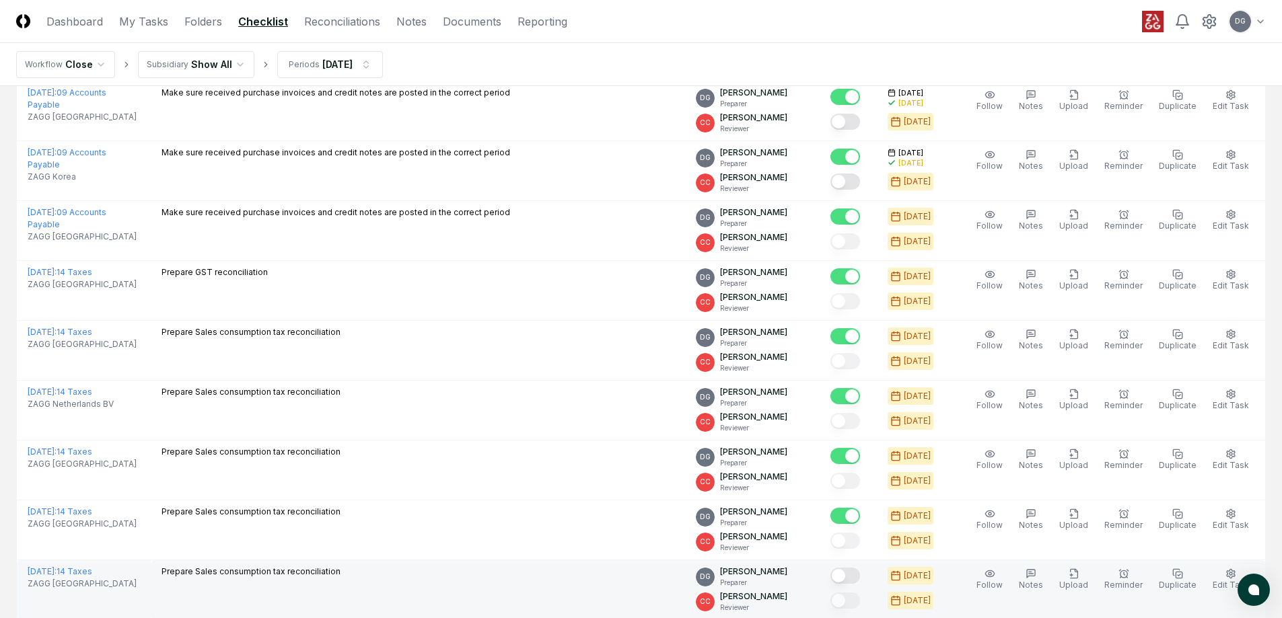
click at [860, 571] on button "Mark complete" at bounding box center [845, 576] width 30 height 16
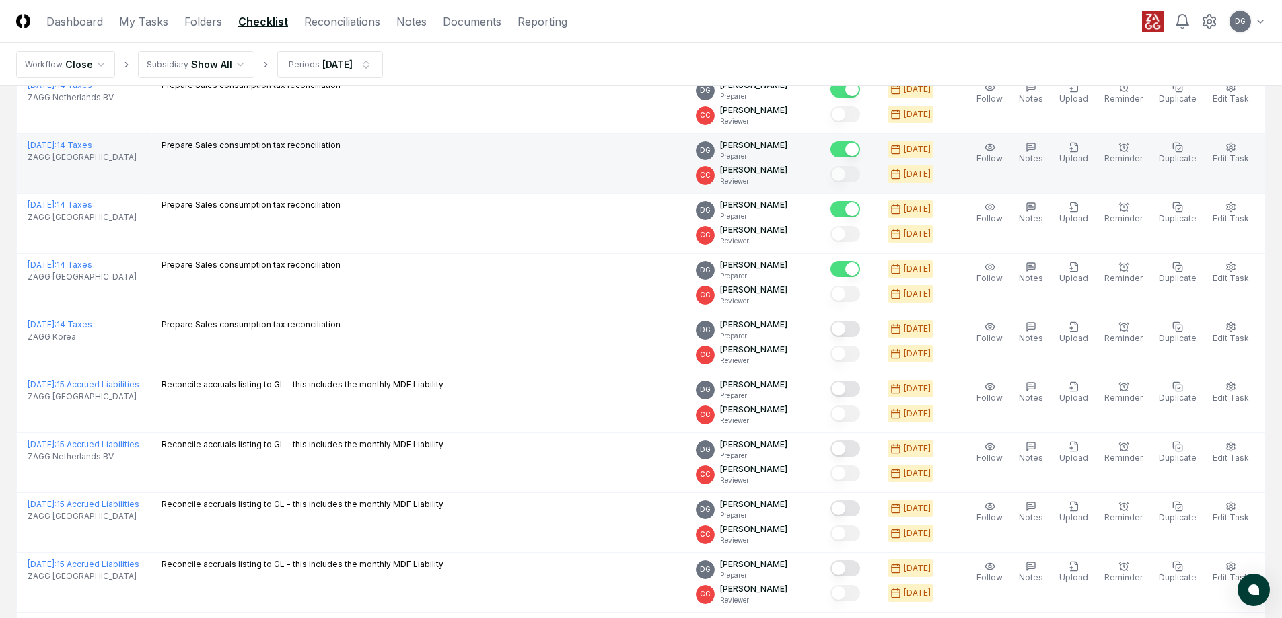
scroll to position [2423, 0]
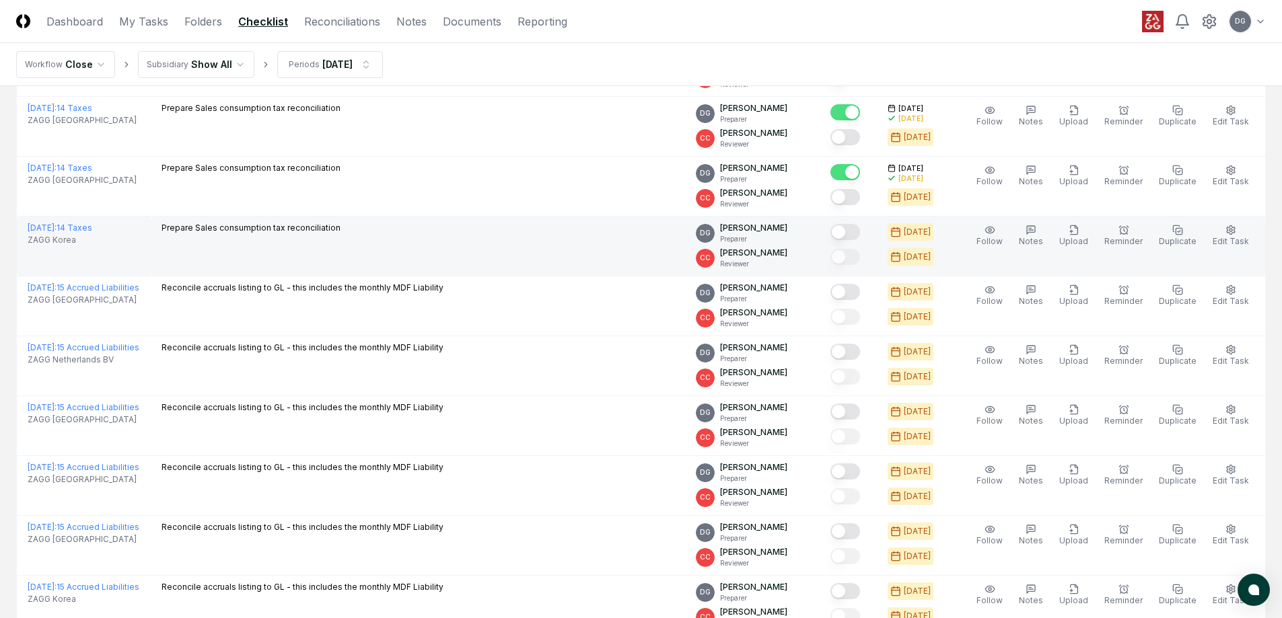
click at [860, 234] on button "Mark complete" at bounding box center [845, 232] width 30 height 16
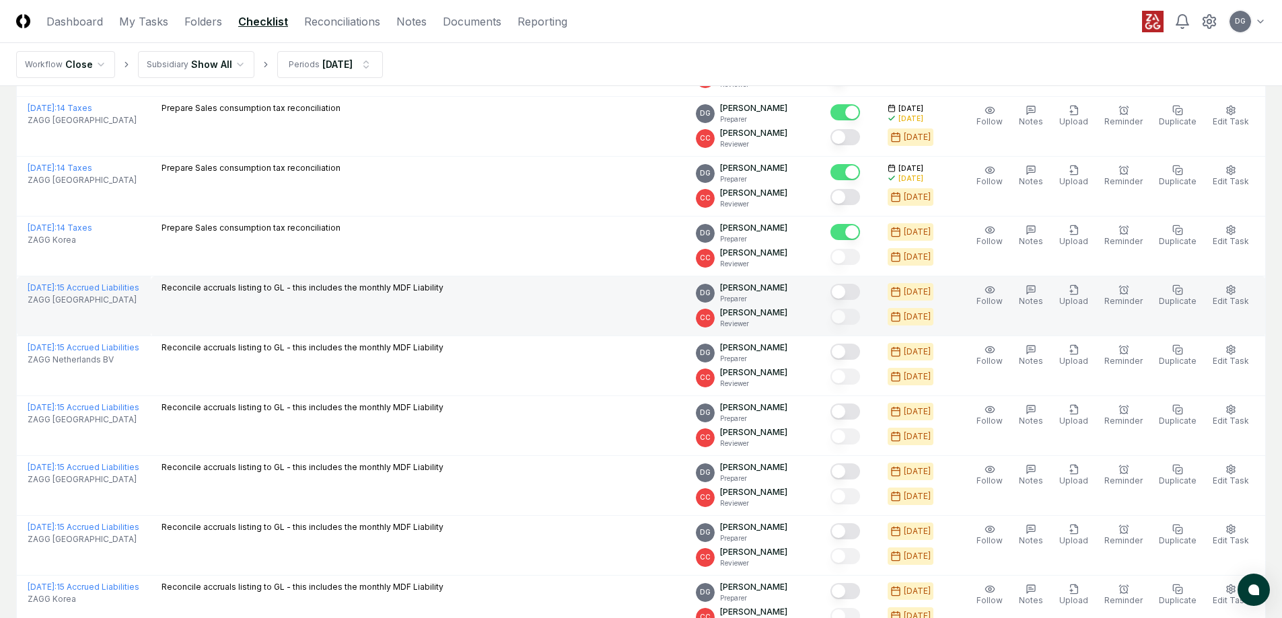
click at [860, 294] on button "Mark complete" at bounding box center [845, 292] width 30 height 16
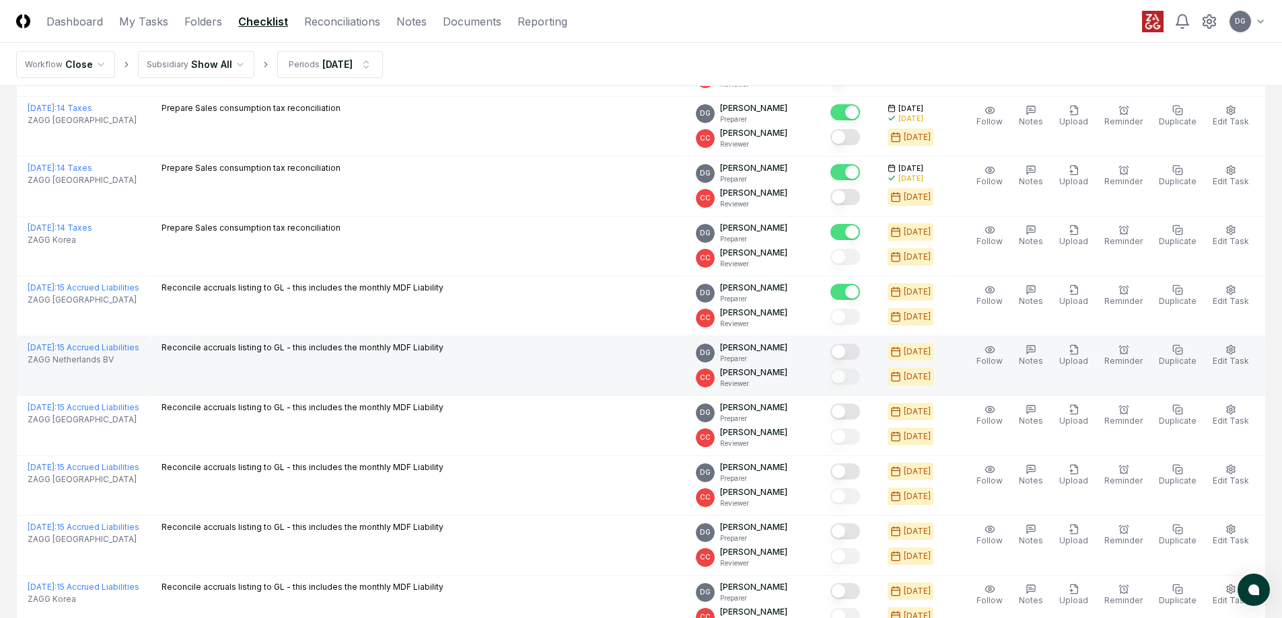
click at [855, 355] on button "Mark complete" at bounding box center [845, 352] width 30 height 16
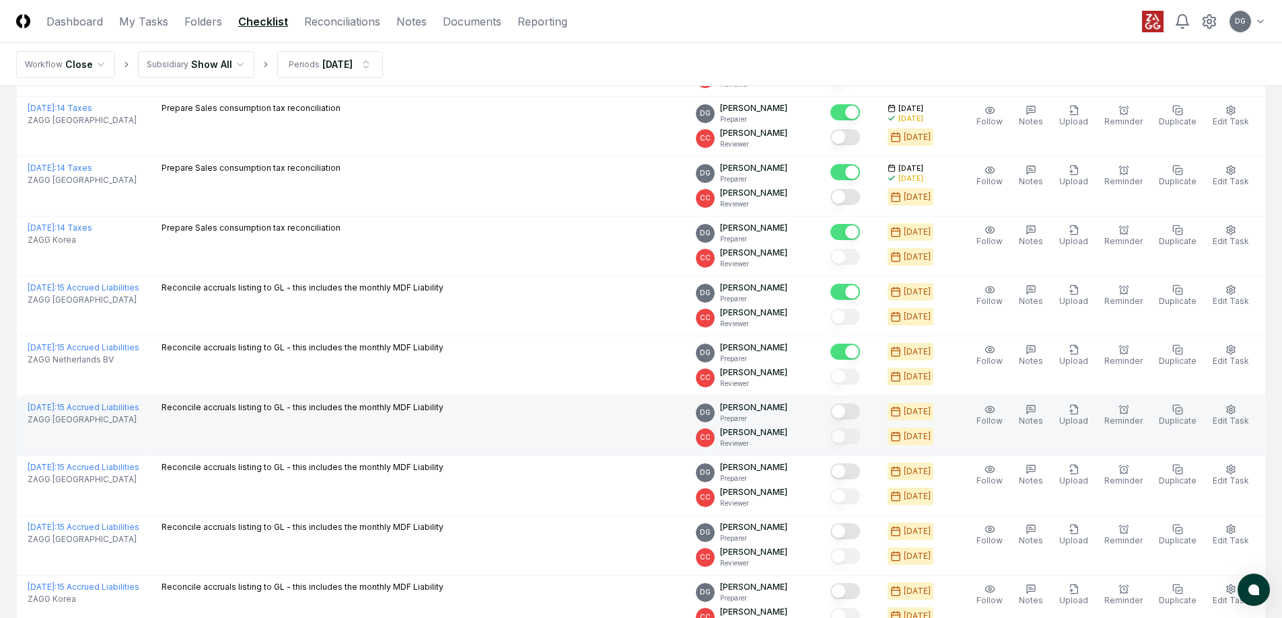
click at [860, 413] on button "Mark complete" at bounding box center [845, 412] width 30 height 16
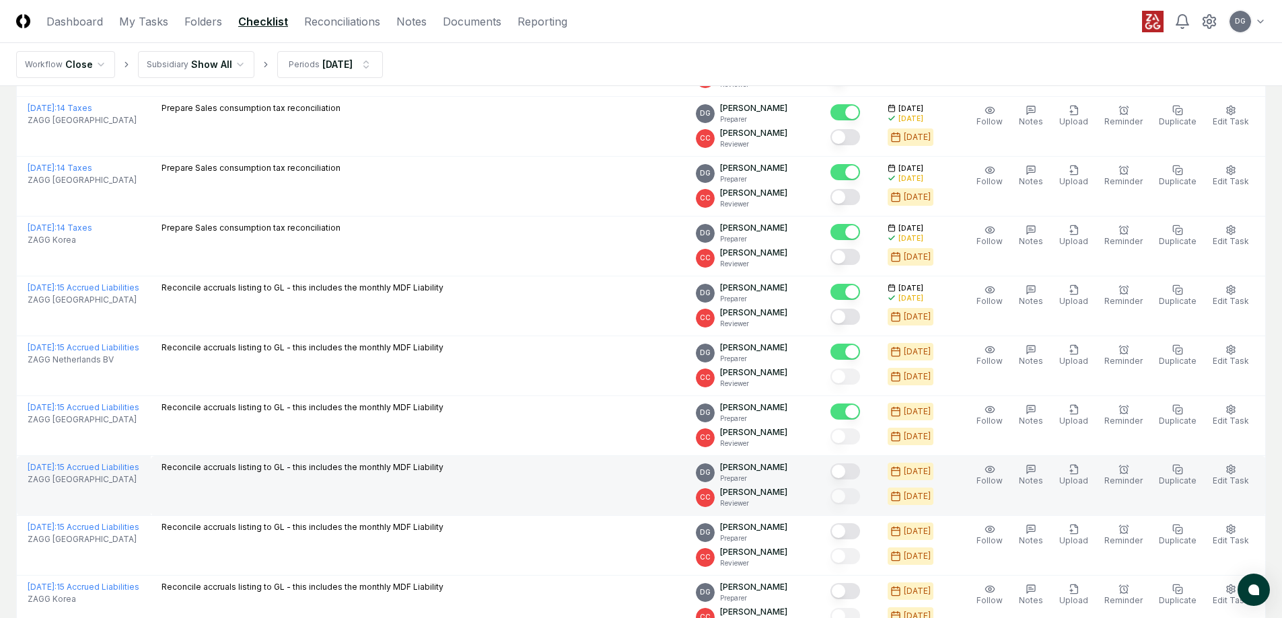
click at [860, 464] on button "Mark complete" at bounding box center [845, 472] width 30 height 16
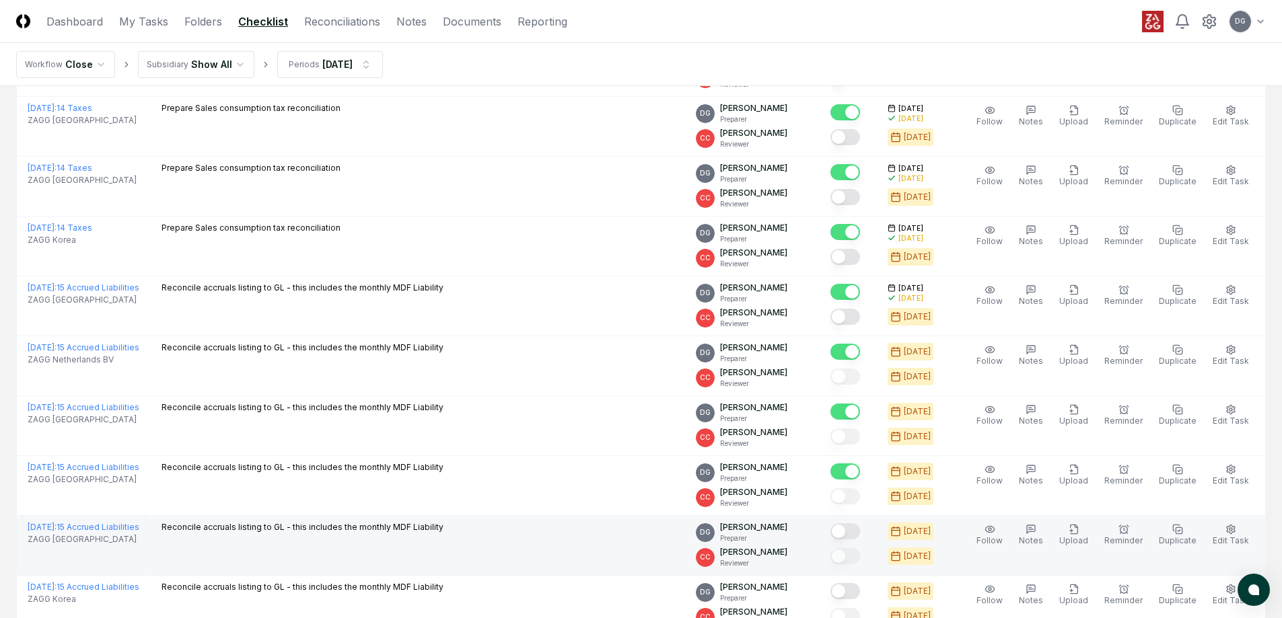
click at [860, 528] on button "Mark complete" at bounding box center [845, 532] width 30 height 16
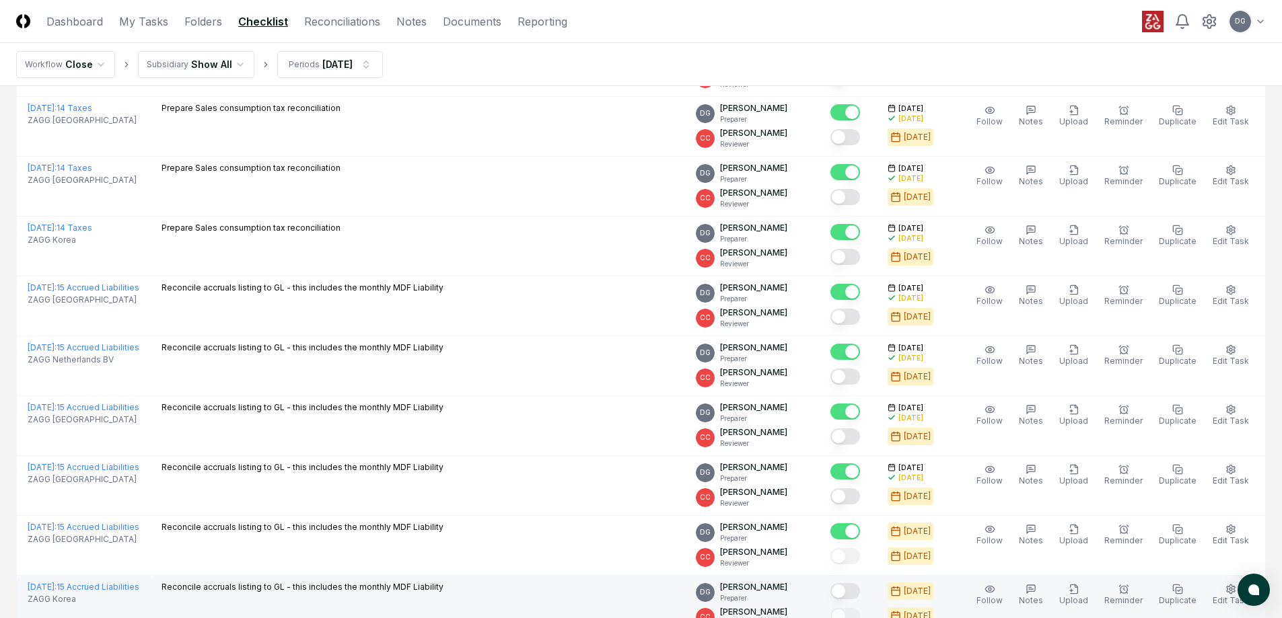
click at [855, 593] on button "Mark complete" at bounding box center [845, 591] width 30 height 16
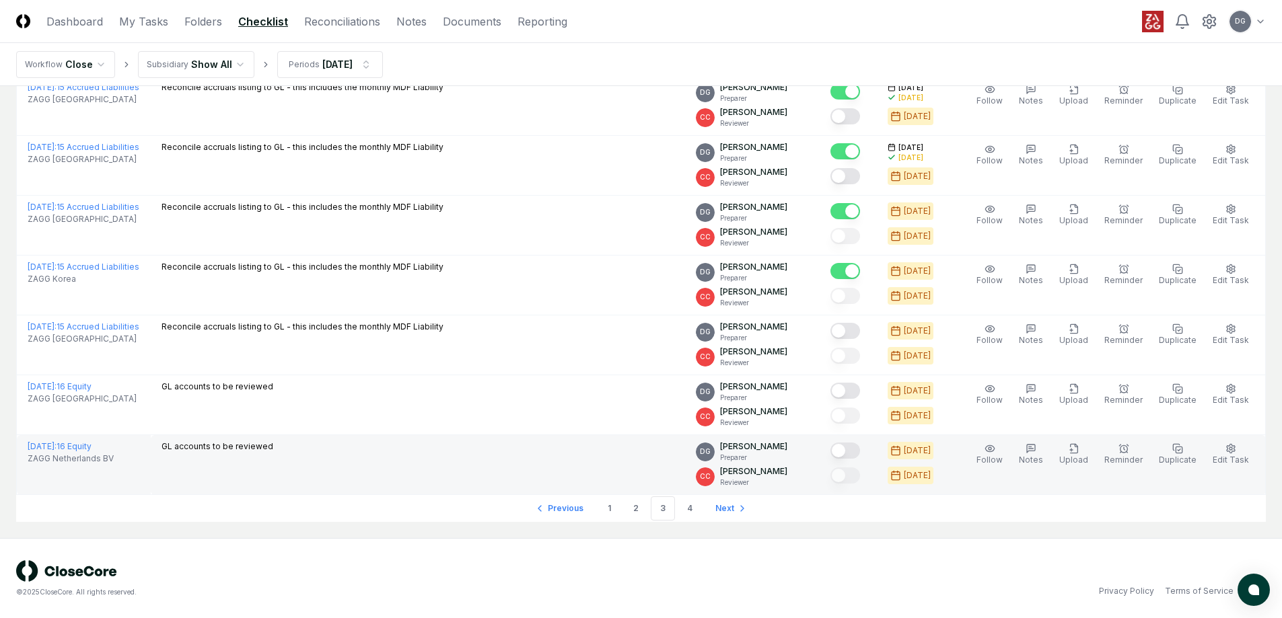
scroll to position [2744, 0]
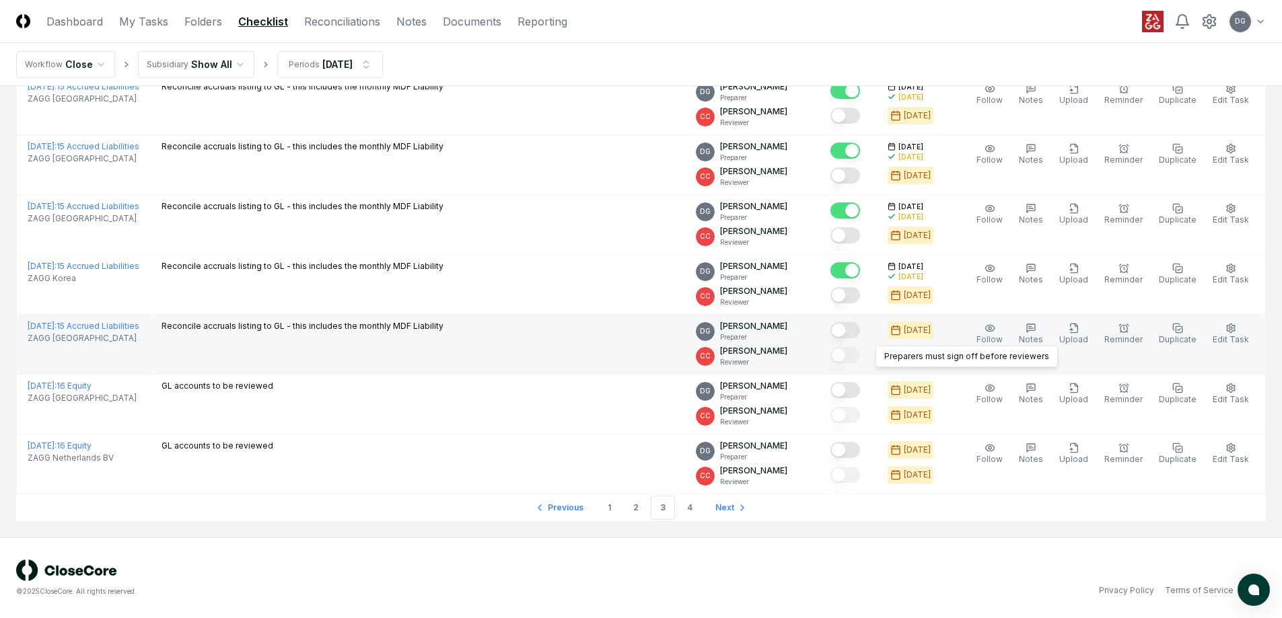
click at [860, 336] on button "Mark complete" at bounding box center [845, 330] width 30 height 16
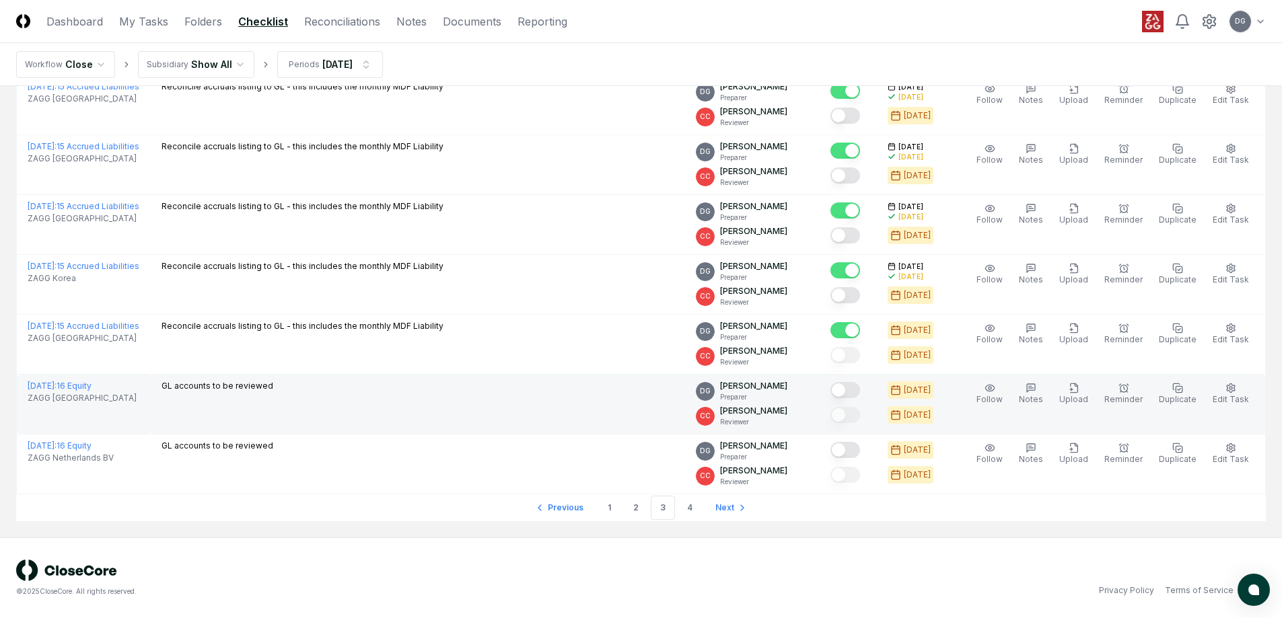
click at [860, 383] on button "Mark complete" at bounding box center [845, 390] width 30 height 16
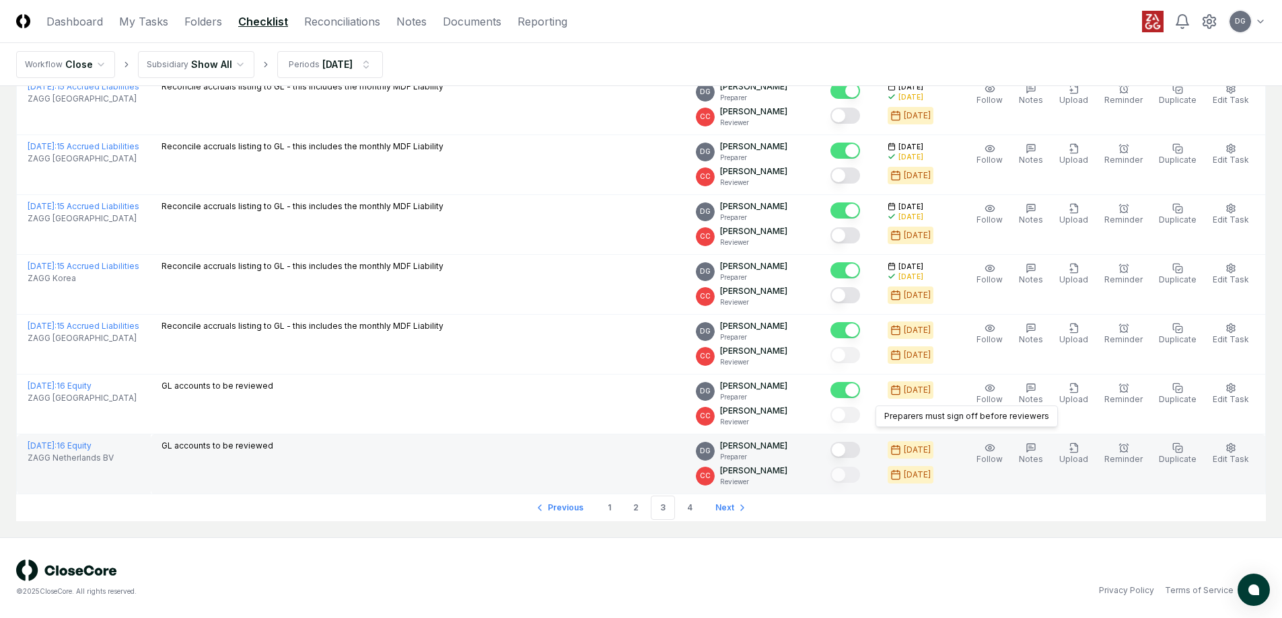
click at [860, 450] on button "Mark complete" at bounding box center [845, 450] width 30 height 16
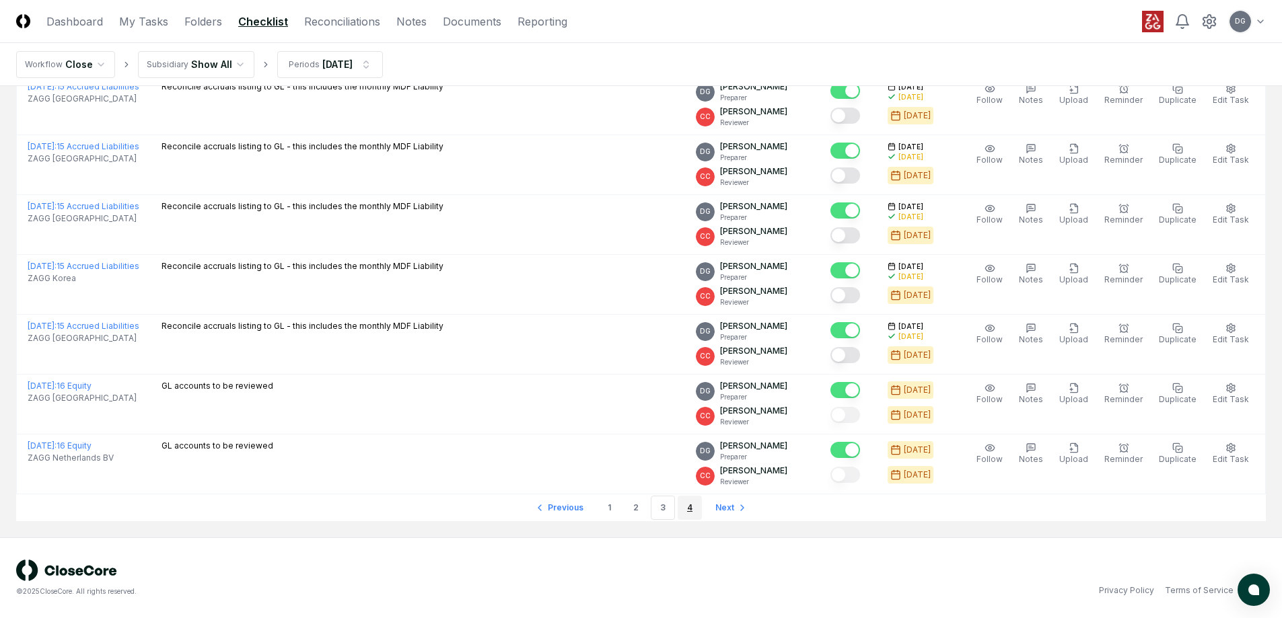
click at [683, 505] on link "4" at bounding box center [690, 508] width 24 height 24
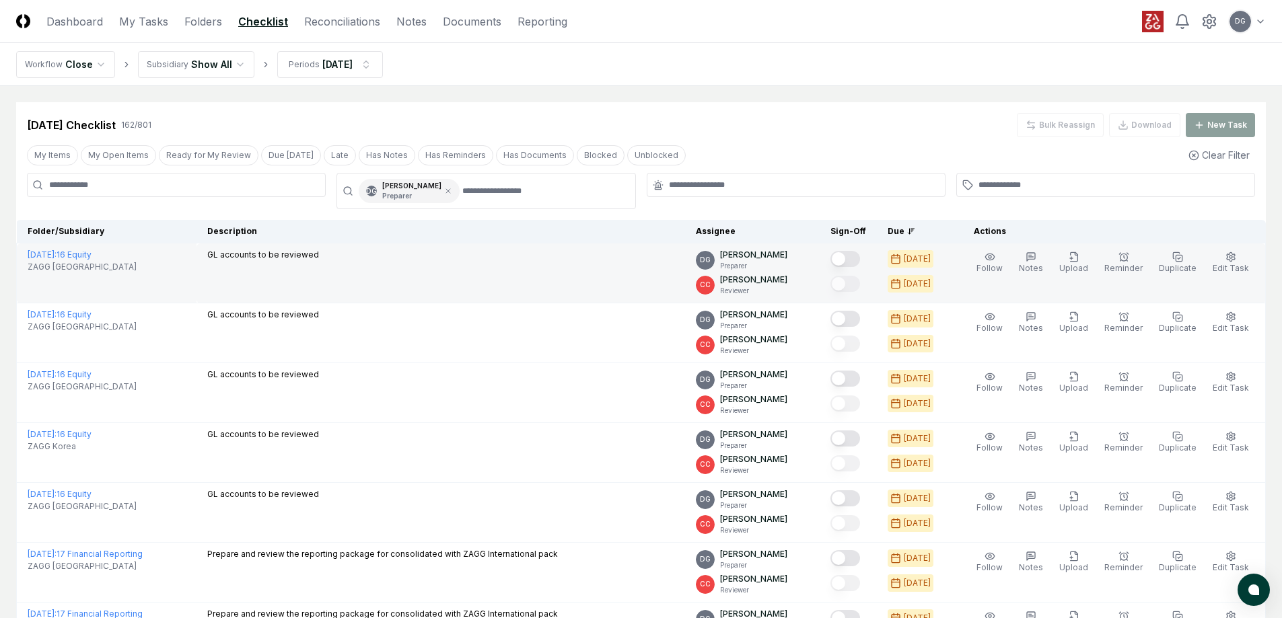
click at [851, 256] on button "Mark complete" at bounding box center [845, 259] width 30 height 16
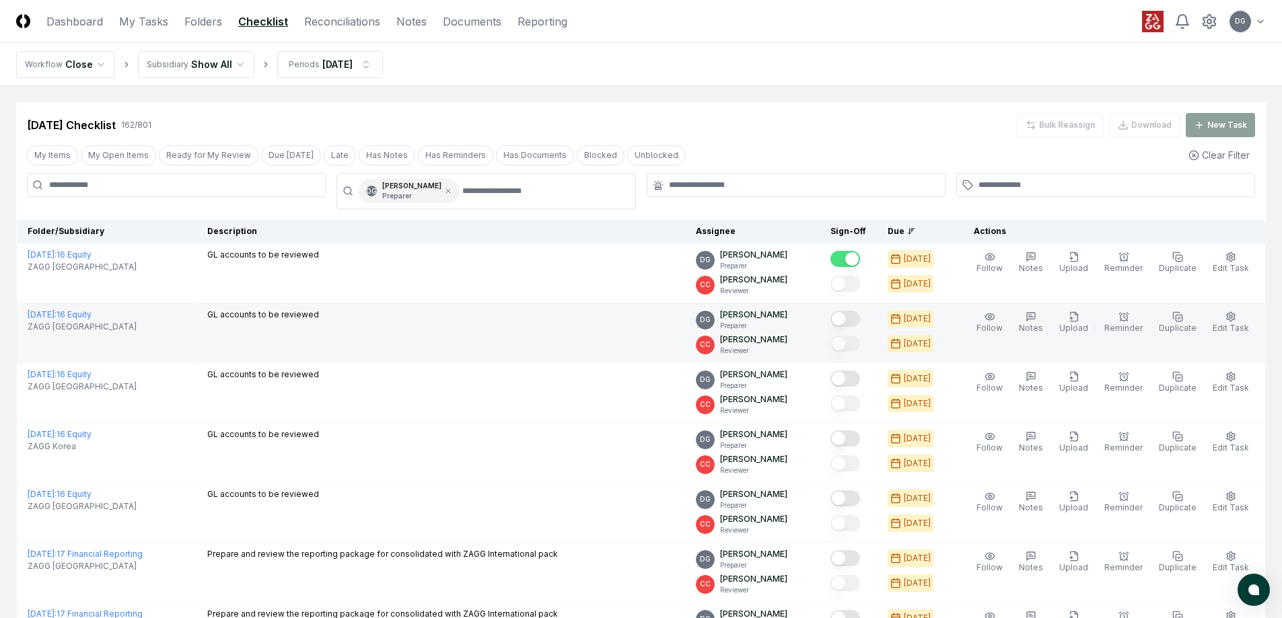
click at [852, 315] on button "Mark complete" at bounding box center [845, 319] width 30 height 16
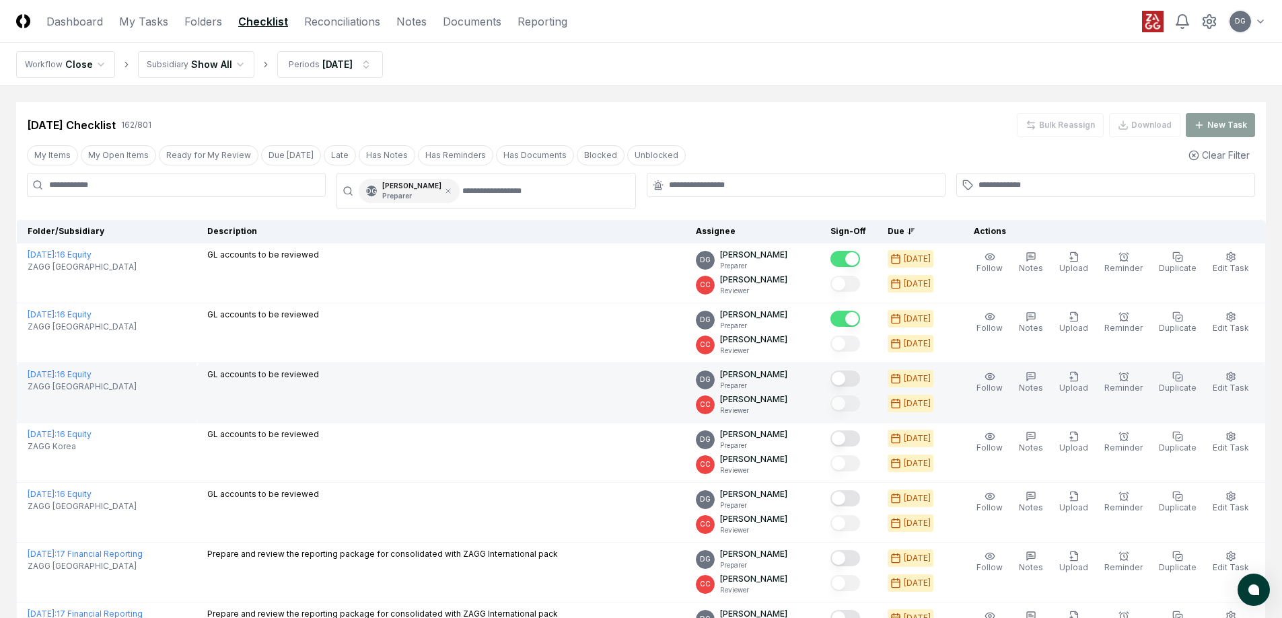
click at [859, 384] on button "Mark complete" at bounding box center [845, 379] width 30 height 16
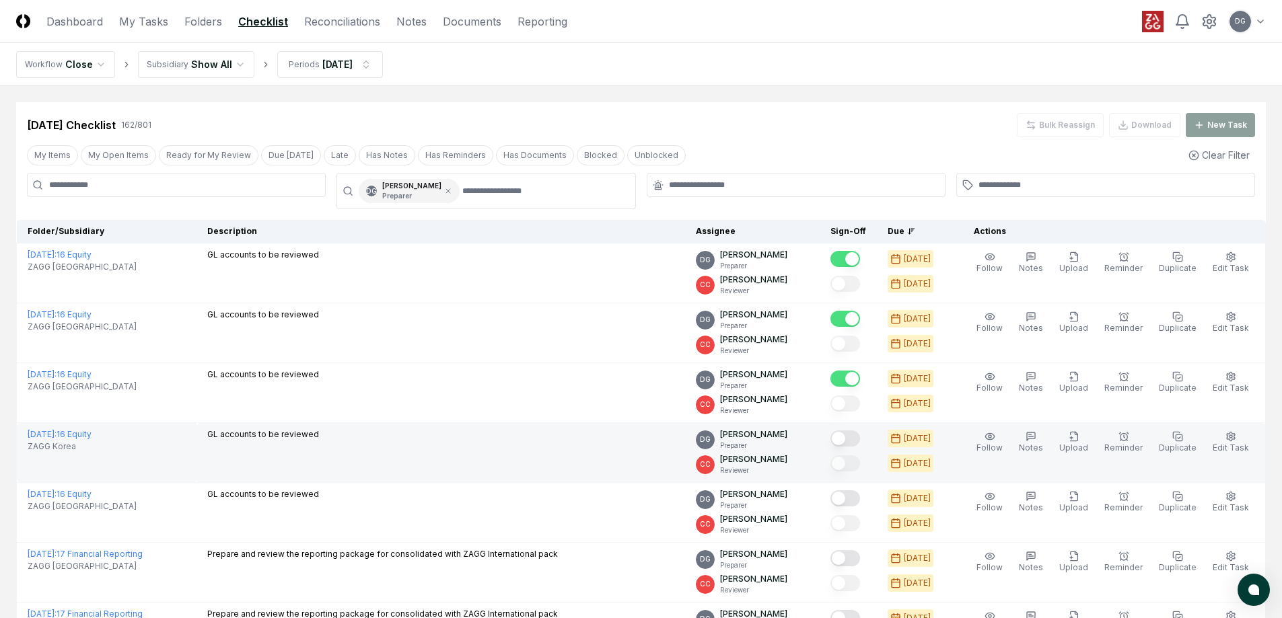
click at [859, 436] on button "Mark complete" at bounding box center [845, 439] width 30 height 16
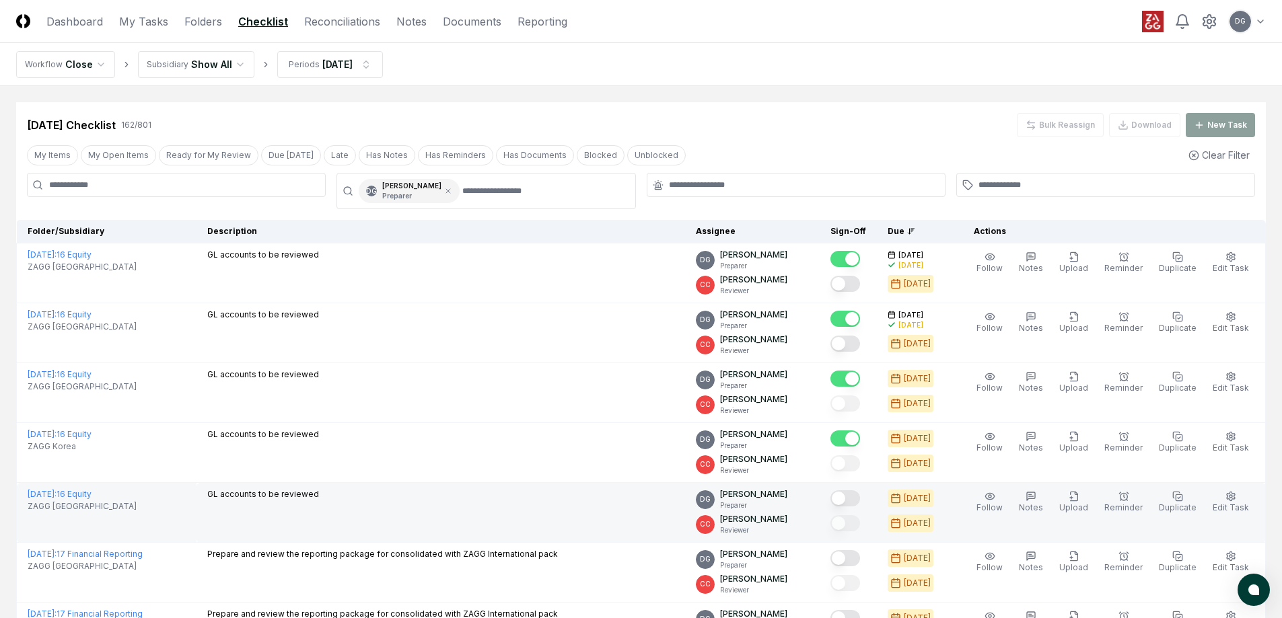
click at [860, 506] on button "Mark complete" at bounding box center [845, 499] width 30 height 16
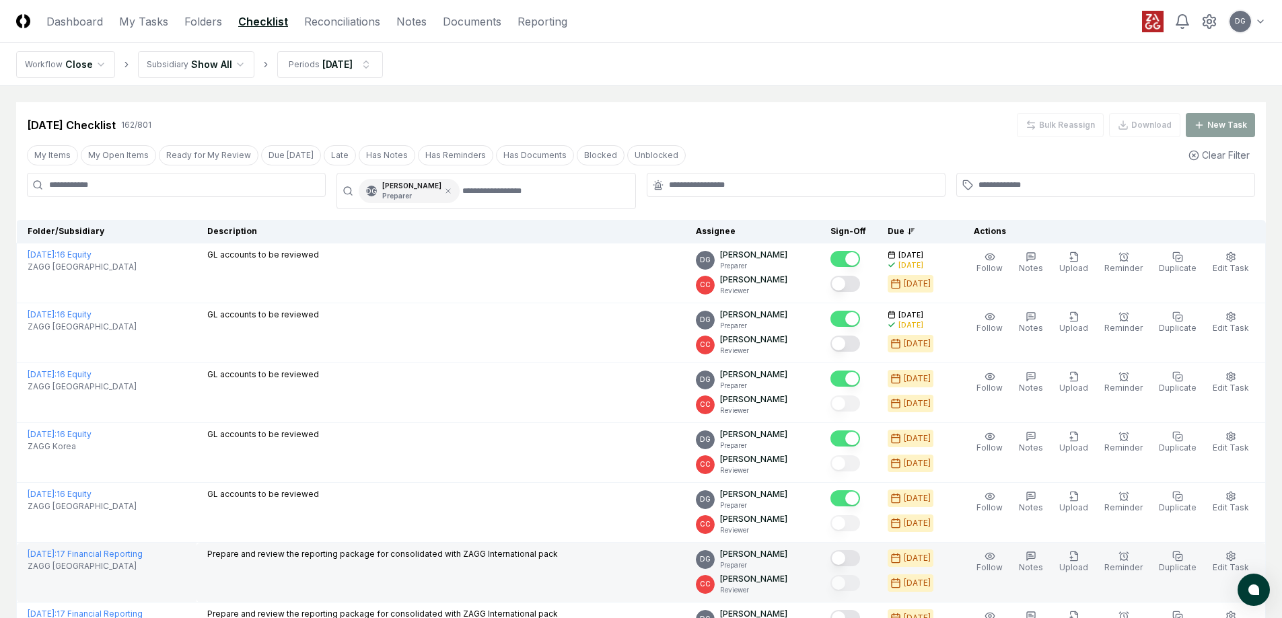
click at [860, 558] on button "Mark complete" at bounding box center [845, 559] width 30 height 16
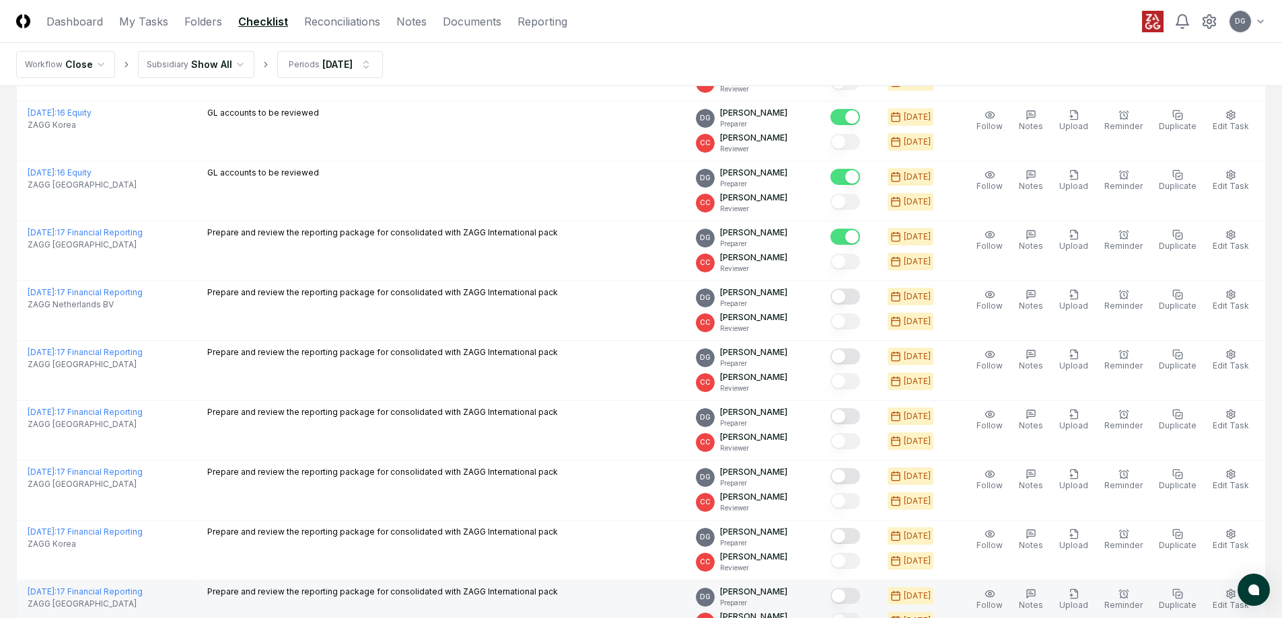
scroll to position [404, 0]
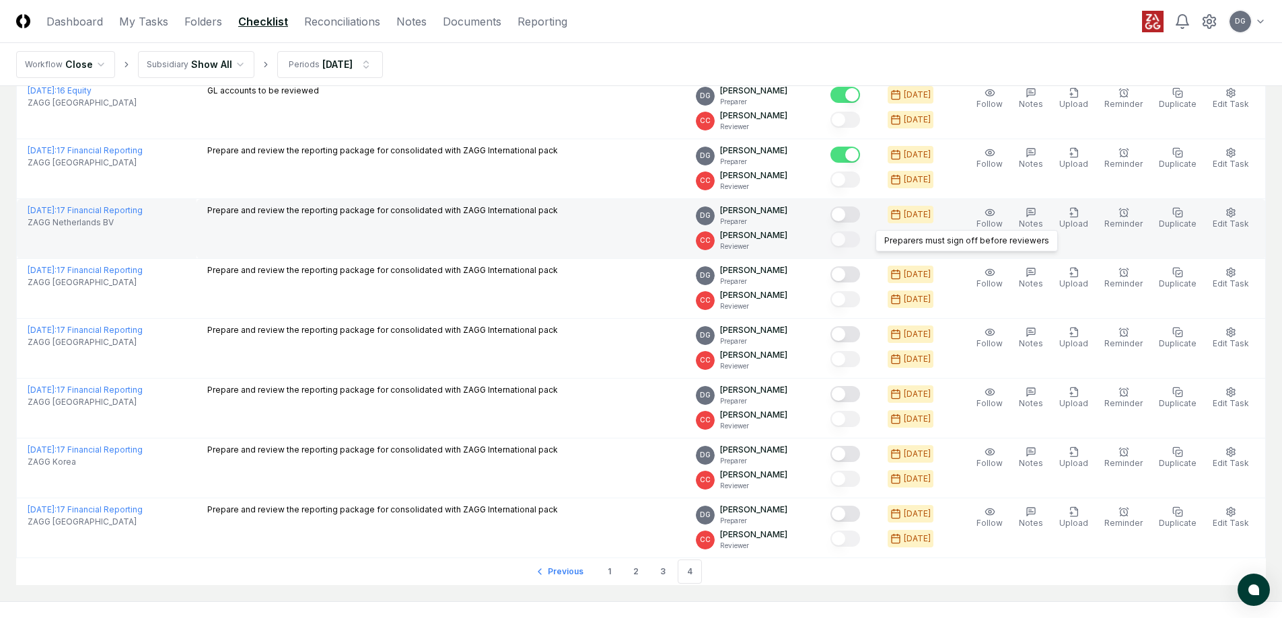
click at [860, 211] on button "Mark complete" at bounding box center [845, 215] width 30 height 16
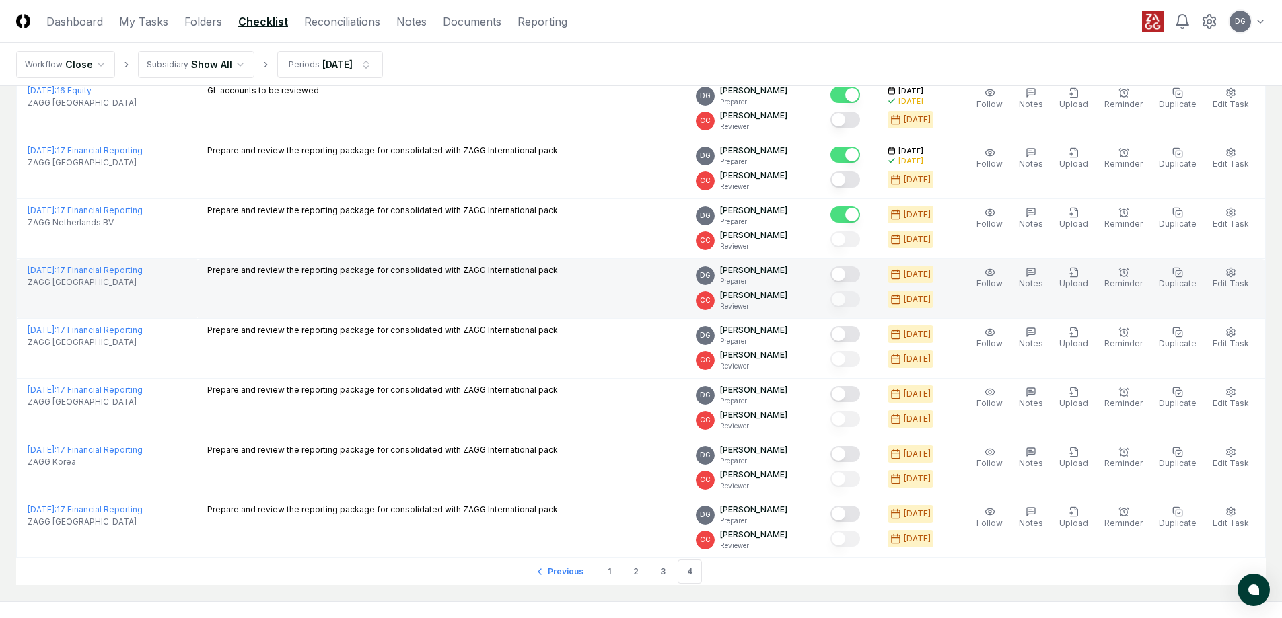
click at [860, 271] on button "Mark complete" at bounding box center [845, 275] width 30 height 16
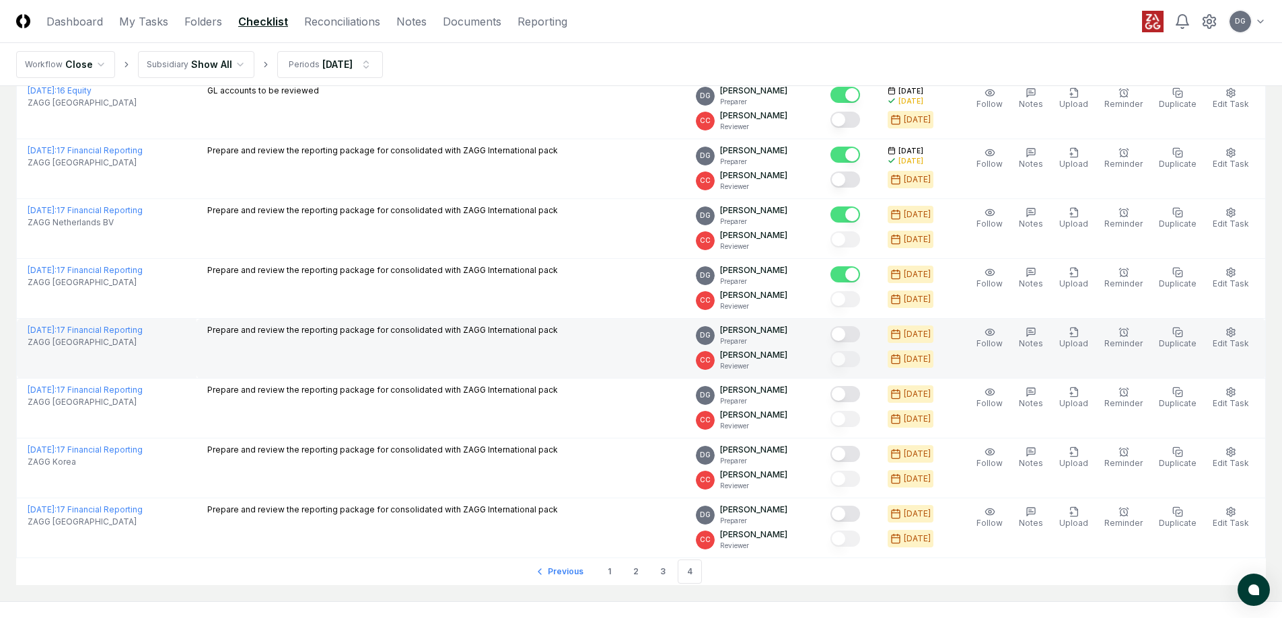
click at [860, 335] on button "Mark complete" at bounding box center [845, 334] width 30 height 16
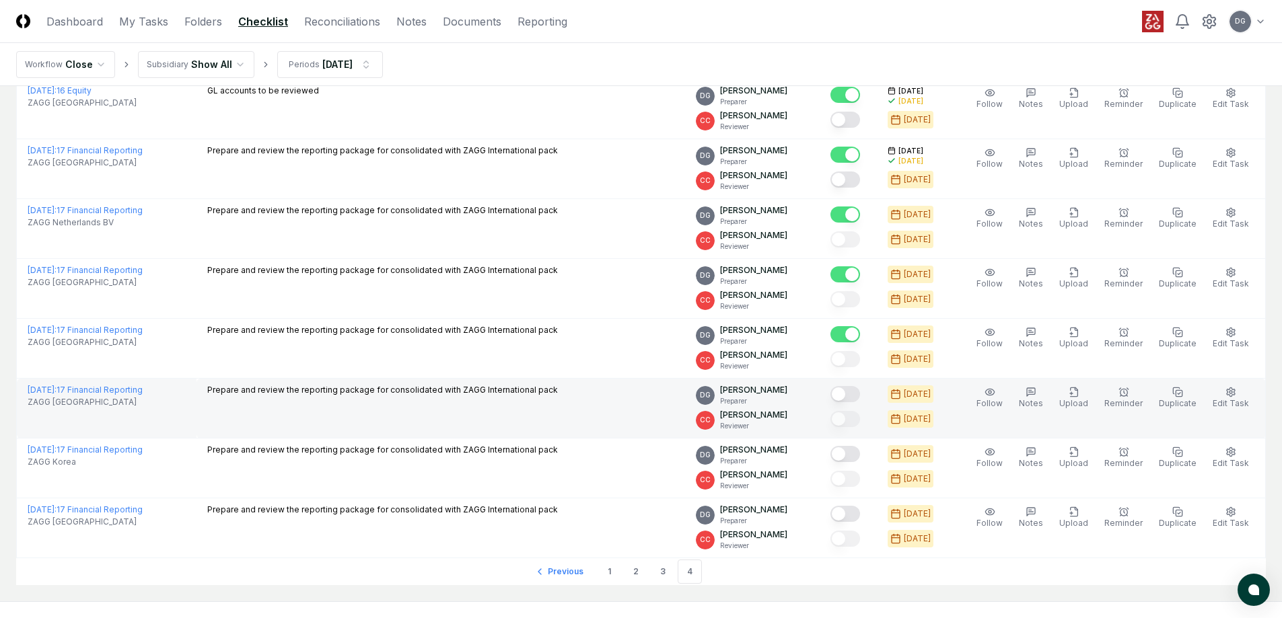
click at [860, 390] on button "Mark complete" at bounding box center [845, 394] width 30 height 16
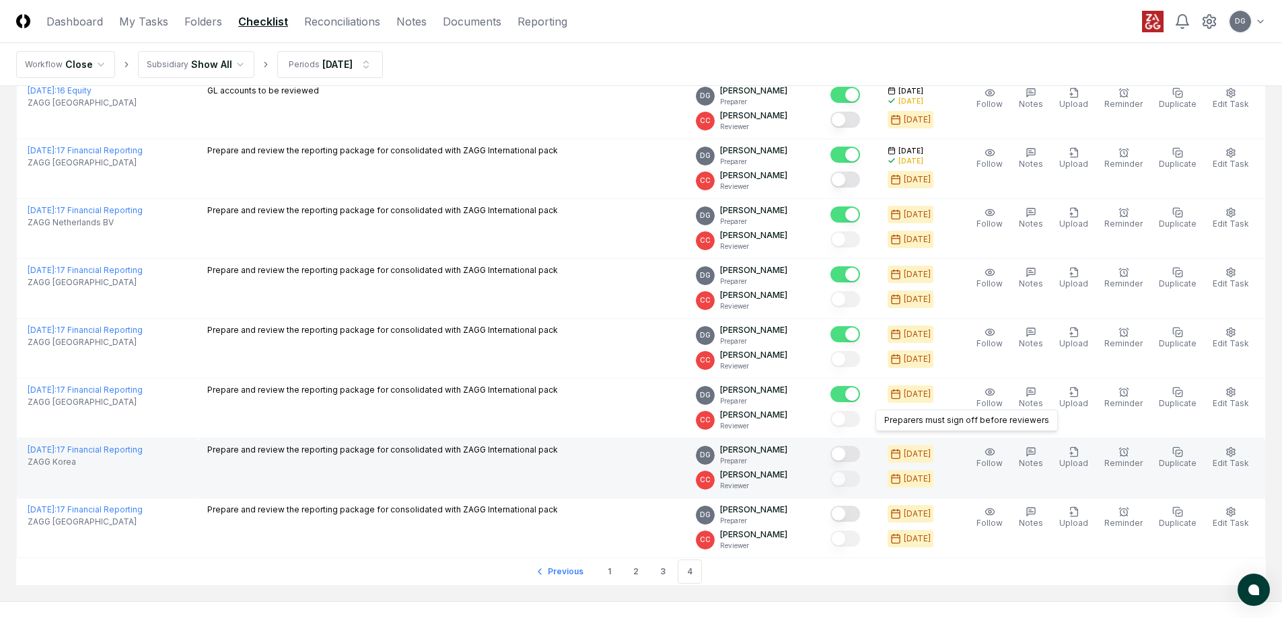
click at [860, 450] on button "Mark complete" at bounding box center [845, 454] width 30 height 16
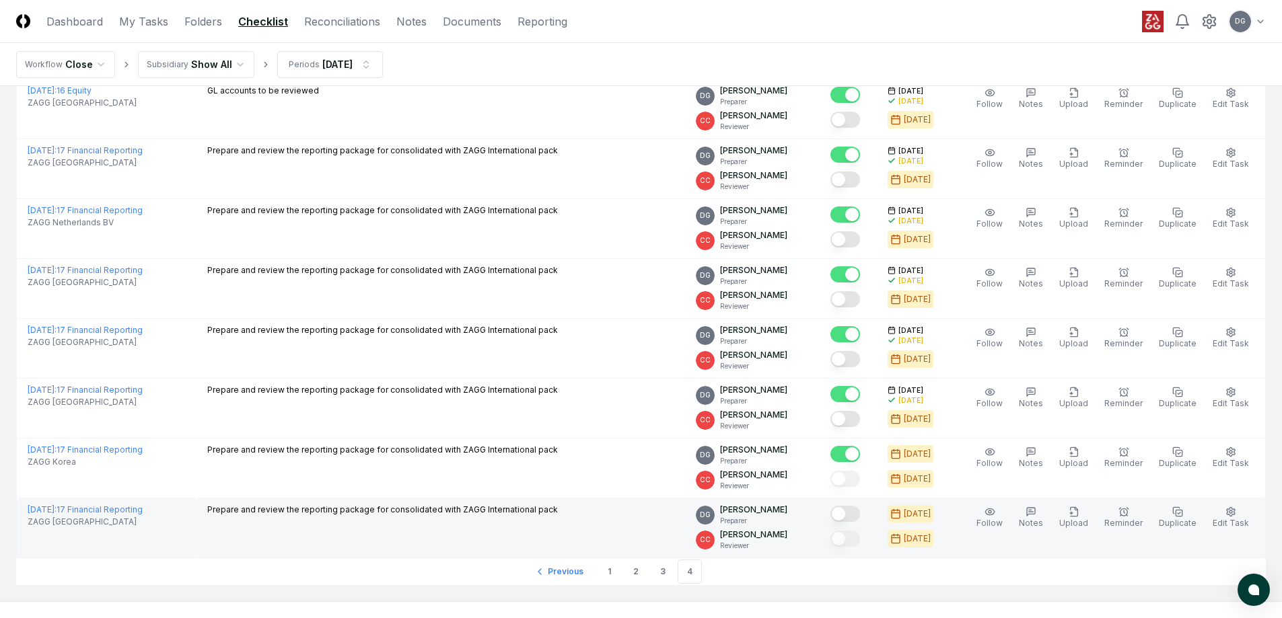
click at [860, 516] on button "Mark complete" at bounding box center [845, 514] width 30 height 16
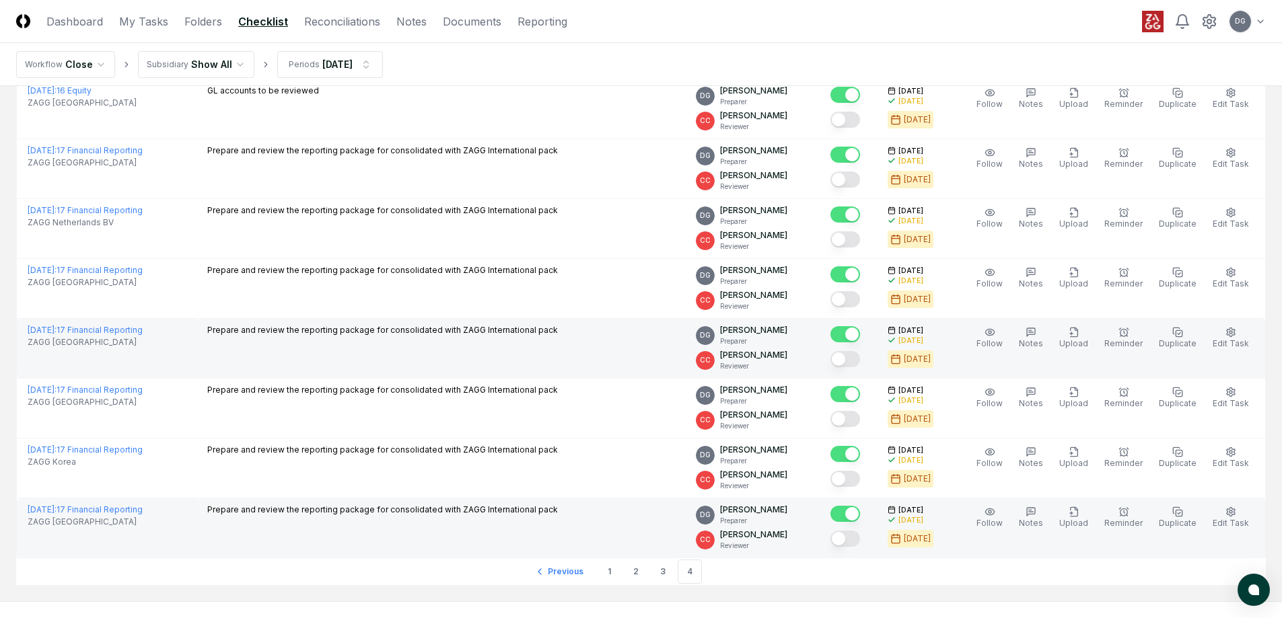
scroll to position [0, 0]
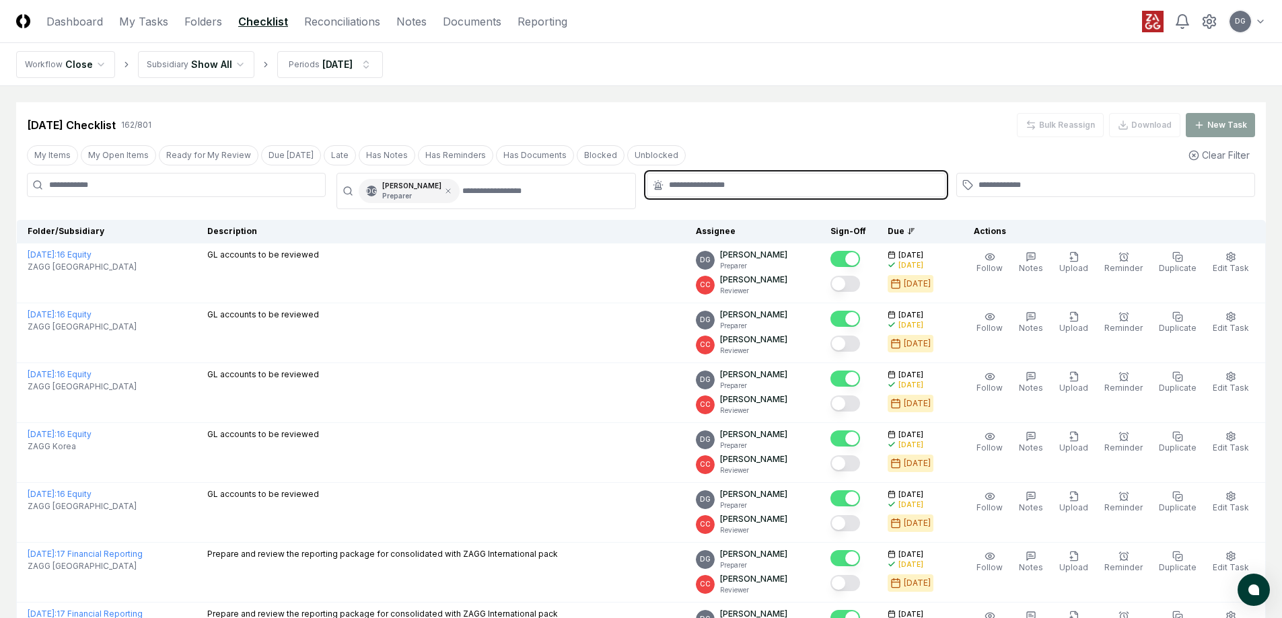
click at [791, 185] on input "text" at bounding box center [803, 185] width 268 height 12
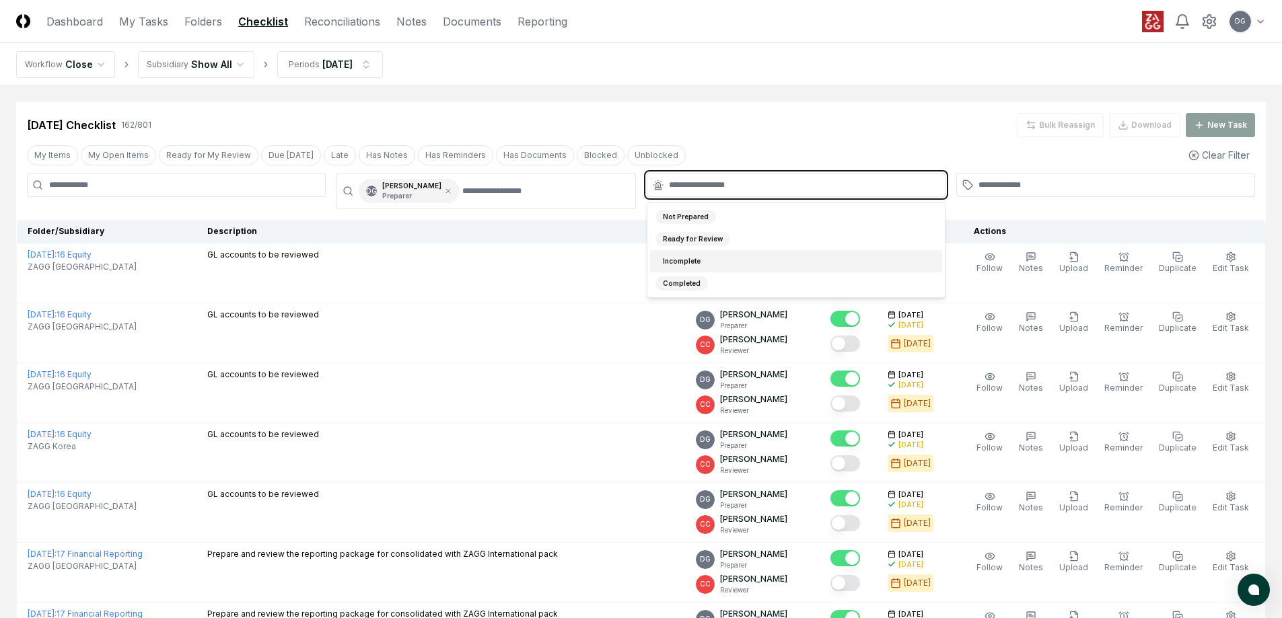
click at [691, 260] on div "Incomplete" at bounding box center [681, 261] width 52 height 14
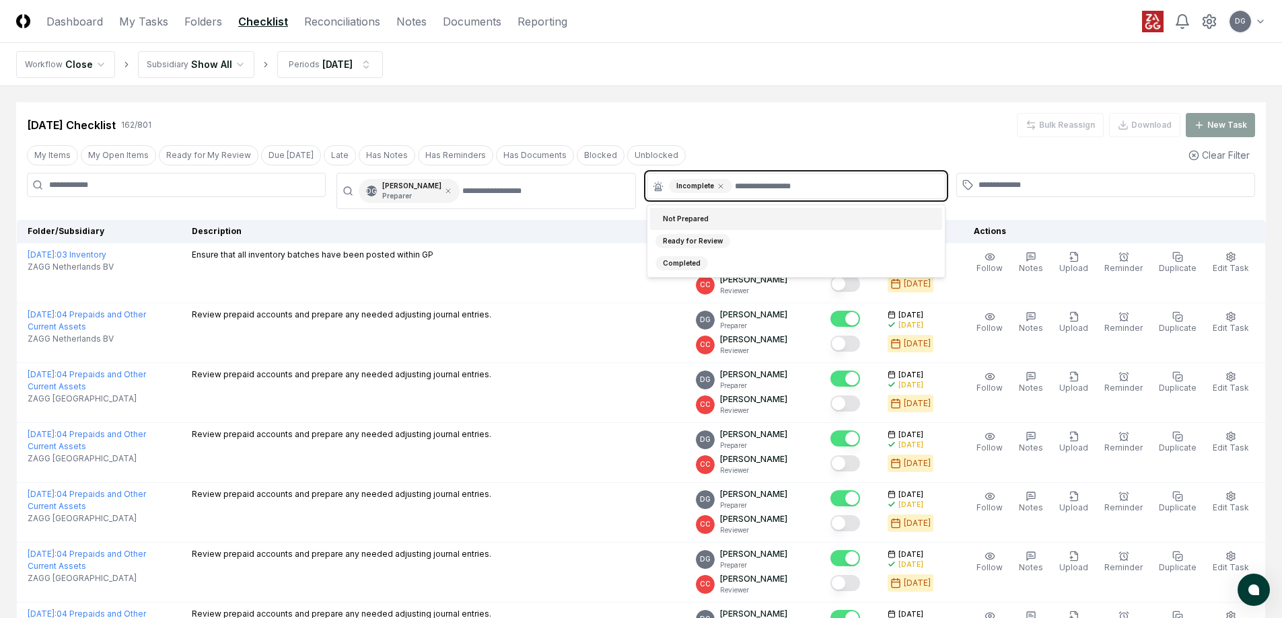
click at [686, 215] on div "Not Prepared" at bounding box center [685, 219] width 61 height 14
click at [720, 186] on icon at bounding box center [721, 186] width 8 height 8
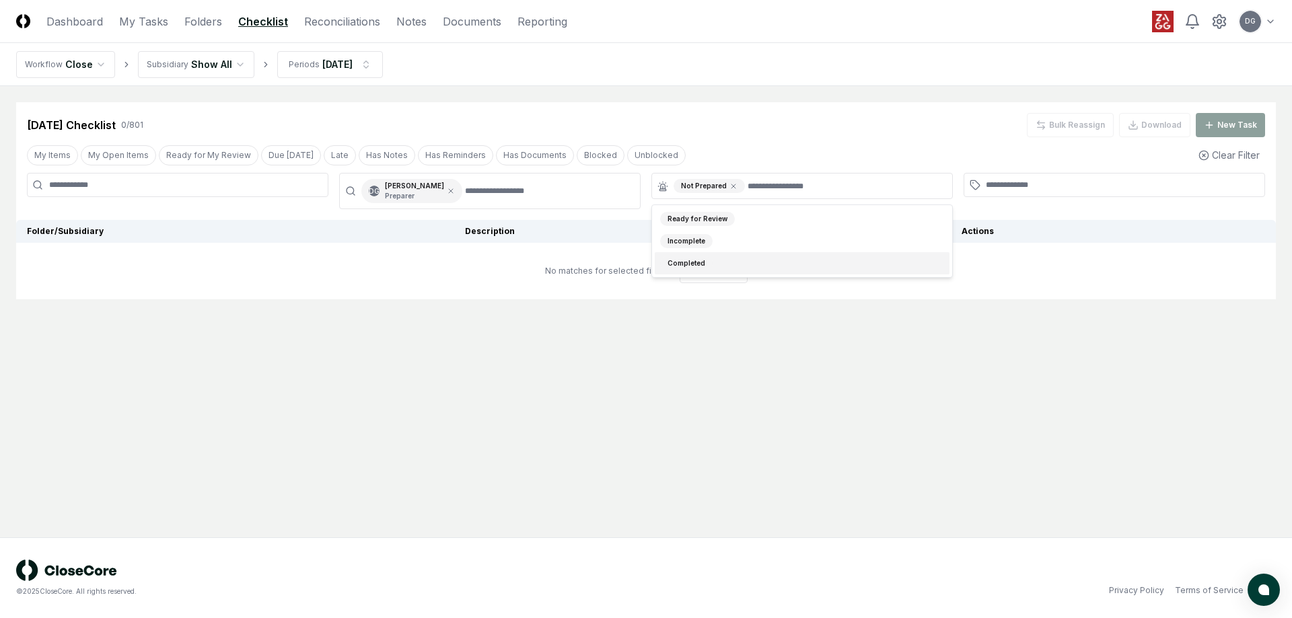
click at [628, 288] on td "No matches for selected filters Reset Filters" at bounding box center [646, 271] width 1260 height 57
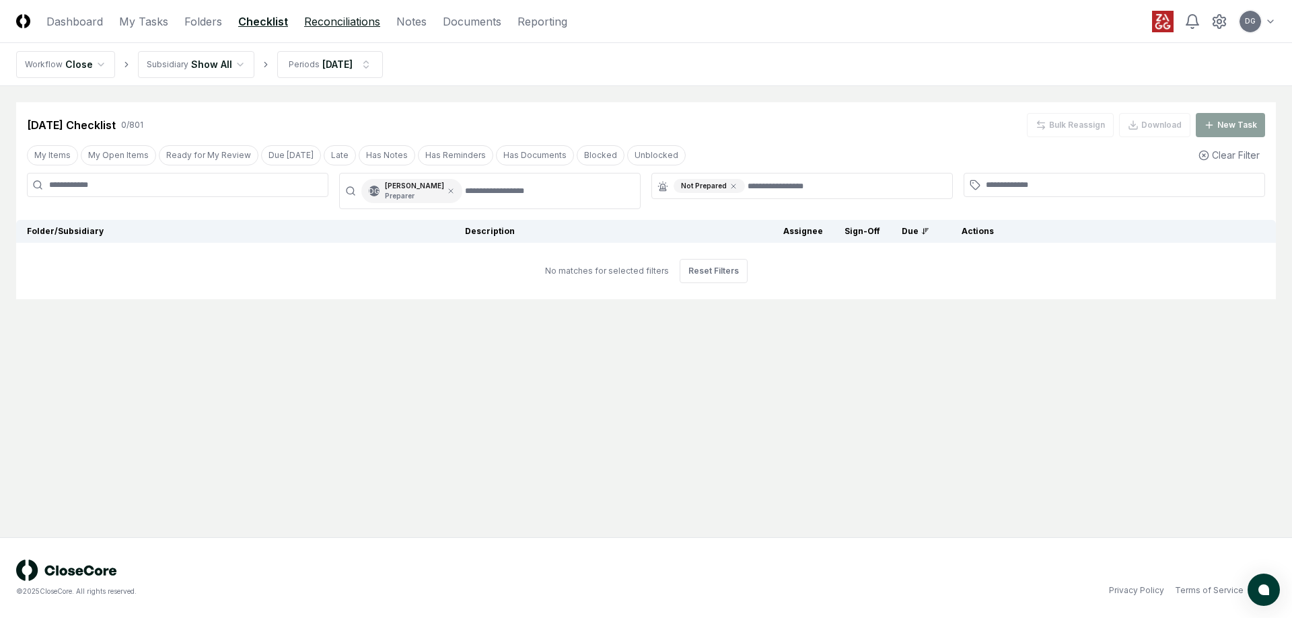
click at [344, 19] on link "Reconciliations" at bounding box center [342, 21] width 76 height 16
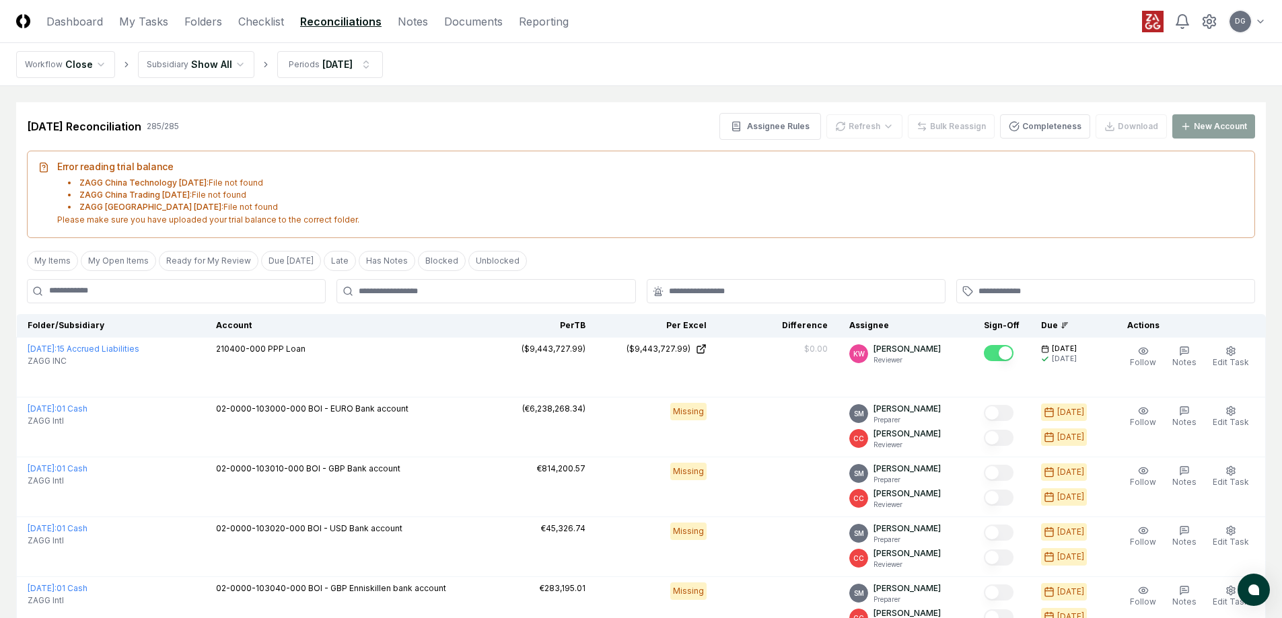
click at [318, 122] on div "[DATE] Reconciliation 285 / 285 Assignee Rules Refresh Bulk Reassign Completene…" at bounding box center [641, 126] width 1228 height 27
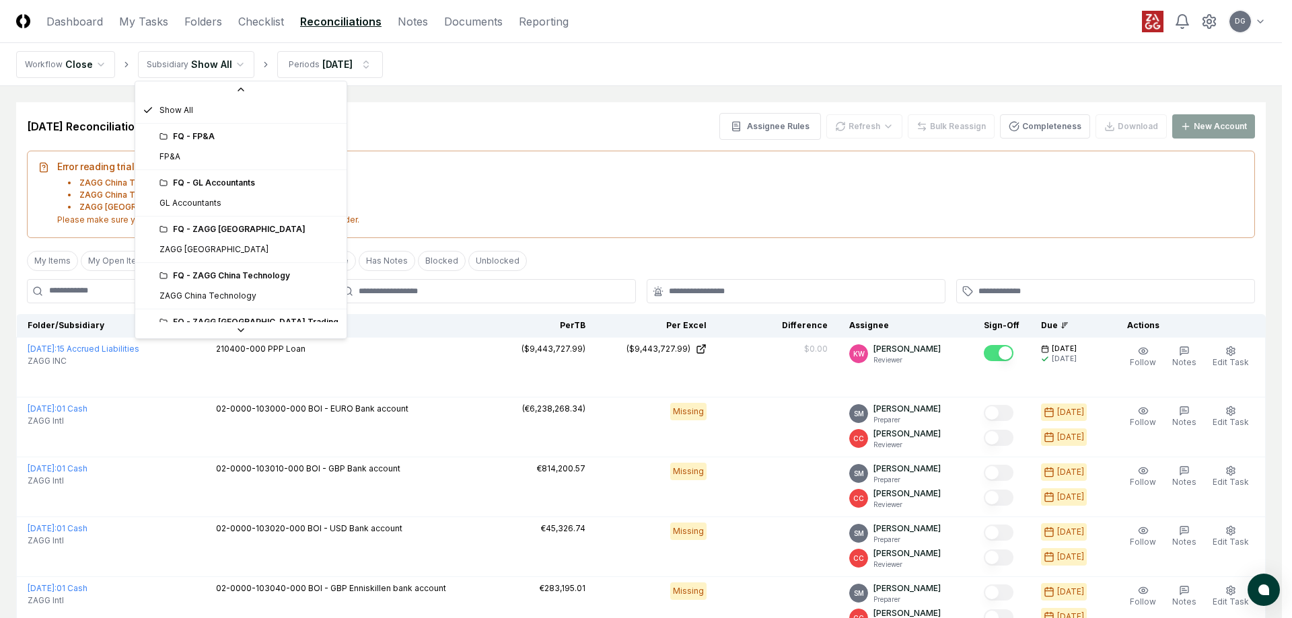
click at [219, 339] on div "Choose Subsidiary Show All FQ - FP&A FP&A FQ - GL Accountants GL Accountants FQ…" at bounding box center [241, 210] width 213 height 258
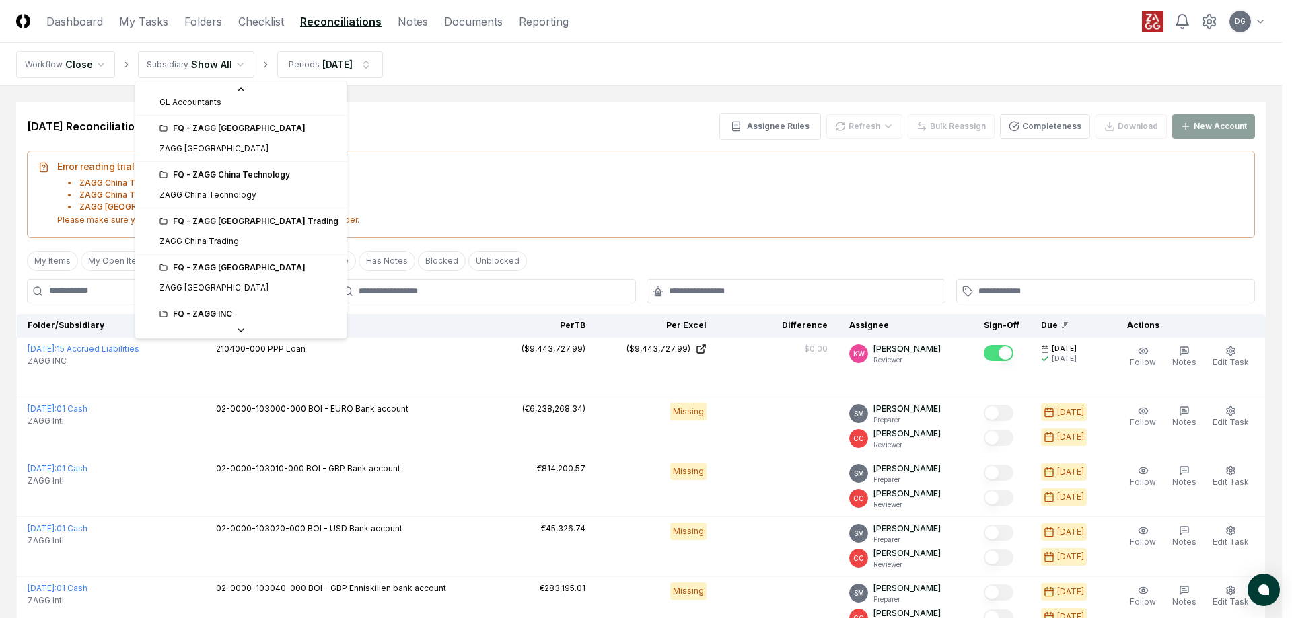
click at [236, 335] on icon at bounding box center [241, 330] width 11 height 11
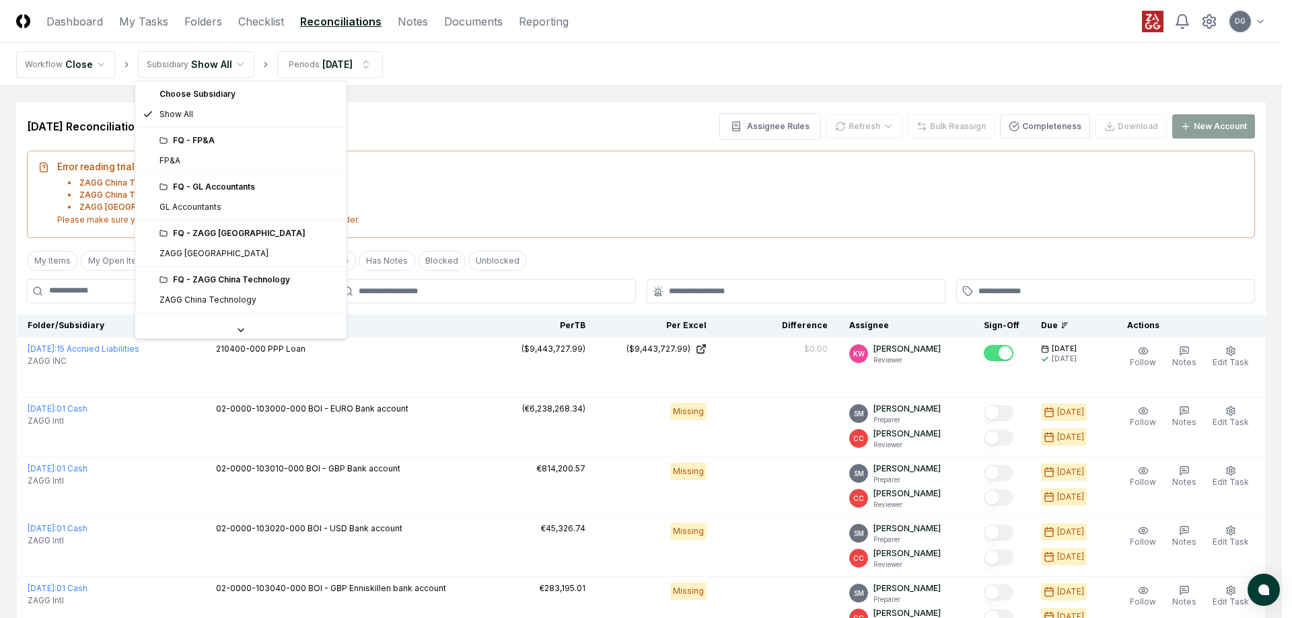
click at [215, 90] on div "Choose Subsidiary" at bounding box center [241, 94] width 206 height 20
click at [212, 96] on div "Choose Subsidiary" at bounding box center [241, 94] width 206 height 20
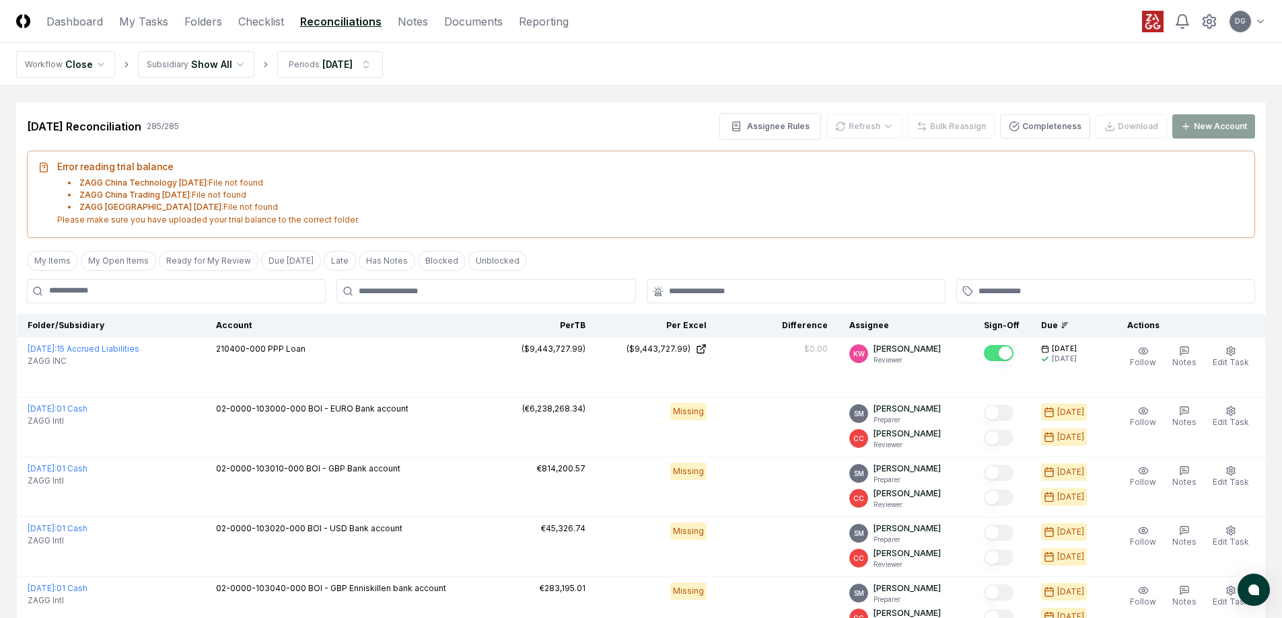
click at [264, 65] on icon "breadcrumb" at bounding box center [265, 64] width 3 height 5
click at [261, 64] on icon "breadcrumb" at bounding box center [265, 64] width 9 height 9
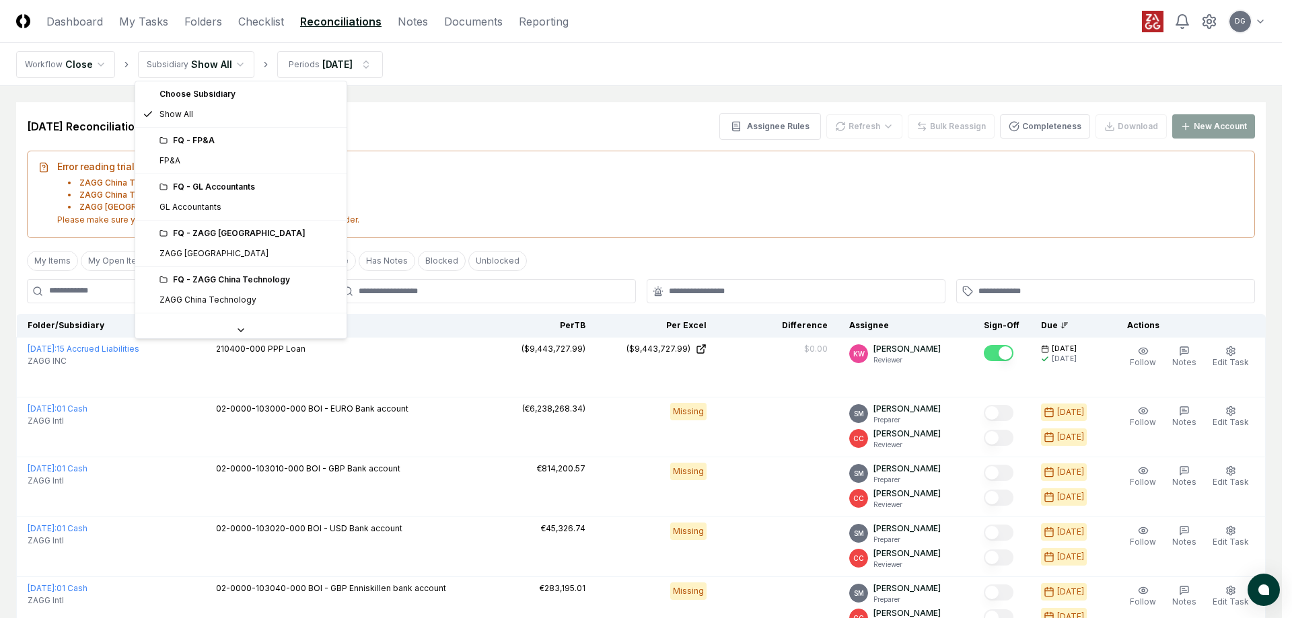
click at [203, 140] on div "FQ - FP&A" at bounding box center [248, 141] width 179 height 12
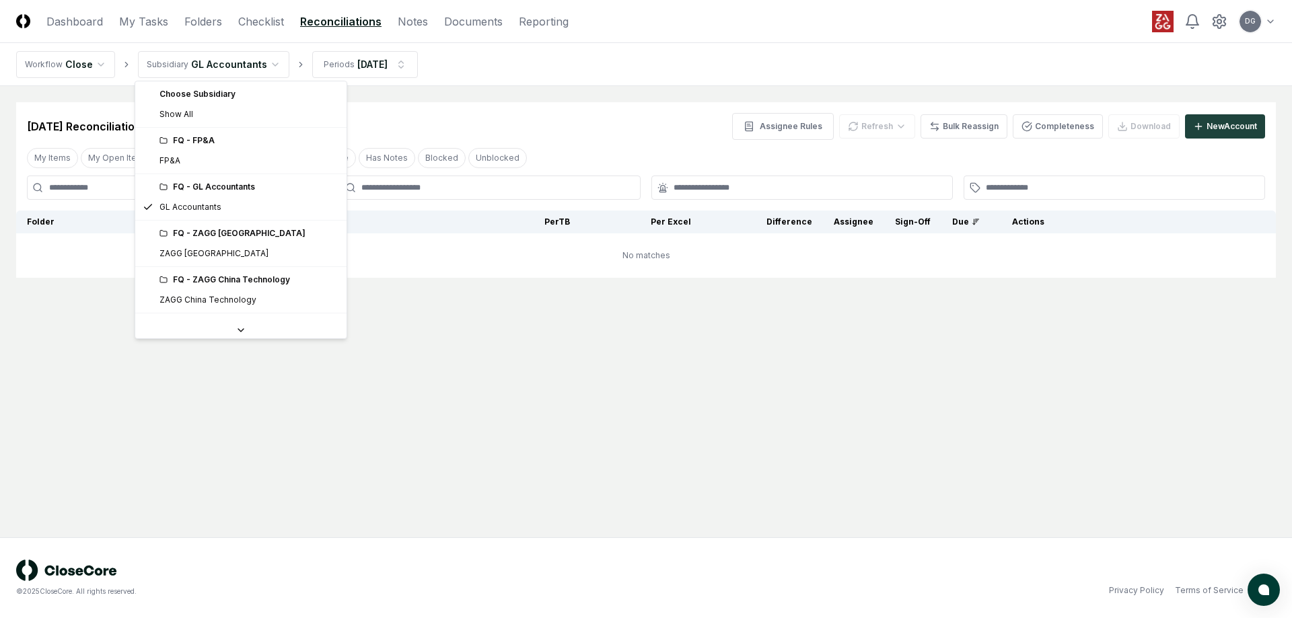
click at [268, 66] on html "CloseCore Dashboard My Tasks Folders Checklist Reconciliations Notes Documents …" at bounding box center [646, 309] width 1292 height 618
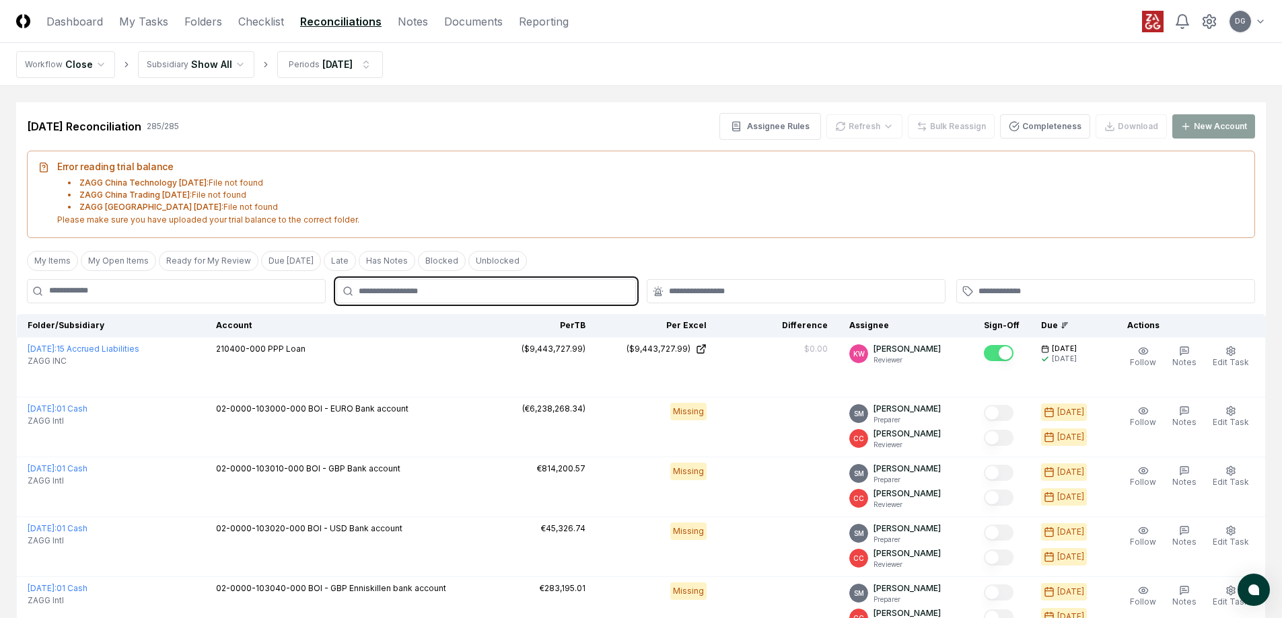
click at [462, 293] on input "text" at bounding box center [493, 291] width 268 height 12
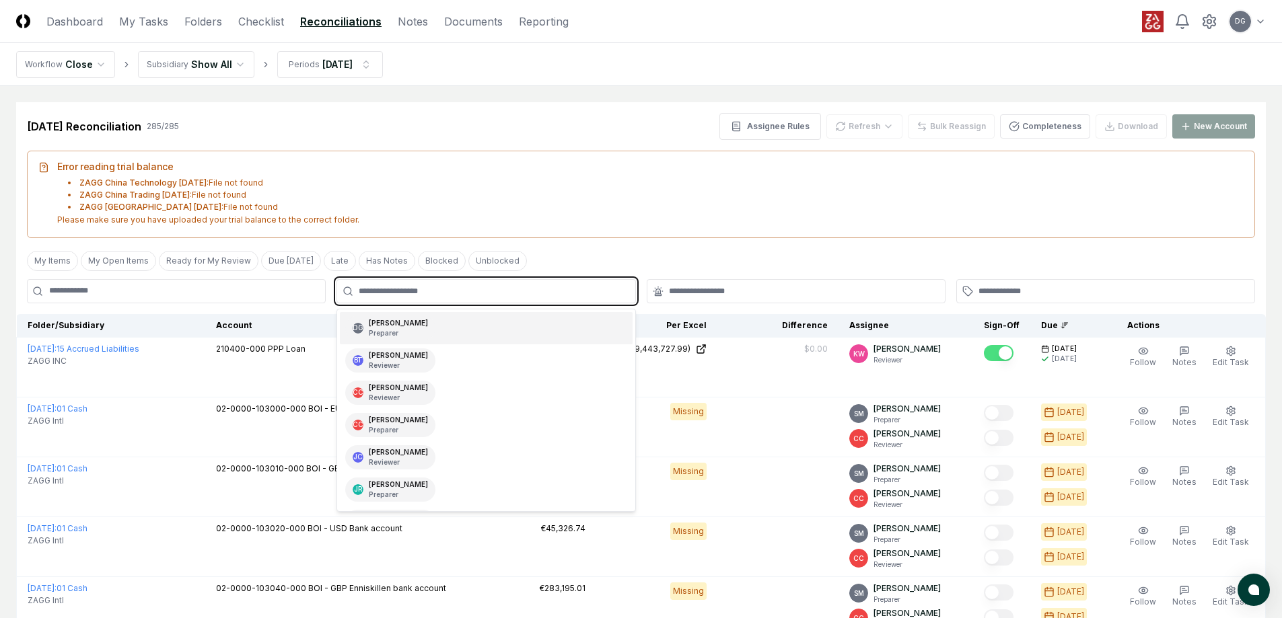
click at [428, 326] on div "DG [PERSON_NAME] Preparer" at bounding box center [486, 328] width 292 height 32
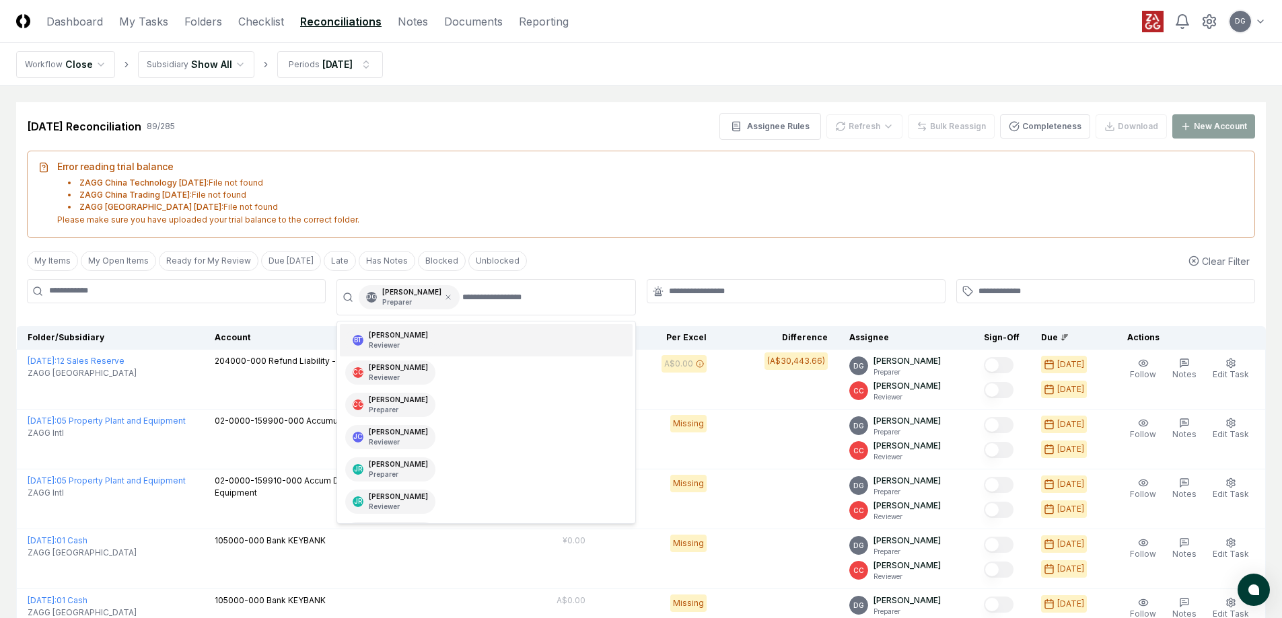
click at [623, 192] on li "ZAGG [GEOGRAPHIC_DATA] Trading [DATE] : File not found" at bounding box center [656, 195] width 1176 height 12
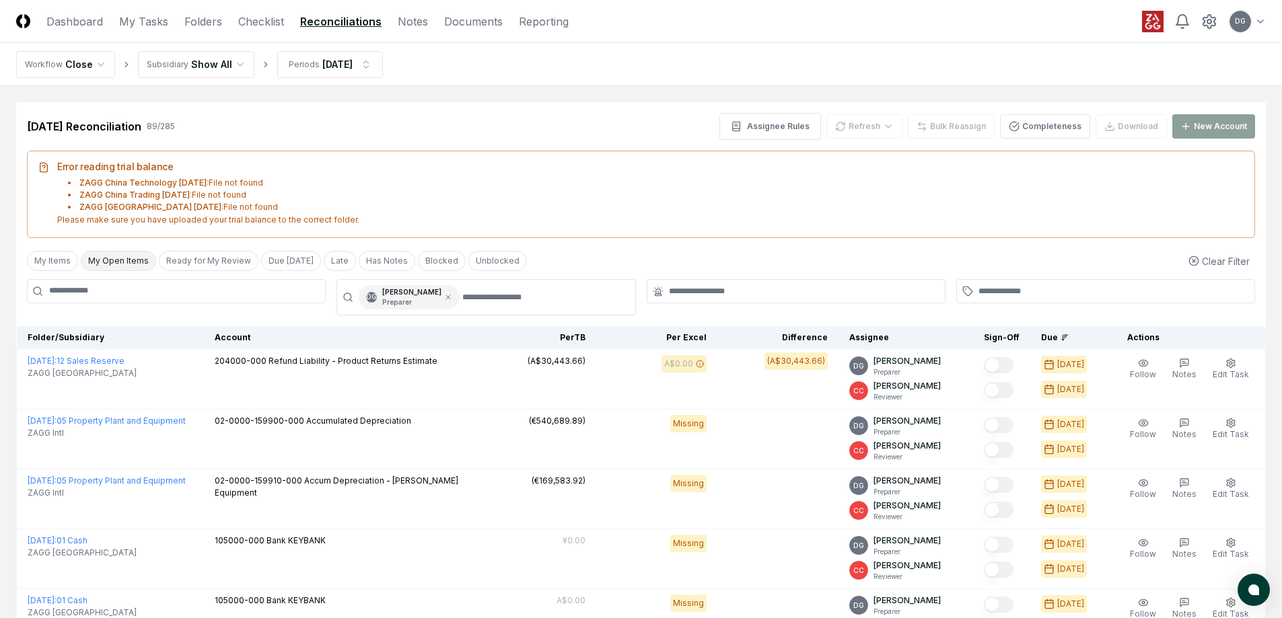
click at [125, 262] on button "My Open Items" at bounding box center [118, 261] width 75 height 20
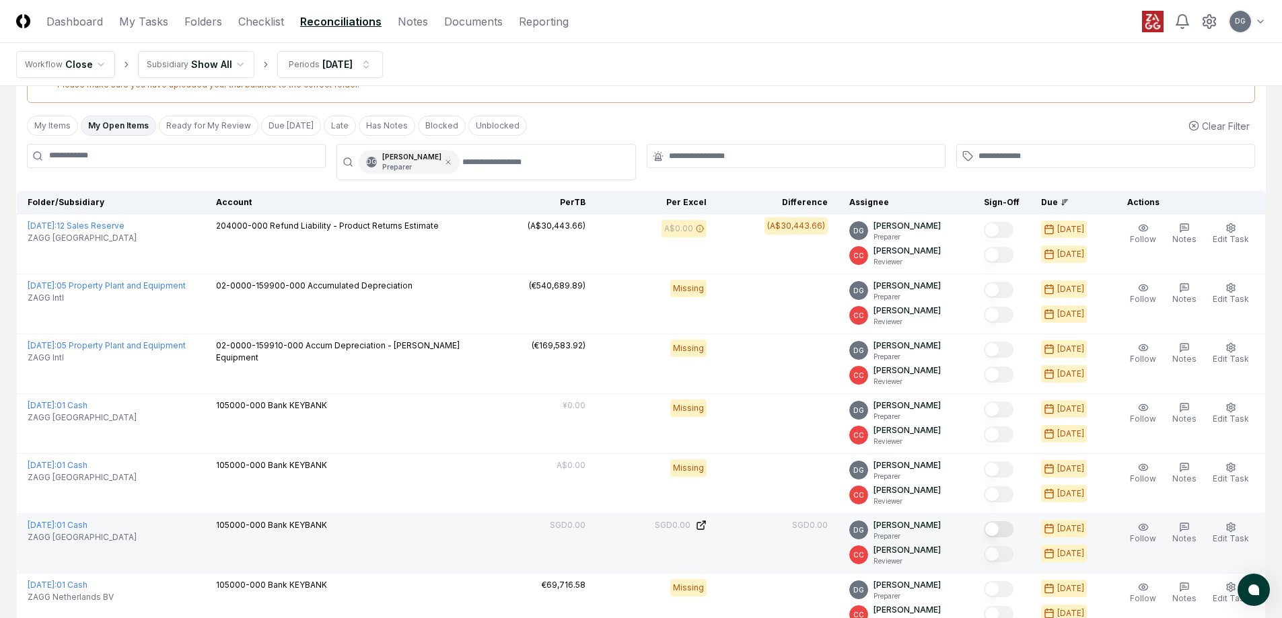
scroll to position [135, 0]
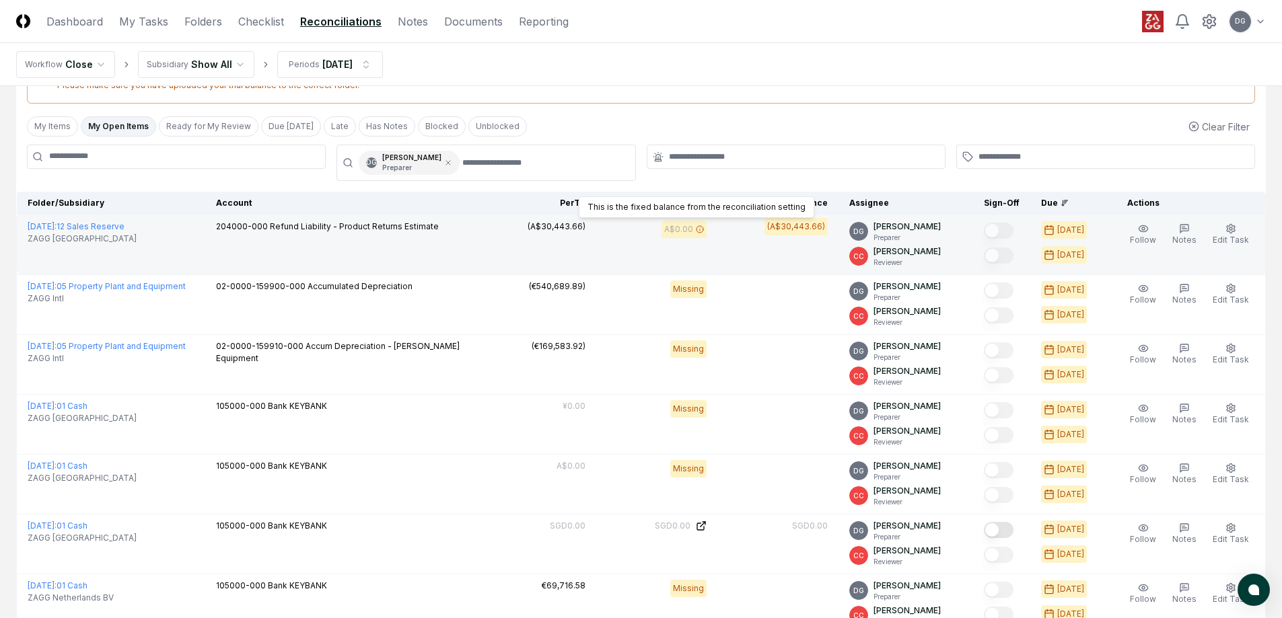
click at [704, 230] on icon at bounding box center [700, 229] width 8 height 8
click at [697, 245] on td "A$0.00" at bounding box center [656, 245] width 121 height 60
click at [704, 229] on icon at bounding box center [700, 229] width 8 height 8
click at [633, 246] on td "A$0.00" at bounding box center [656, 245] width 121 height 60
click at [633, 250] on td "A$0.00" at bounding box center [656, 245] width 121 height 60
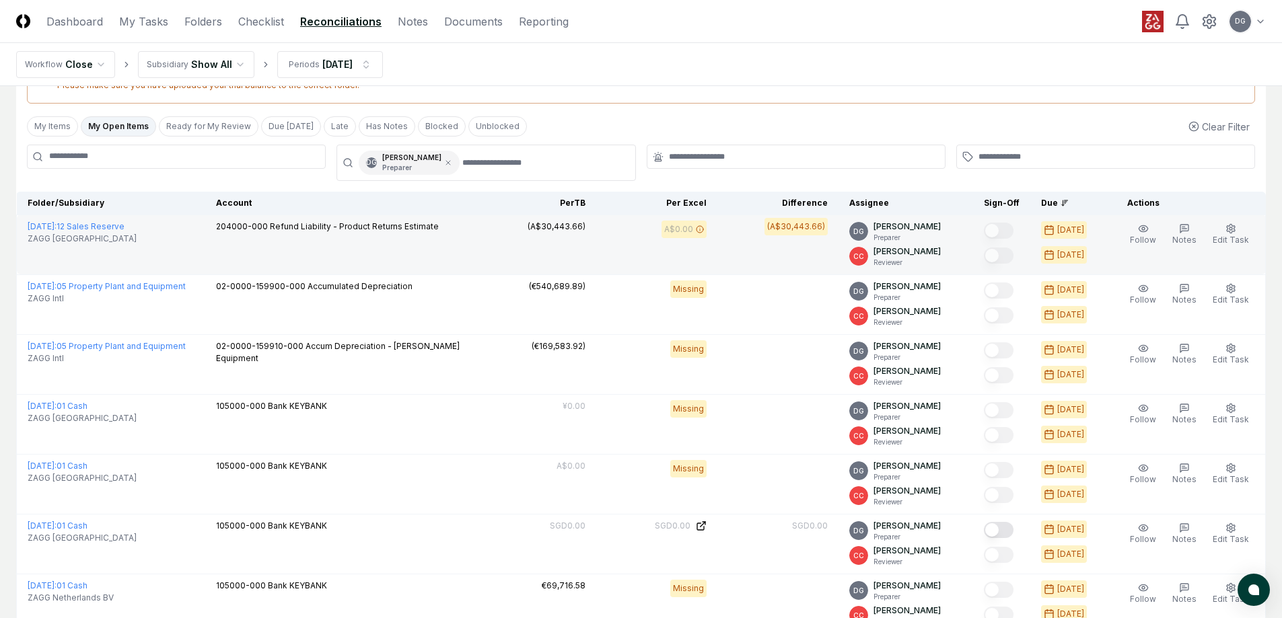
click at [758, 250] on td "(A$30,443.66)" at bounding box center [777, 245] width 121 height 60
click at [704, 229] on icon at bounding box center [700, 229] width 8 height 8
click at [1223, 223] on button "Edit Task" at bounding box center [1231, 235] width 42 height 28
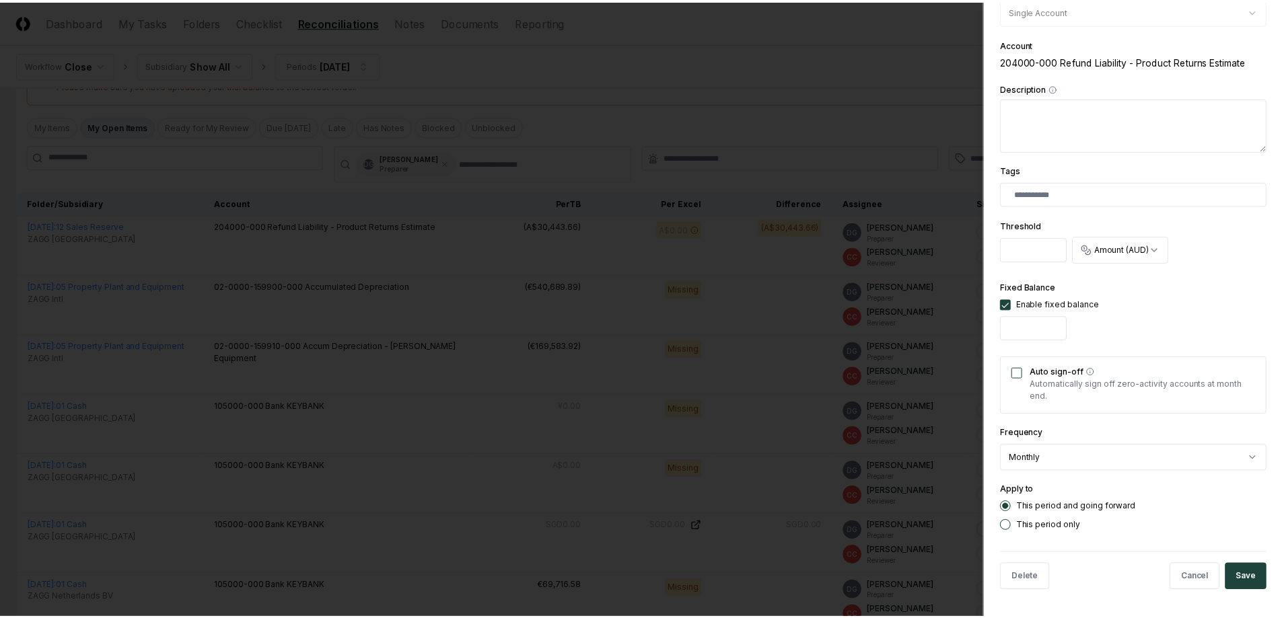
scroll to position [0, 0]
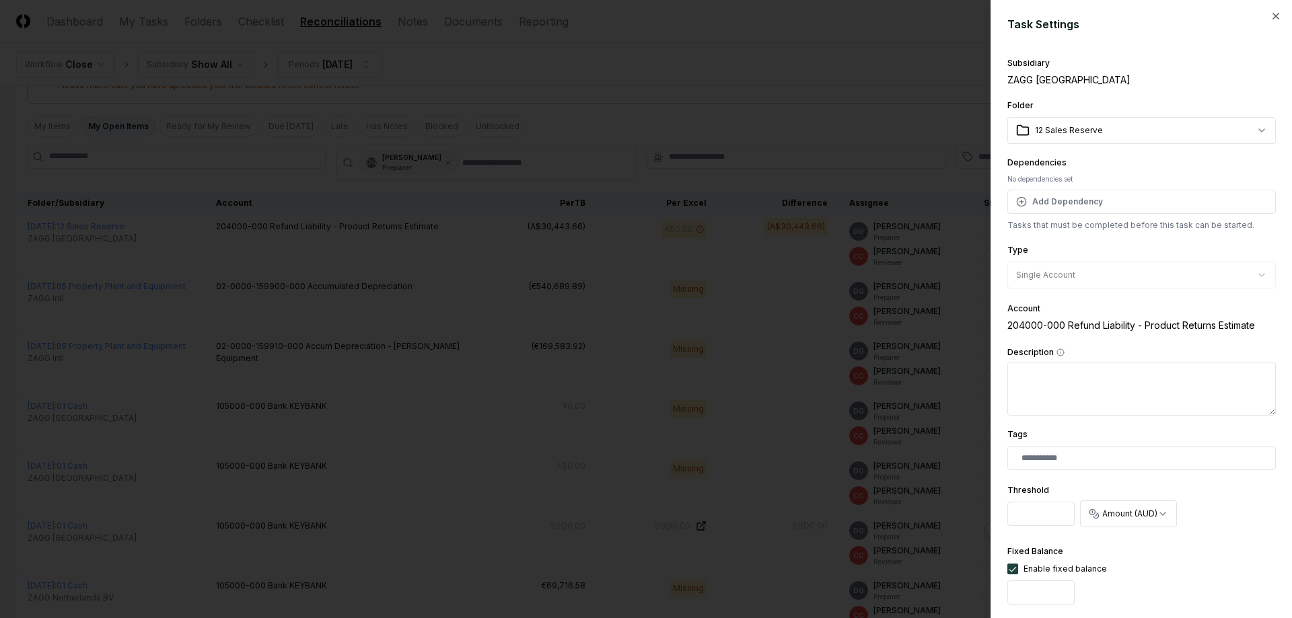
click at [946, 136] on div at bounding box center [646, 309] width 1292 height 618
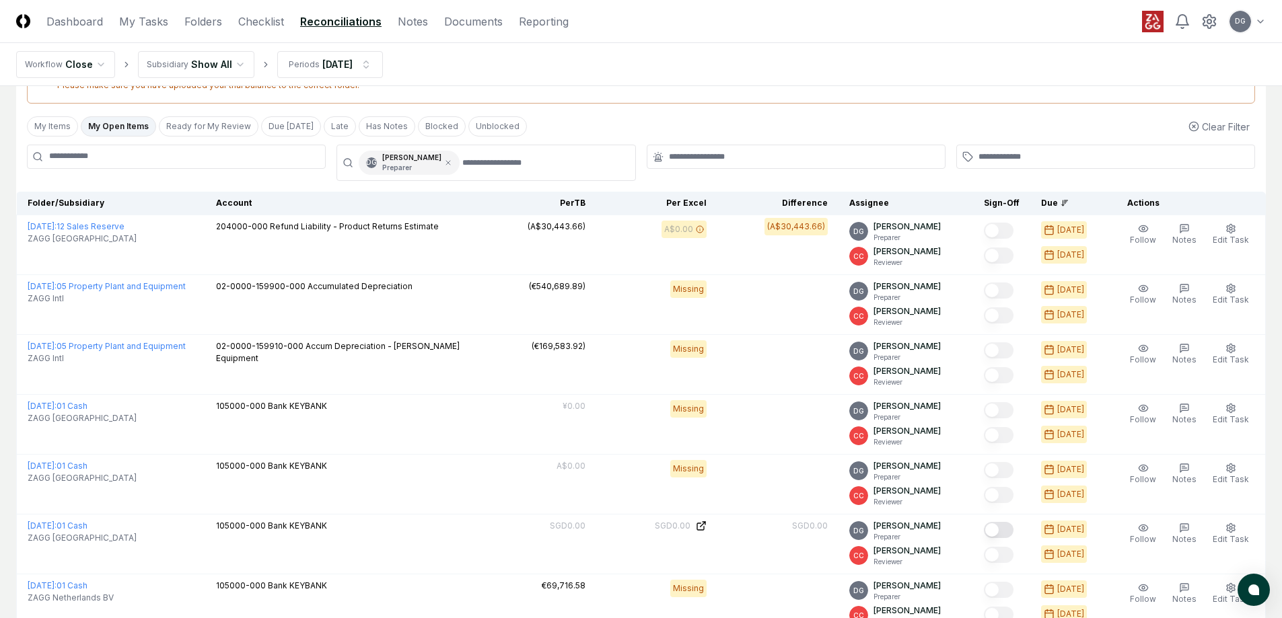
click at [947, 130] on div "My Items My Open Items Ready for My Review Due [DATE] Late Has Notes Blocked Un…" at bounding box center [641, 126] width 1250 height 25
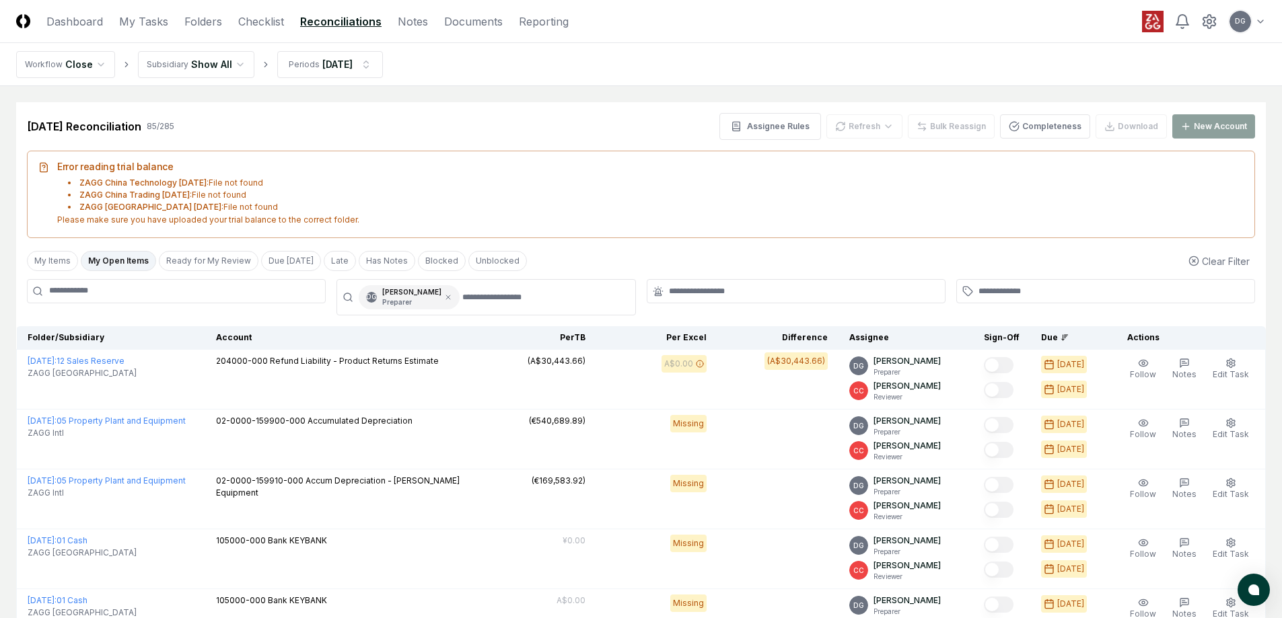
click at [458, 10] on header "CloseCore Dashboard My Tasks Folders Checklist Reconciliations Notes Documents …" at bounding box center [641, 21] width 1282 height 43
click at [464, 17] on link "Documents" at bounding box center [473, 21] width 59 height 16
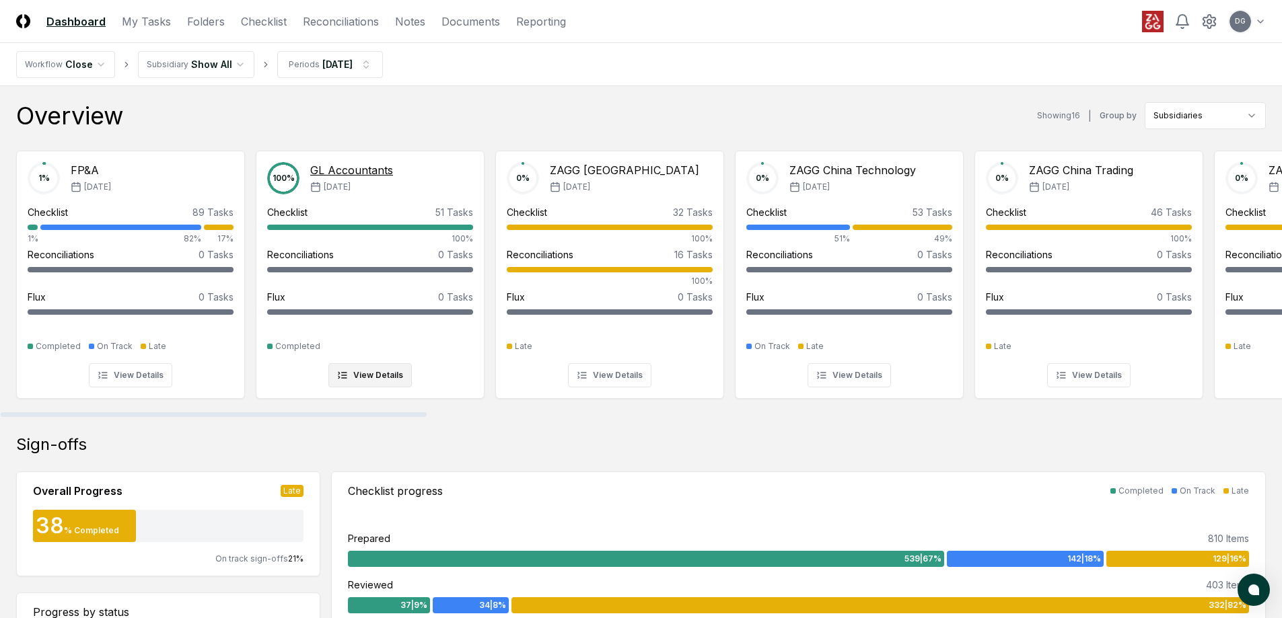
click at [347, 214] on div "Checklist 51 Tasks" at bounding box center [370, 212] width 206 height 14
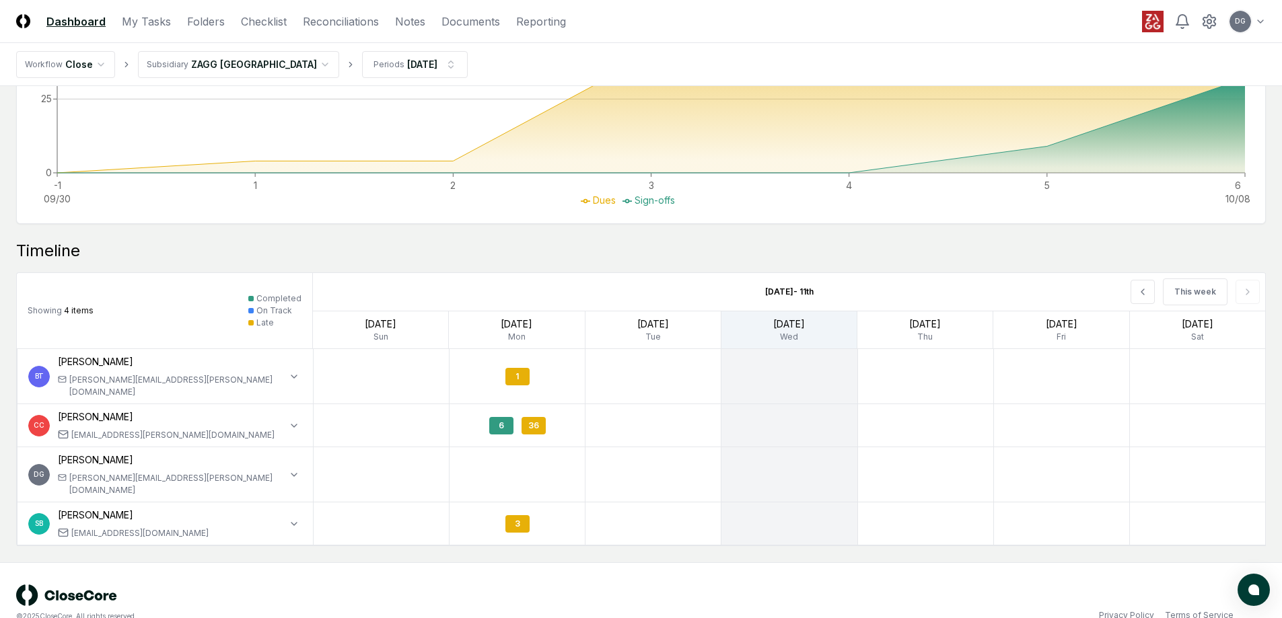
scroll to position [942, 0]
click at [289, 469] on icon "button" at bounding box center [294, 474] width 11 height 11
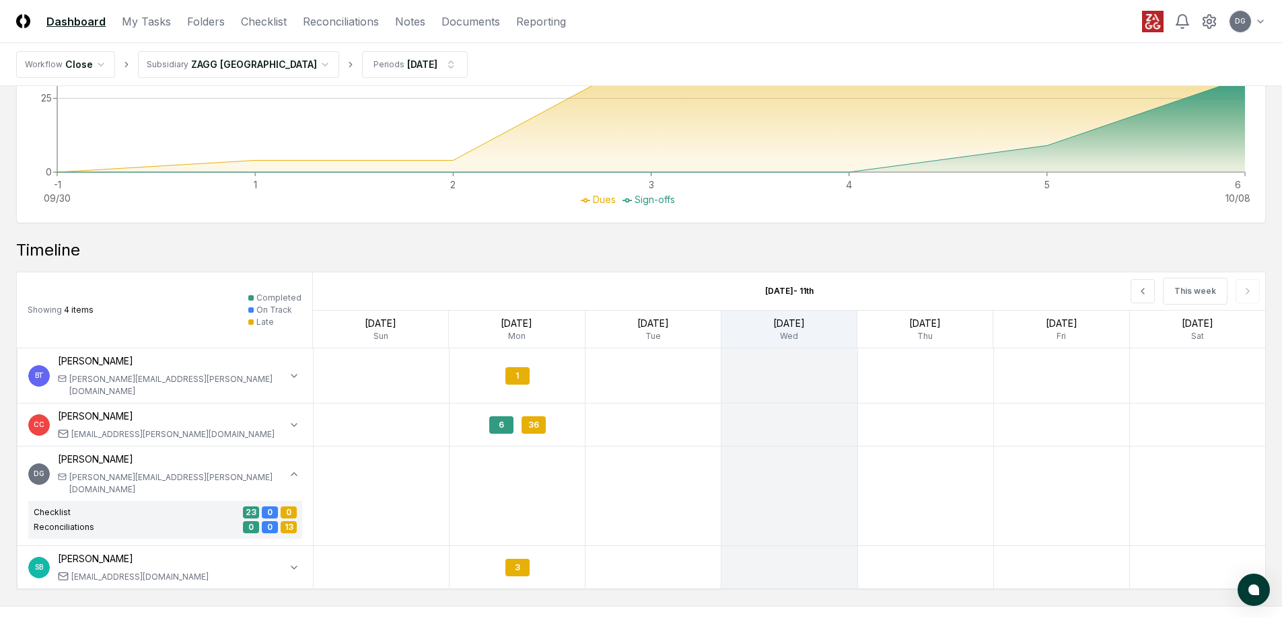
click at [287, 522] on div "13" at bounding box center [289, 528] width 16 height 12
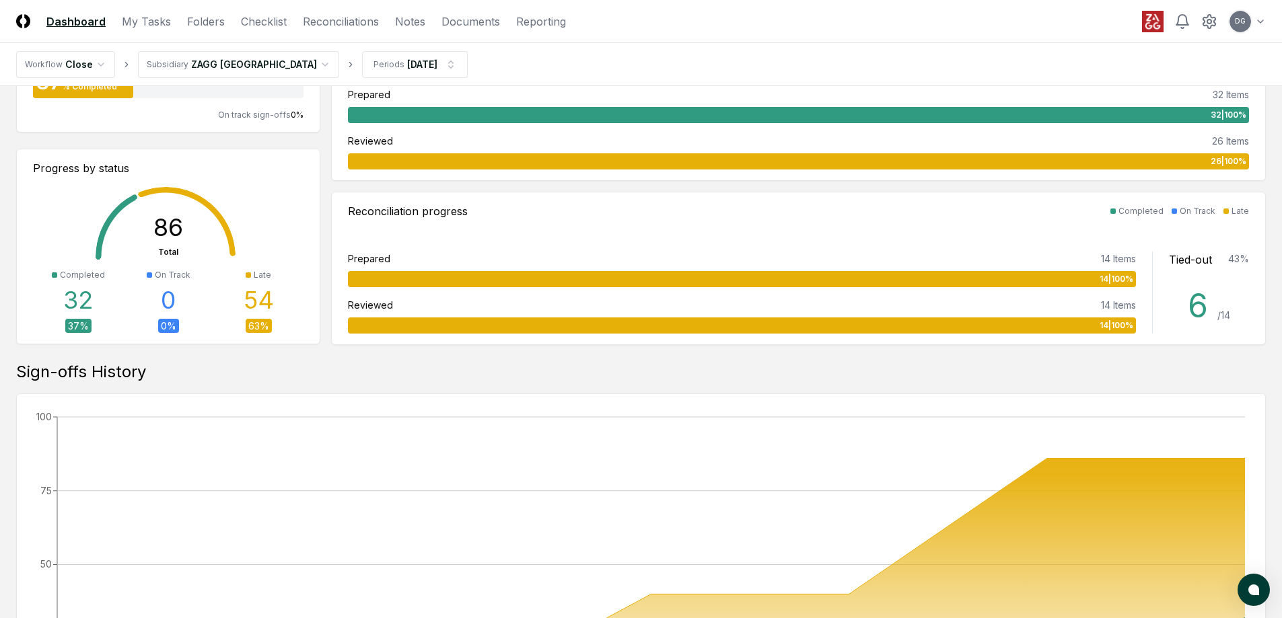
scroll to position [336, 0]
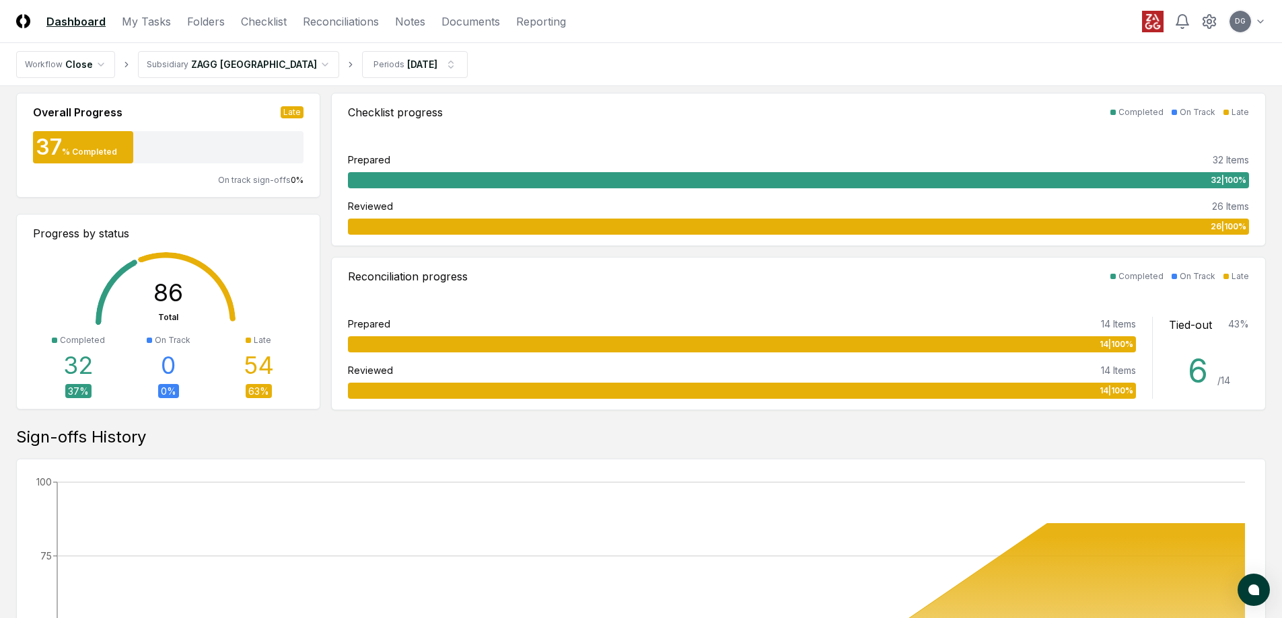
click at [453, 9] on header "CloseCore Dashboard My Tasks Folders Checklist Reconciliations Notes Documents …" at bounding box center [641, 21] width 1282 height 43
click at [454, 13] on link "Documents" at bounding box center [470, 21] width 59 height 16
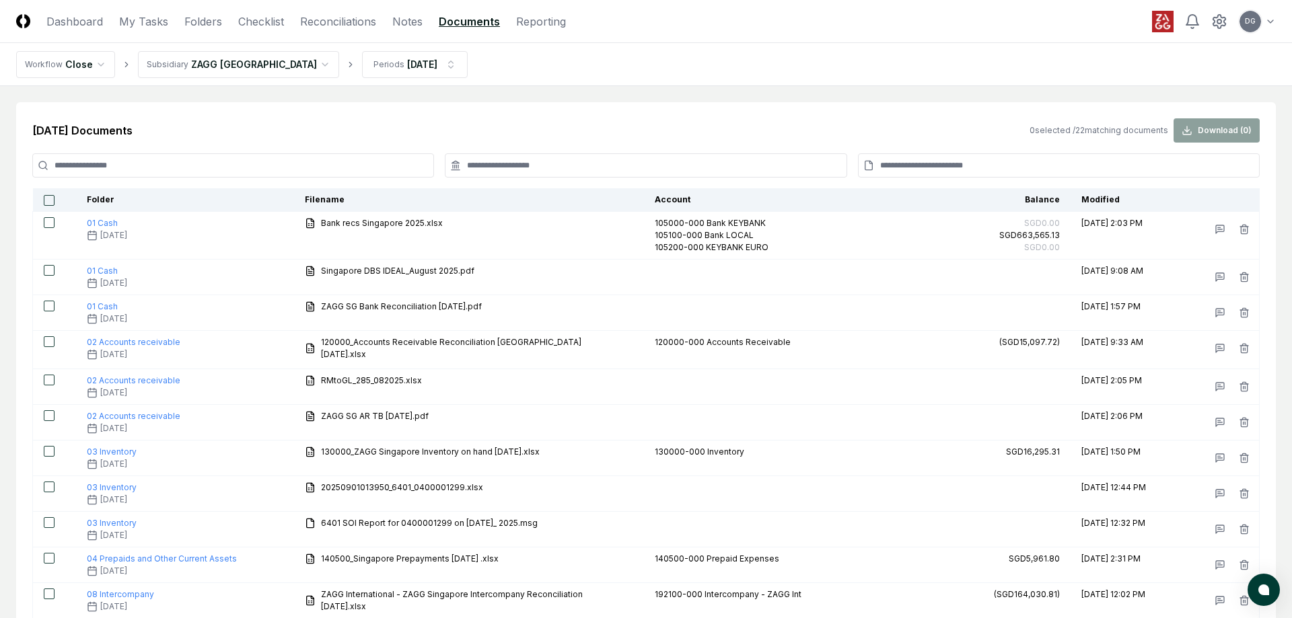
click at [256, 57] on html "CloseCore Dashboard My Tasks Folders Checklist Reconciliations Notes Documents …" at bounding box center [646, 565] width 1292 height 1130
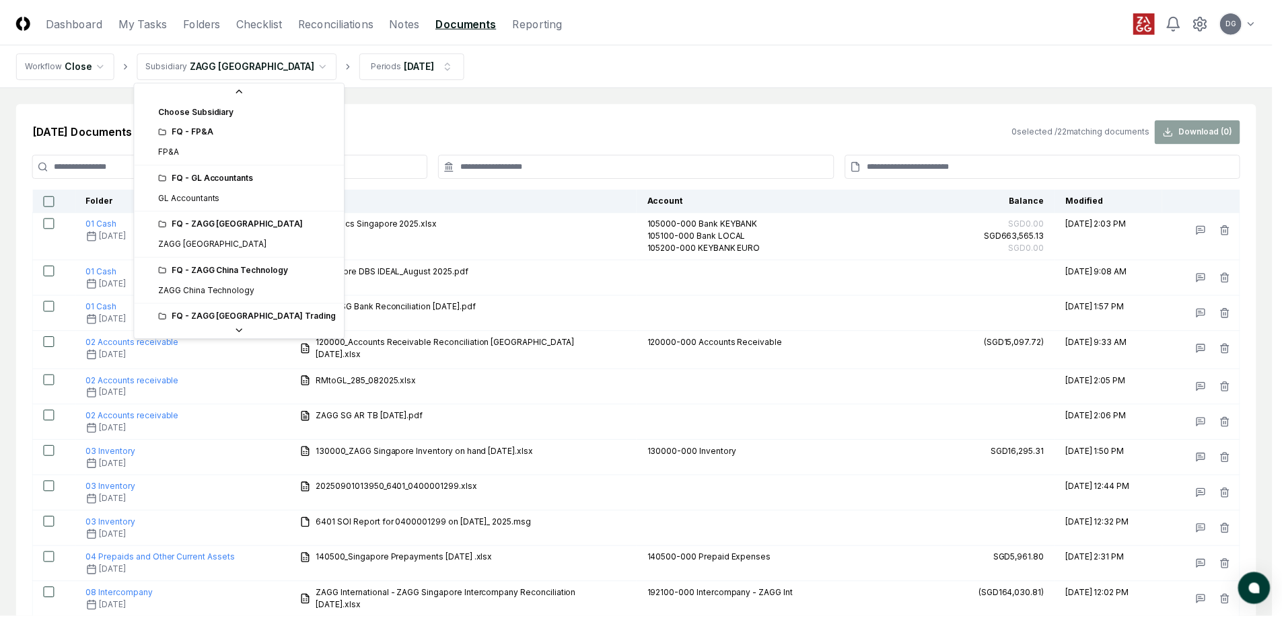
scroll to position [442, 0]
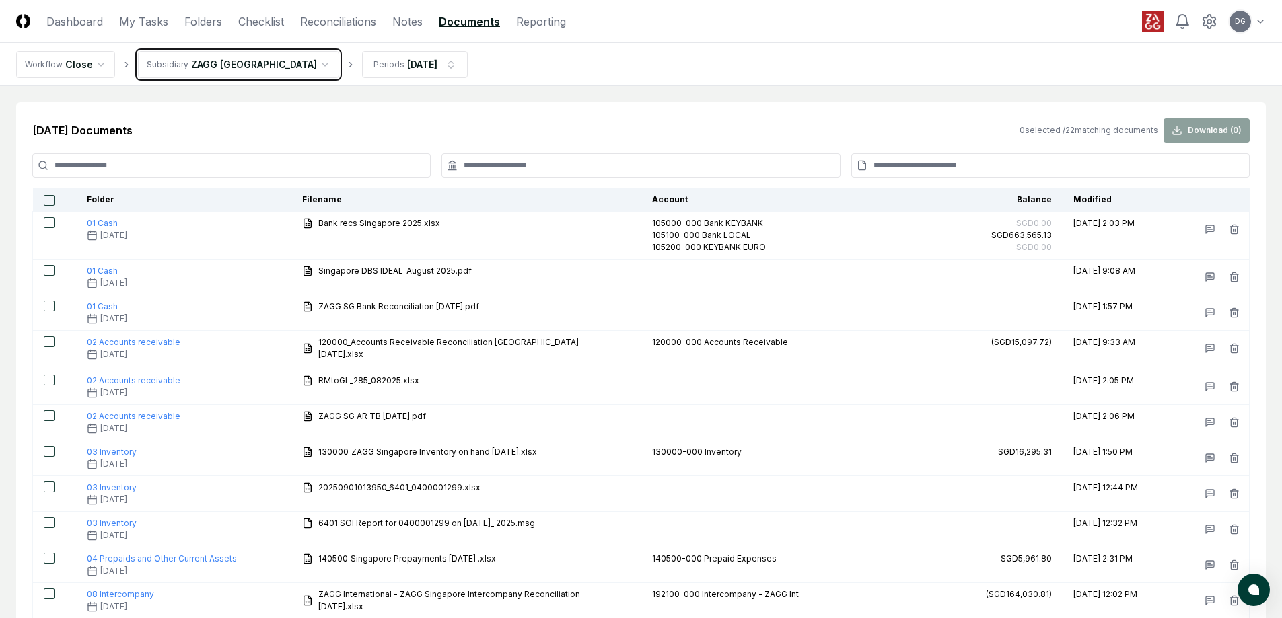
click at [497, 62] on html "CloseCore Dashboard My Tasks Folders Checklist Reconciliations Notes Documents …" at bounding box center [641, 565] width 1282 height 1130
click at [448, 127] on div "Sep 2025 Documents 0 selected / 22 matching documents Download ( 0 )" at bounding box center [640, 130] width 1217 height 24
click at [456, 129] on div "Sep 2025 Documents 0 selected / 22 matching documents Download ( 0 )" at bounding box center [640, 130] width 1217 height 24
click at [485, 113] on div "Sep 2025 Documents 0 selected / 22 matching documents Download ( 0 ) Folder Fil…" at bounding box center [641, 567] width 1250 height 931
click at [458, 125] on div "Sep 2025 Documents 0 selected / 22 matching documents Download ( 0 )" at bounding box center [640, 130] width 1217 height 24
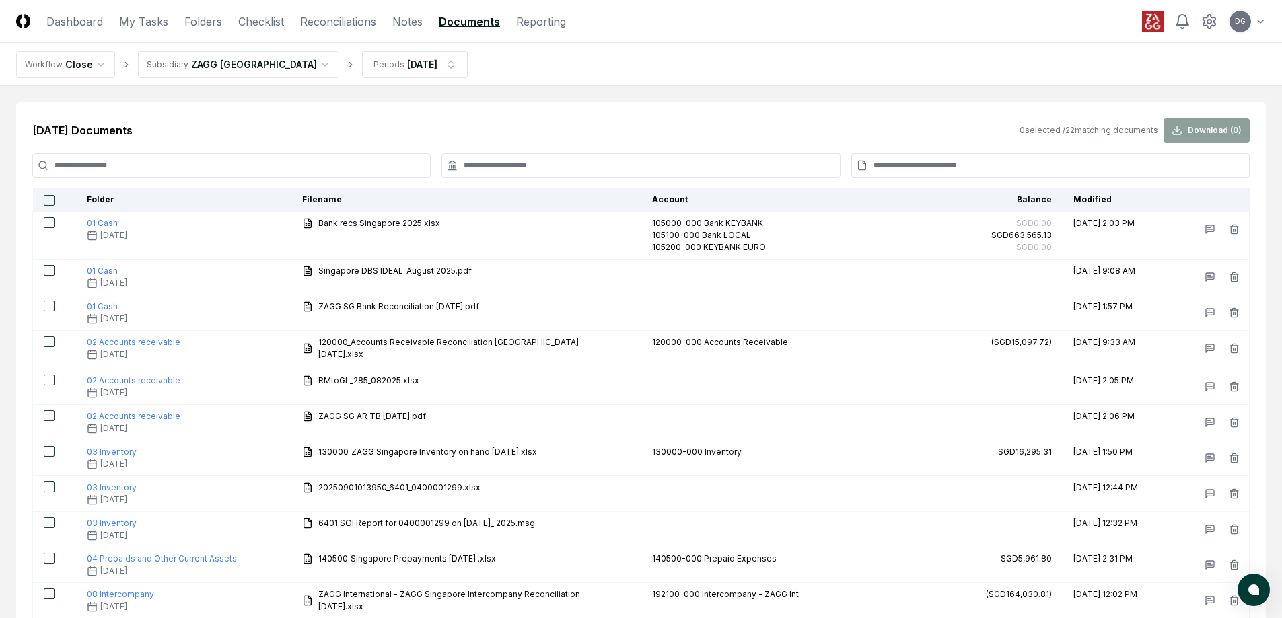
click at [457, 119] on div "Sep 2025 Documents 0 selected / 22 matching documents Download ( 0 )" at bounding box center [640, 130] width 1217 height 24
click at [446, 108] on div "Sep 2025 Documents 0 selected / 22 matching documents Download ( 0 ) Folder Fil…" at bounding box center [641, 567] width 1250 height 931
click at [398, 122] on div "Sep 2025 Documents 0 selected / 22 matching documents Download ( 0 )" at bounding box center [640, 130] width 1217 height 24
